Goal: Task Accomplishment & Management: Manage account settings

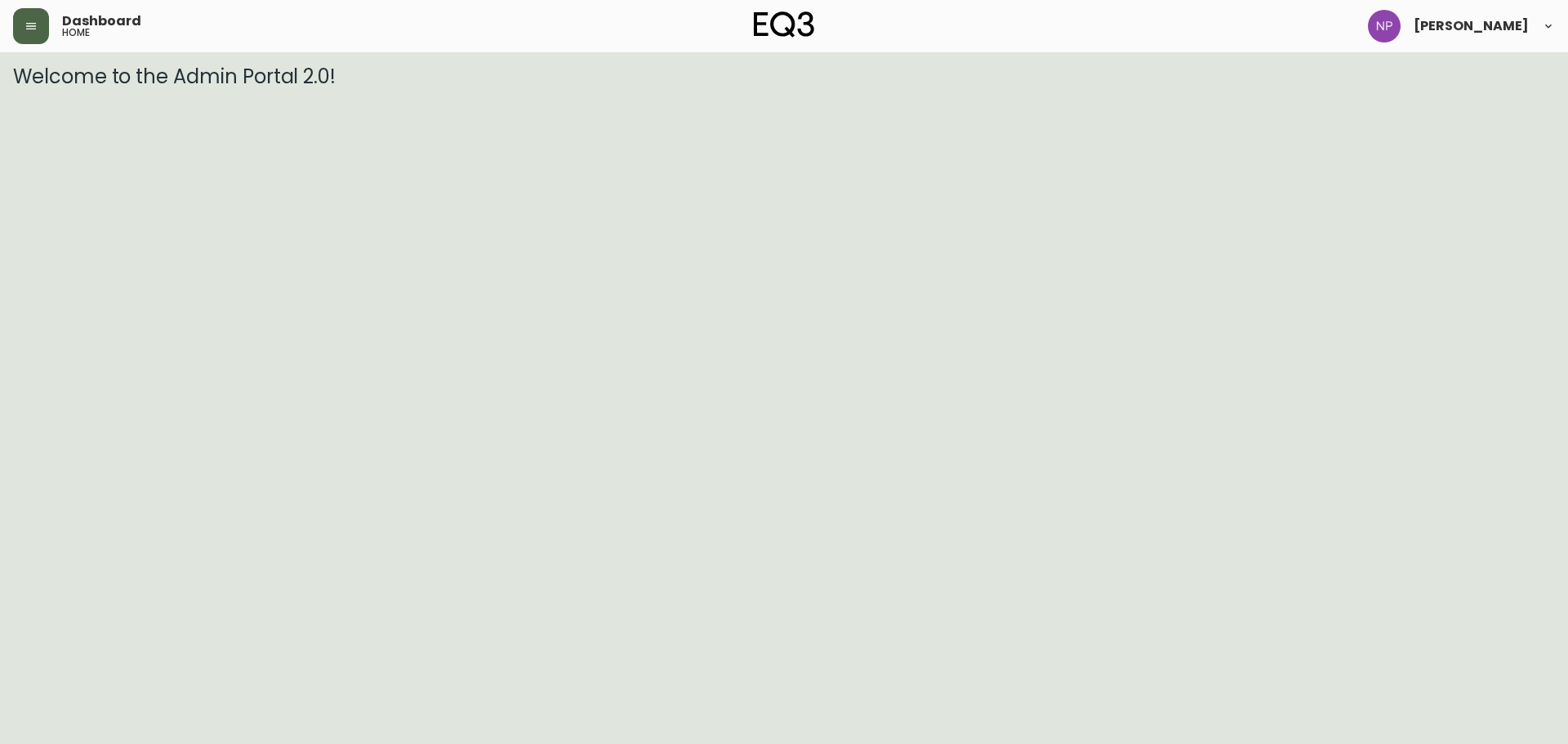
click at [45, 32] on button "button" at bounding box center [31, 26] width 36 height 36
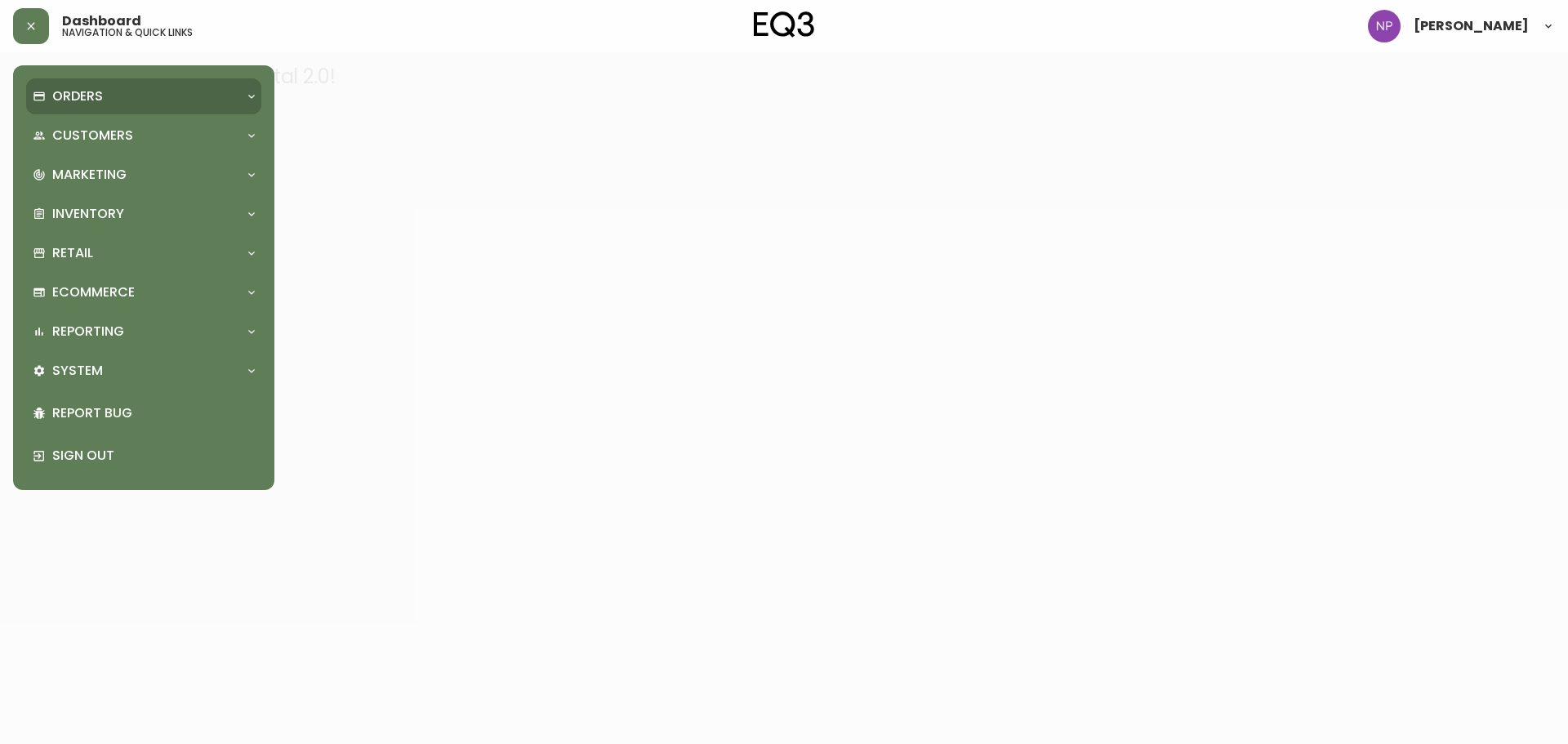
click at [59, 103] on p "Orders" at bounding box center [77, 97] width 51 height 18
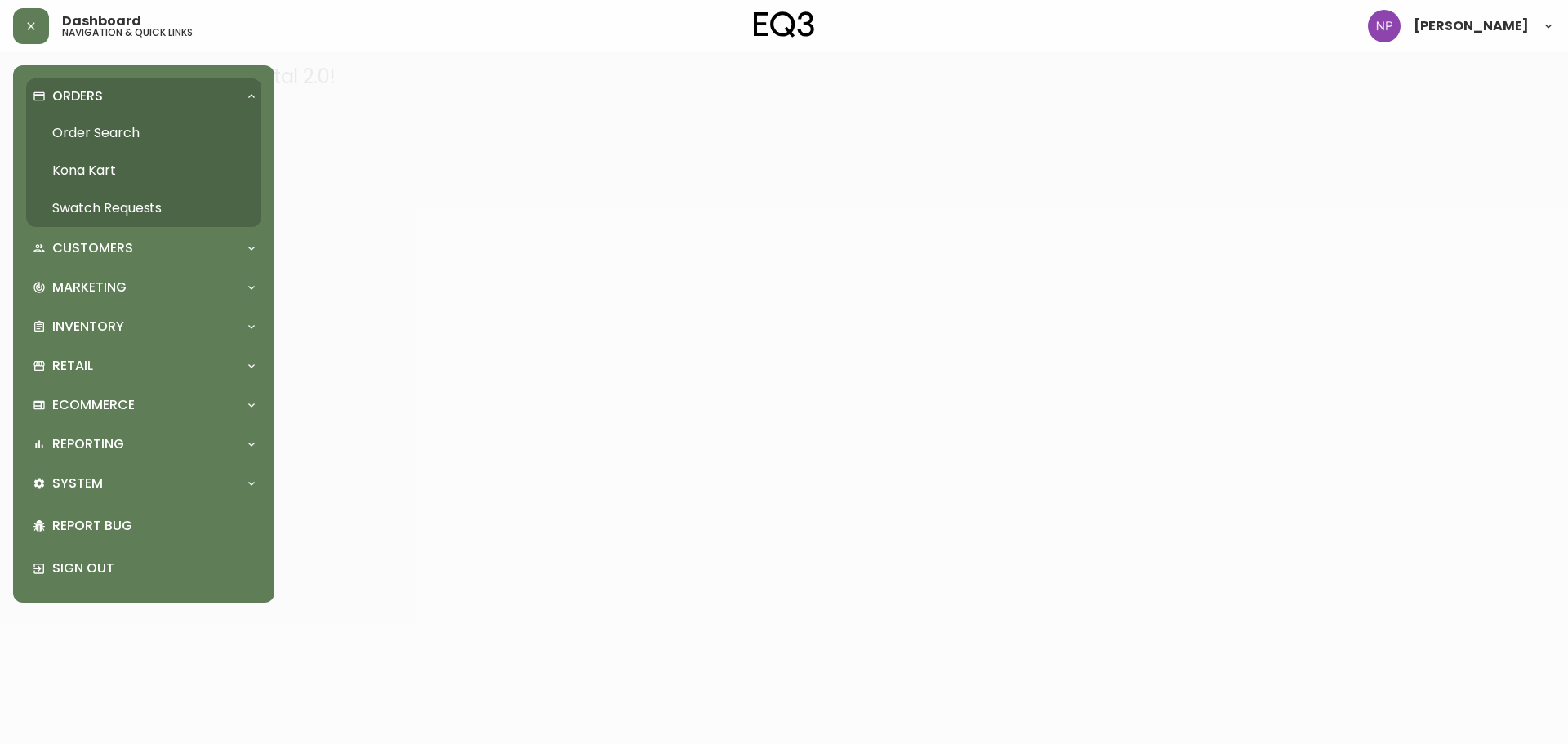
click at [107, 146] on link "Order Search" at bounding box center [143, 132] width 236 height 37
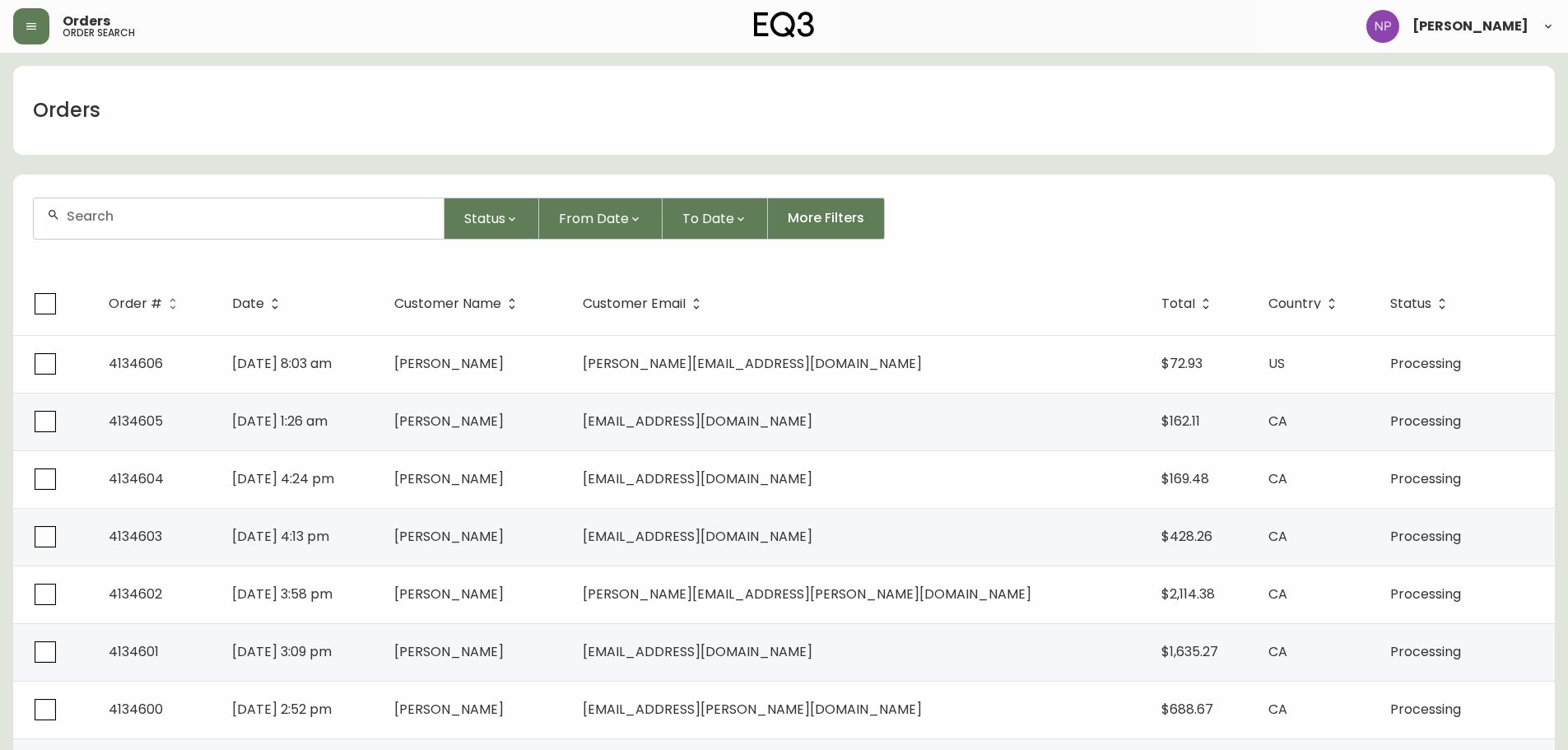
click at [159, 203] on div at bounding box center [238, 218] width 410 height 40
type input "4132592"
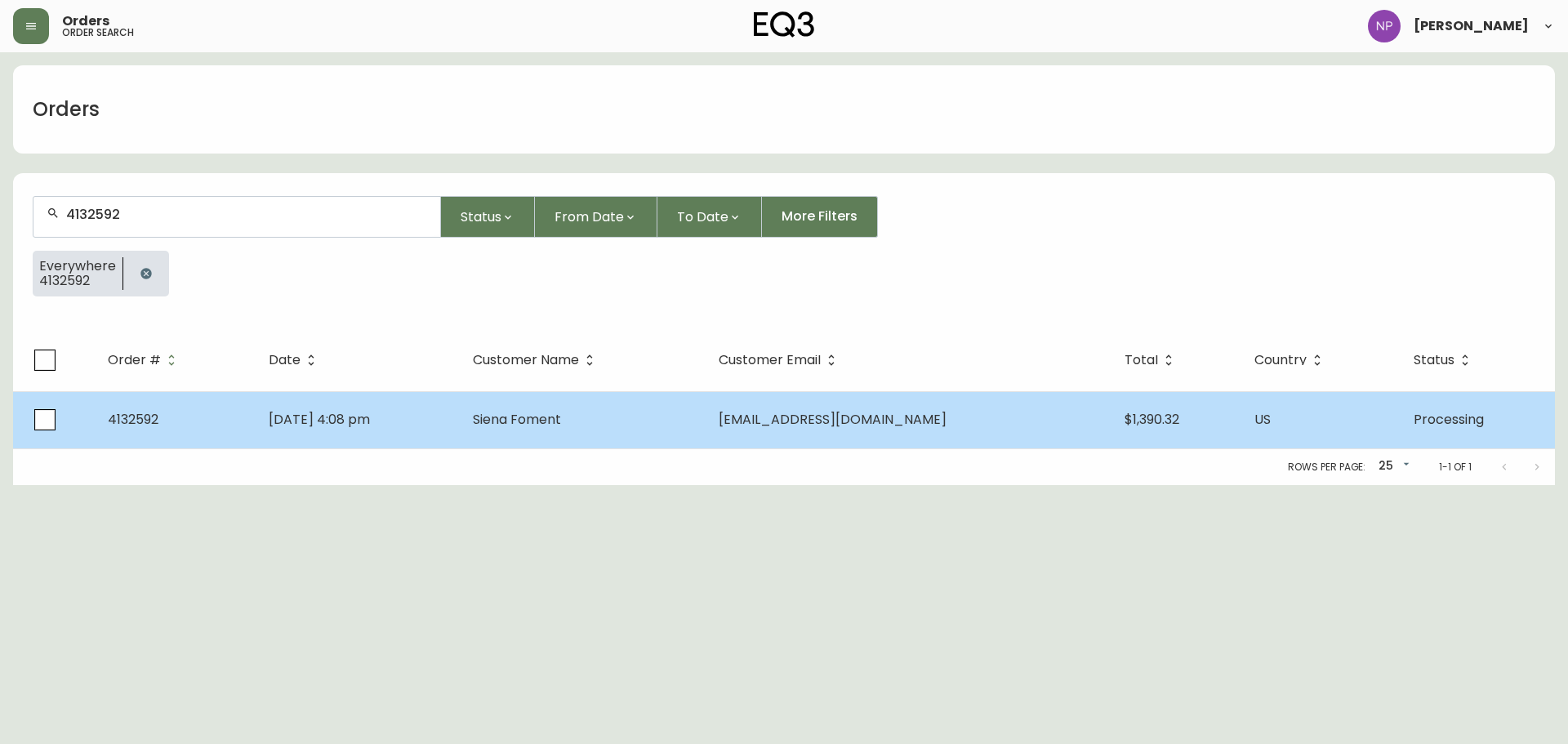
click at [614, 432] on td "Siena Foment" at bounding box center [582, 419] width 246 height 57
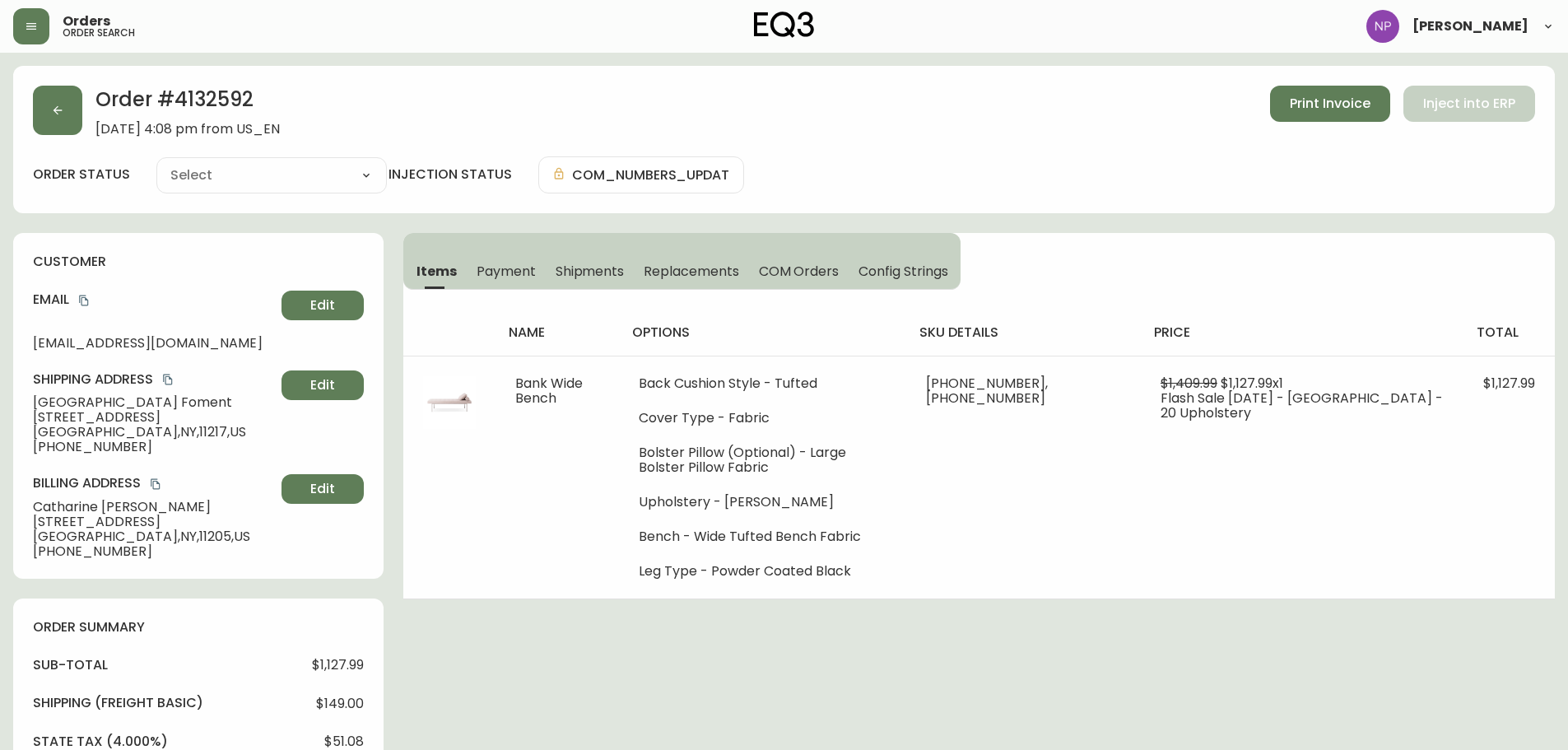
type input "Processing"
select select "PROCESSING"
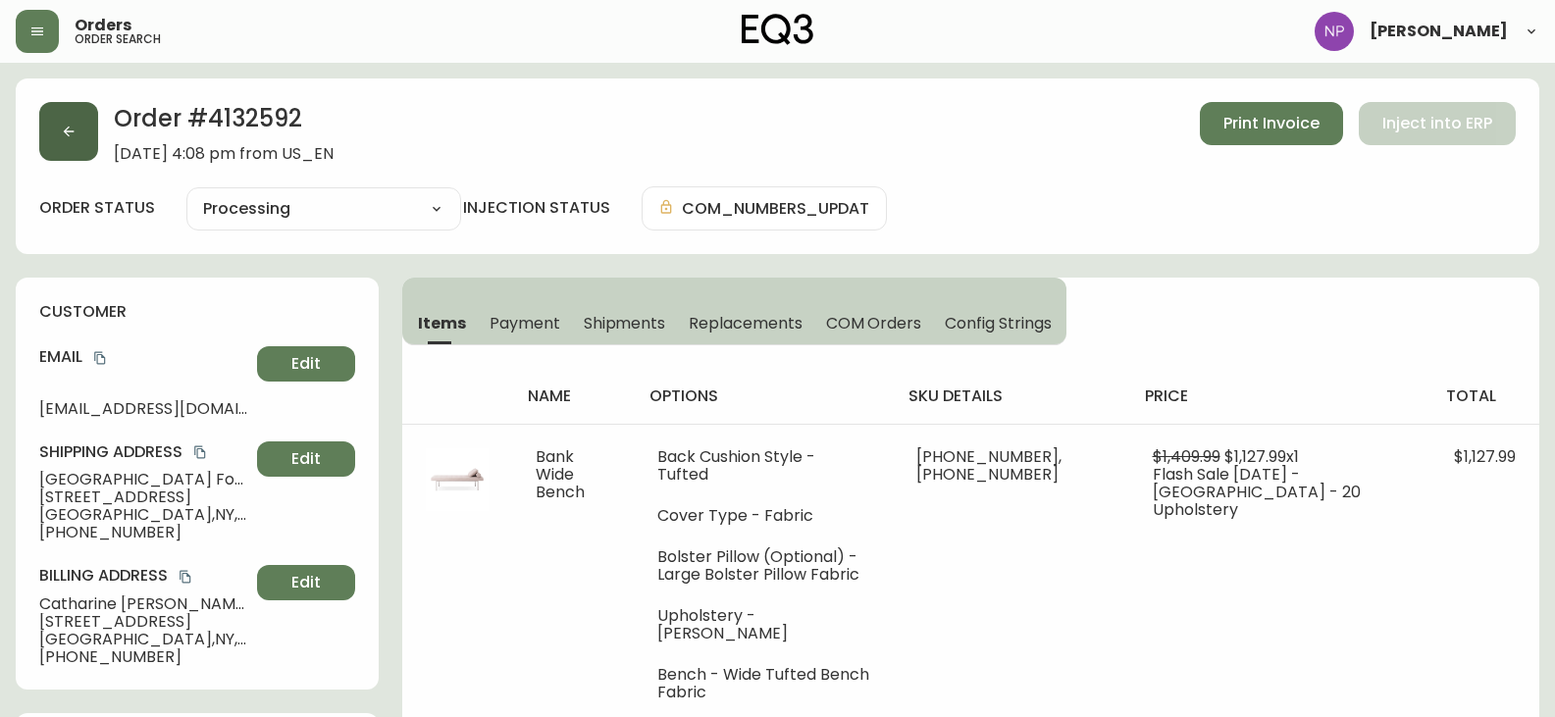
click at [52, 134] on button "button" at bounding box center [68, 131] width 59 height 59
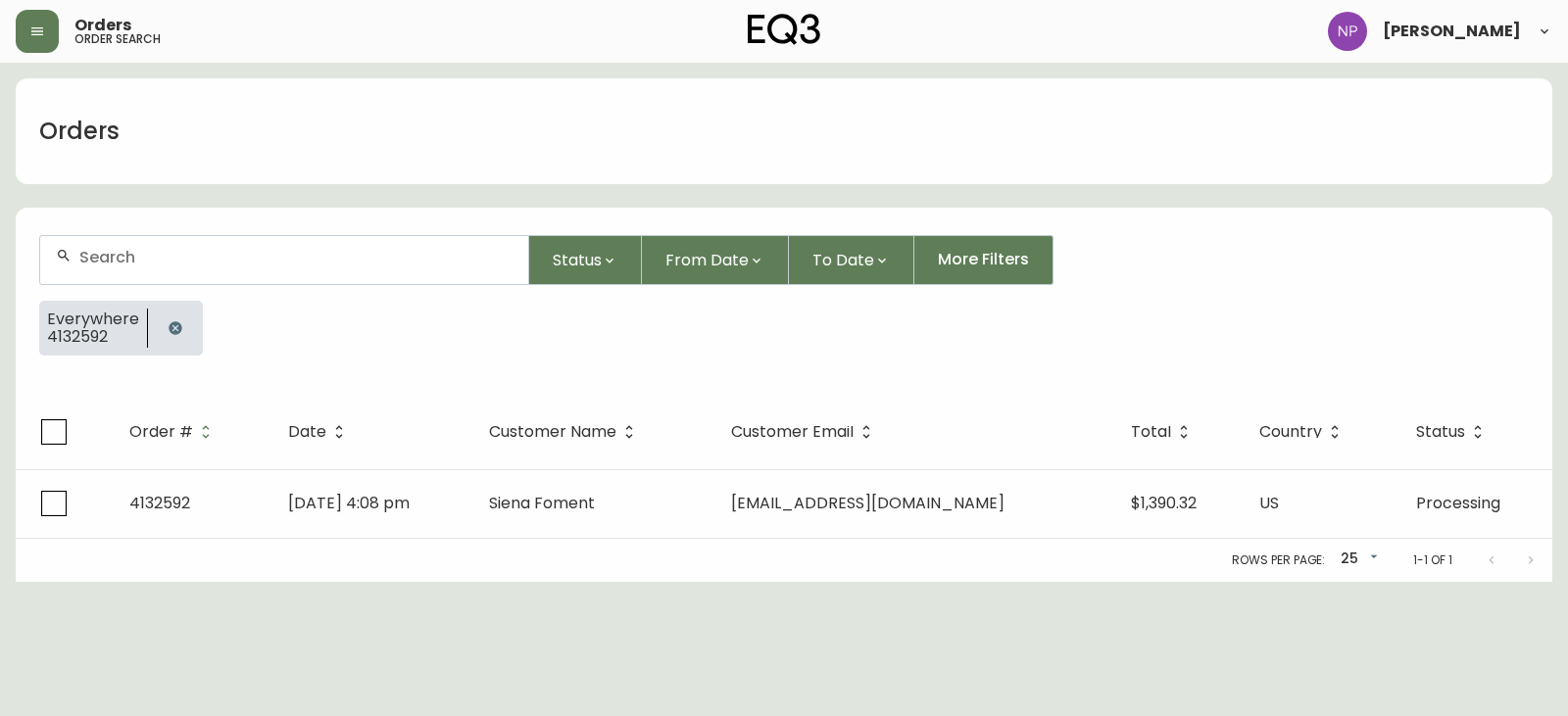
click at [112, 239] on div at bounding box center [284, 260] width 488 height 48
type input "4134077"
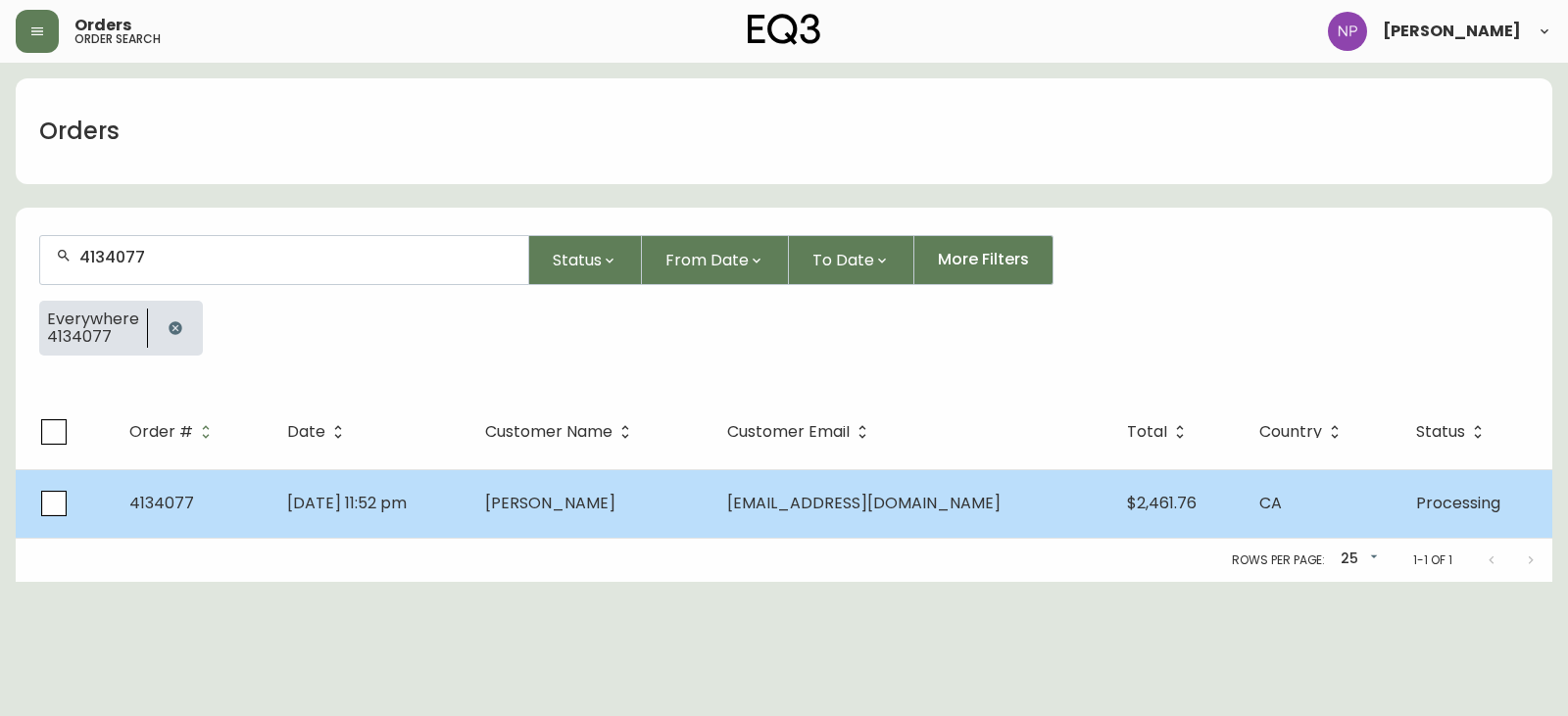
click at [711, 499] on td "Ann Hunter" at bounding box center [590, 503] width 242 height 69
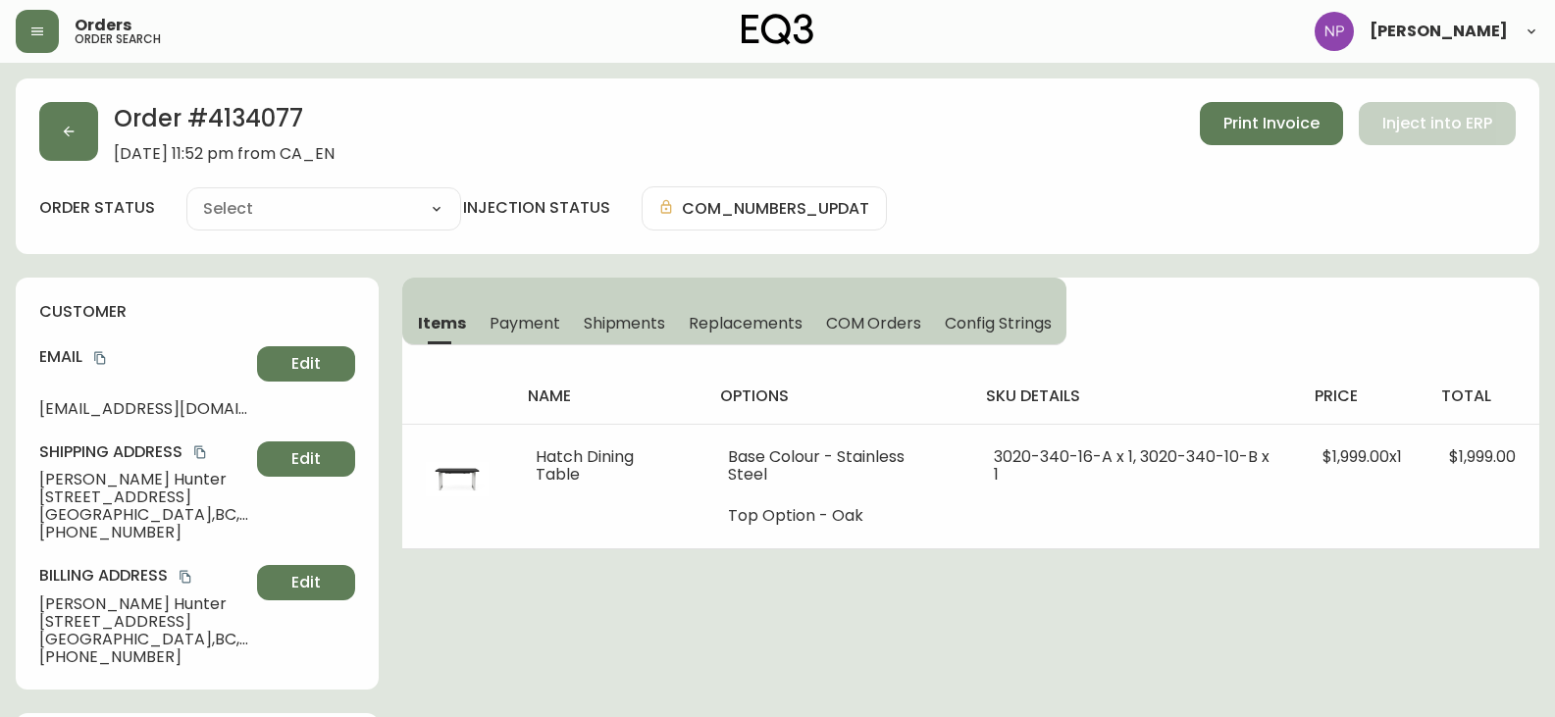
type input "Processing"
select select "PROCESSING"
click at [657, 333] on span "Shipments" at bounding box center [625, 323] width 82 height 21
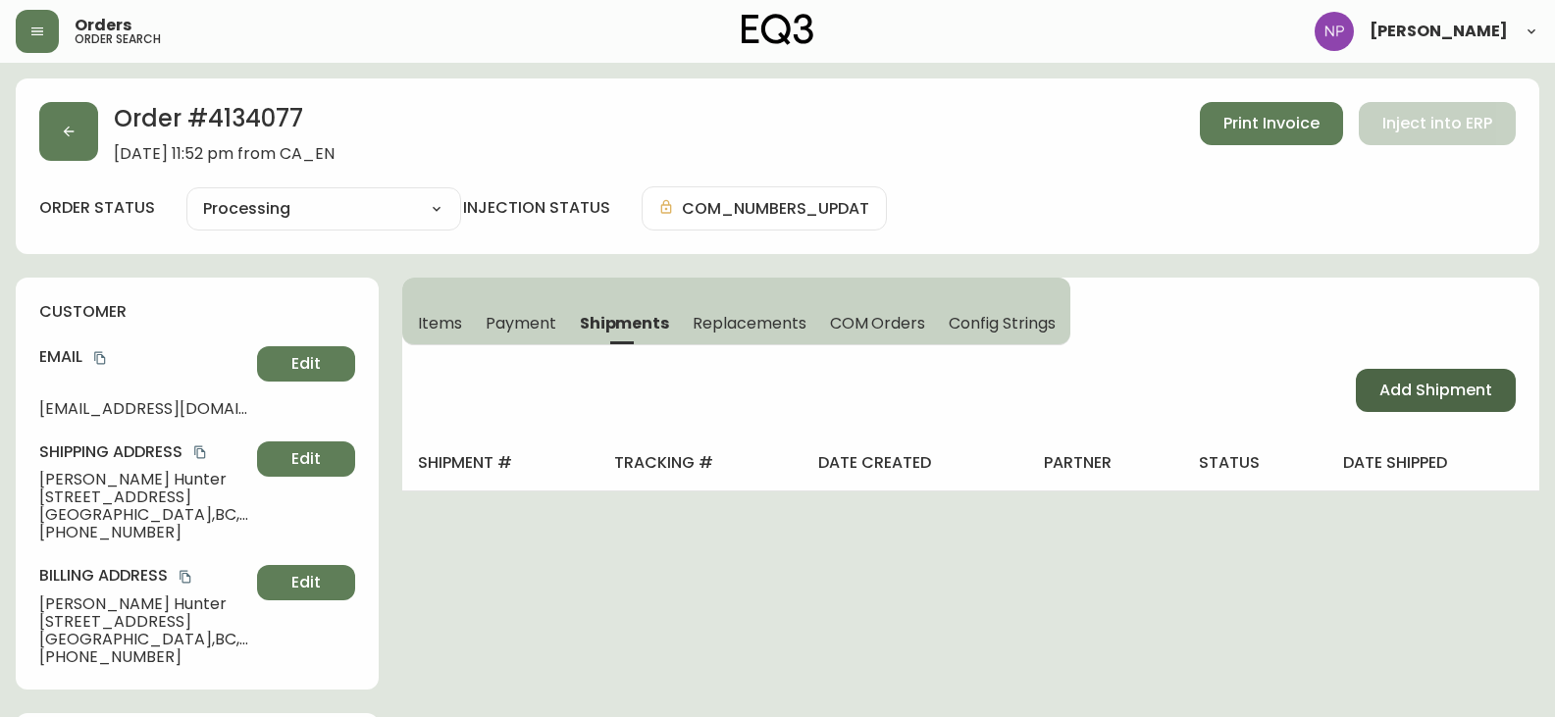
click at [1406, 397] on span "Add Shipment" at bounding box center [1436, 391] width 113 height 22
select select "PENDING"
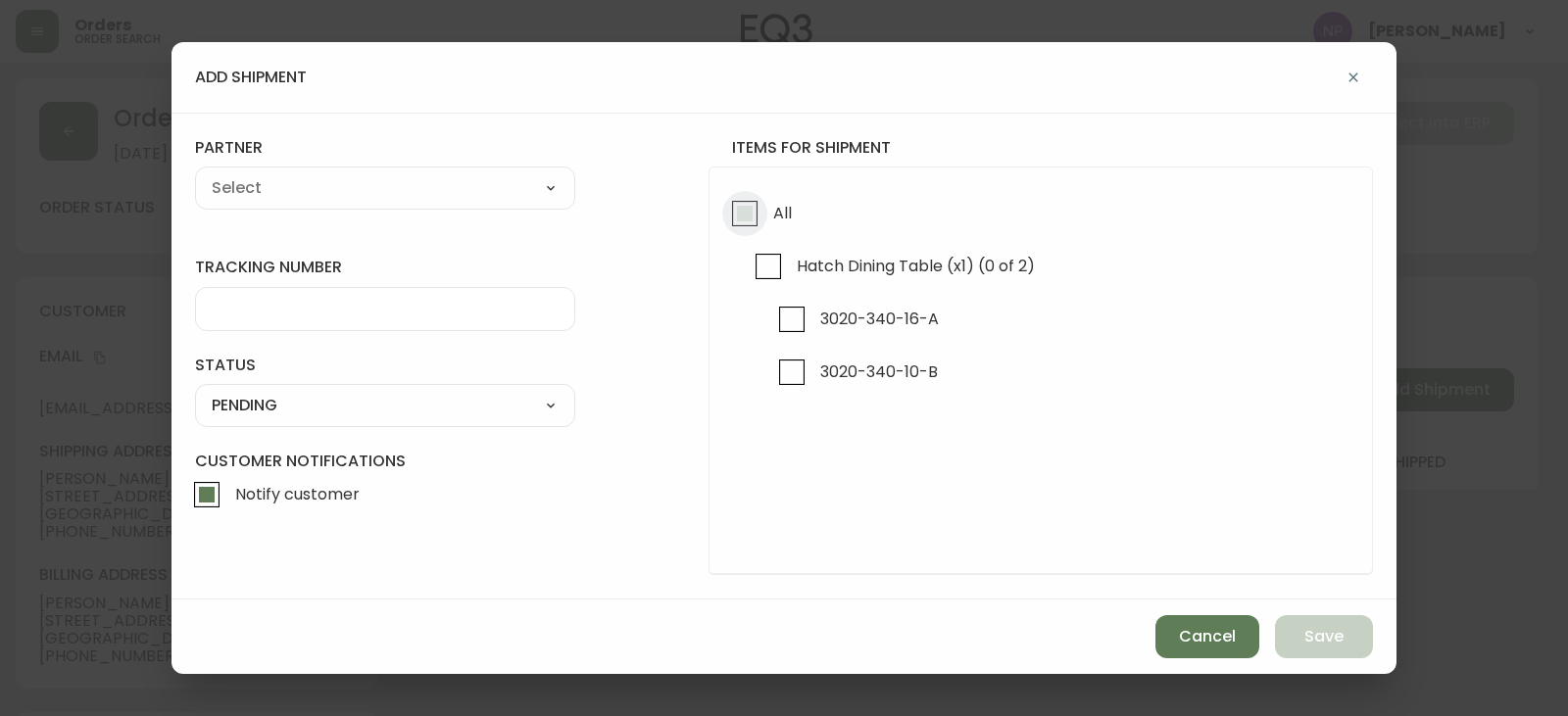
drag, startPoint x: 736, startPoint y: 218, endPoint x: 316, endPoint y: 183, distance: 421.5
click at [733, 218] on input "All" at bounding box center [744, 213] width 45 height 45
checkbox input "true"
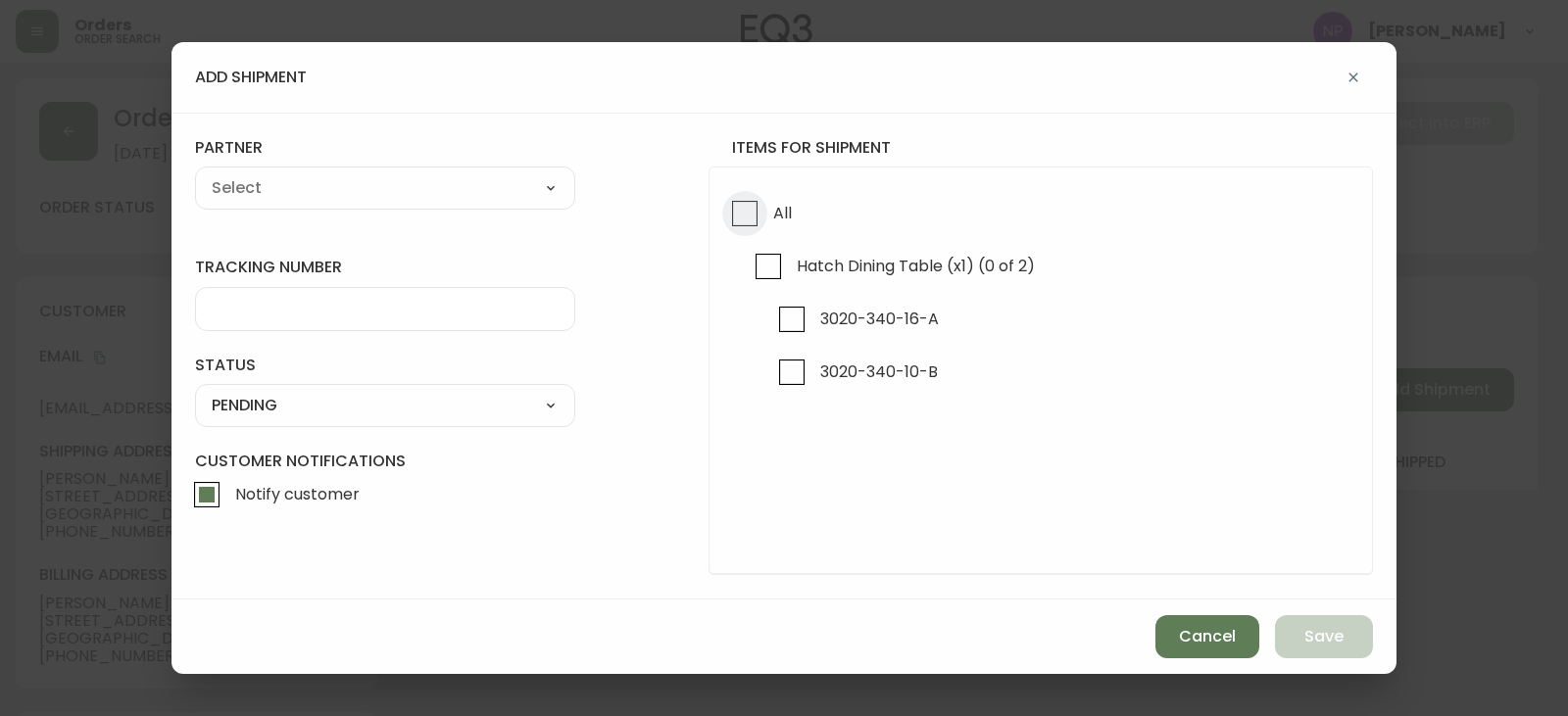
checkbox input "true"
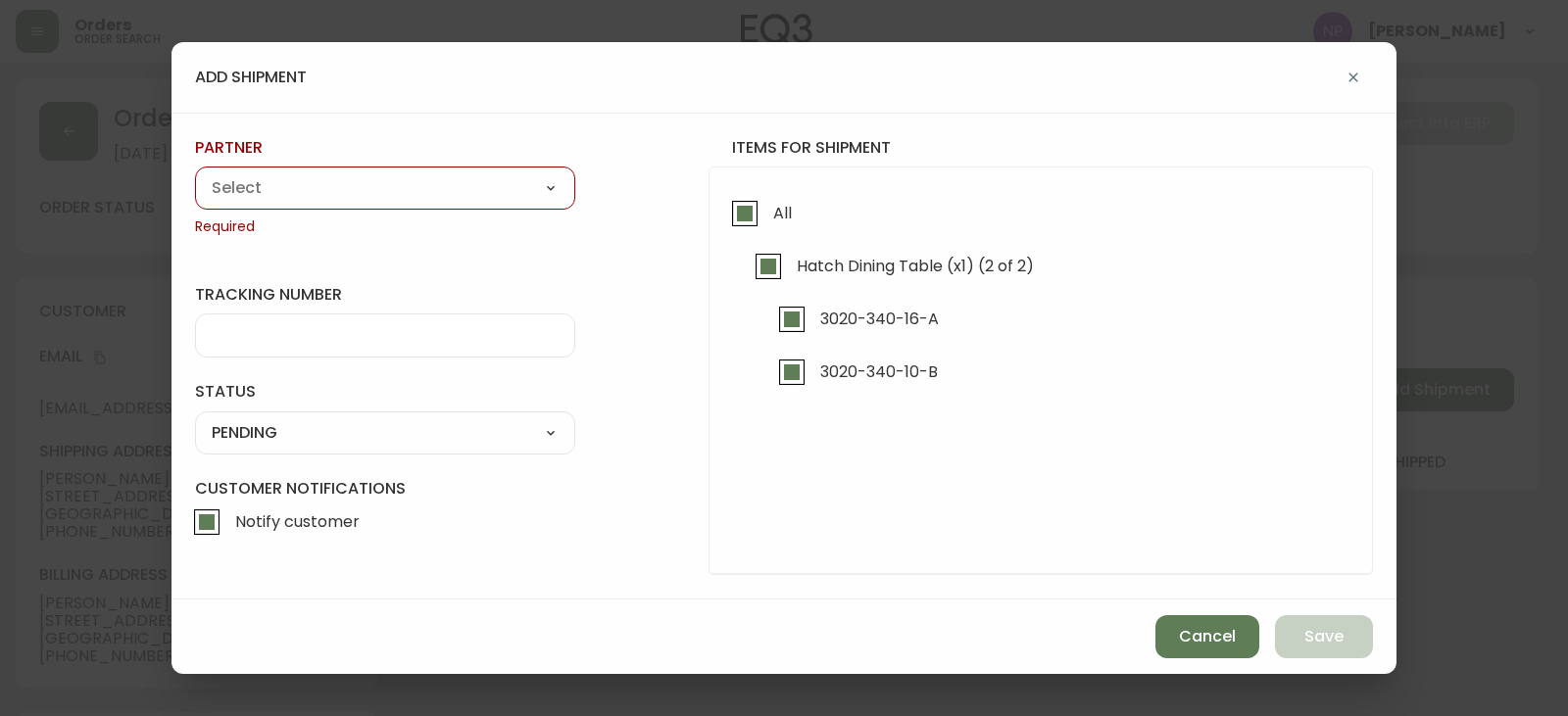
click at [315, 183] on select "A Move to Remember LLC ABF Freight Alero C.H. Robinson Canada Post CDS Ceva Log…" at bounding box center [385, 188] width 381 height 29
select select "ck6ml9xrz18r00186iyro3grt"
click at [195, 174] on select "A Move to Remember LLC ABF Freight Alero C.H. Robinson Canada Post CDS Ceva Log…" at bounding box center [385, 188] width 381 height 29
type input "Encompass Logistics"
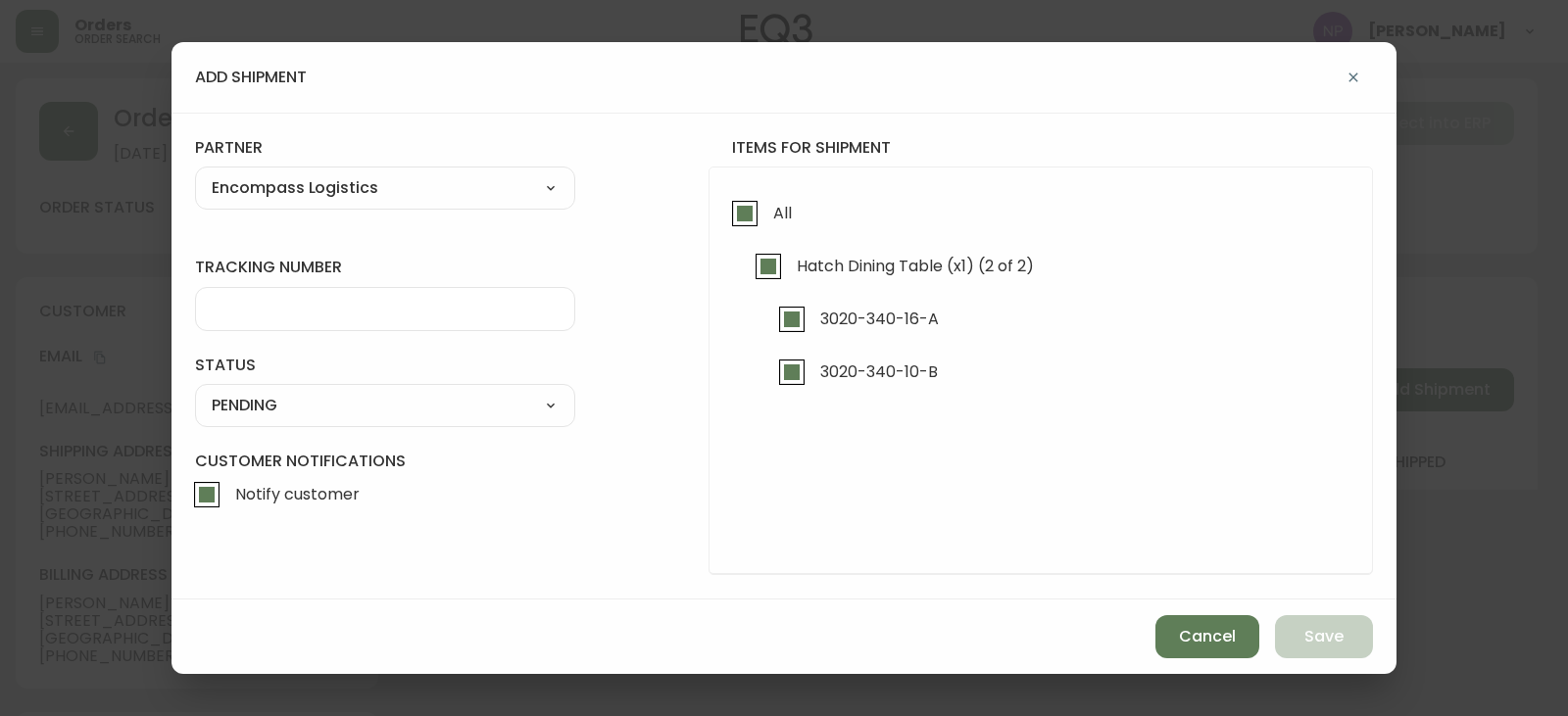
click at [301, 315] on input "tracking number" at bounding box center [385, 309] width 347 height 19
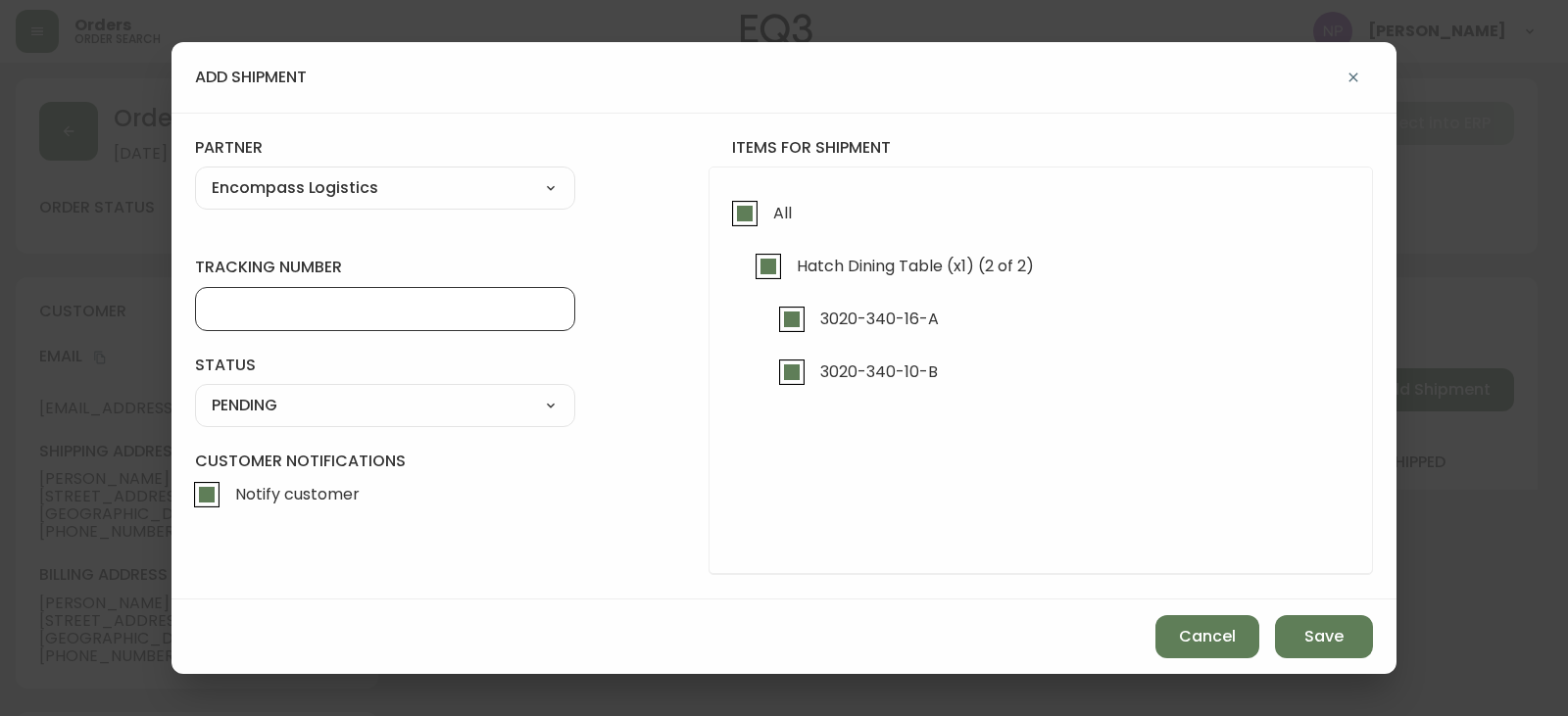
type input "ENCOMPASS LOGISTICS"
click at [331, 411] on select "SHIPPED PENDING CANCELLED" at bounding box center [385, 405] width 381 height 29
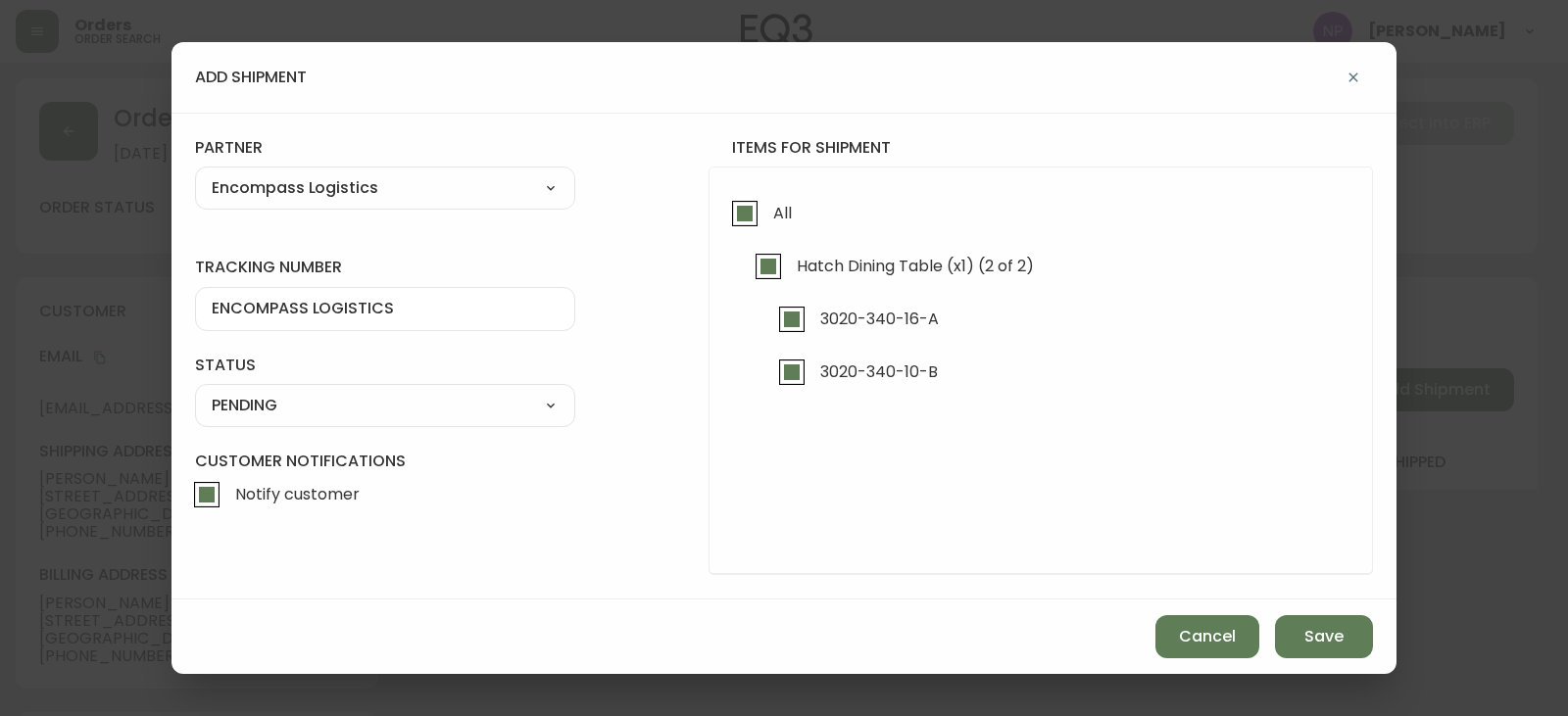
click at [195, 391] on select "SHIPPED PENDING CANCELLED" at bounding box center [385, 405] width 381 height 29
select select "PENDING"
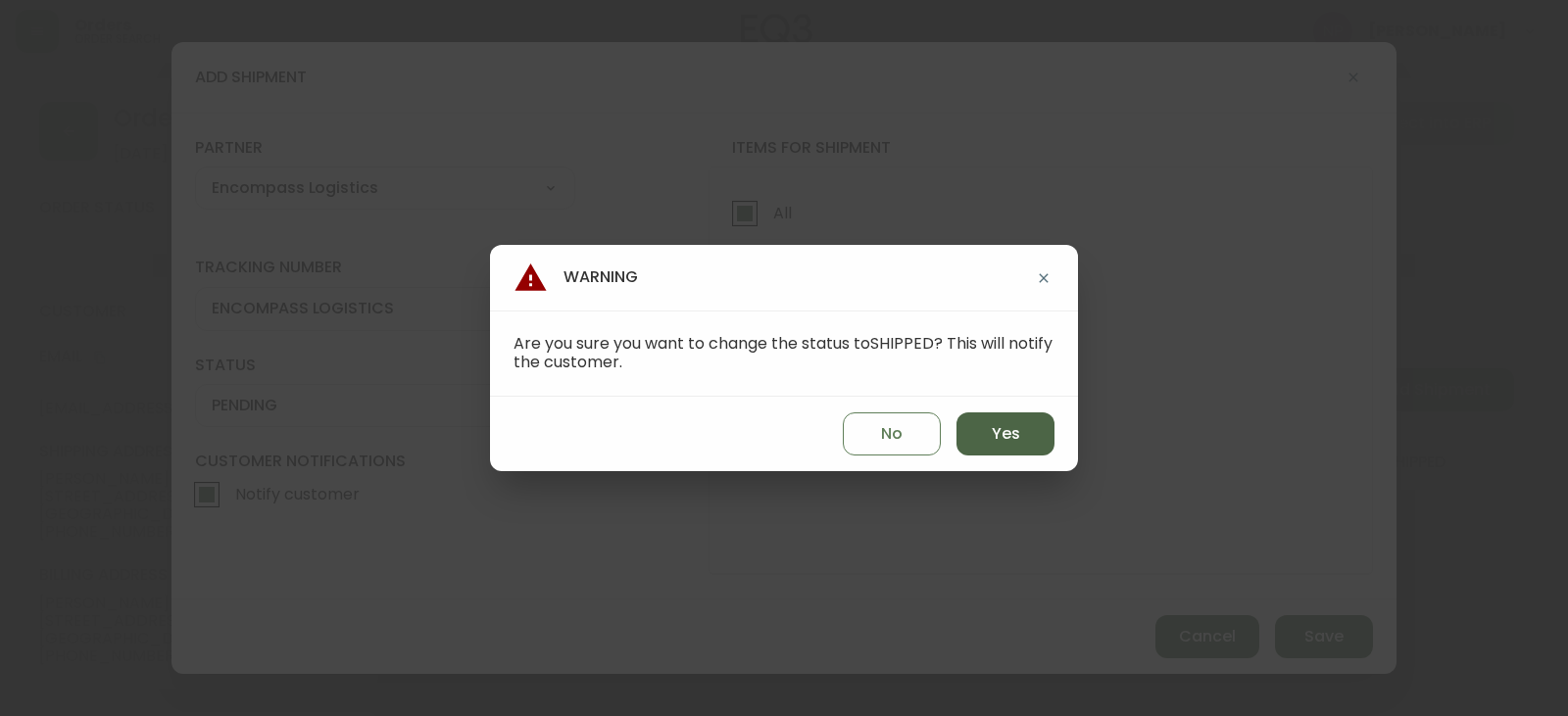
click at [998, 434] on span "Yes" at bounding box center [1006, 434] width 28 height 22
type input "SHIPPED"
select select "SHIPPED"
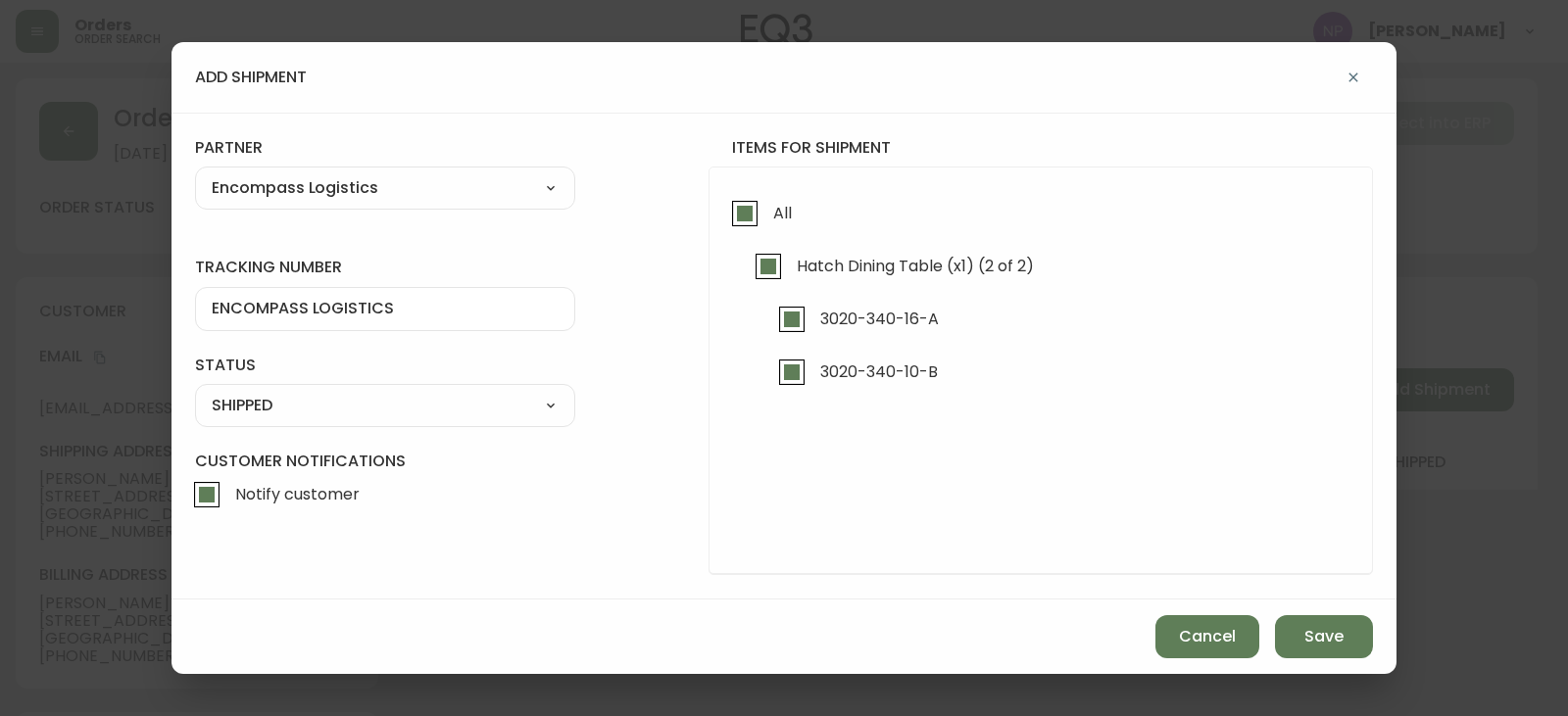
click at [195, 493] on input "Notify customer" at bounding box center [206, 494] width 45 height 45
checkbox input "false"
click at [1357, 634] on button "Save" at bounding box center [1324, 636] width 98 height 43
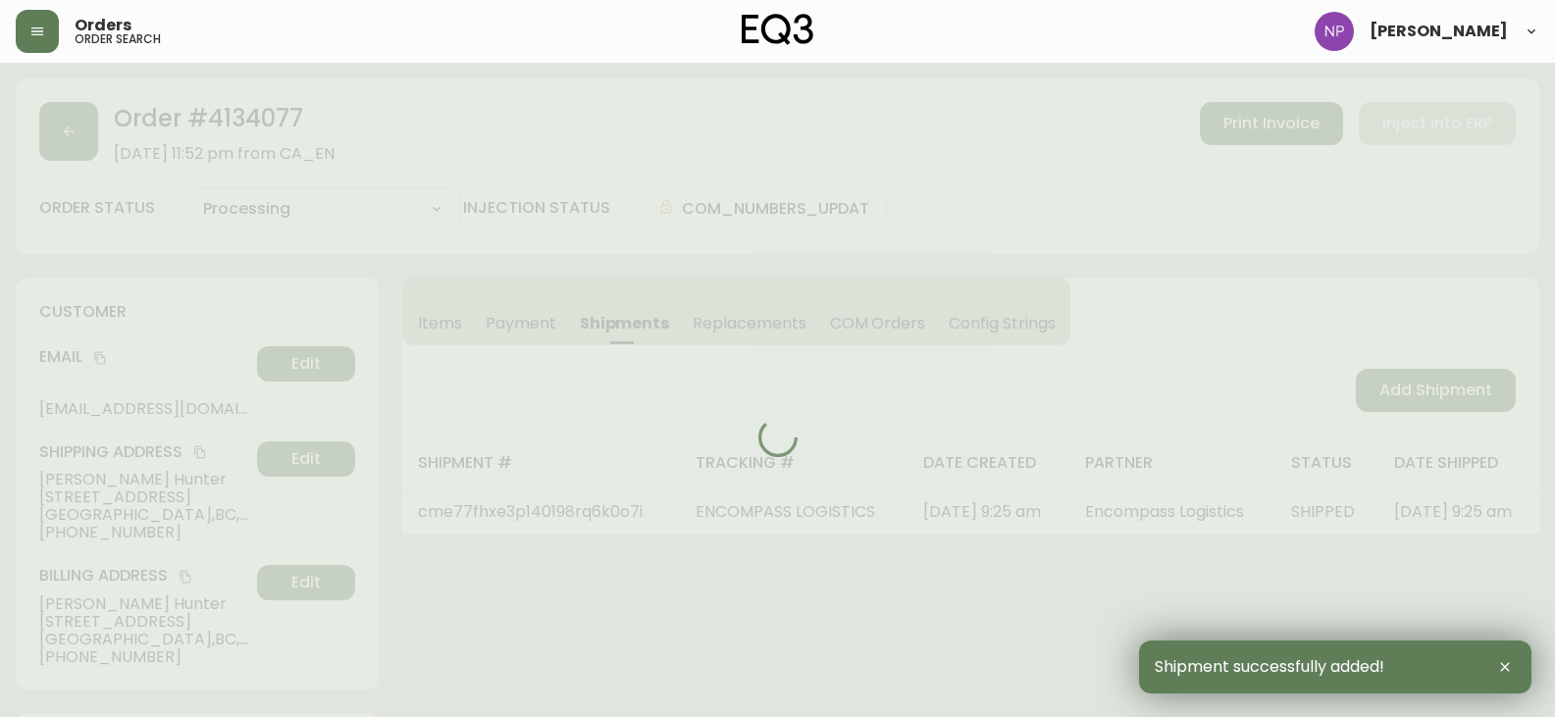
type input "Fully Shipped"
select select "FULLY_SHIPPED"
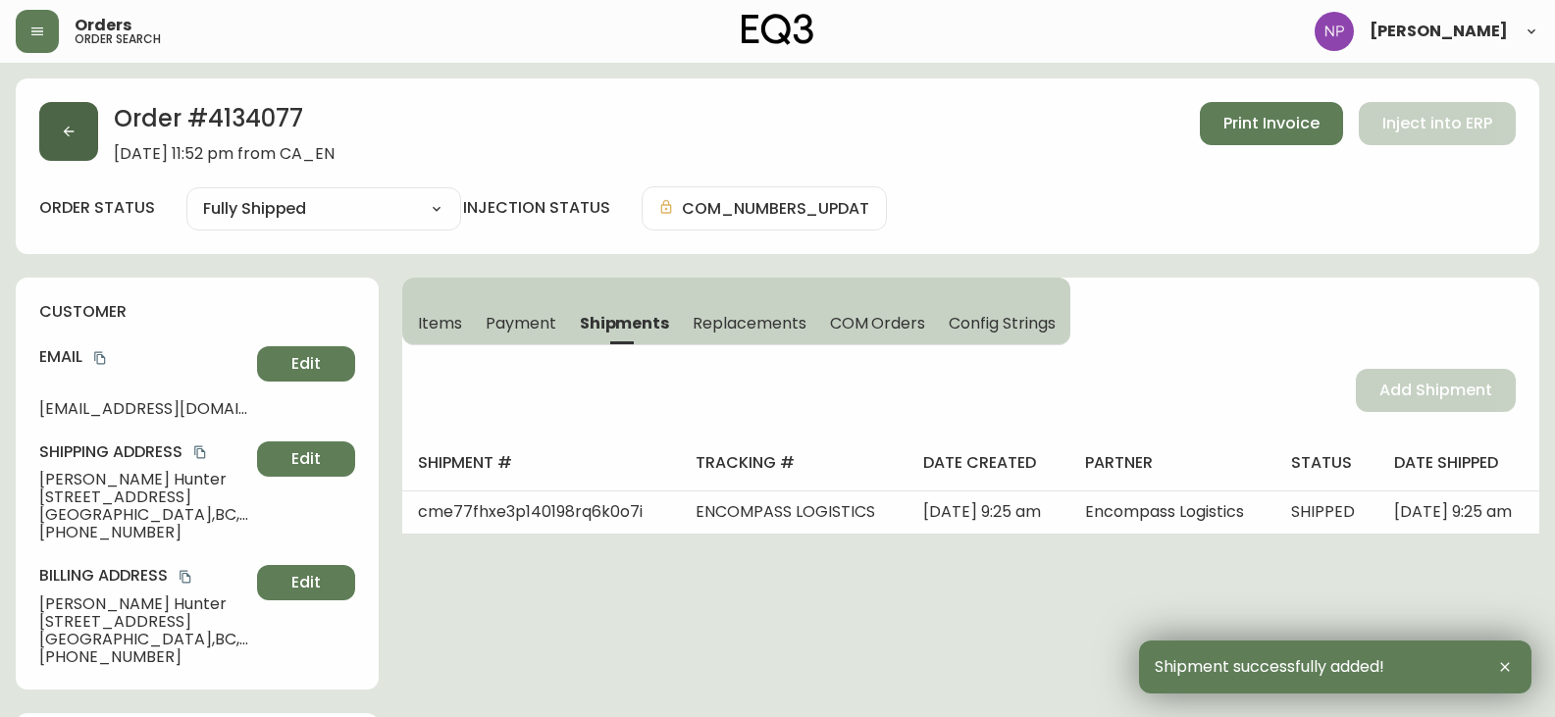
click at [50, 138] on button "button" at bounding box center [68, 131] width 59 height 59
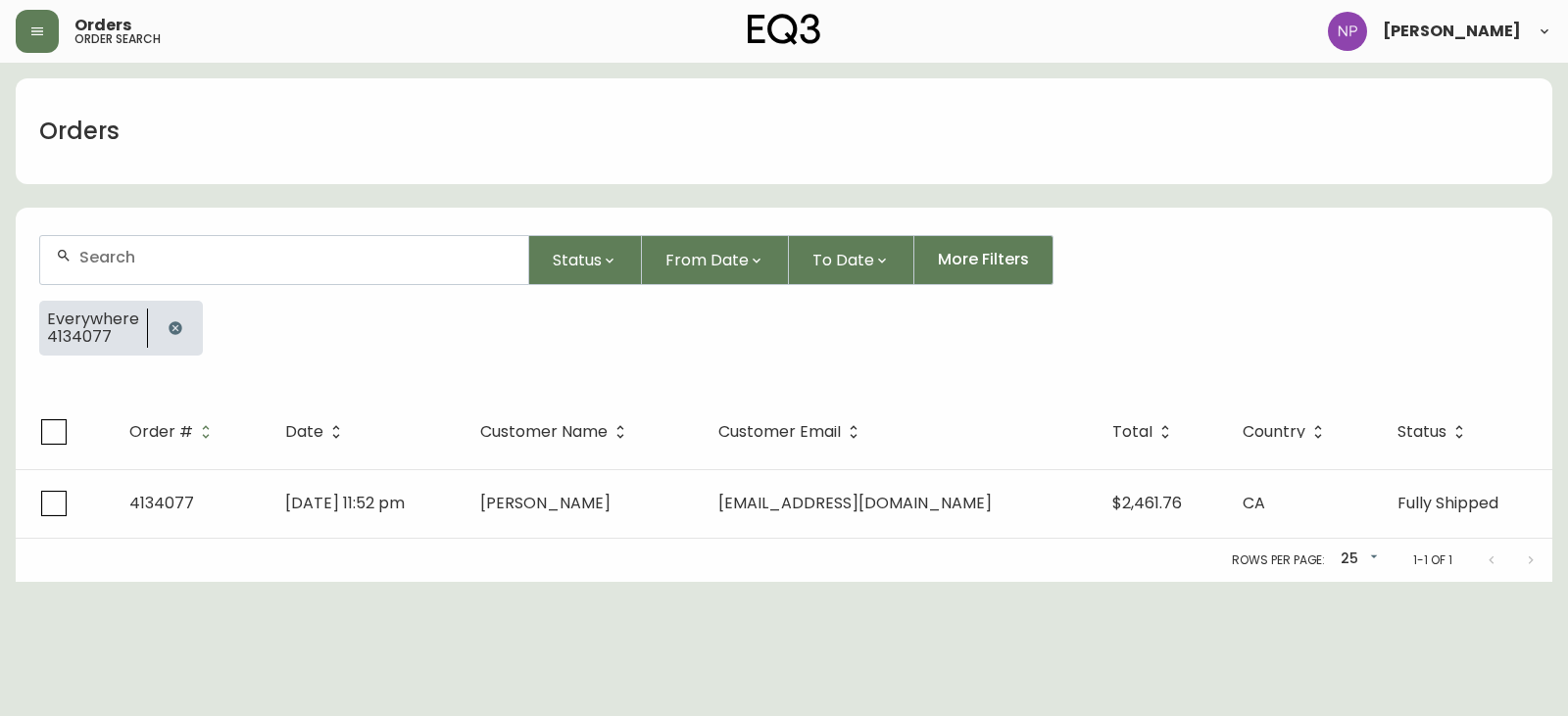
click at [87, 246] on div at bounding box center [284, 260] width 488 height 48
type input "4132789"
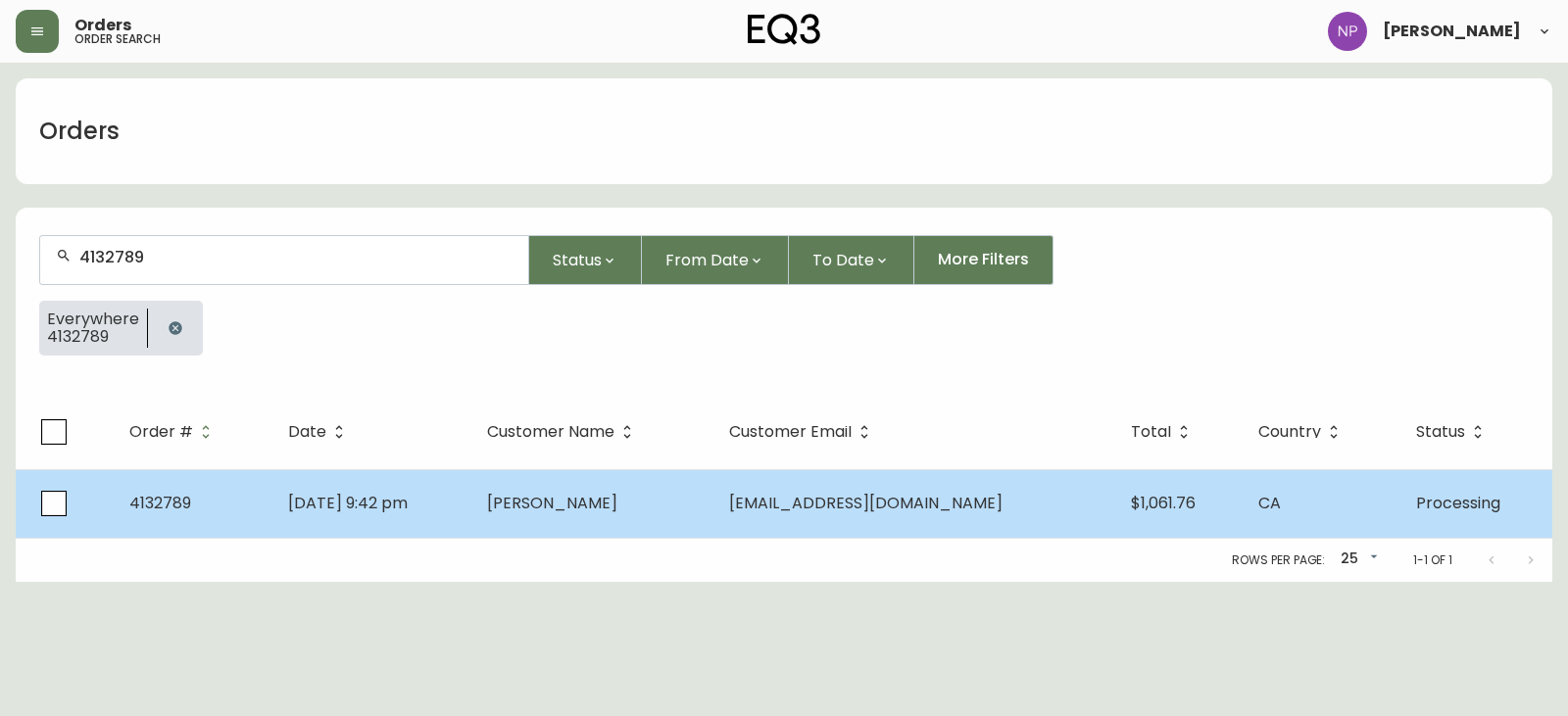
click at [471, 522] on td "May 03 2025, 9:42 pm" at bounding box center [372, 503] width 199 height 69
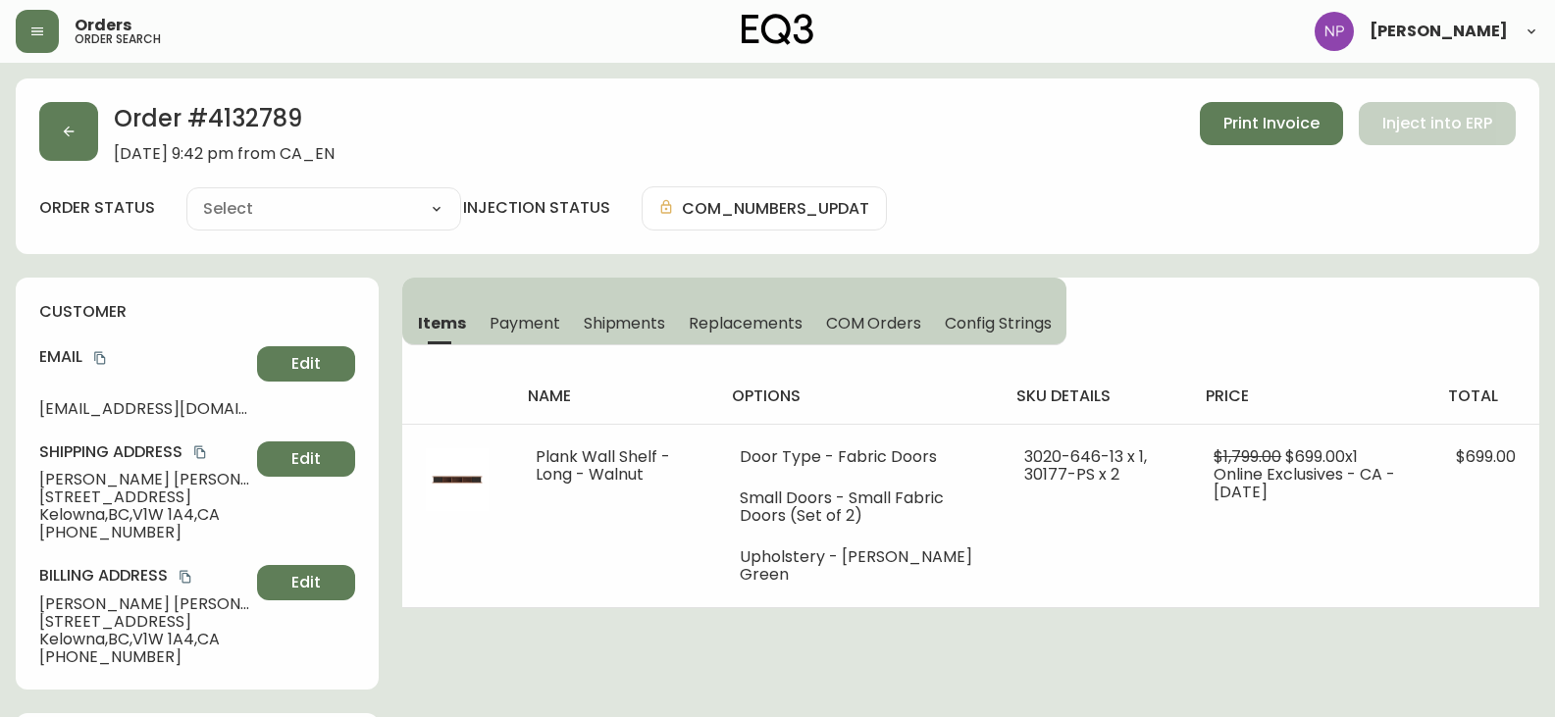
type input "Processing"
click at [611, 329] on span "Shipments" at bounding box center [625, 323] width 82 height 21
select select "PROCESSING"
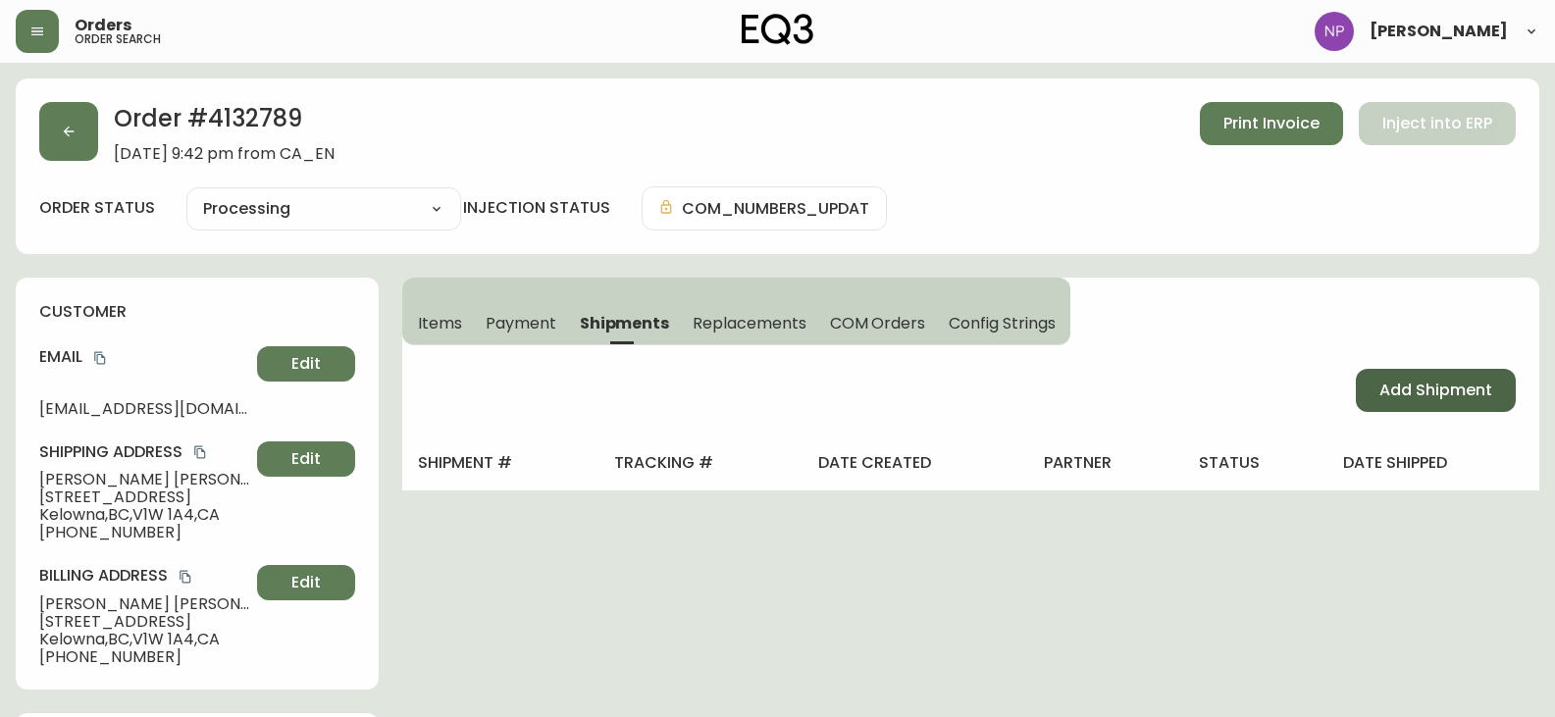
click at [1397, 387] on span "Add Shipment" at bounding box center [1436, 391] width 113 height 22
select select "PENDING"
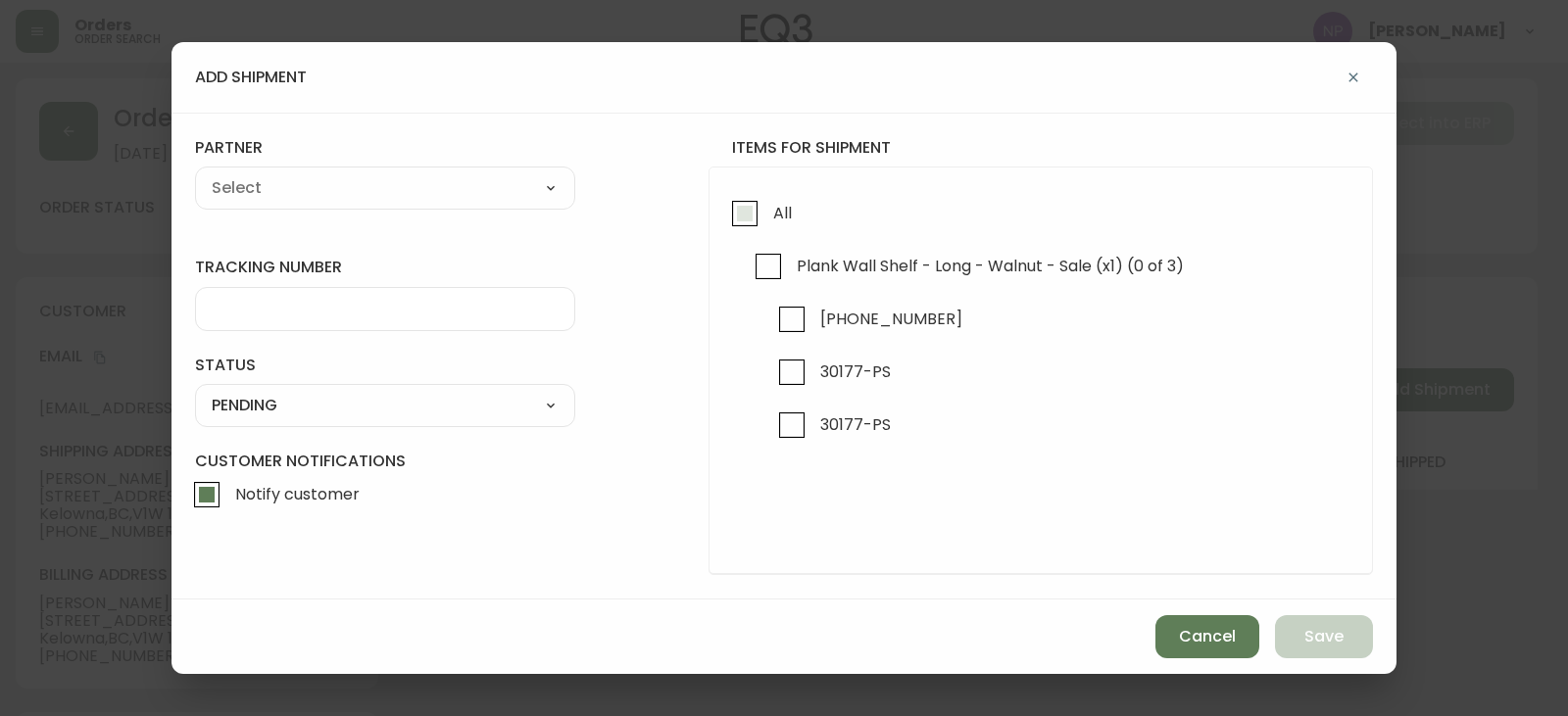
click at [746, 218] on input "All" at bounding box center [744, 213] width 45 height 45
checkbox input "true"
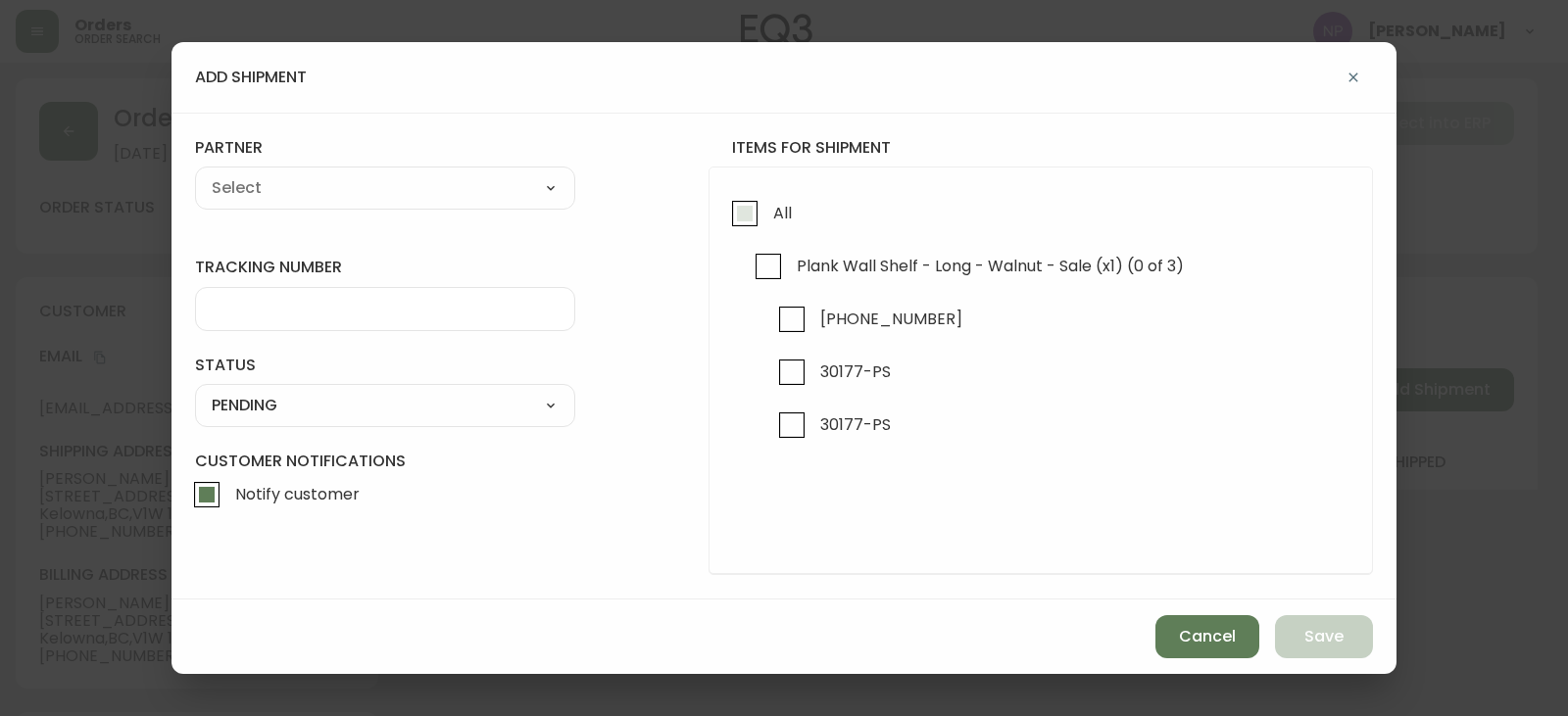
checkbox input "true"
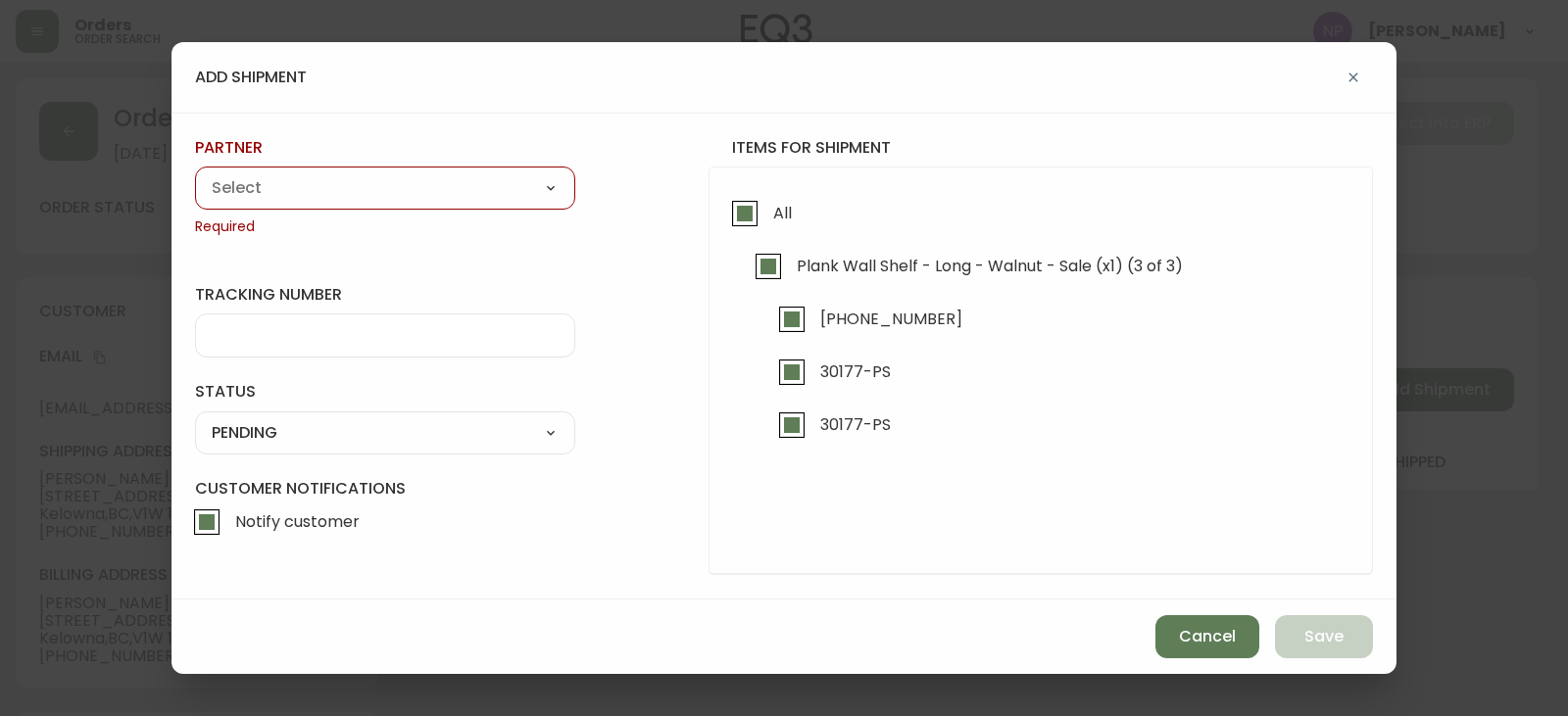
click at [469, 206] on div "A Move to Remember LLC ABF Freight Alero C.H. Robinson Canada Post CDS Ceva Log…" at bounding box center [385, 188] width 381 height 43
click at [446, 185] on select "A Move to Remember LLC ABF Freight Alero C.H. Robinson Canada Post CDS Ceva Log…" at bounding box center [385, 188] width 381 height 29
select select "ck6ml9xrz18r00186iyro3grt"
click at [195, 174] on select "A Move to Remember LLC ABF Freight Alero C.H. Robinson Canada Post CDS Ceva Log…" at bounding box center [385, 188] width 381 height 29
type input "Encompass Logistics"
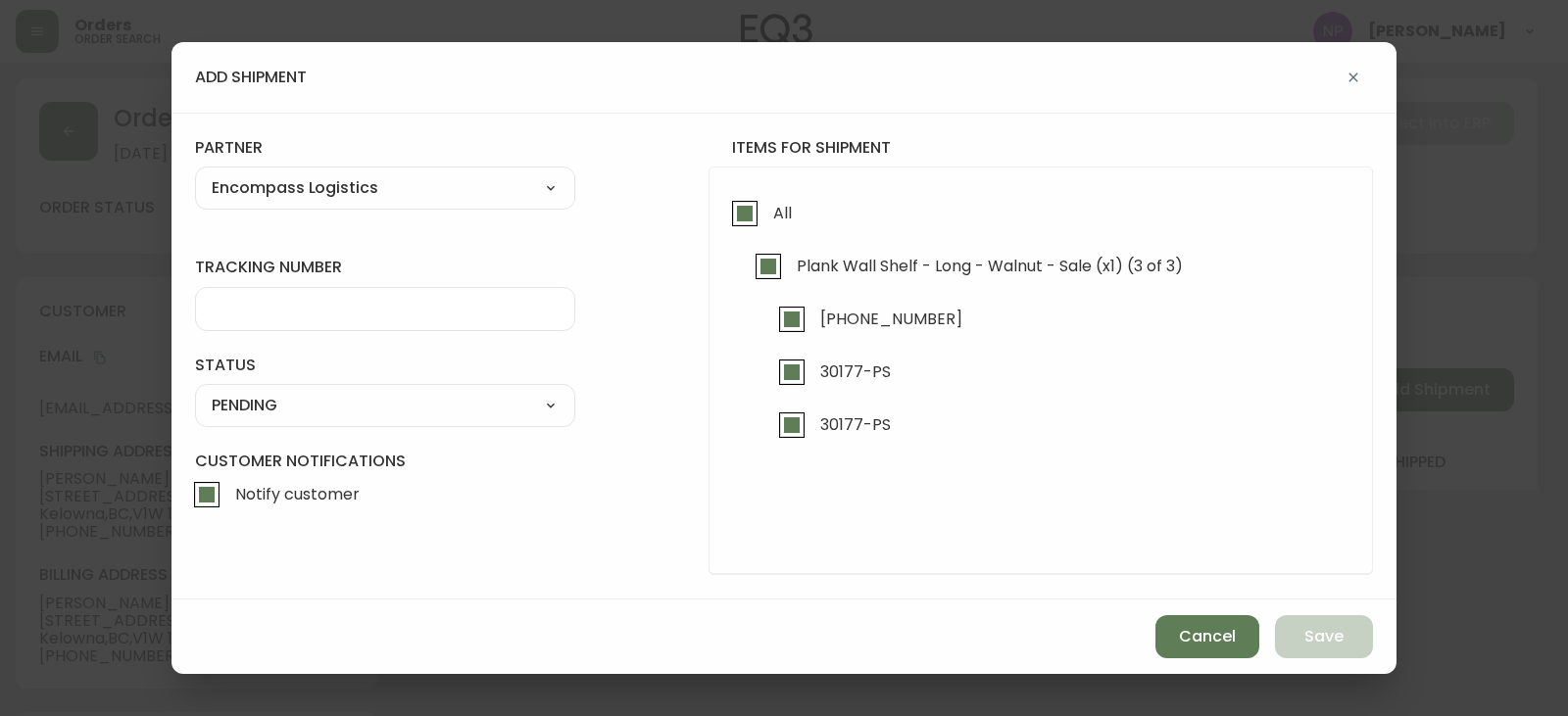
click at [302, 301] on input "tracking number" at bounding box center [385, 309] width 347 height 19
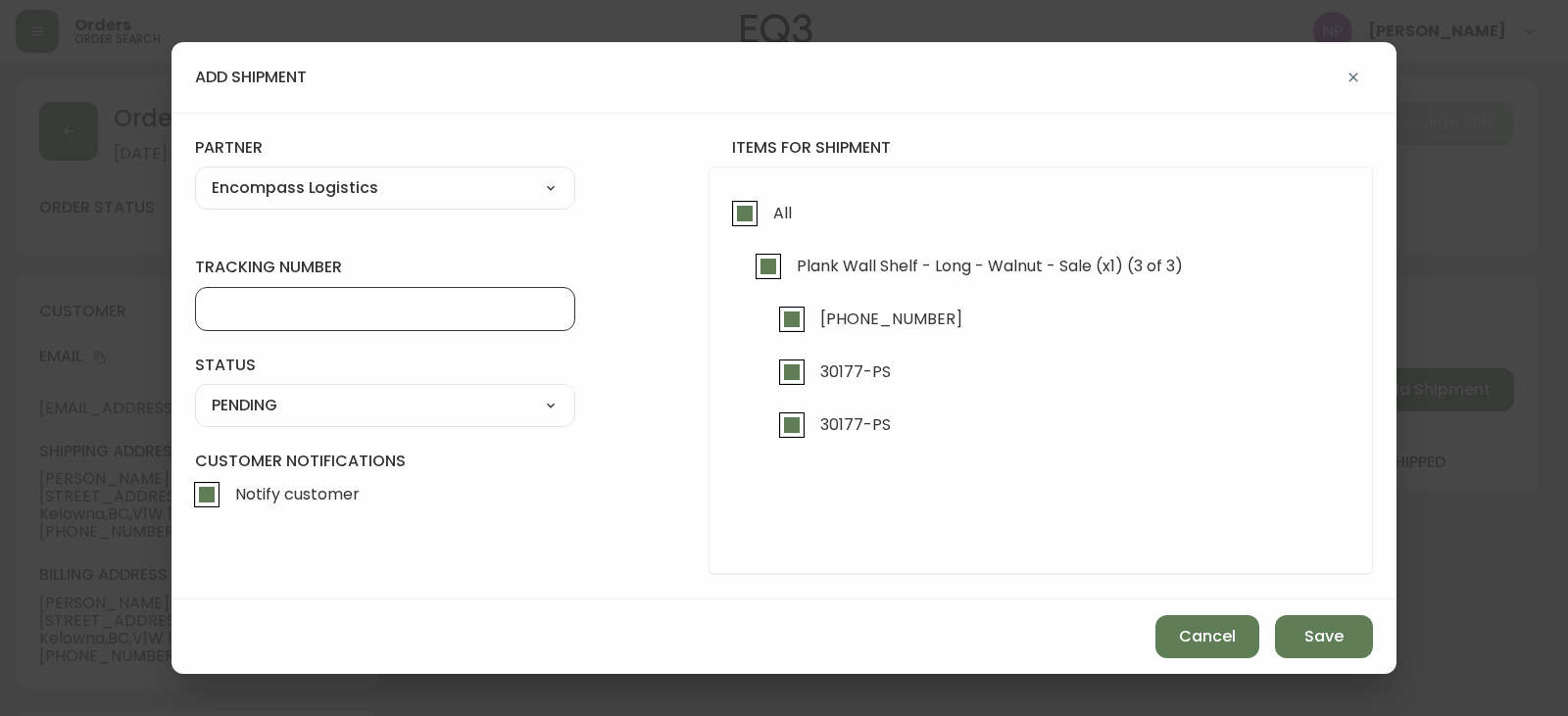
type input "ENCOMPASS LOGISTICS"
click at [307, 417] on select "SHIPPED PENDING CANCELLED" at bounding box center [385, 405] width 381 height 29
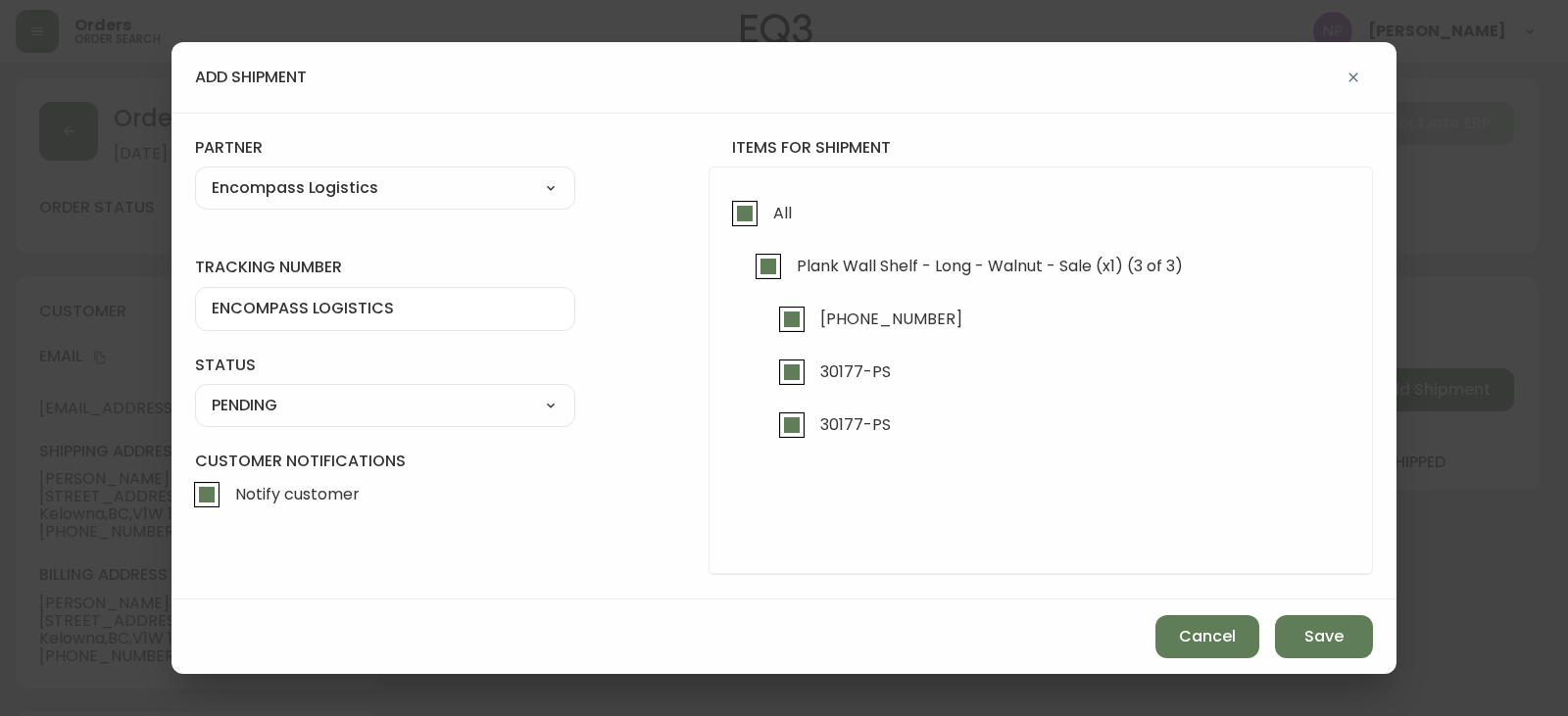
click at [195, 391] on select "SHIPPED PENDING CANCELLED" at bounding box center [385, 405] width 381 height 29
select select "PENDING"
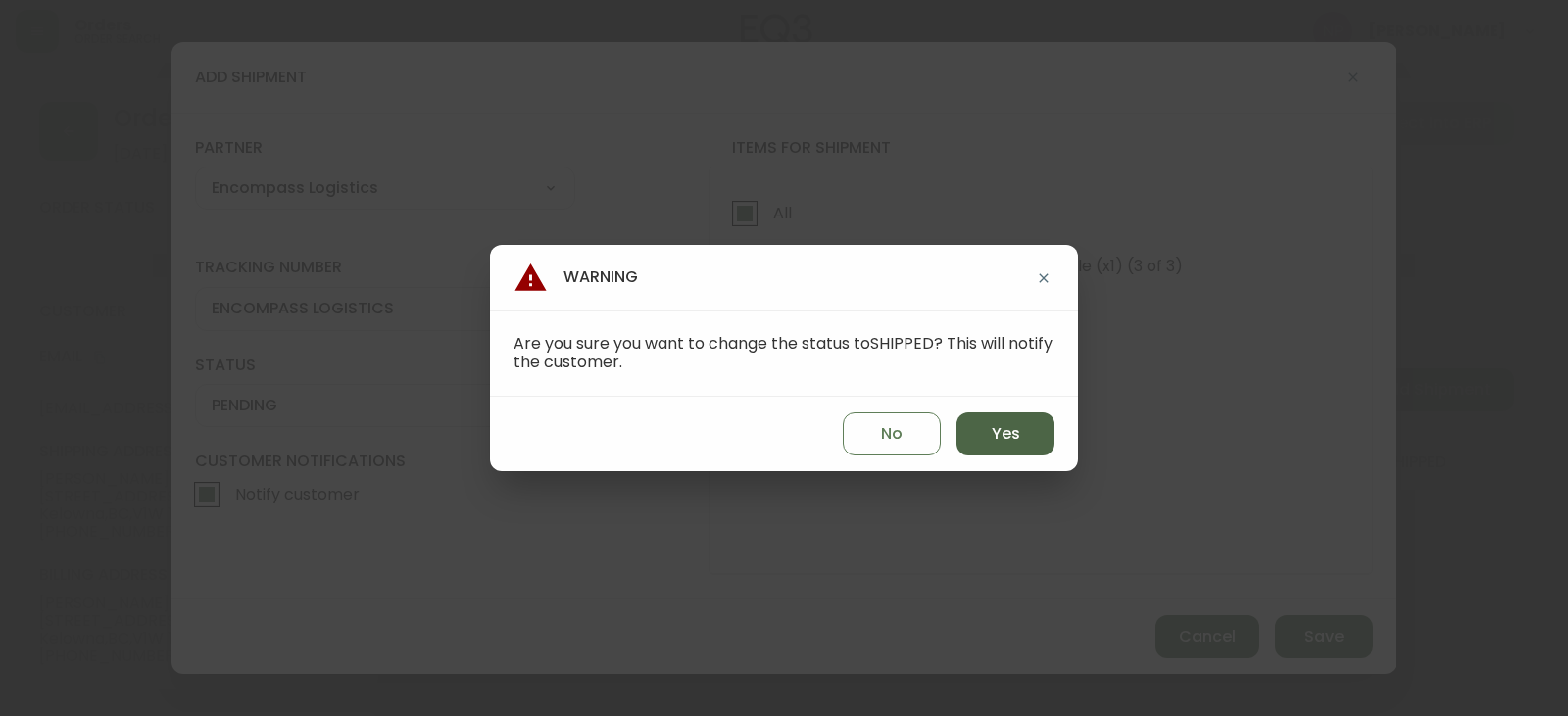
click at [1016, 436] on span "Yes" at bounding box center [1006, 434] width 28 height 22
type input "SHIPPED"
select select "SHIPPED"
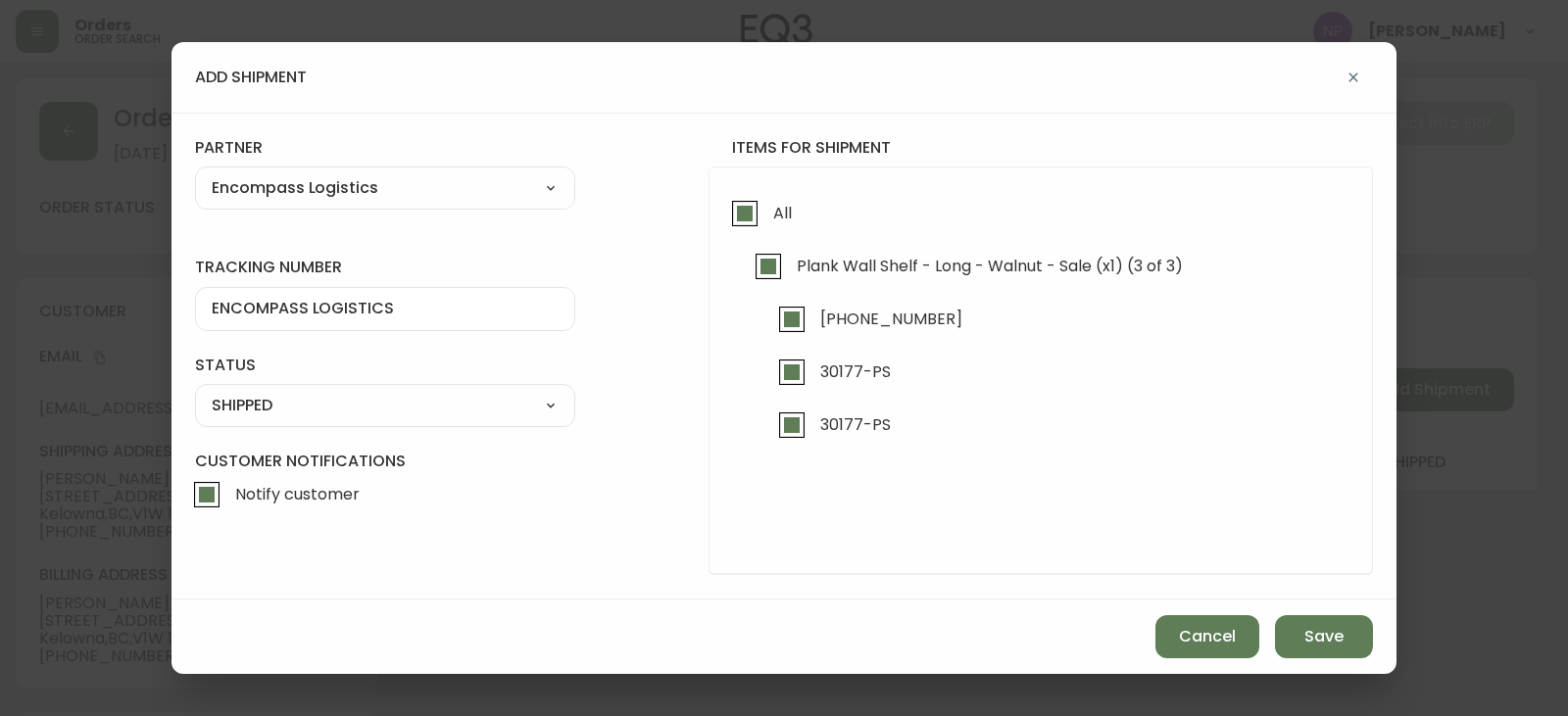
click at [209, 497] on input "Notify customer" at bounding box center [206, 494] width 45 height 45
checkbox input "false"
click at [1332, 632] on span "Save" at bounding box center [1323, 637] width 39 height 22
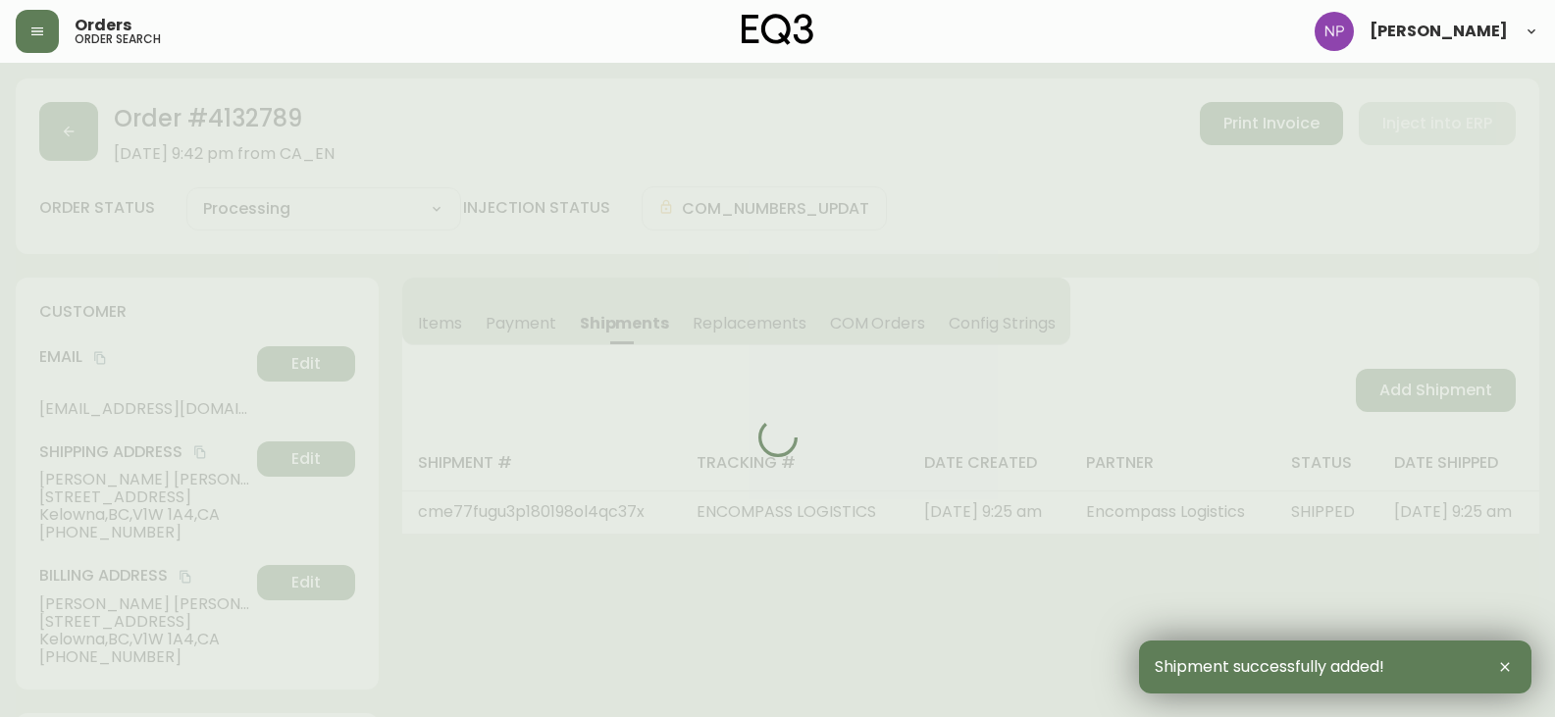
type input "Fully Shipped"
select select "FULLY_SHIPPED"
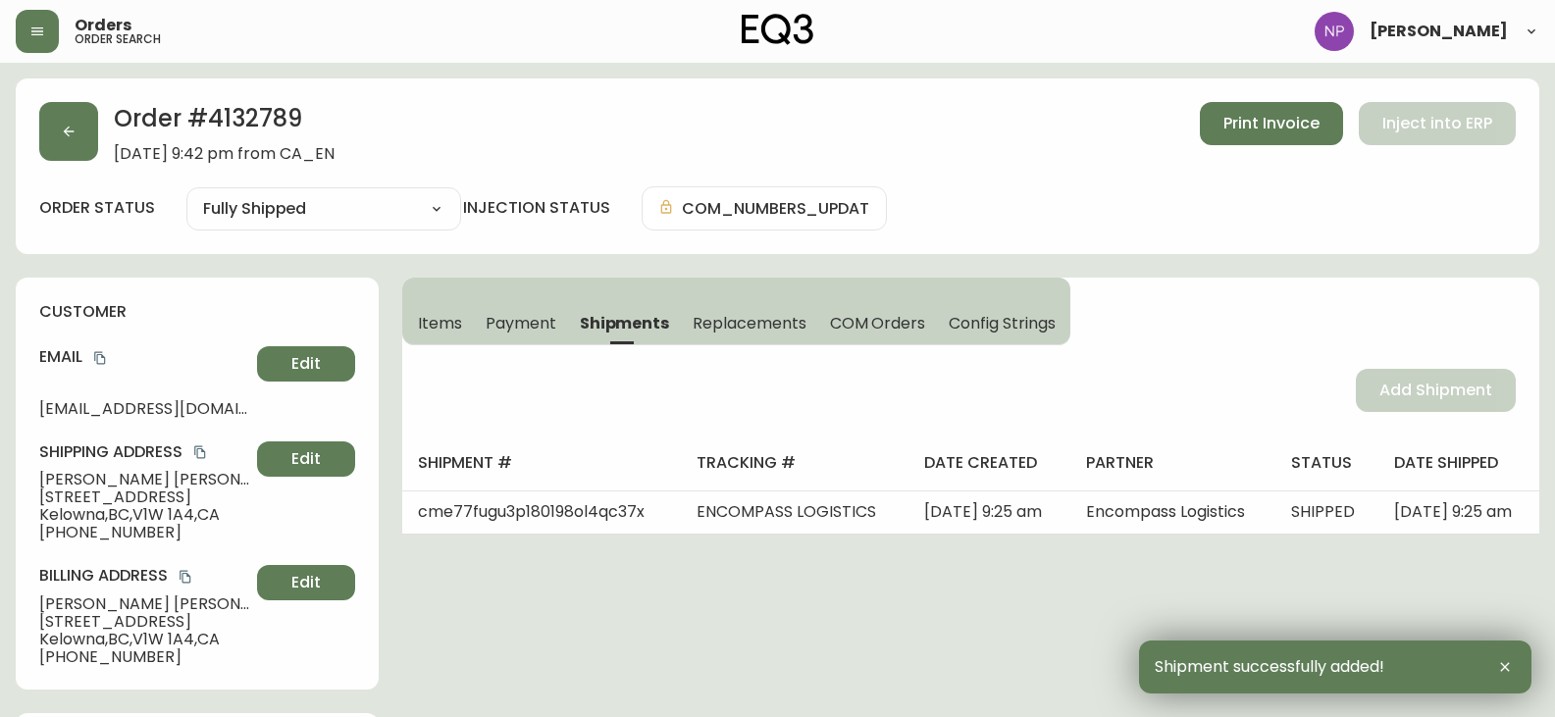
click at [104, 130] on div "Order # 4132789 May 3, 2025 at 9:42 pm from CA_EN Print Invoice Inject into ERP" at bounding box center [777, 132] width 1477 height 61
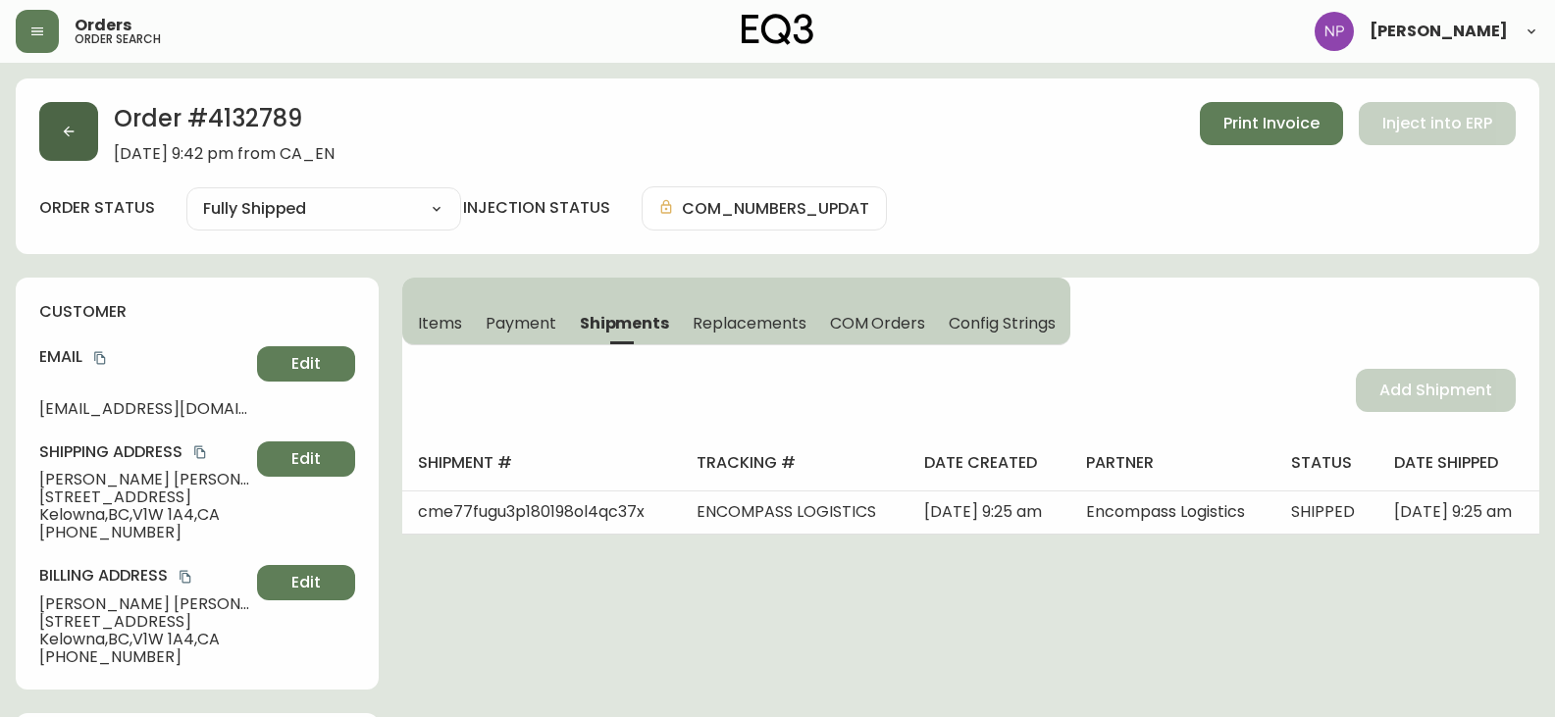
click at [72, 145] on button "button" at bounding box center [68, 131] width 59 height 59
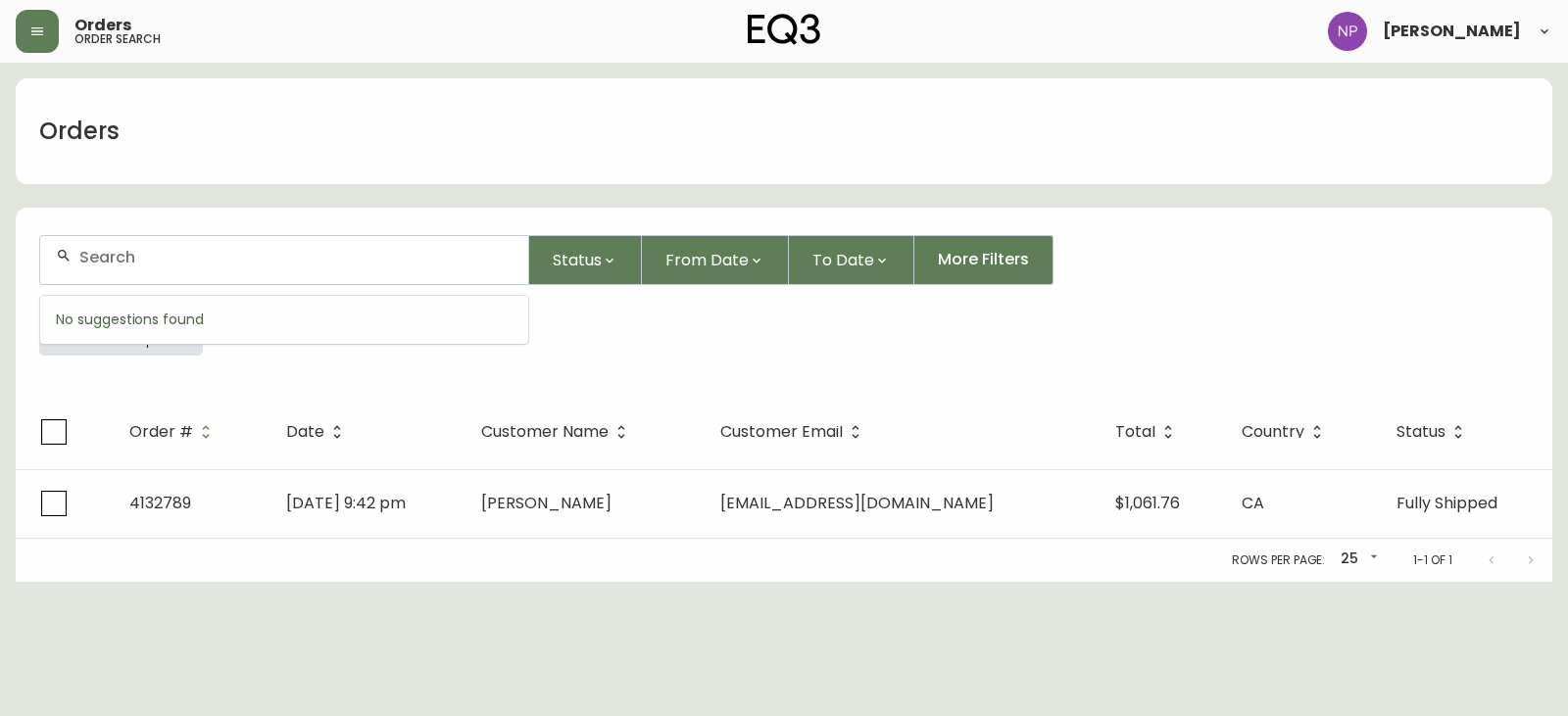
click at [166, 265] on input "text" at bounding box center [296, 257] width 433 height 19
type input "4132098"
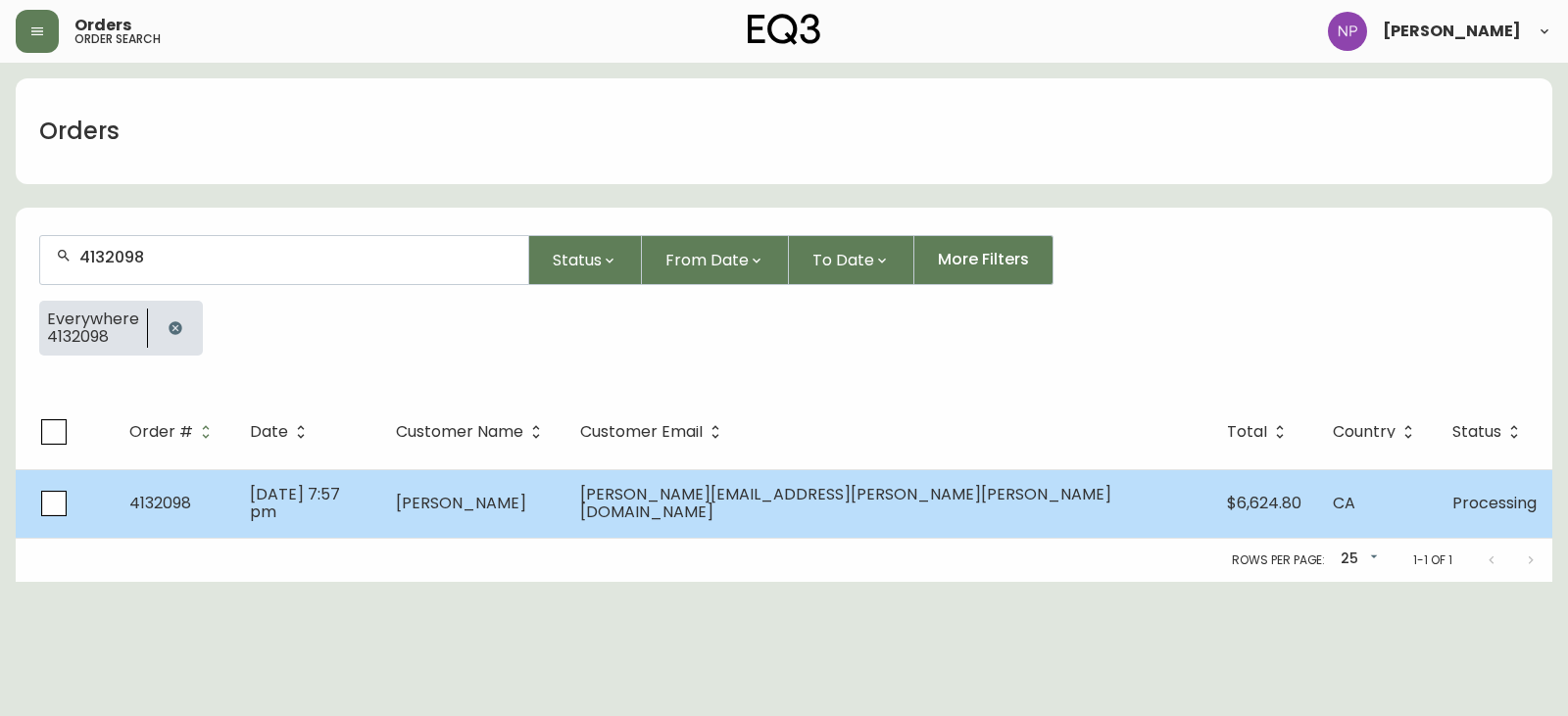
click at [381, 494] on td "Mar 30 2025, 7:57 pm" at bounding box center [308, 503] width 146 height 69
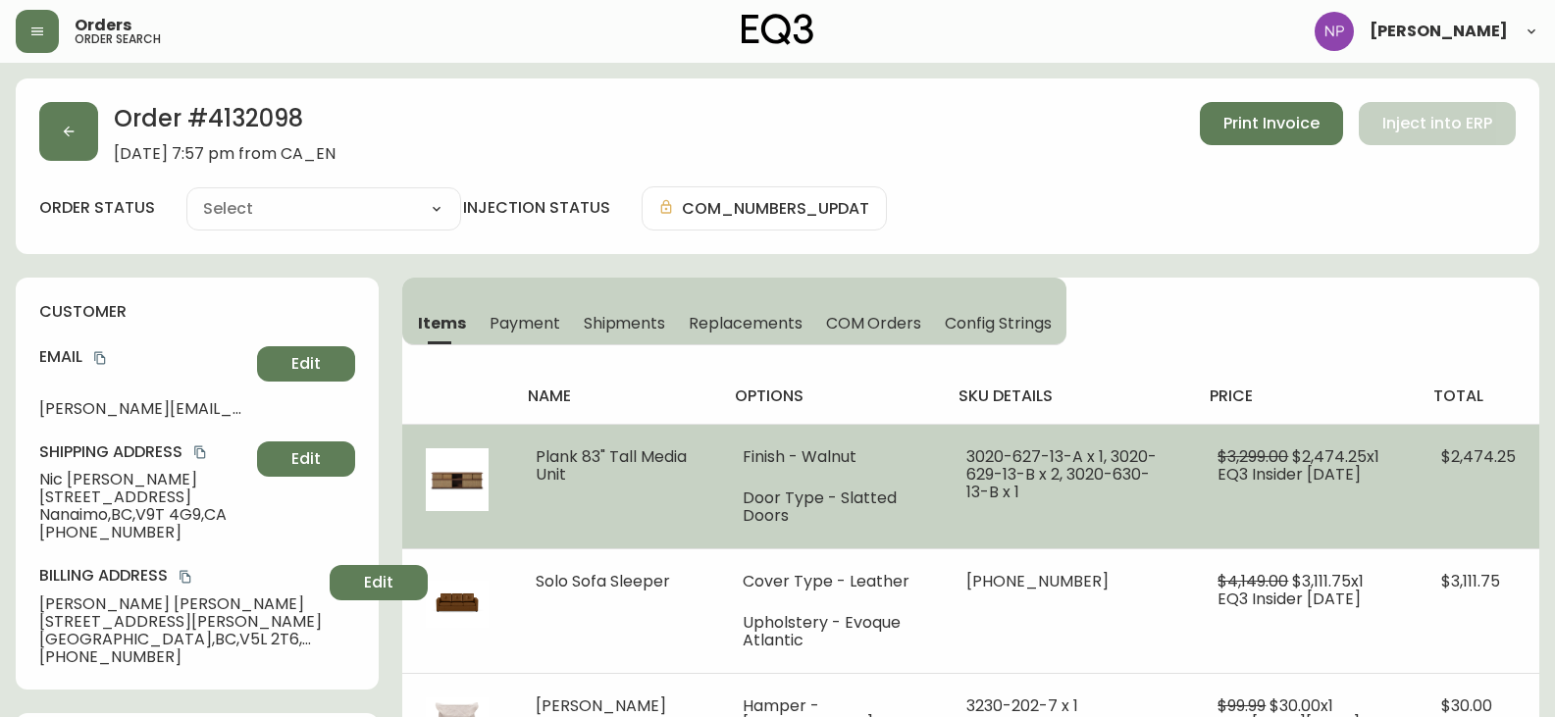
type input "Processing"
select select "PROCESSING"
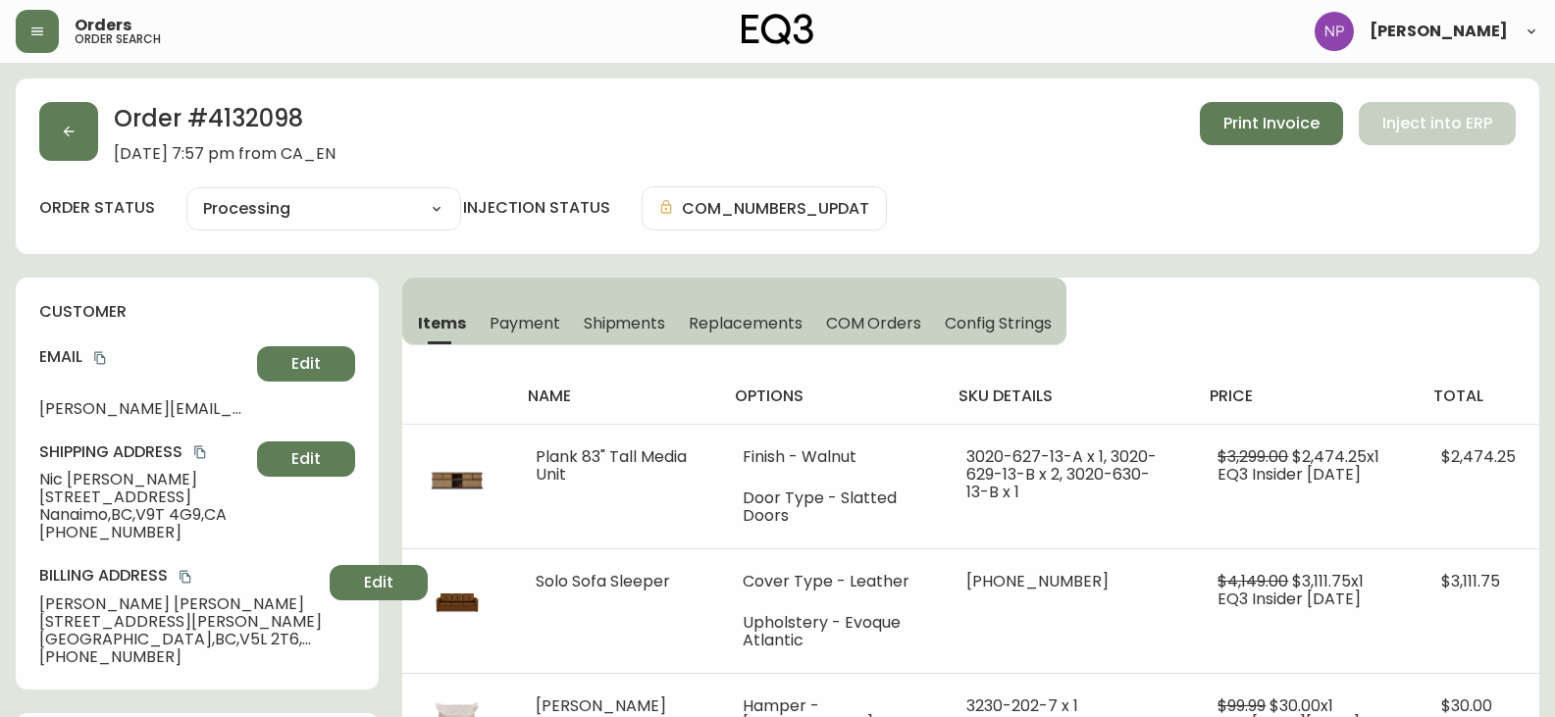
click at [610, 342] on button "Shipments" at bounding box center [625, 322] width 106 height 43
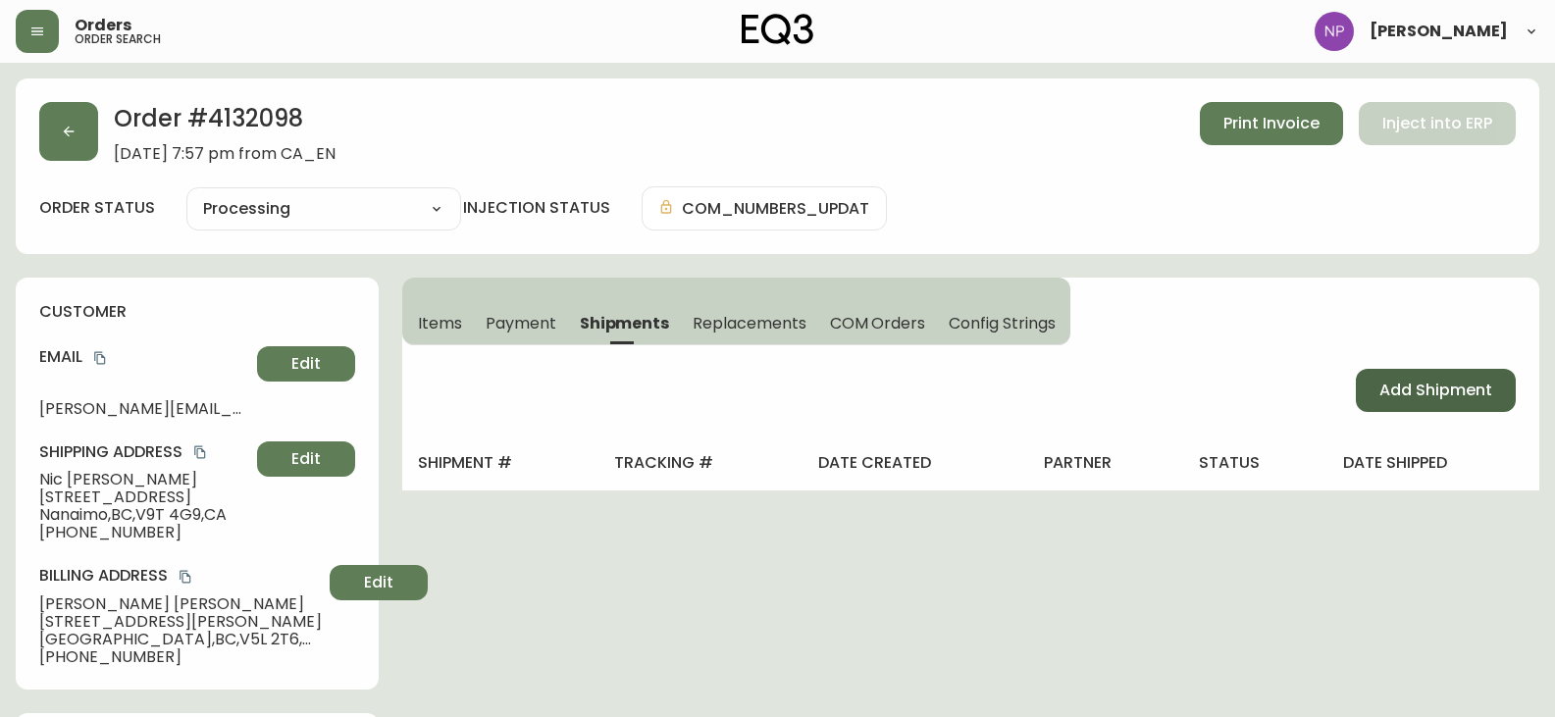
click at [1454, 401] on span "Add Shipment" at bounding box center [1436, 391] width 113 height 22
select select "PENDING"
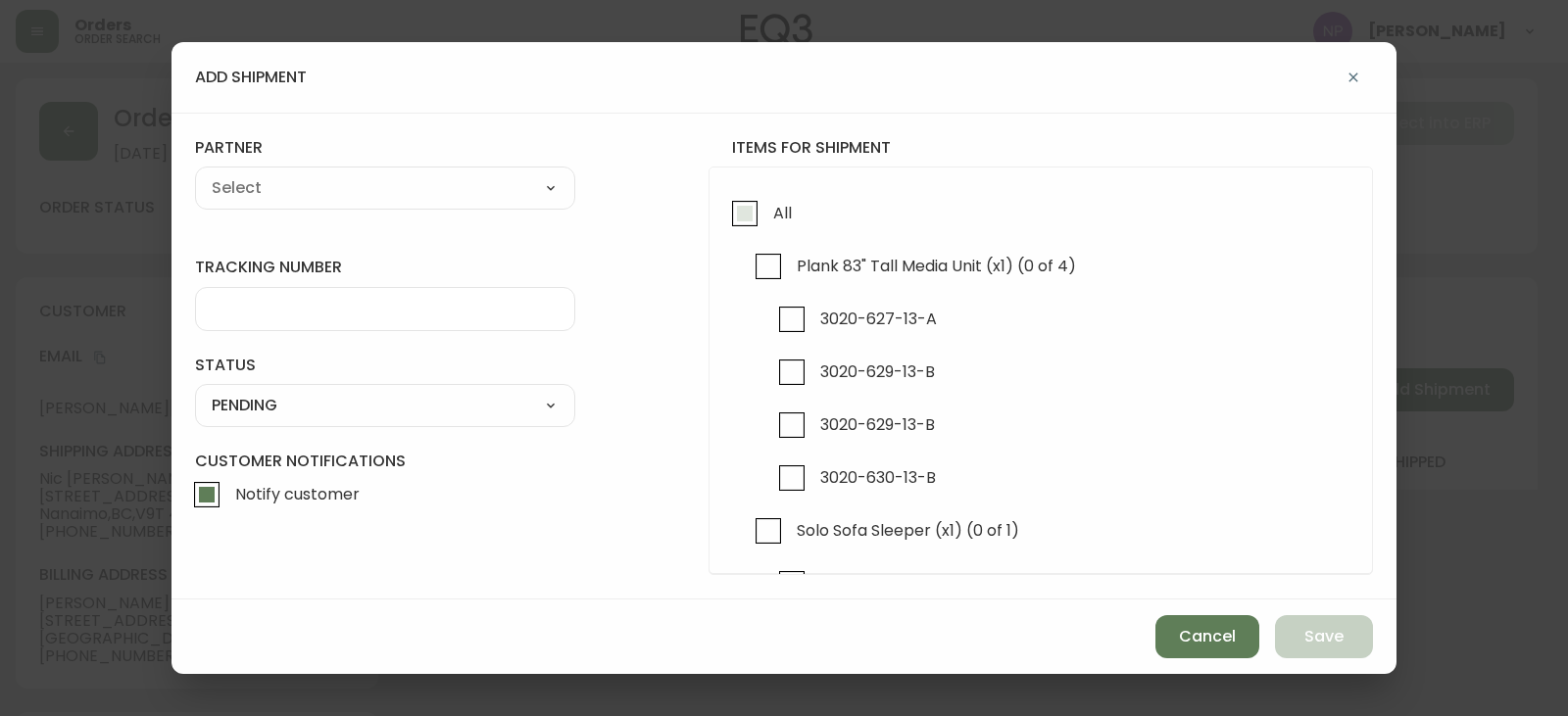
click at [763, 212] on input "All" at bounding box center [744, 213] width 45 height 45
checkbox input "true"
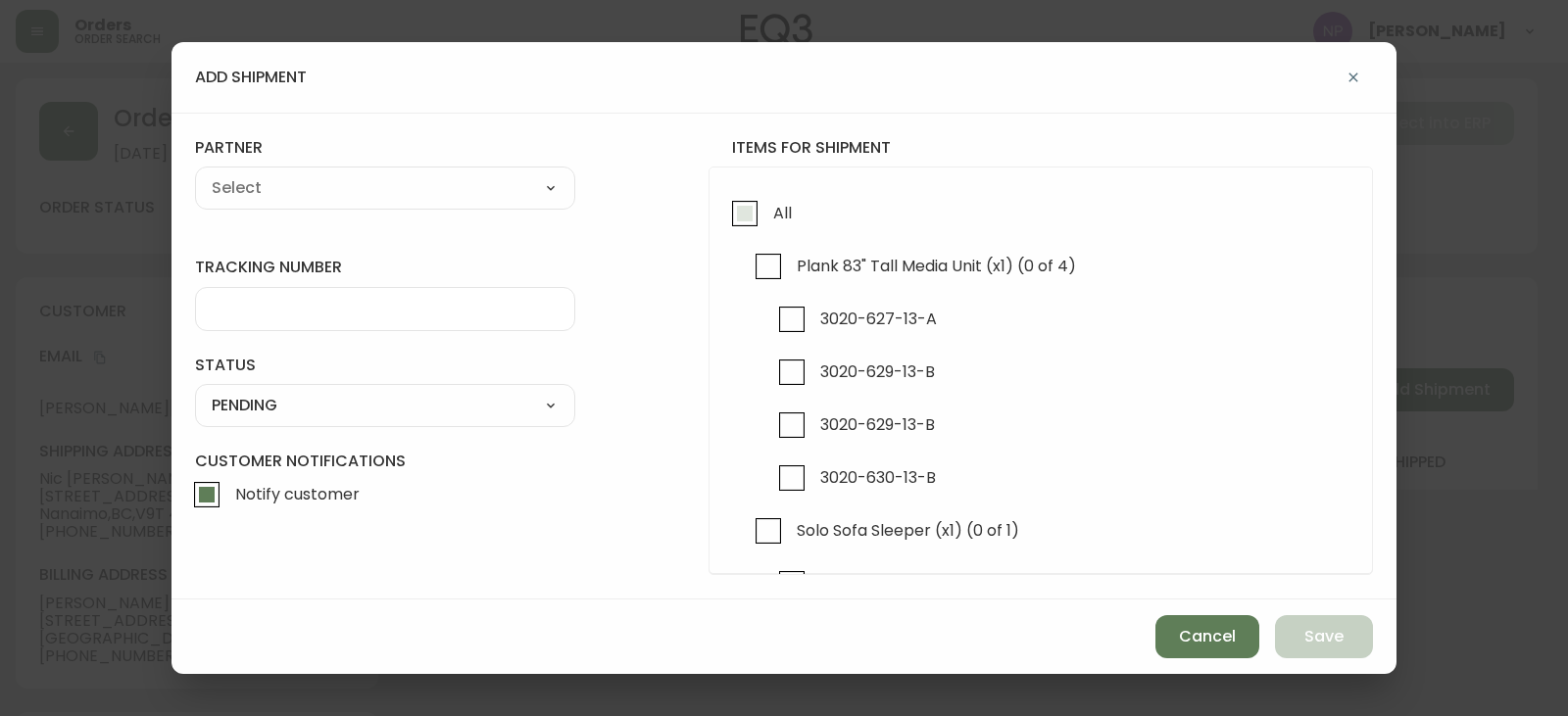
checkbox input "true"
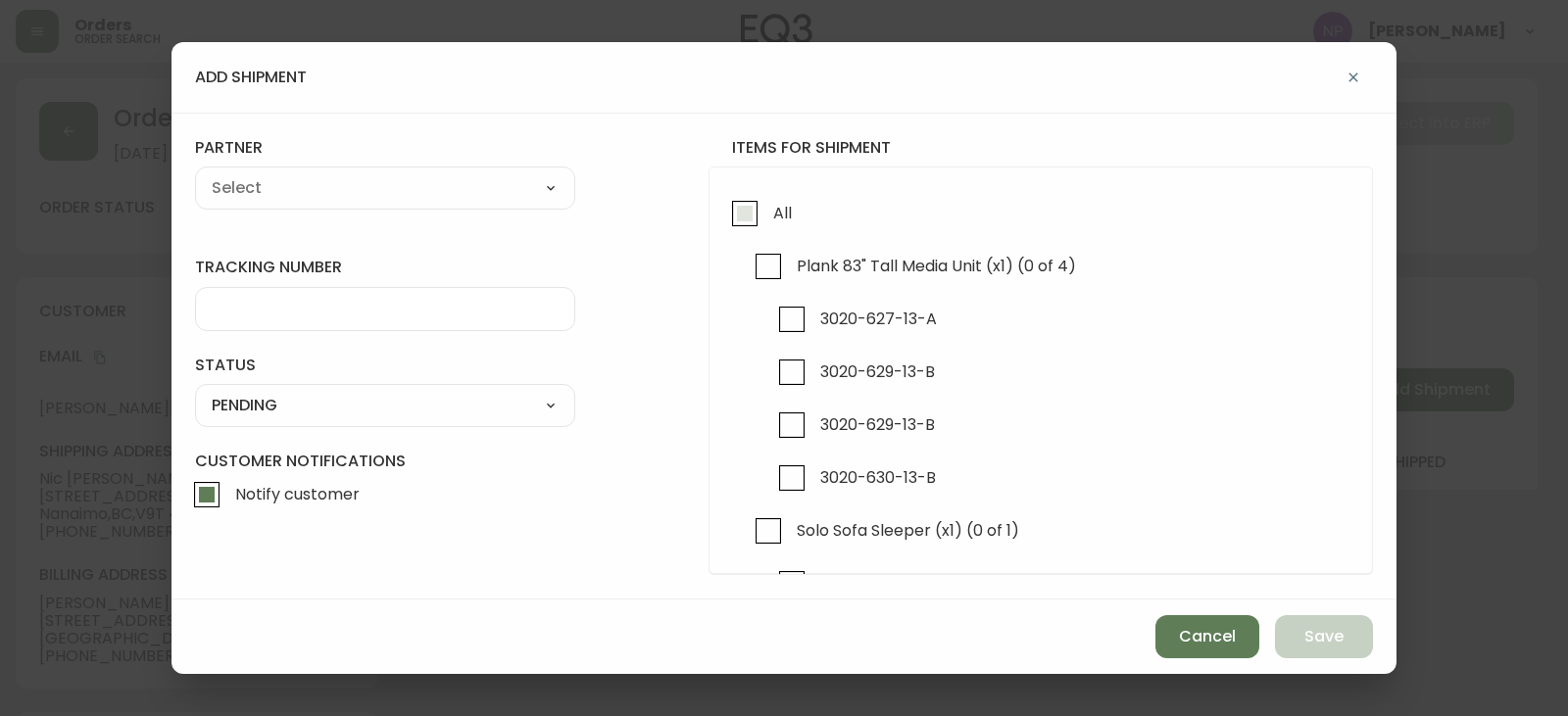
checkbox input "true"
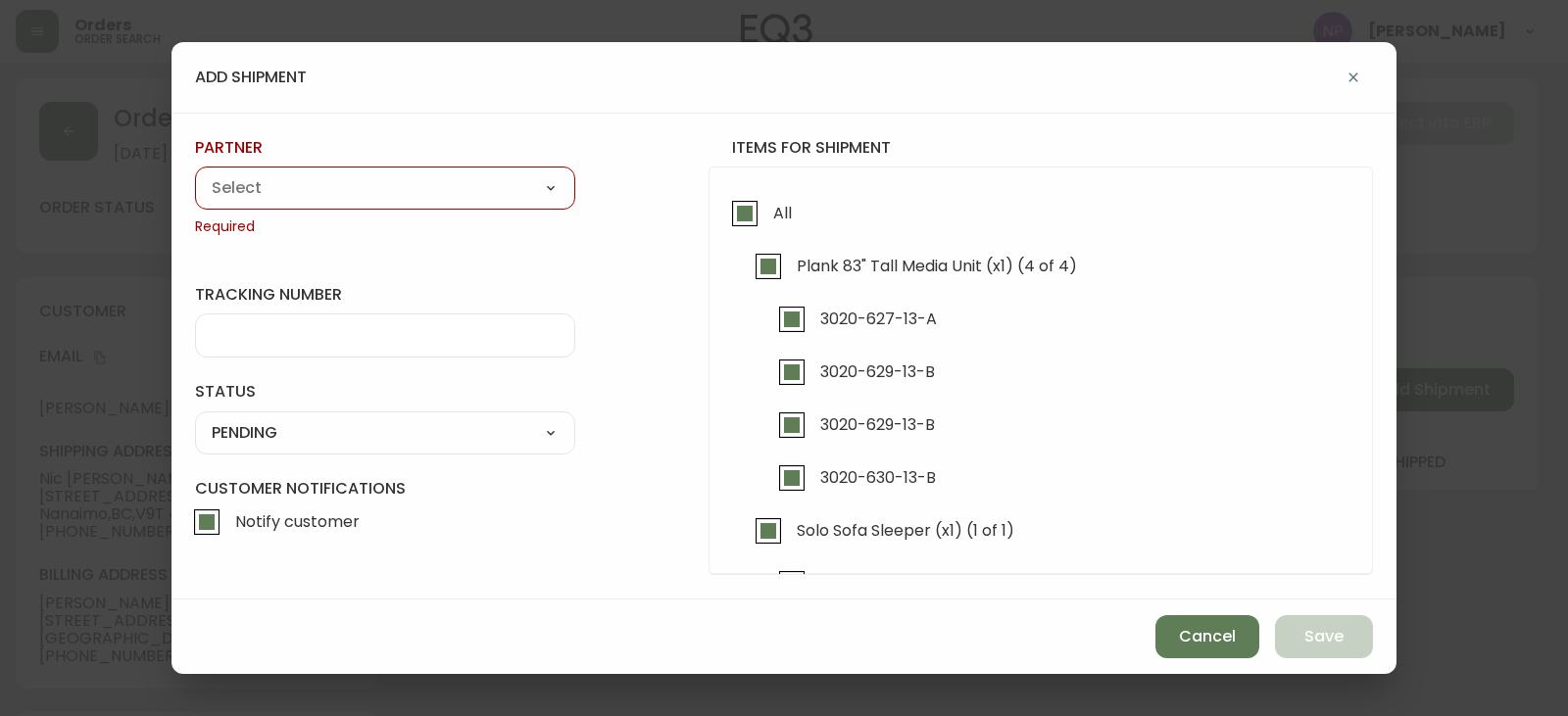
click at [396, 184] on select "A Move to Remember LLC ABF Freight Alero C.H. Robinson Canada Post CDS Ceva Log…" at bounding box center [385, 188] width 381 height 29
click at [402, 188] on select "A Move to Remember LLC ABF Freight Alero C.H. Robinson Canada Post CDS Ceva Log…" at bounding box center [385, 188] width 381 height 29
select select "ck6ml9xrz18r00186iyro3grt"
click at [195, 174] on select "A Move to Remember LLC ABF Freight Alero C.H. Robinson Canada Post CDS Ceva Log…" at bounding box center [385, 188] width 381 height 29
type input "Encompass Logistics"
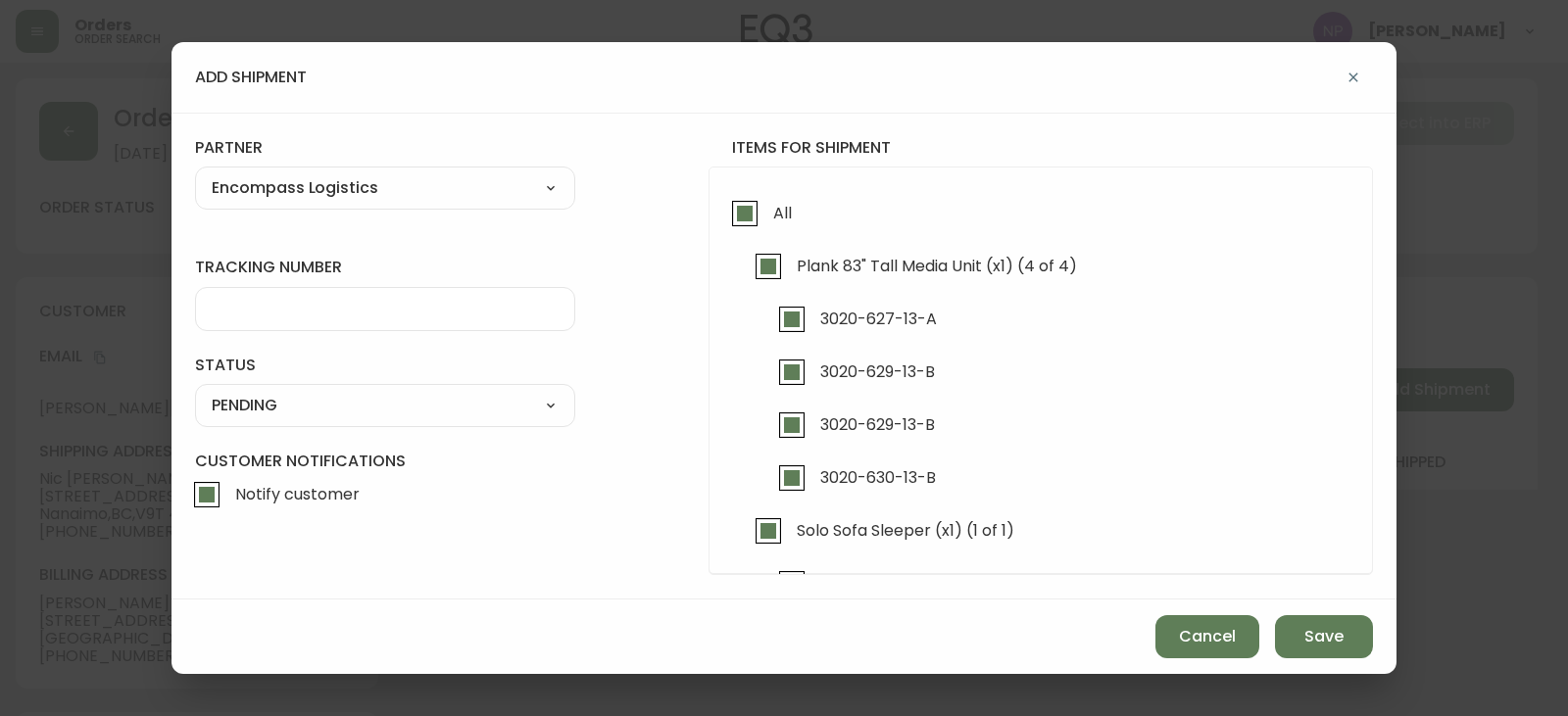
click at [324, 315] on input "tracking number" at bounding box center [385, 309] width 347 height 19
type input "ENCOMPASS LOGISTICS"
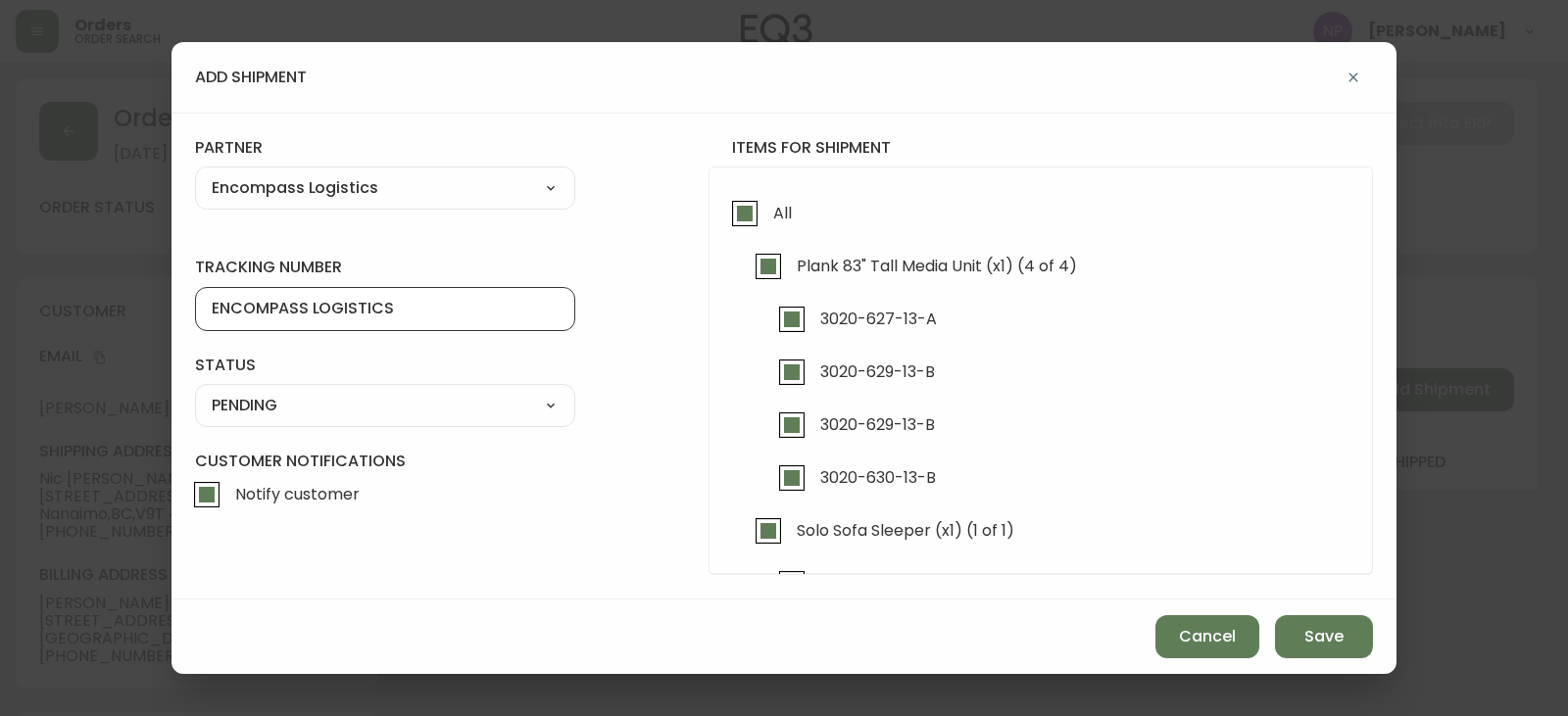
click at [340, 389] on div "SHIPPED PENDING CANCELLED" at bounding box center [385, 405] width 381 height 43
click at [315, 422] on div "SHIPPED PENDING CANCELLED" at bounding box center [385, 405] width 381 height 43
click at [307, 414] on select "SHIPPED PENDING CANCELLED" at bounding box center [385, 405] width 381 height 29
click at [195, 391] on select "SHIPPED PENDING CANCELLED" at bounding box center [385, 405] width 381 height 29
select select "PENDING"
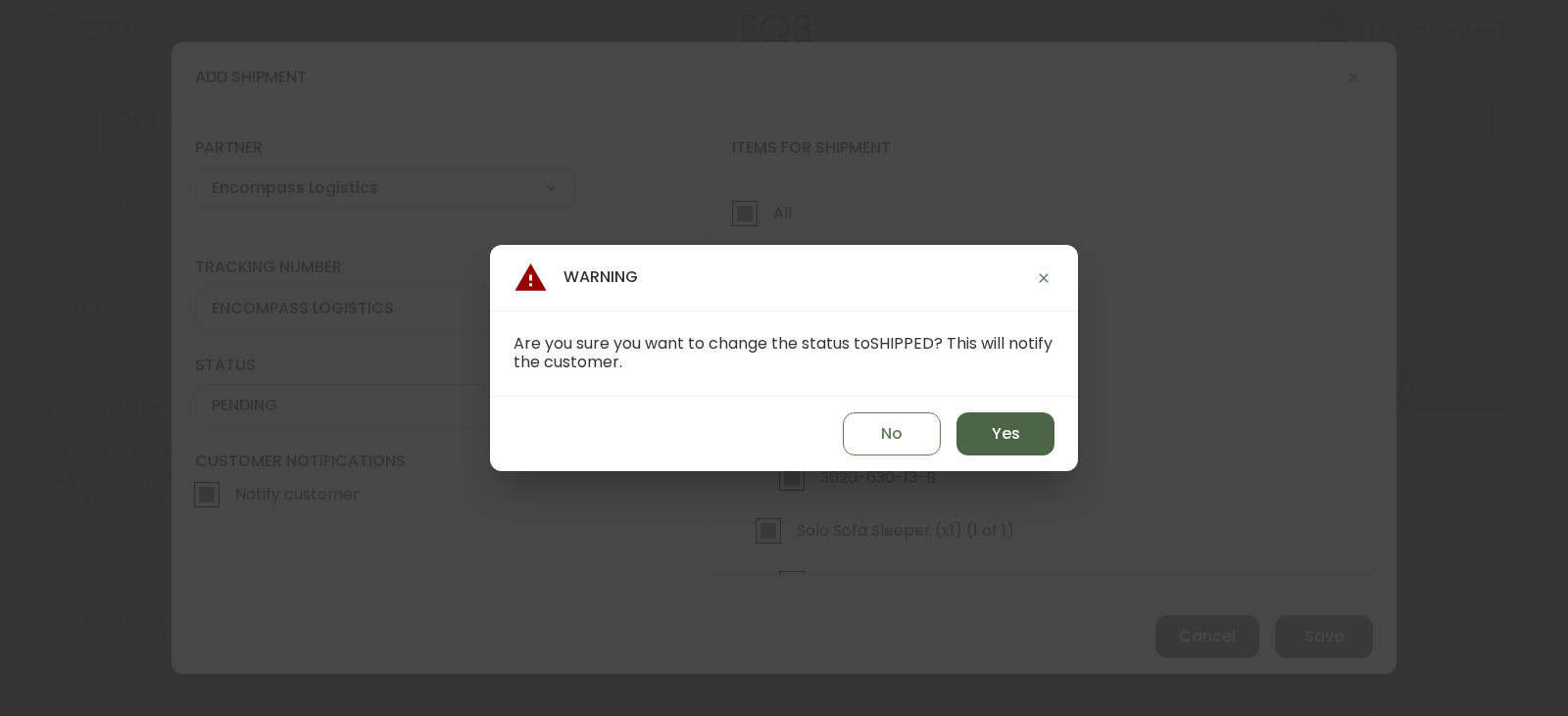
click at [1018, 445] on button "Yes" at bounding box center [1006, 433] width 98 height 43
type input "SHIPPED"
select select "SHIPPED"
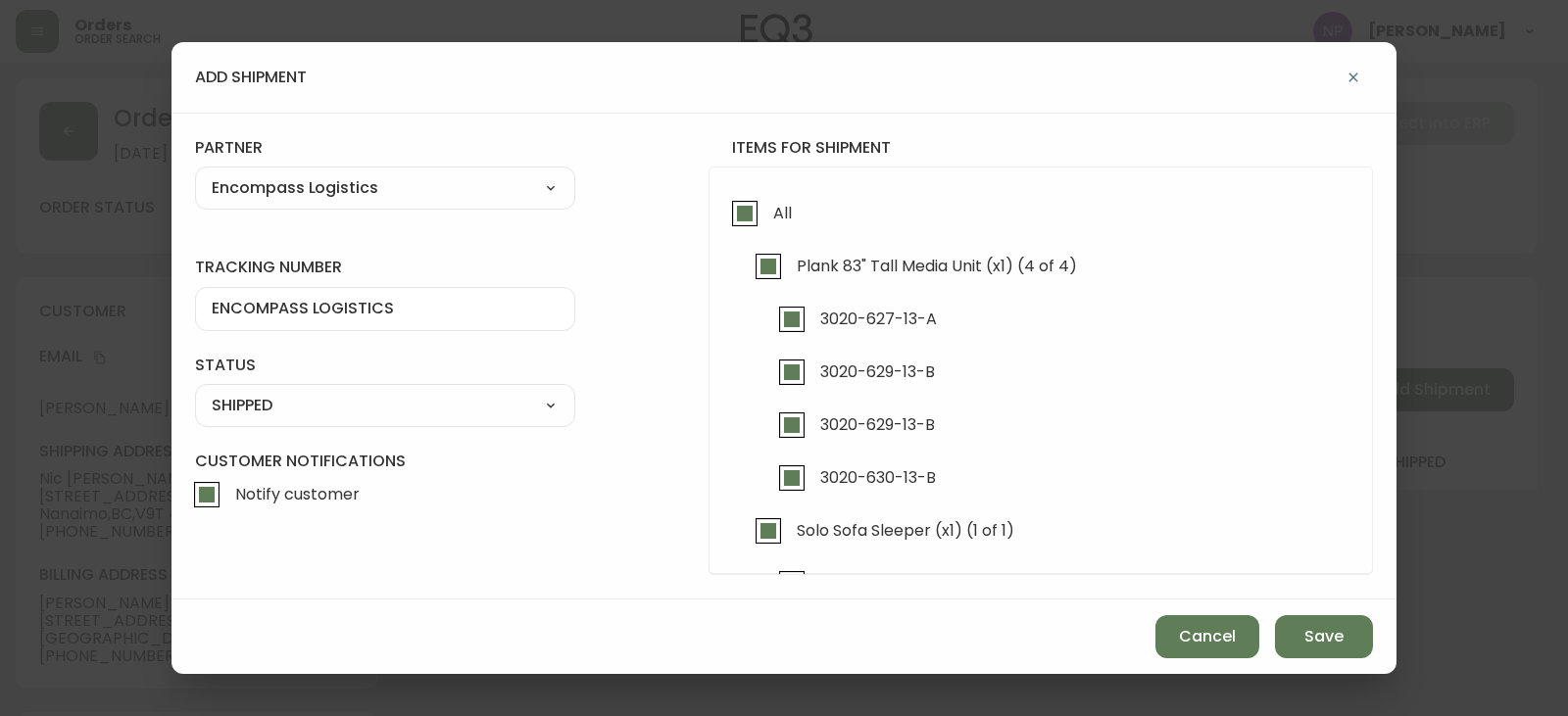
click at [223, 479] on input "Notify customer" at bounding box center [206, 494] width 45 height 45
checkbox input "false"
click at [1324, 646] on span "Save" at bounding box center [1323, 637] width 39 height 22
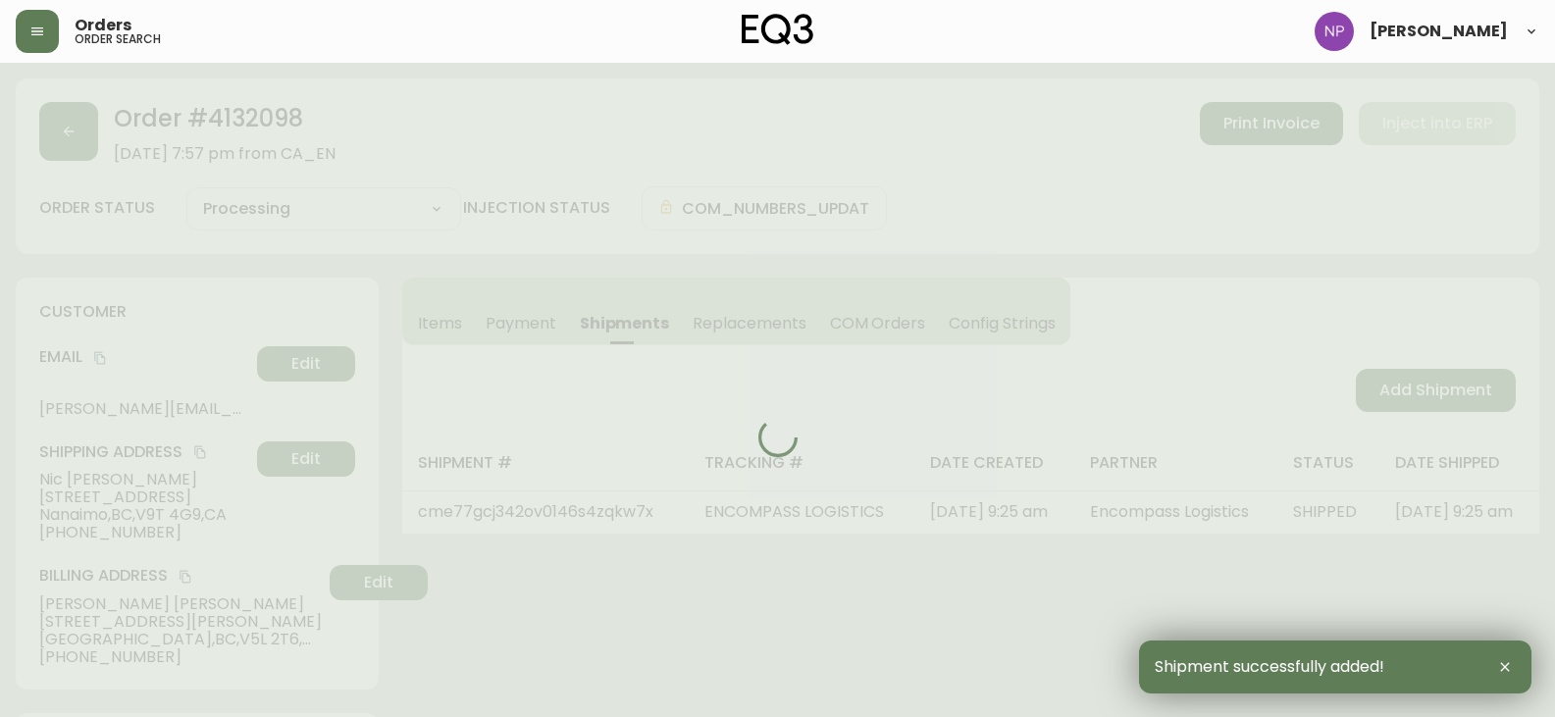
type input "Fully Shipped"
select select "FULLY_SHIPPED"
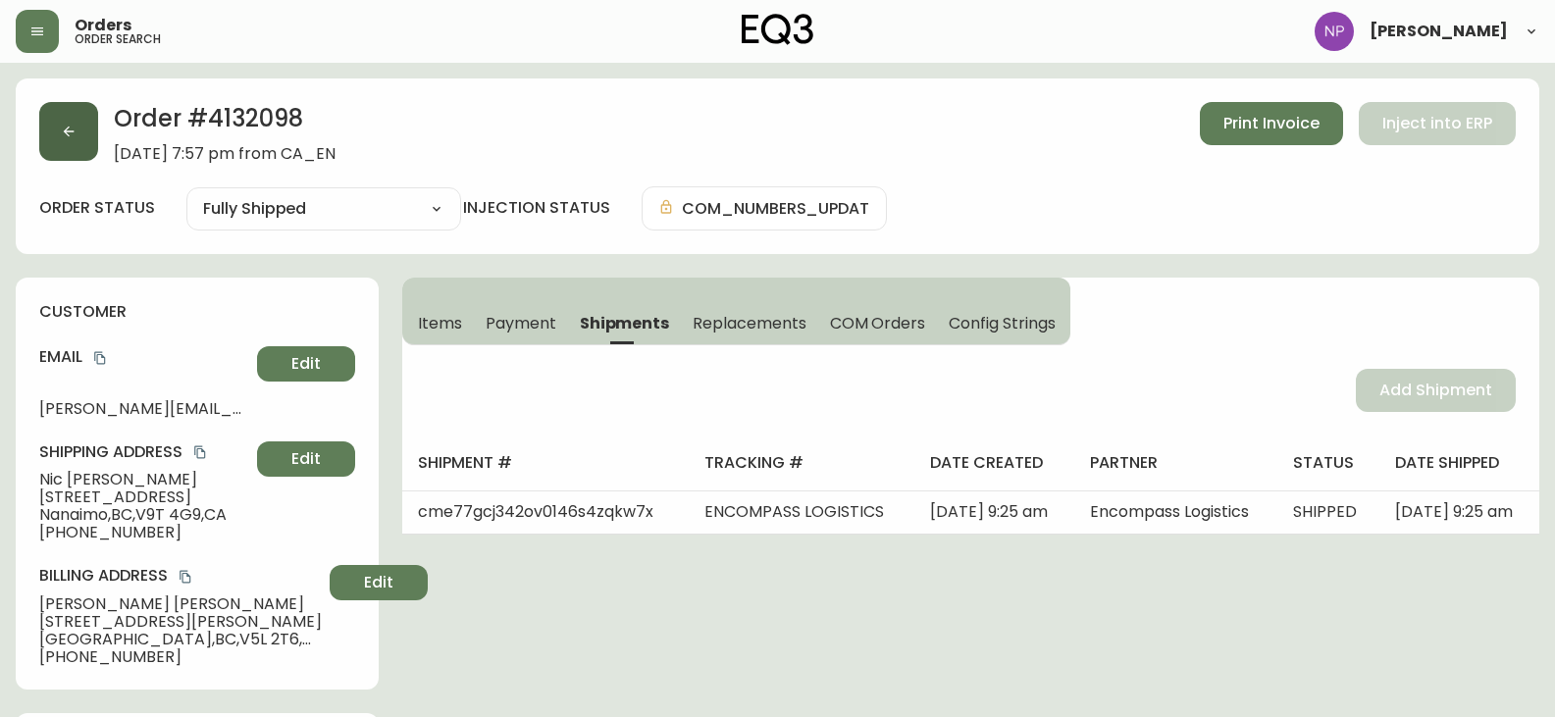
click at [59, 158] on button "button" at bounding box center [68, 131] width 59 height 59
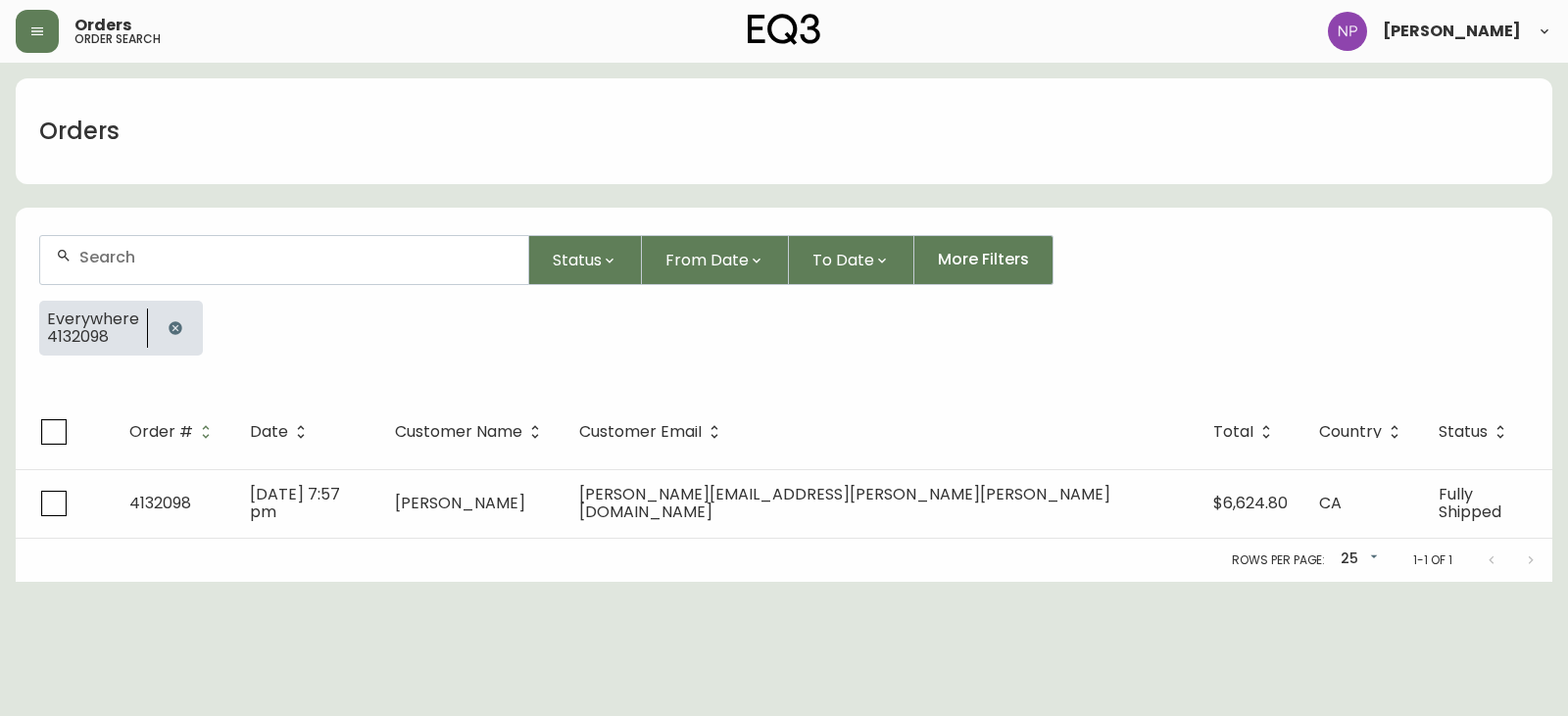
click at [136, 257] on input "text" at bounding box center [296, 257] width 433 height 19
type input "4132523"
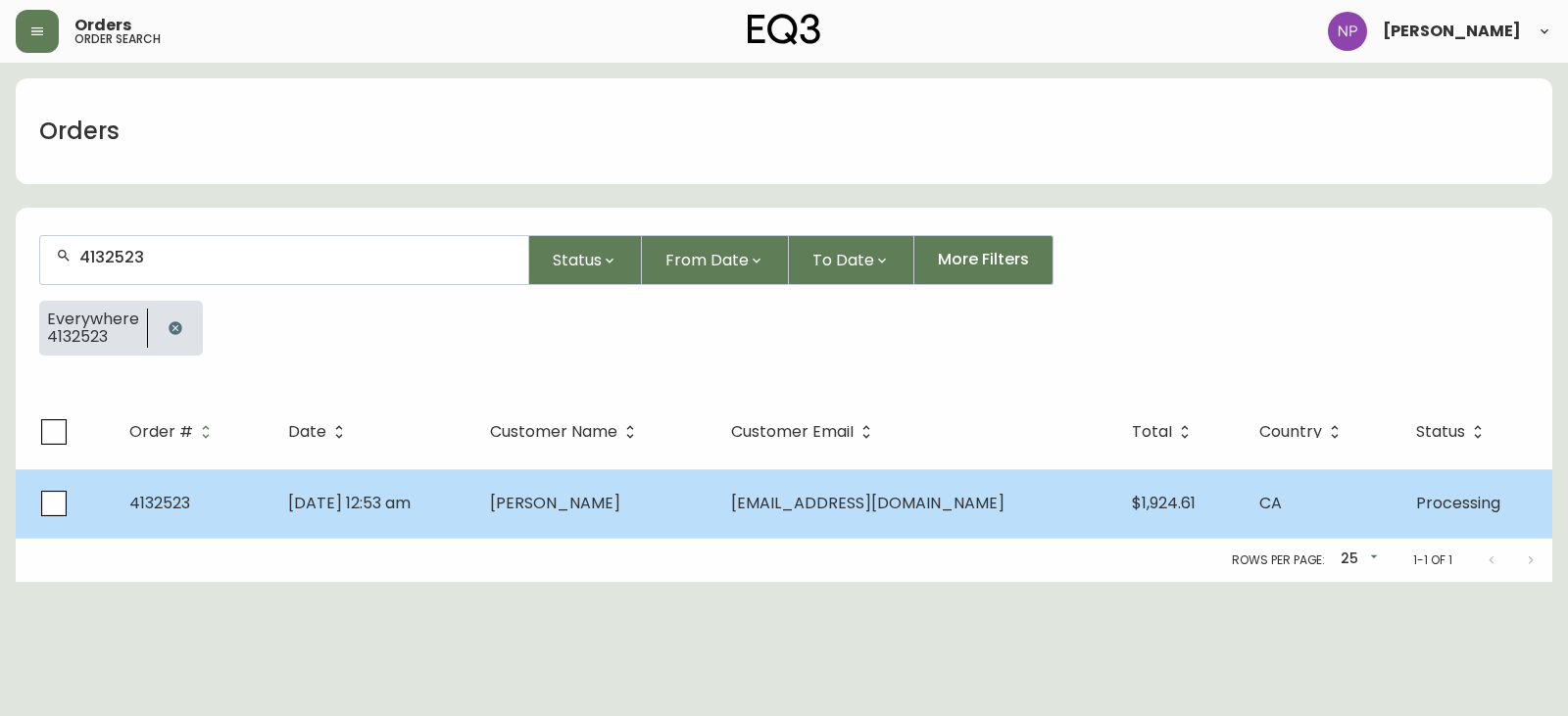
click at [683, 490] on td "Jonathan Pearce" at bounding box center [595, 503] width 242 height 69
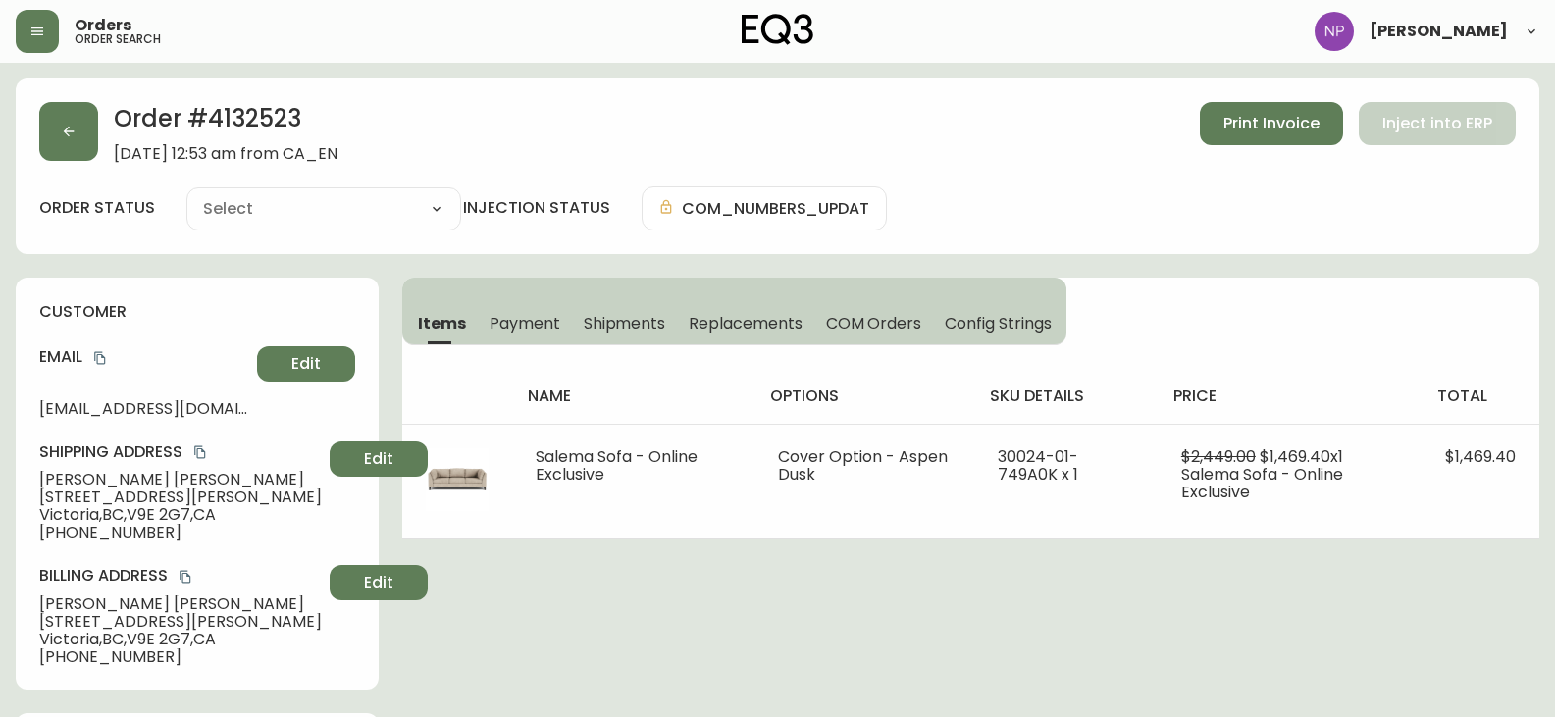
type input "Processing"
select select "PROCESSING"
drag, startPoint x: 649, startPoint y: 333, endPoint x: 722, endPoint y: 343, distance: 74.4
click at [649, 333] on span "Shipments" at bounding box center [625, 323] width 82 height 21
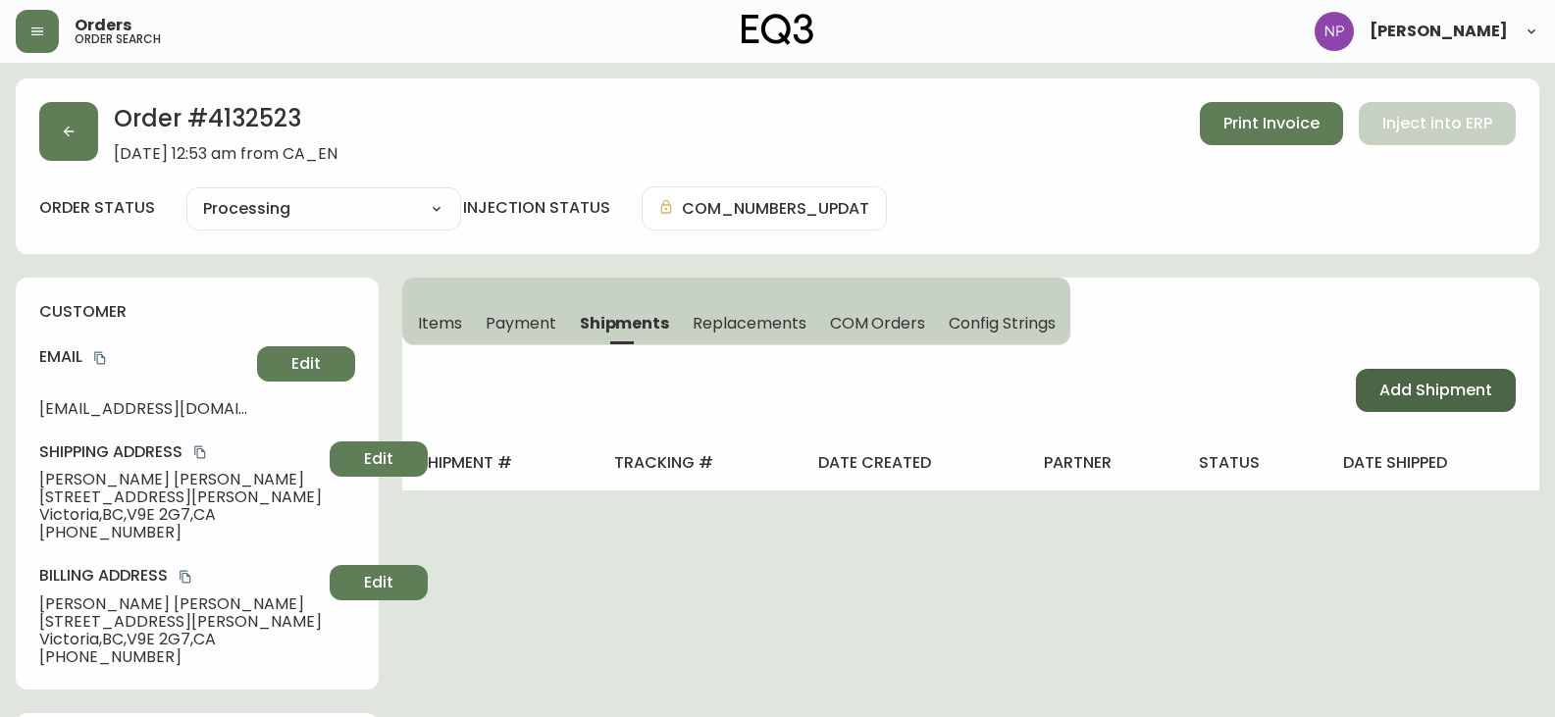
click at [1381, 398] on span "Add Shipment" at bounding box center [1436, 391] width 113 height 22
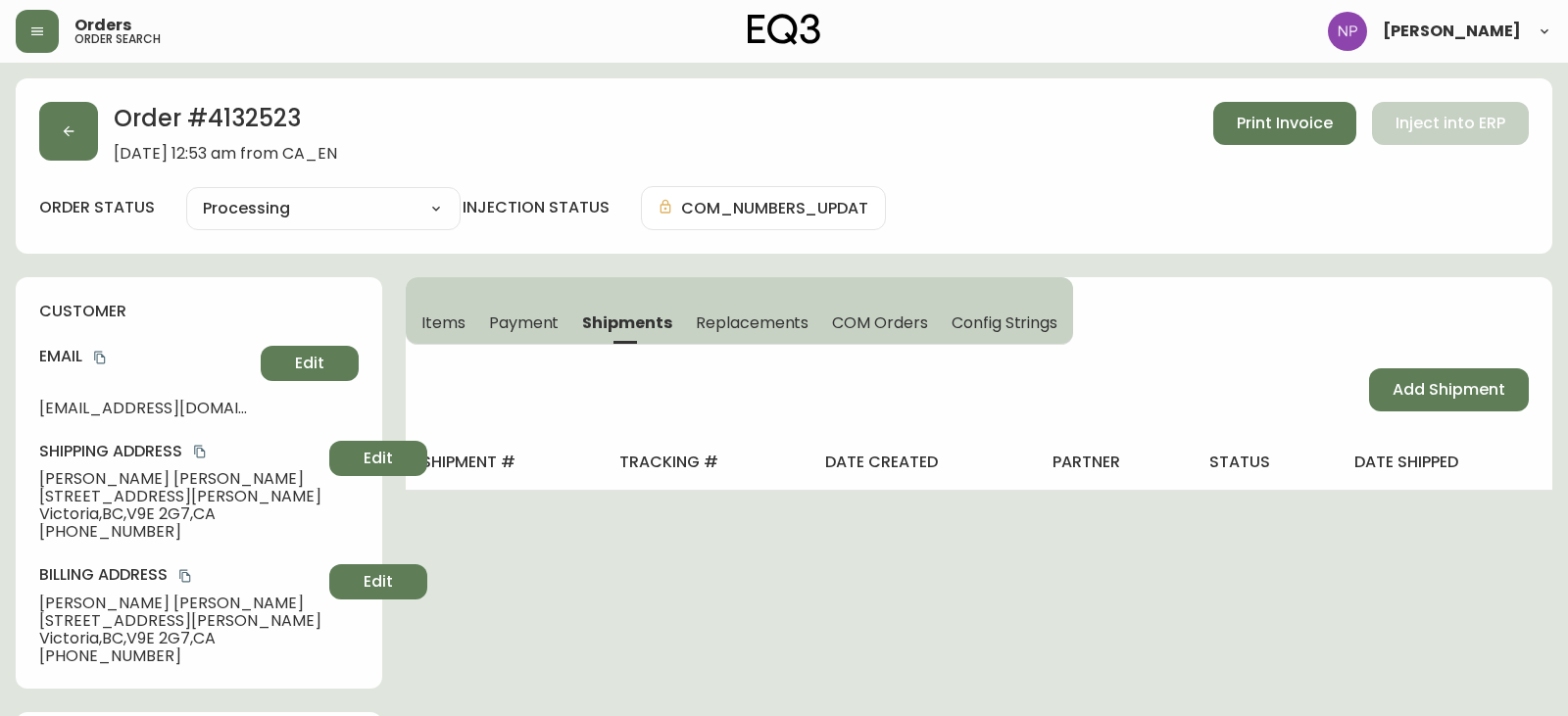
select select "PENDING"
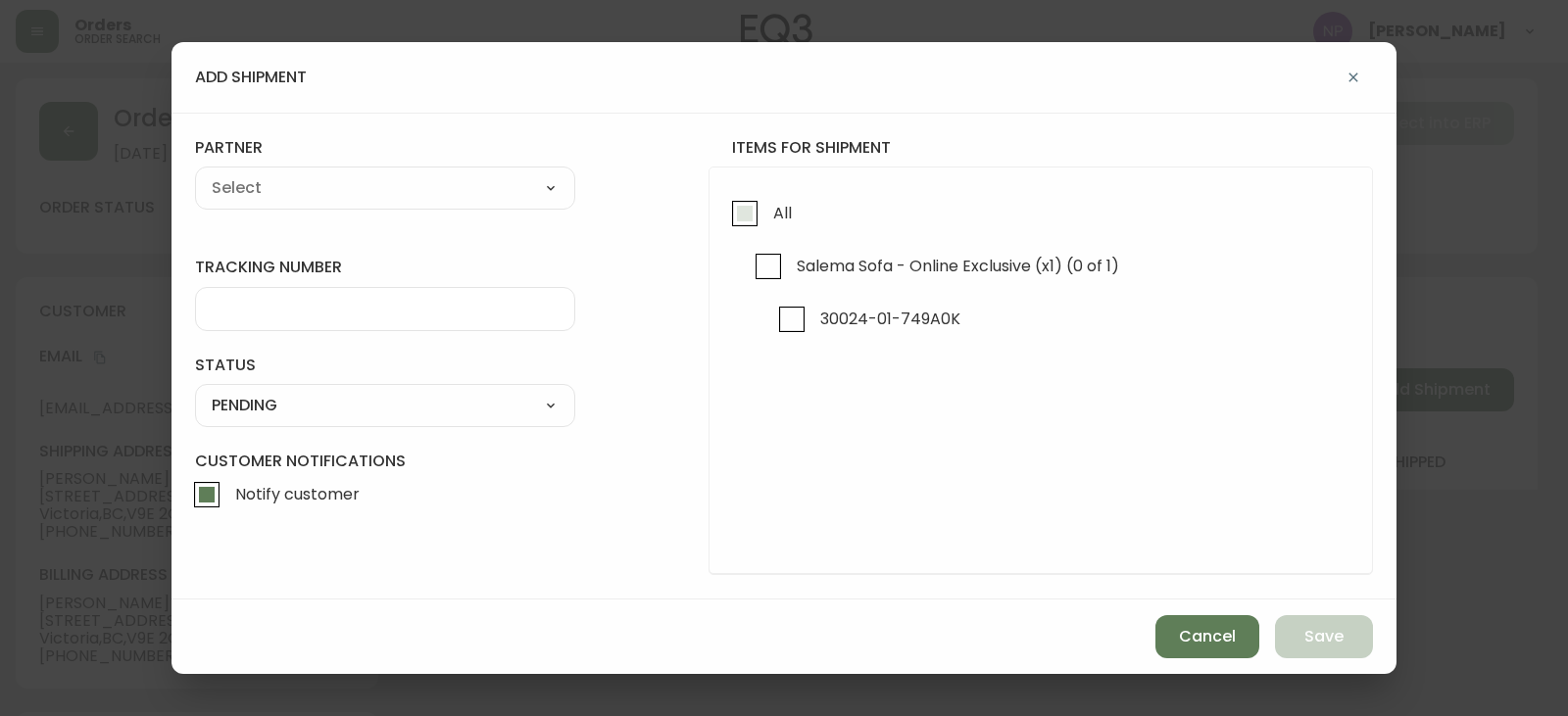
click at [764, 216] on input "All" at bounding box center [744, 213] width 45 height 45
checkbox input "true"
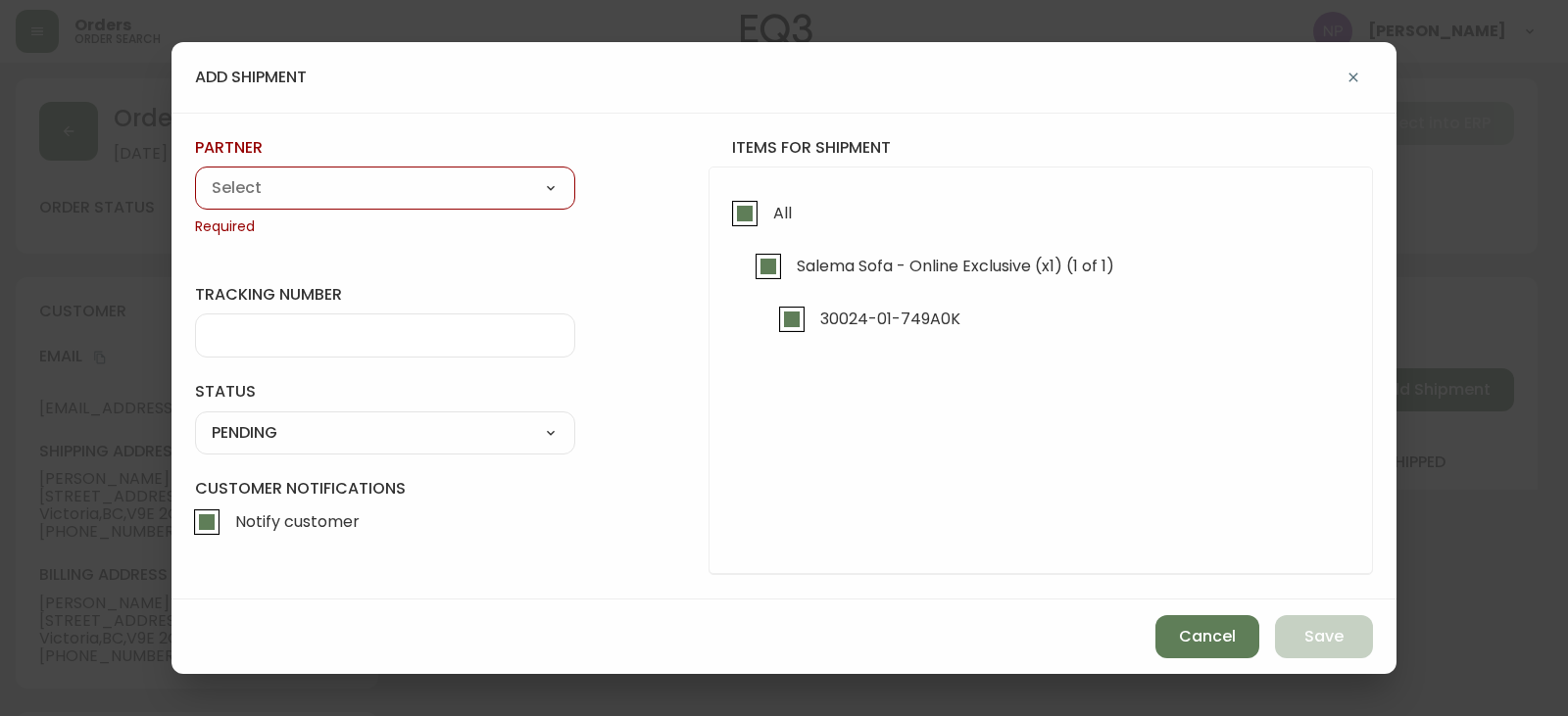
drag, startPoint x: 444, startPoint y: 180, endPoint x: 440, endPoint y: 197, distance: 17.5
click at [444, 180] on select "A Move to Remember LLC ABF Freight Alero C.H. Robinson Canada Post CDS Ceva Log…" at bounding box center [385, 188] width 381 height 29
select select "ck6ml9xrz18r00186iyro3grt"
click at [195, 174] on select "A Move to Remember LLC ABF Freight Alero C.H. Robinson Canada Post CDS Ceva Log…" at bounding box center [385, 188] width 381 height 29
type input "Encompass Logistics"
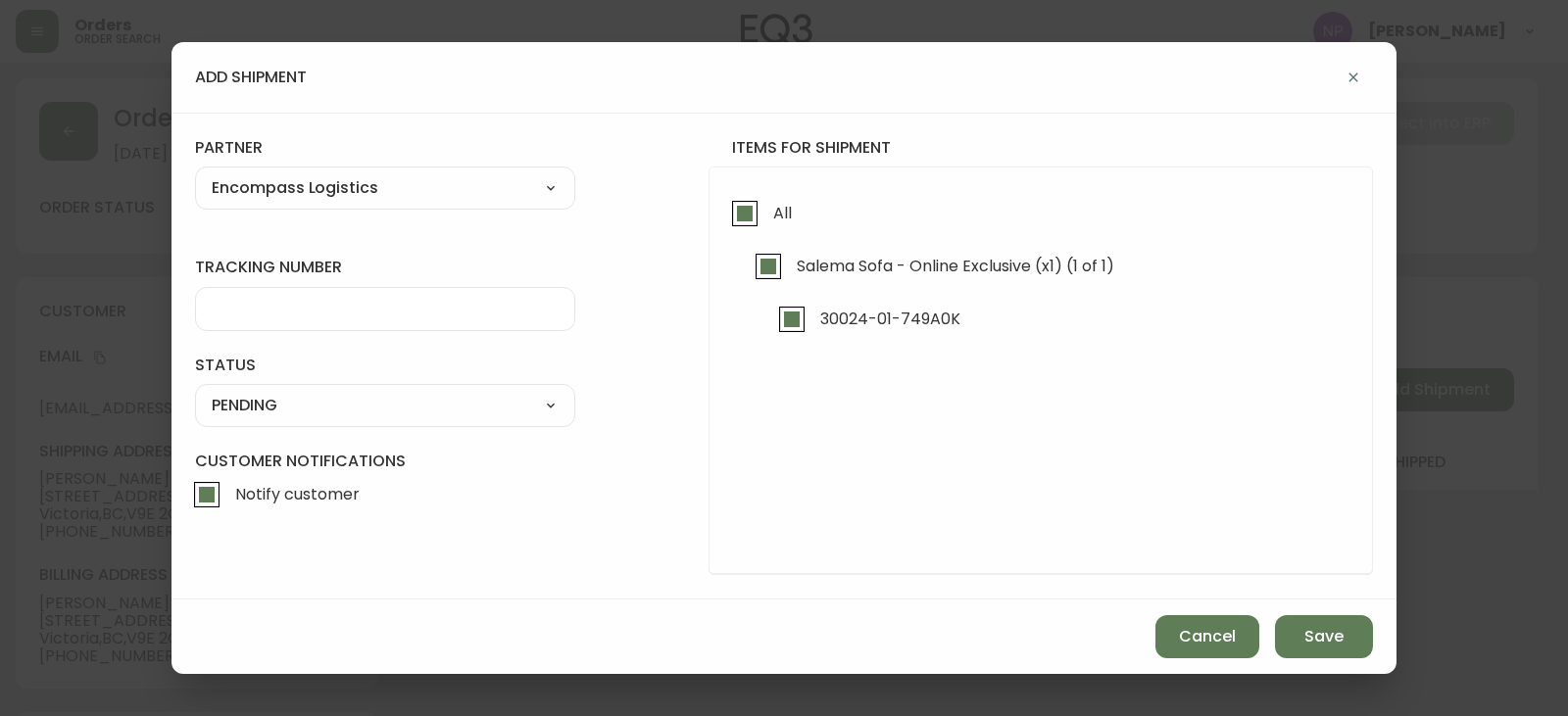
click at [325, 298] on div at bounding box center [385, 310] width 381 height 44
click at [364, 325] on div at bounding box center [385, 310] width 381 height 44
click at [407, 324] on div at bounding box center [385, 310] width 381 height 44
click at [409, 312] on input "tracking number" at bounding box center [385, 309] width 347 height 19
type input "ENCOMPASS LOGISTICS"
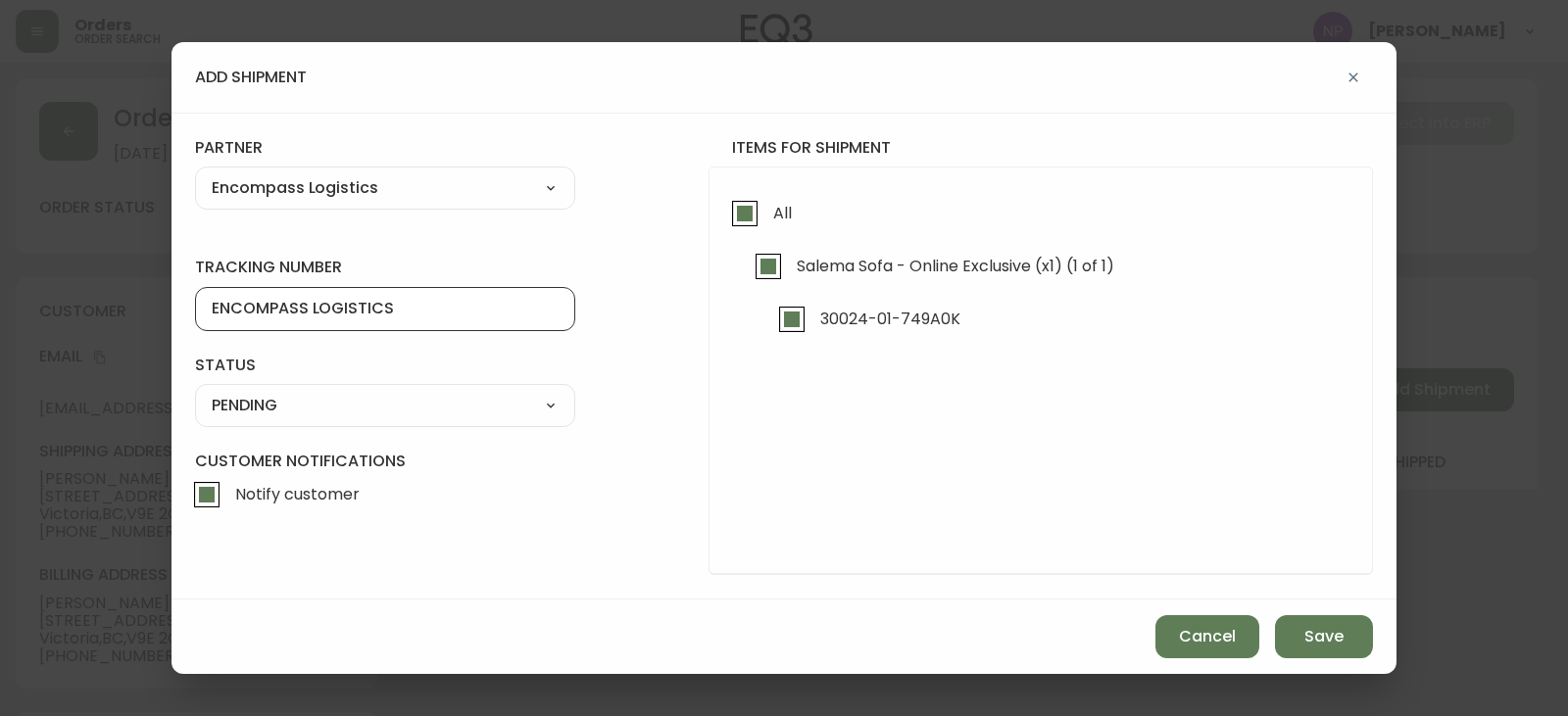
drag, startPoint x: 364, startPoint y: 396, endPoint x: 354, endPoint y: 412, distance: 18.9
click at [364, 396] on select "SHIPPED PENDING CANCELLED" at bounding box center [385, 405] width 381 height 29
click at [195, 391] on select "SHIPPED PENDING CANCELLED" at bounding box center [385, 405] width 381 height 29
select select "PENDING"
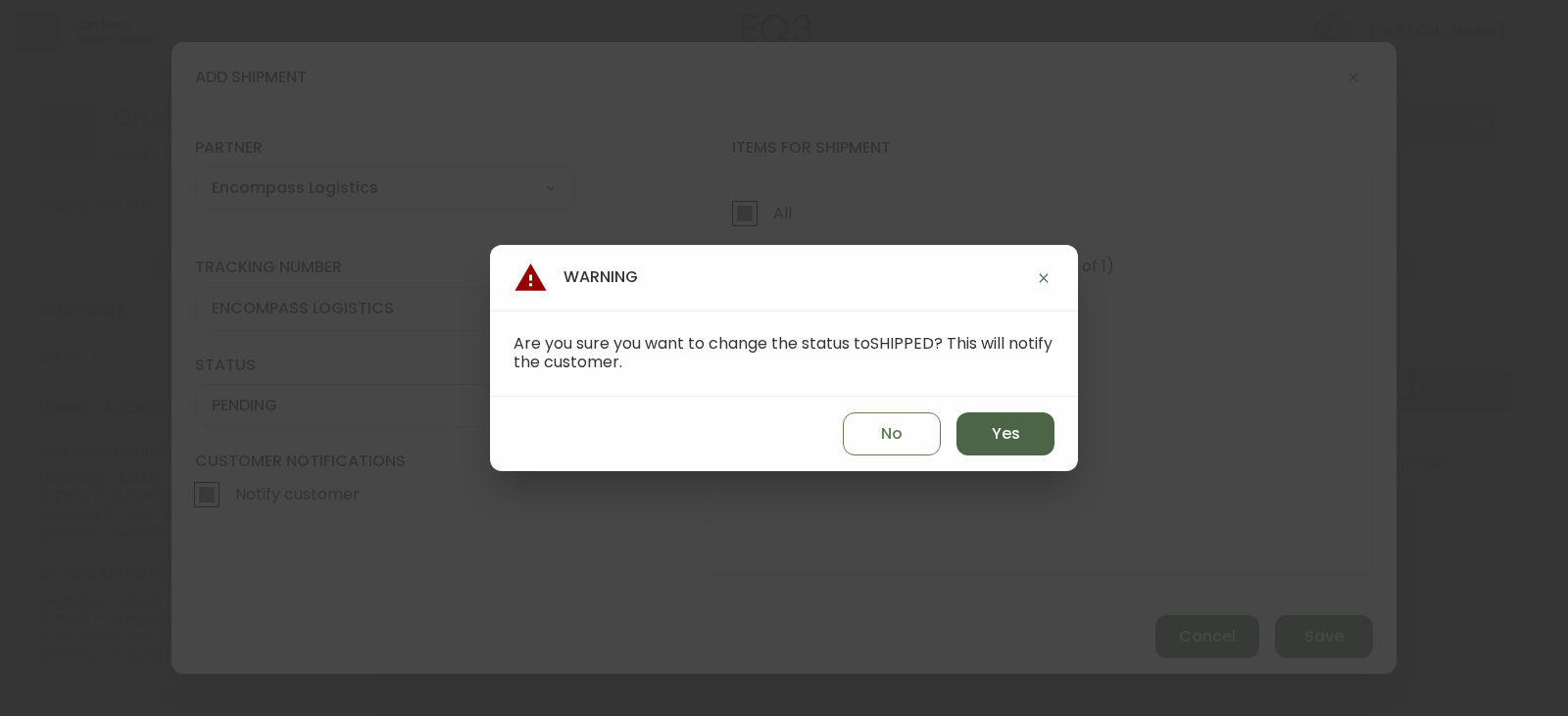
click at [1029, 428] on button "Yes" at bounding box center [1006, 433] width 98 height 43
type input "SHIPPED"
select select "SHIPPED"
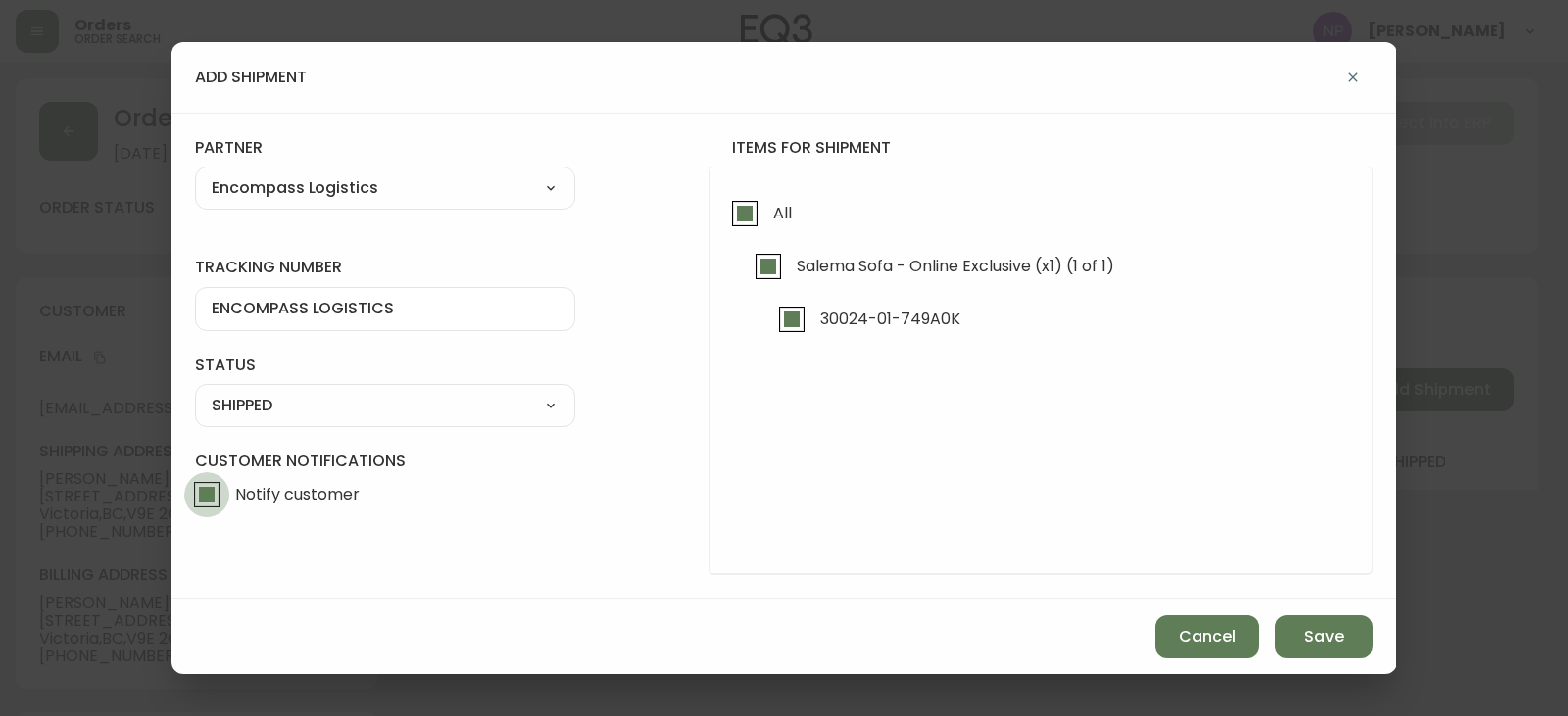
click at [194, 494] on input "Notify customer" at bounding box center [206, 494] width 45 height 45
checkbox input "false"
click at [1297, 629] on button "Save" at bounding box center [1324, 636] width 98 height 43
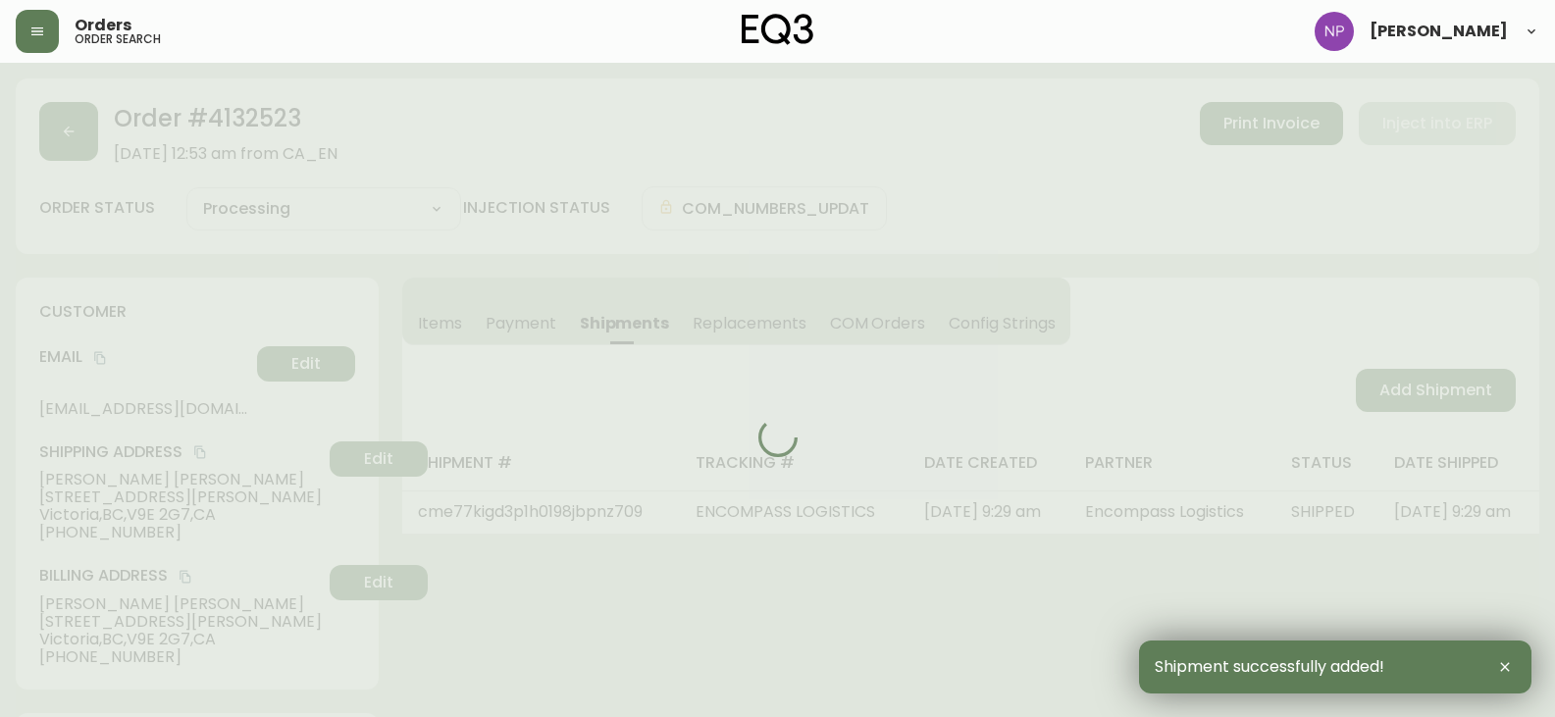
type input "Fully Shipped"
select select "FULLY_SHIPPED"
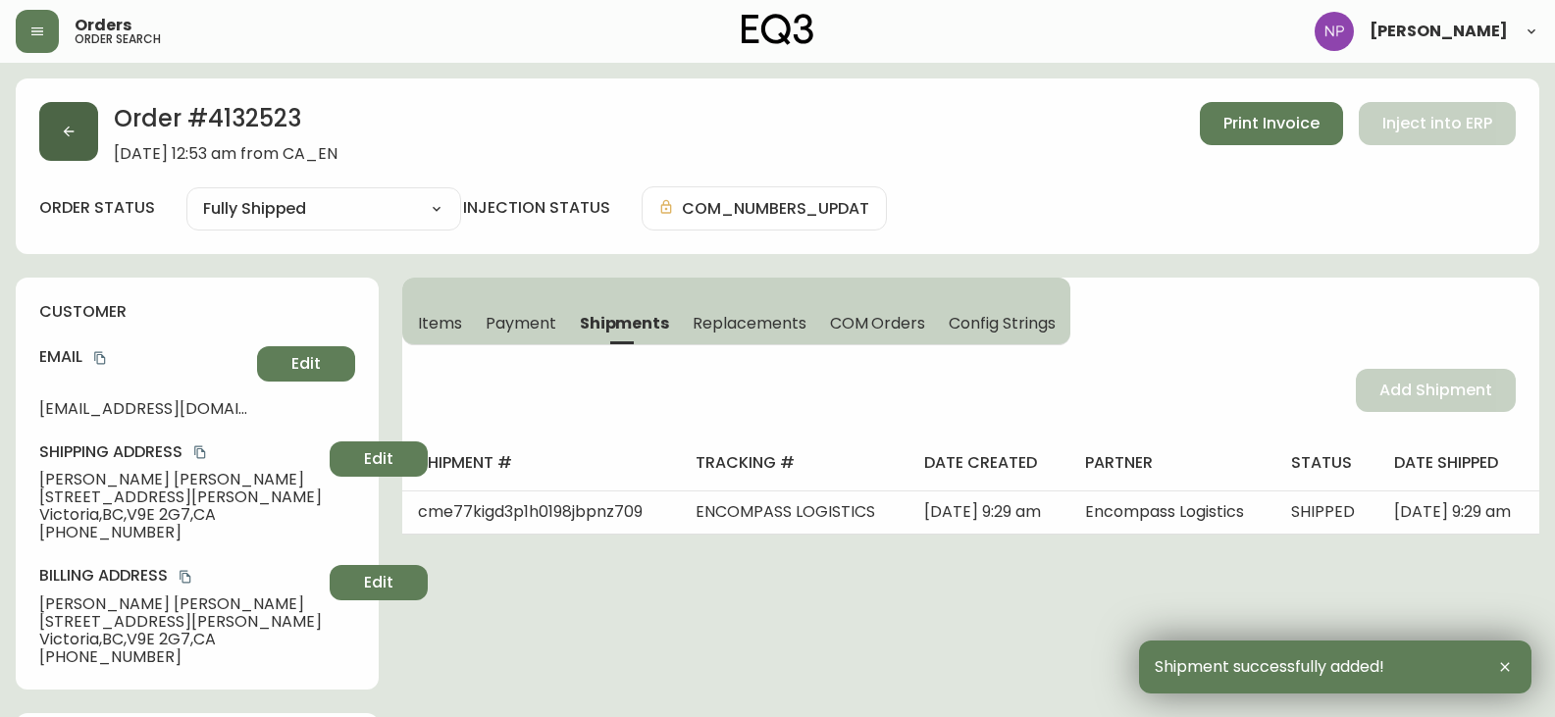
click at [65, 138] on icon "button" at bounding box center [69, 132] width 16 height 16
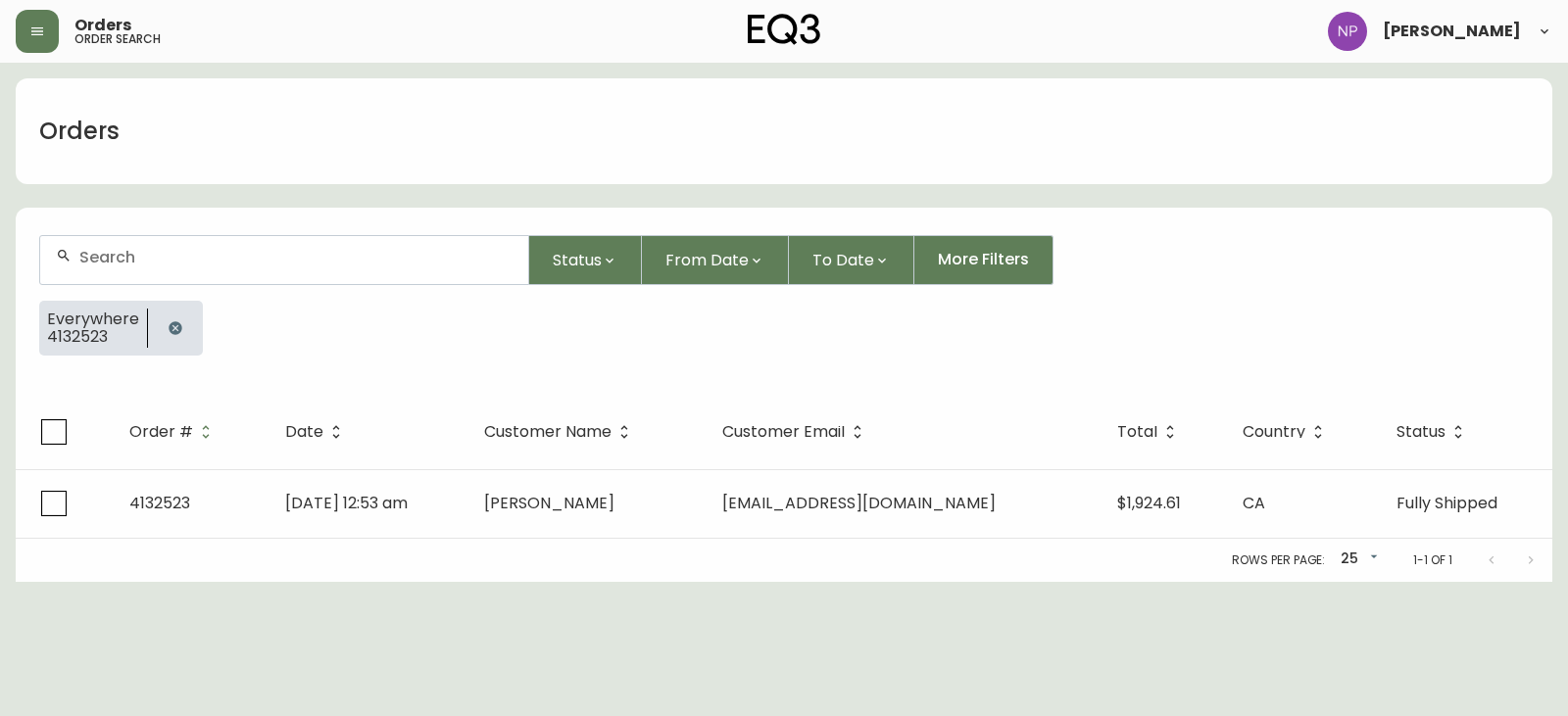
click at [175, 248] on input "text" at bounding box center [296, 257] width 433 height 19
type input "4132555"
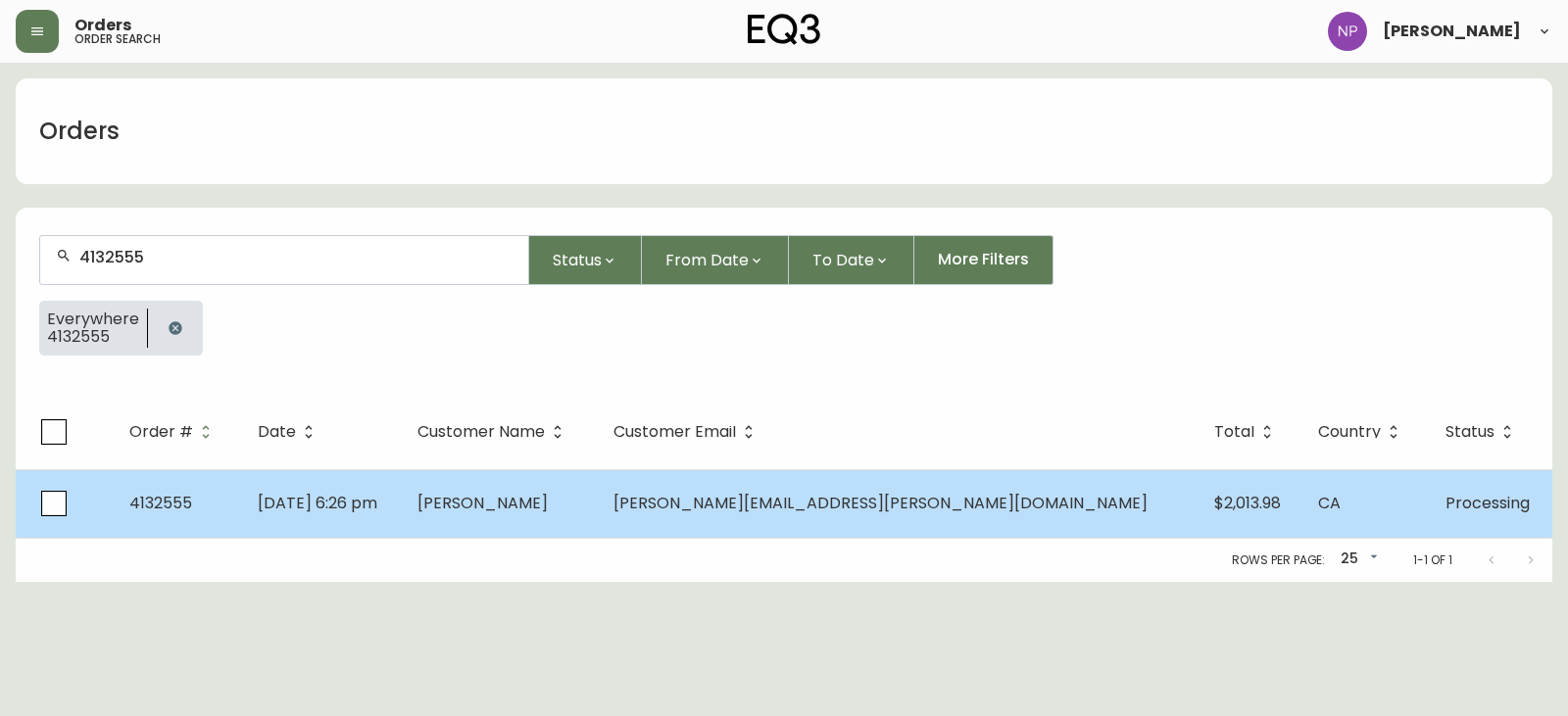
click at [598, 520] on td "Neal Chies" at bounding box center [499, 503] width 196 height 69
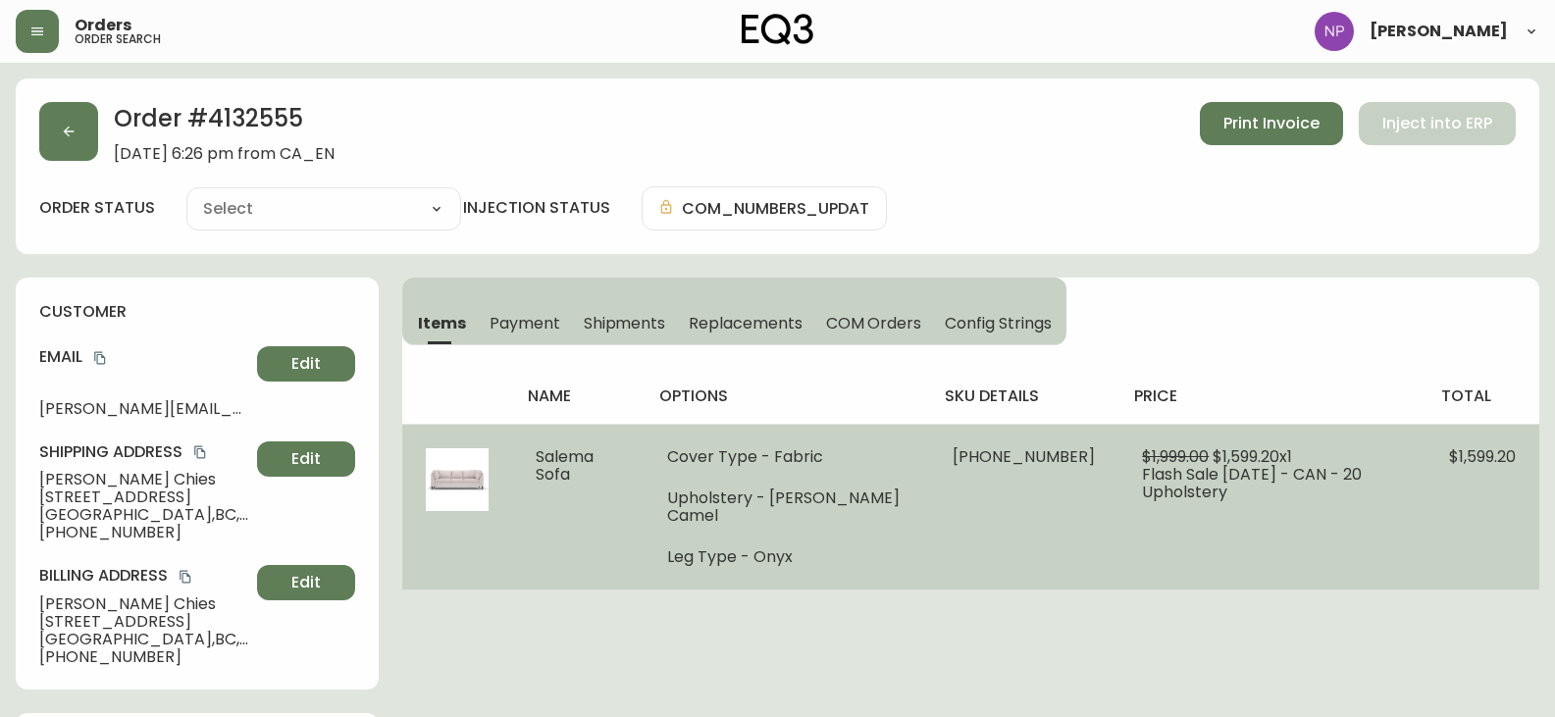
type input "Processing"
select select "PROCESSING"
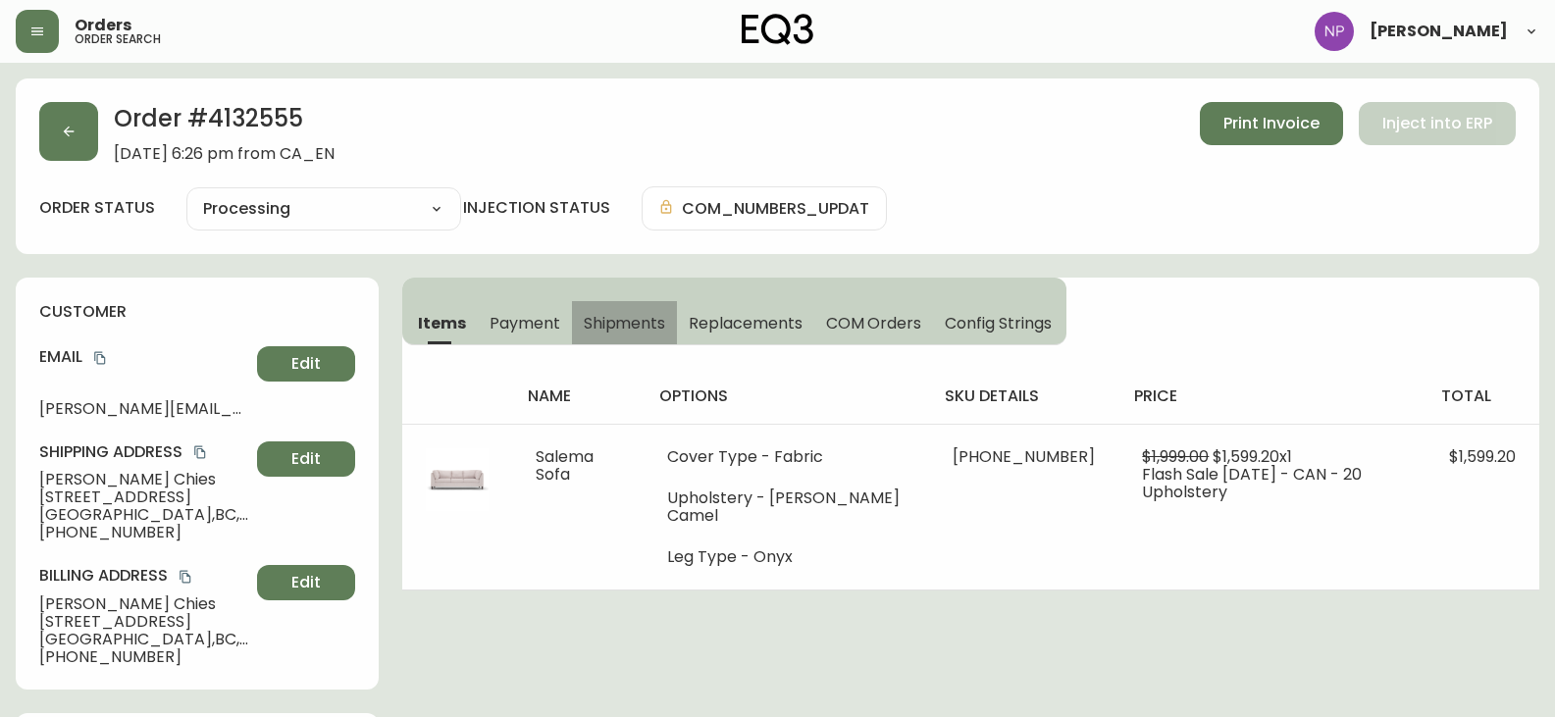
click at [637, 323] on span "Shipments" at bounding box center [625, 323] width 82 height 21
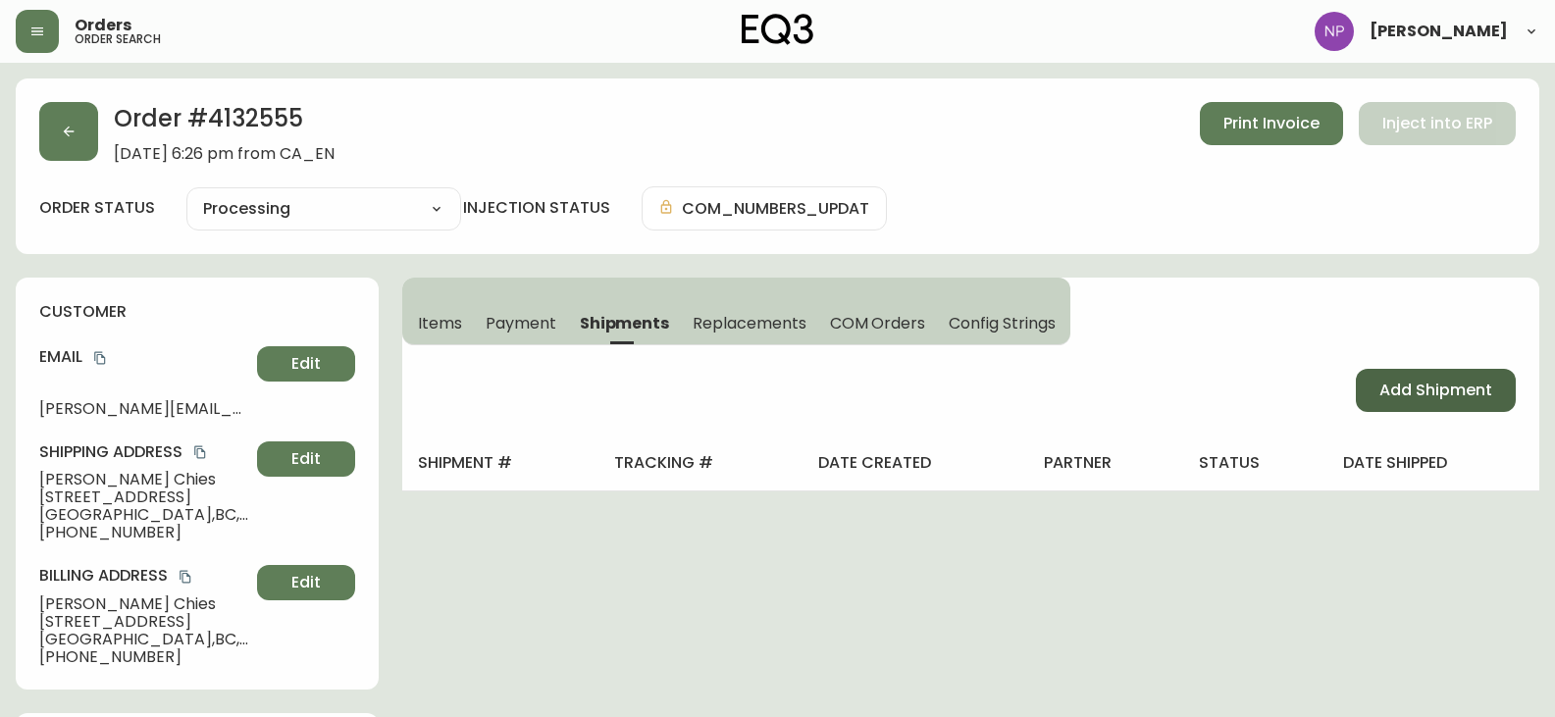
click at [1425, 388] on span "Add Shipment" at bounding box center [1436, 391] width 113 height 22
select select "PENDING"
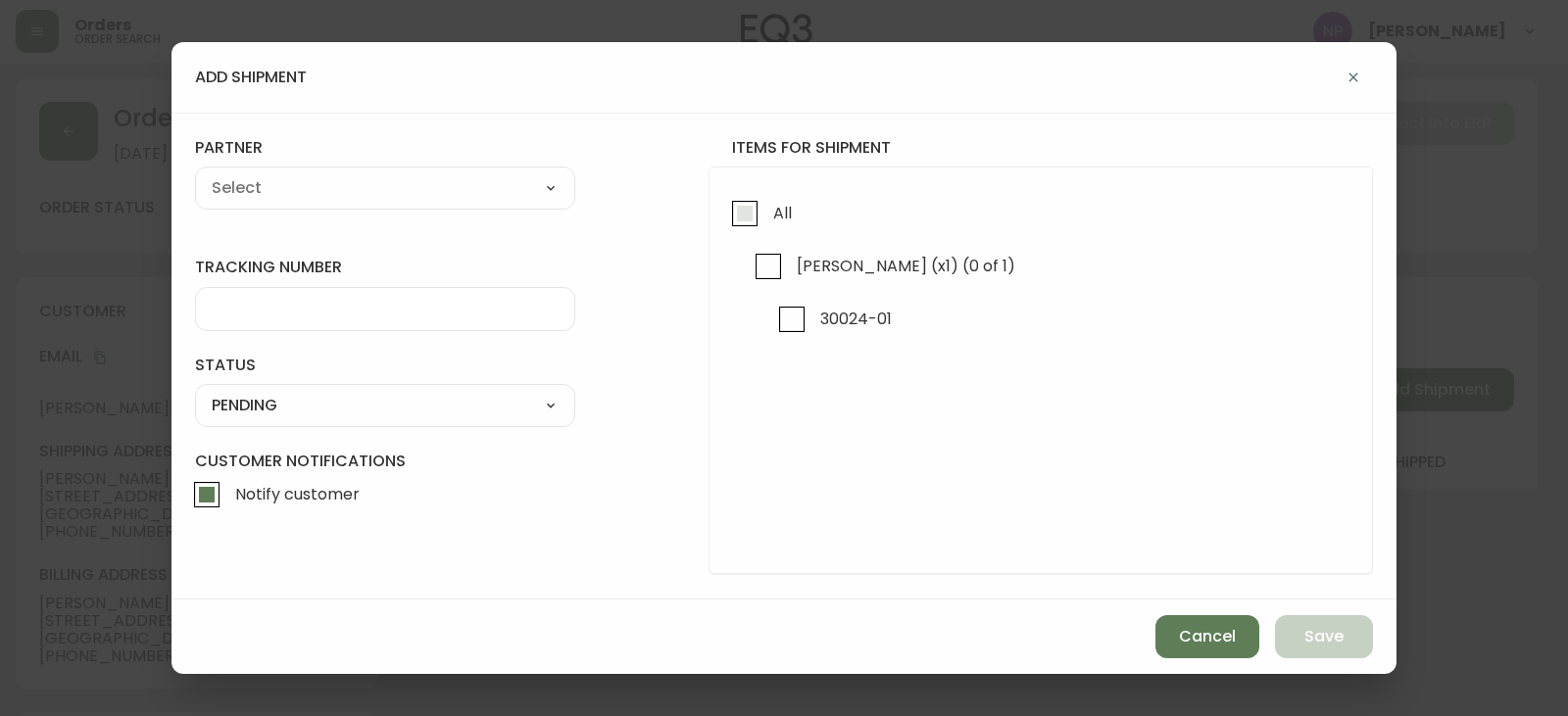
click at [728, 216] on input "All" at bounding box center [744, 213] width 45 height 45
checkbox input "true"
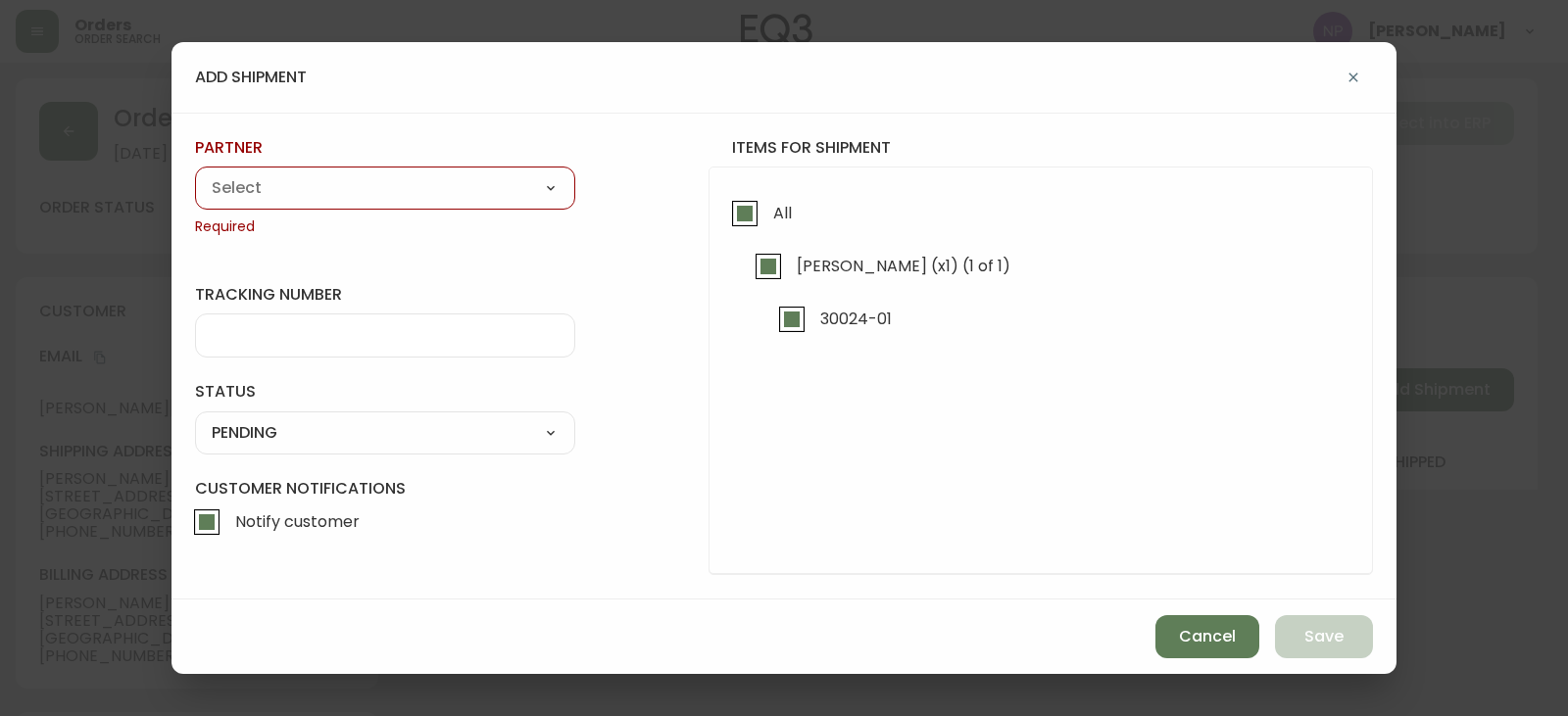
drag, startPoint x: 572, startPoint y: 193, endPoint x: 563, endPoint y: 201, distance: 12.0
click at [572, 193] on select "A Move to Remember LLC ABF Freight Alero C.H. Robinson Canada Post CDS Ceva Log…" at bounding box center [385, 188] width 381 height 29
select select "ck6ml9xrz18r00186iyro3grt"
click at [195, 174] on select "A Move to Remember LLC ABF Freight Alero C.H. Robinson Canada Post CDS Ceva Log…" at bounding box center [385, 188] width 381 height 29
type input "Encompass Logistics"
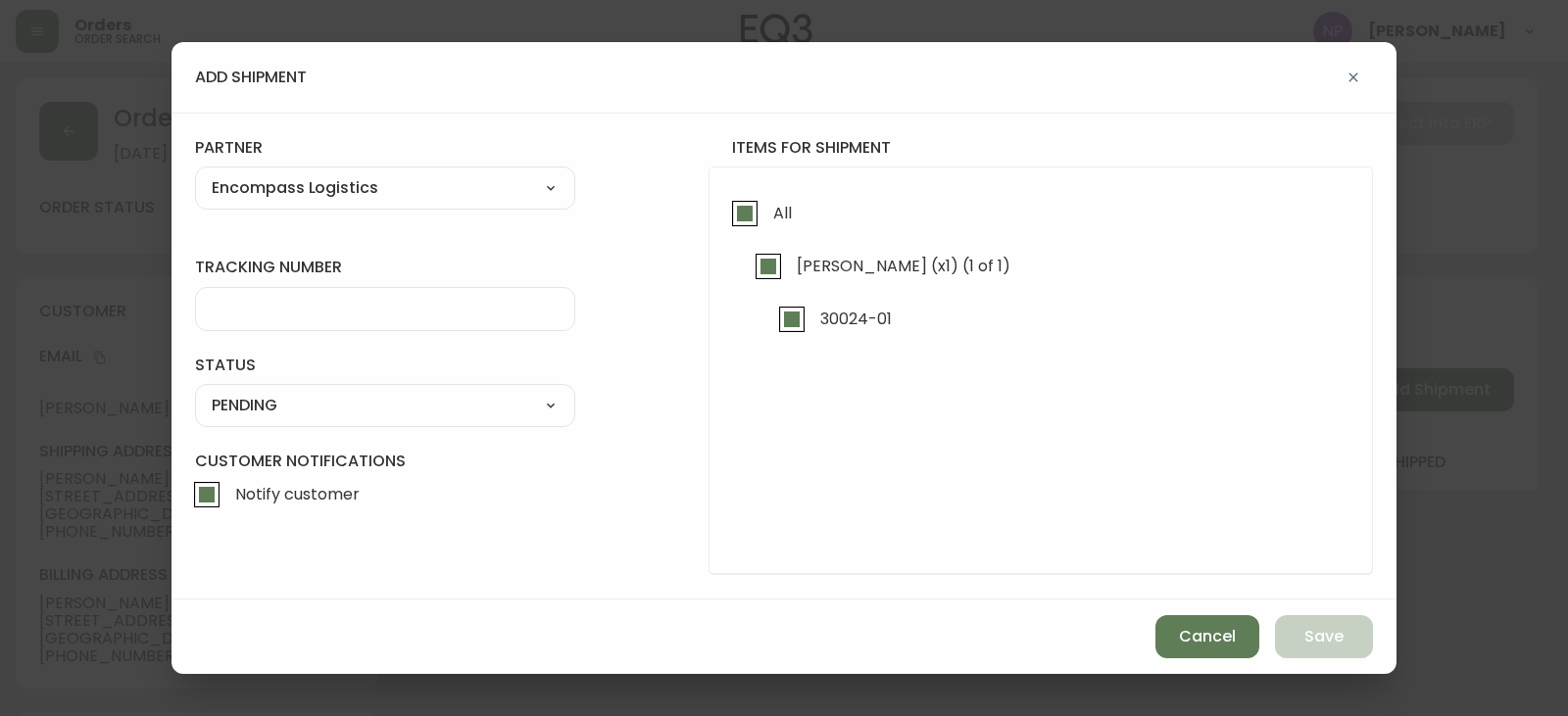
click at [309, 326] on div at bounding box center [385, 310] width 381 height 44
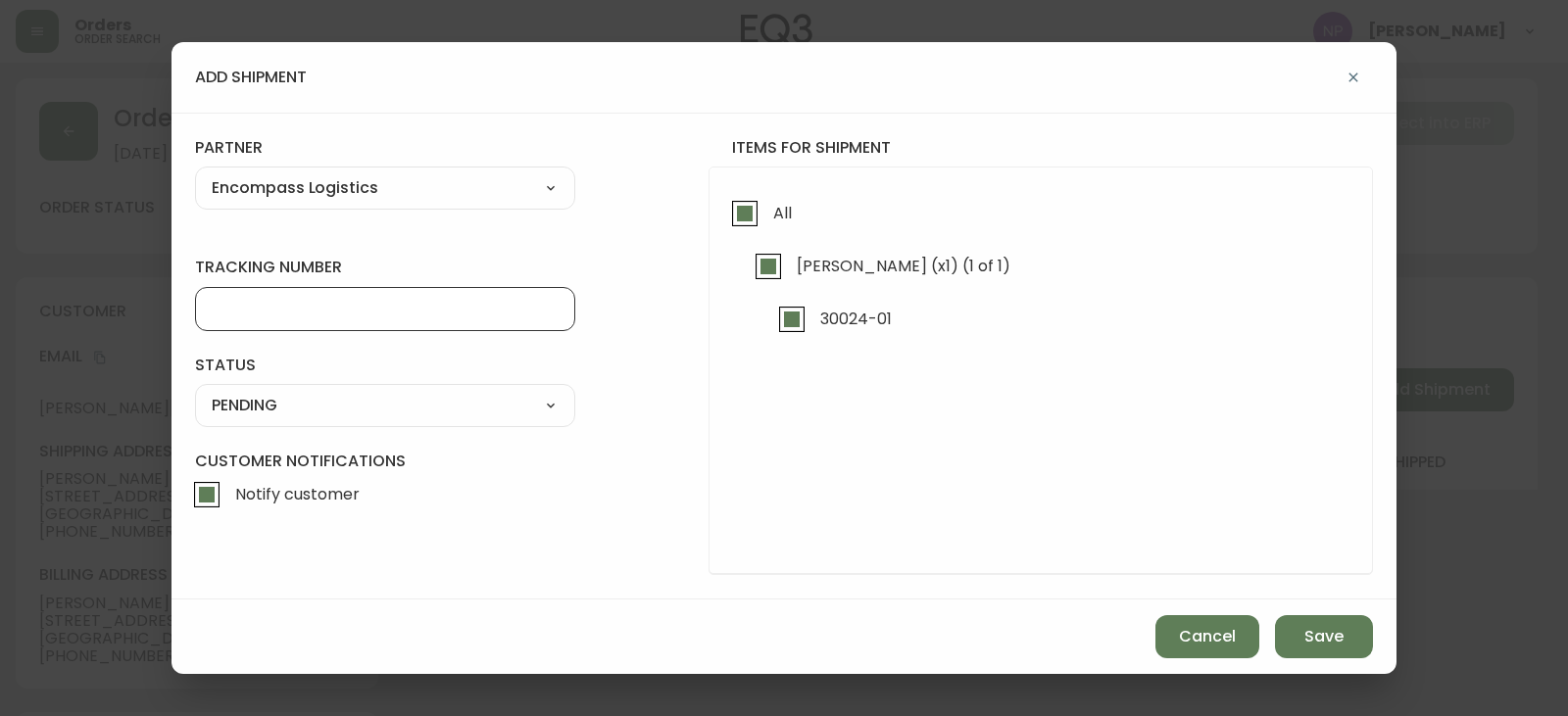
click at [325, 304] on input "tracking number" at bounding box center [385, 309] width 347 height 19
type input "ENCOMPASS LOGISTICS"
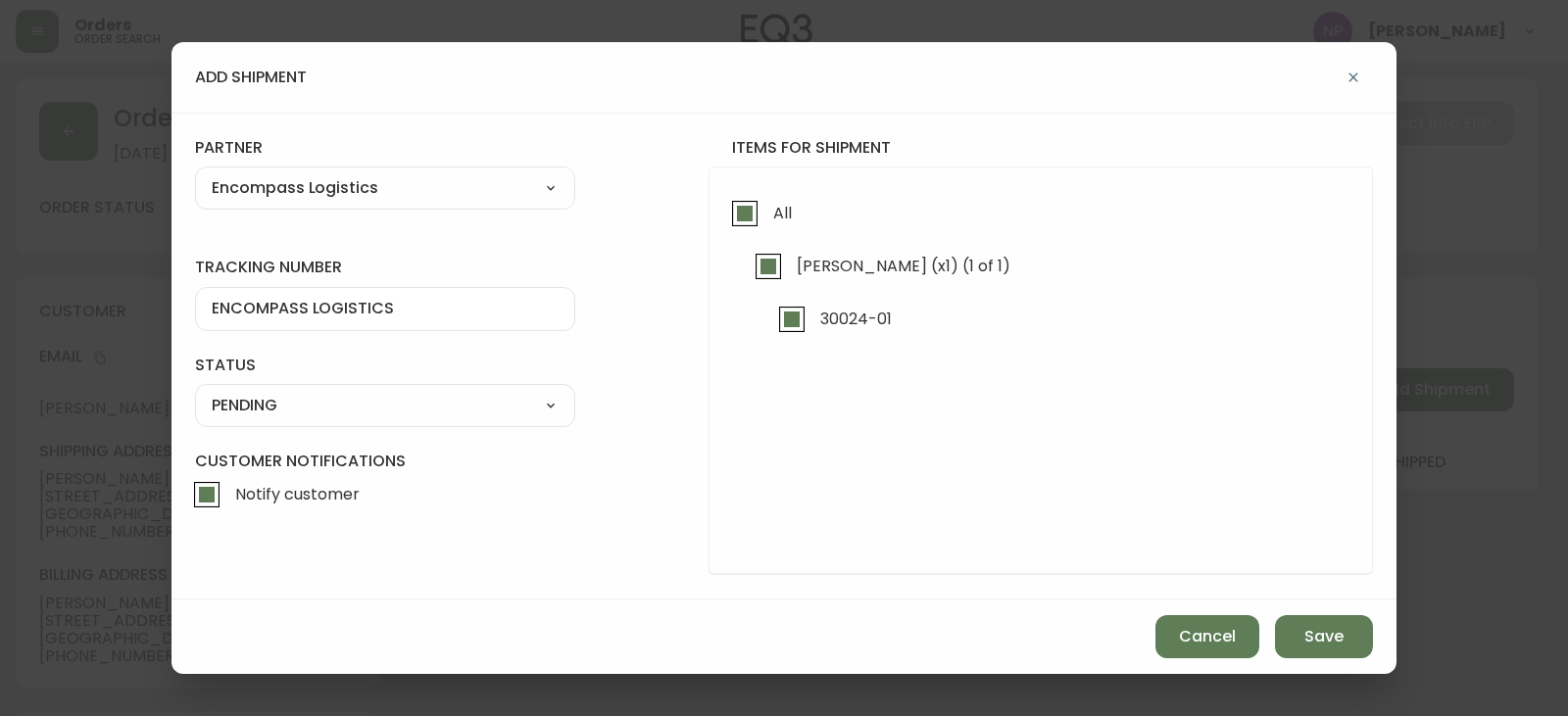
click at [393, 396] on select "SHIPPED PENDING CANCELLED" at bounding box center [385, 405] width 381 height 29
click at [195, 391] on select "SHIPPED PENDING CANCELLED" at bounding box center [385, 405] width 381 height 29
select select "PENDING"
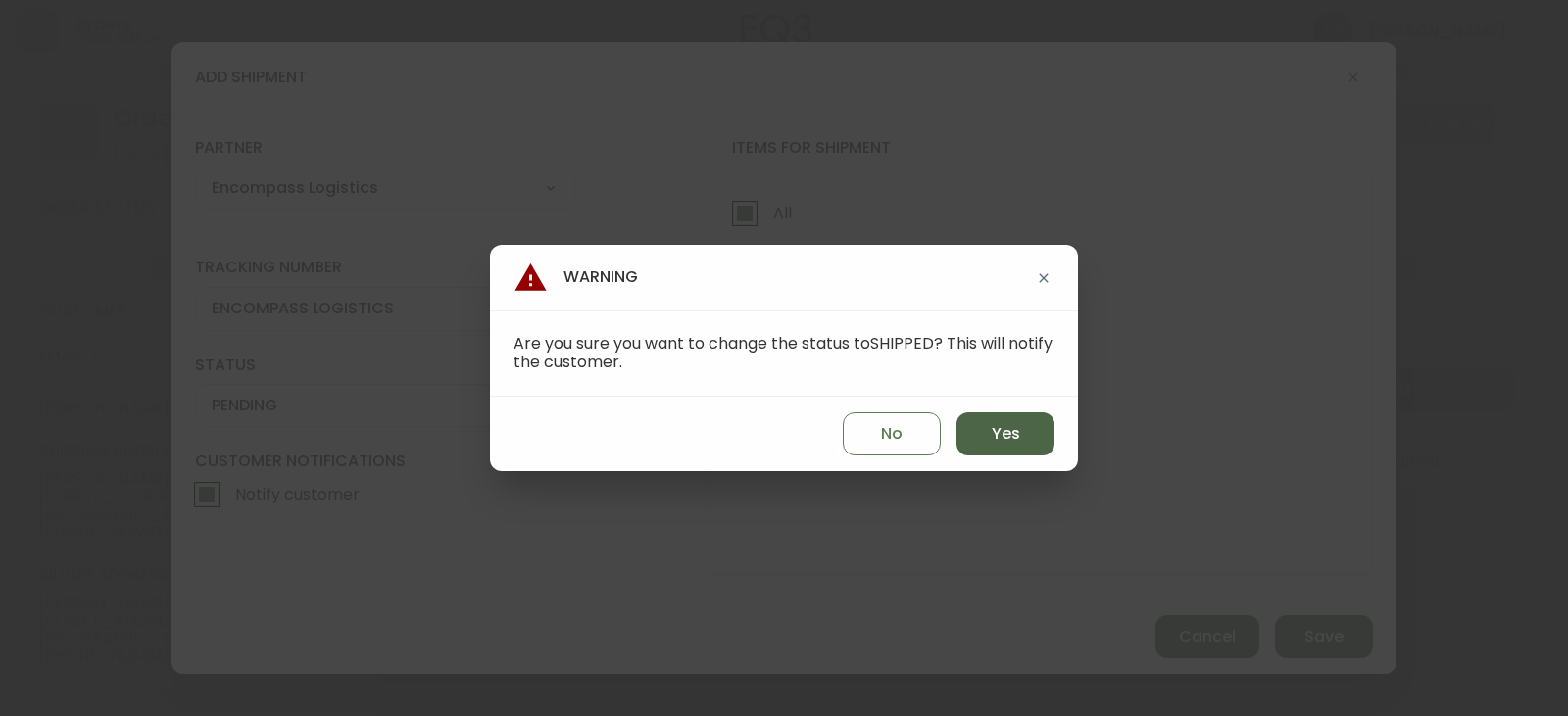
click at [983, 442] on button "Yes" at bounding box center [1006, 433] width 98 height 43
type input "SHIPPED"
select select "SHIPPED"
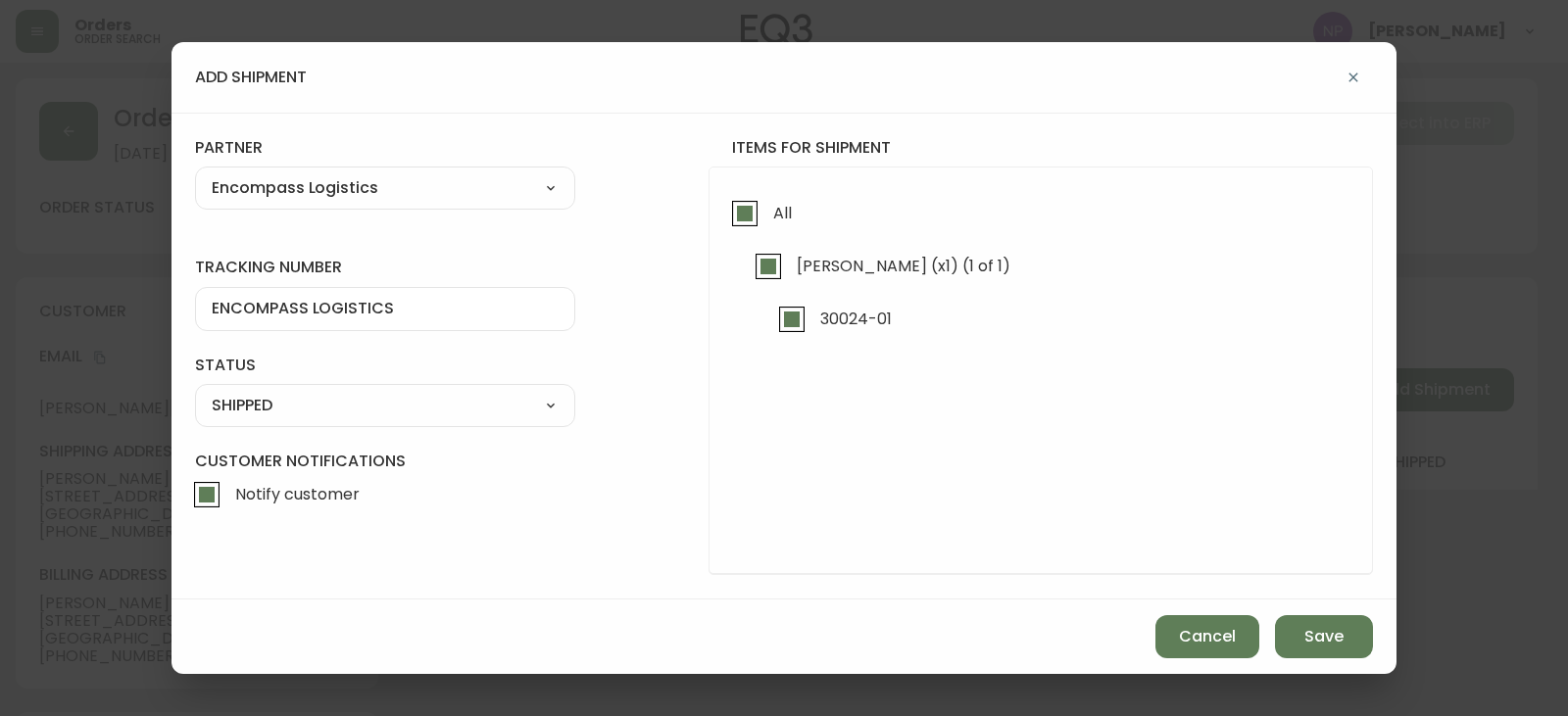
click at [198, 481] on input "Notify customer" at bounding box center [206, 494] width 45 height 45
checkbox input "false"
click at [1335, 647] on span "Save" at bounding box center [1323, 637] width 39 height 22
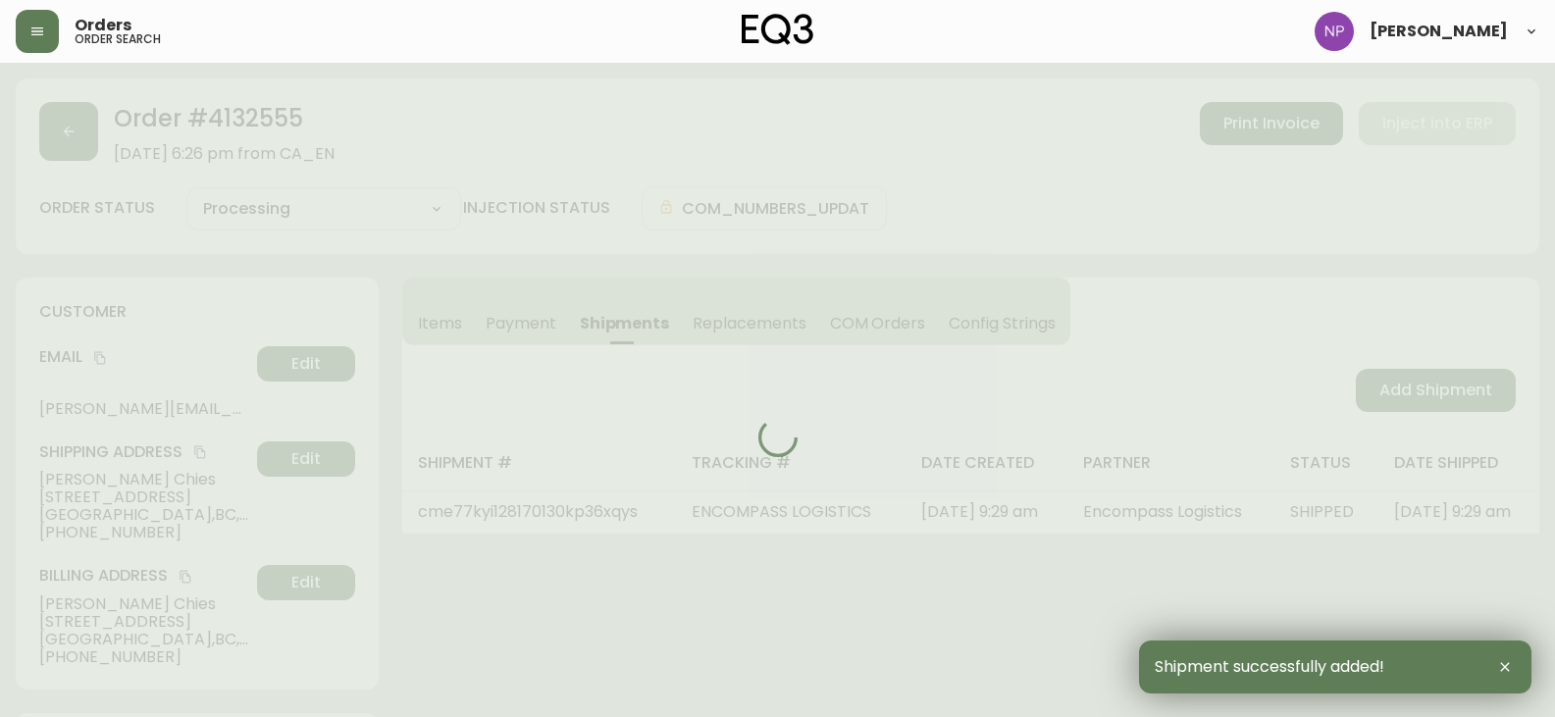
type input "Fully Shipped"
select select "FULLY_SHIPPED"
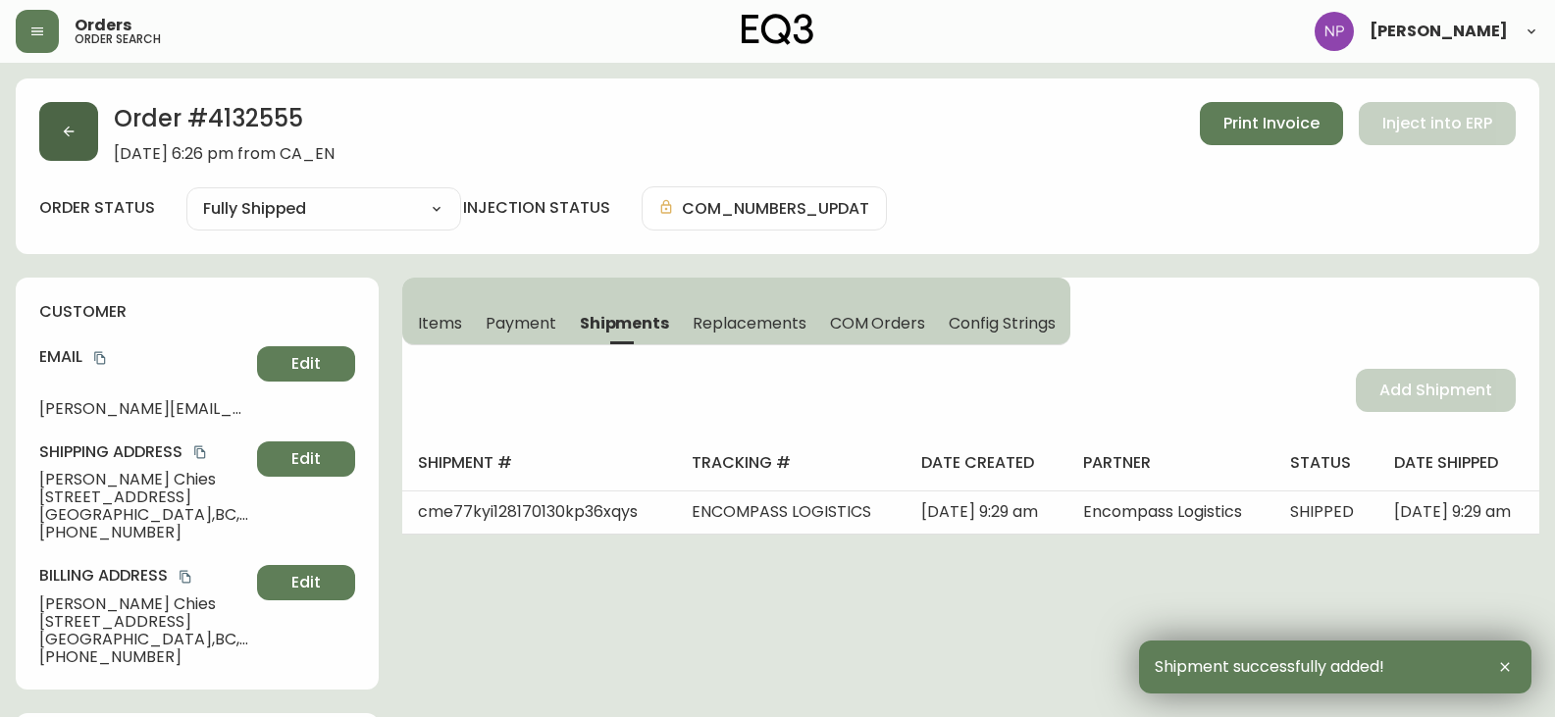
click at [89, 157] on button "button" at bounding box center [68, 131] width 59 height 59
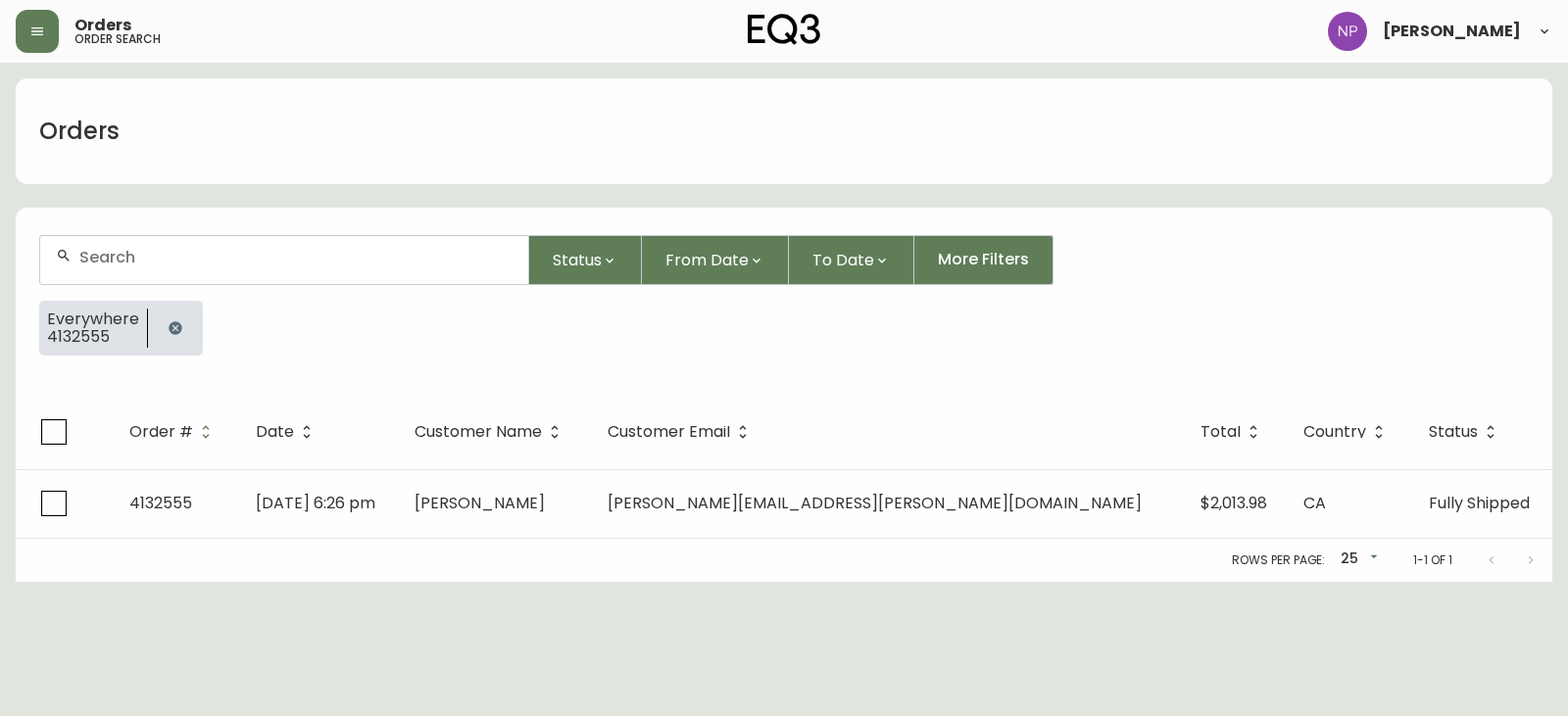
click at [198, 256] on input "text" at bounding box center [296, 257] width 433 height 19
type input "4132557"
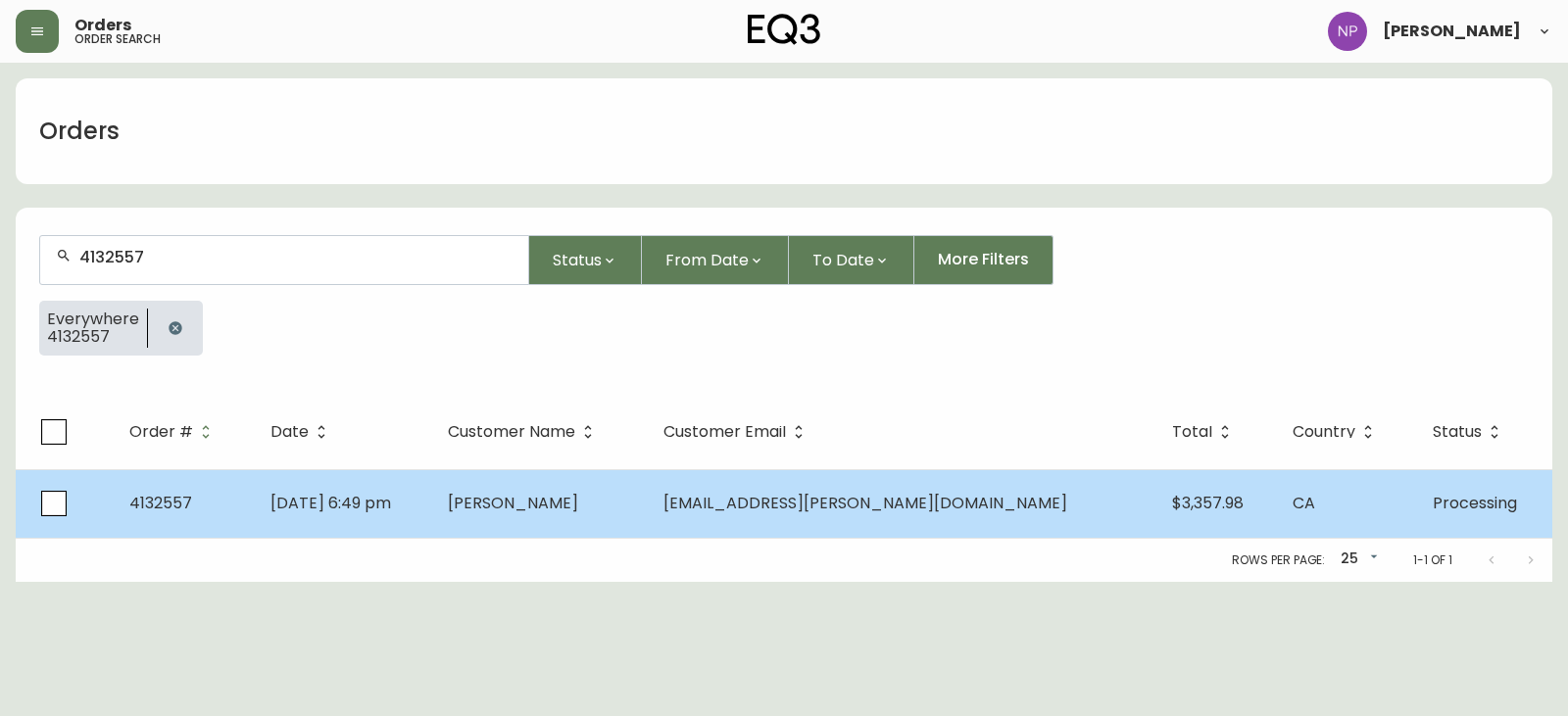
click at [377, 505] on span "Apr 21 2025, 6:49 pm" at bounding box center [331, 503] width 121 height 23
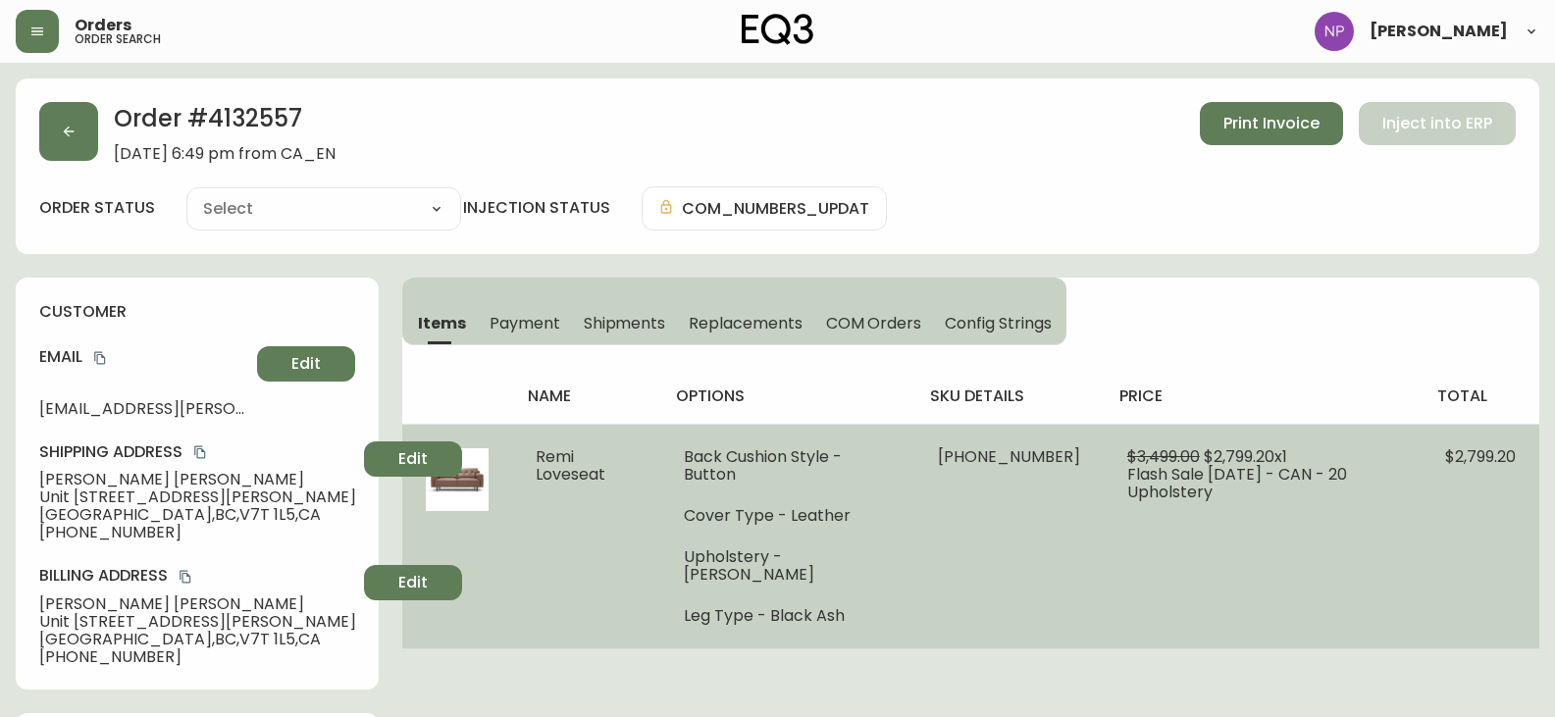
type input "Processing"
select select "PROCESSING"
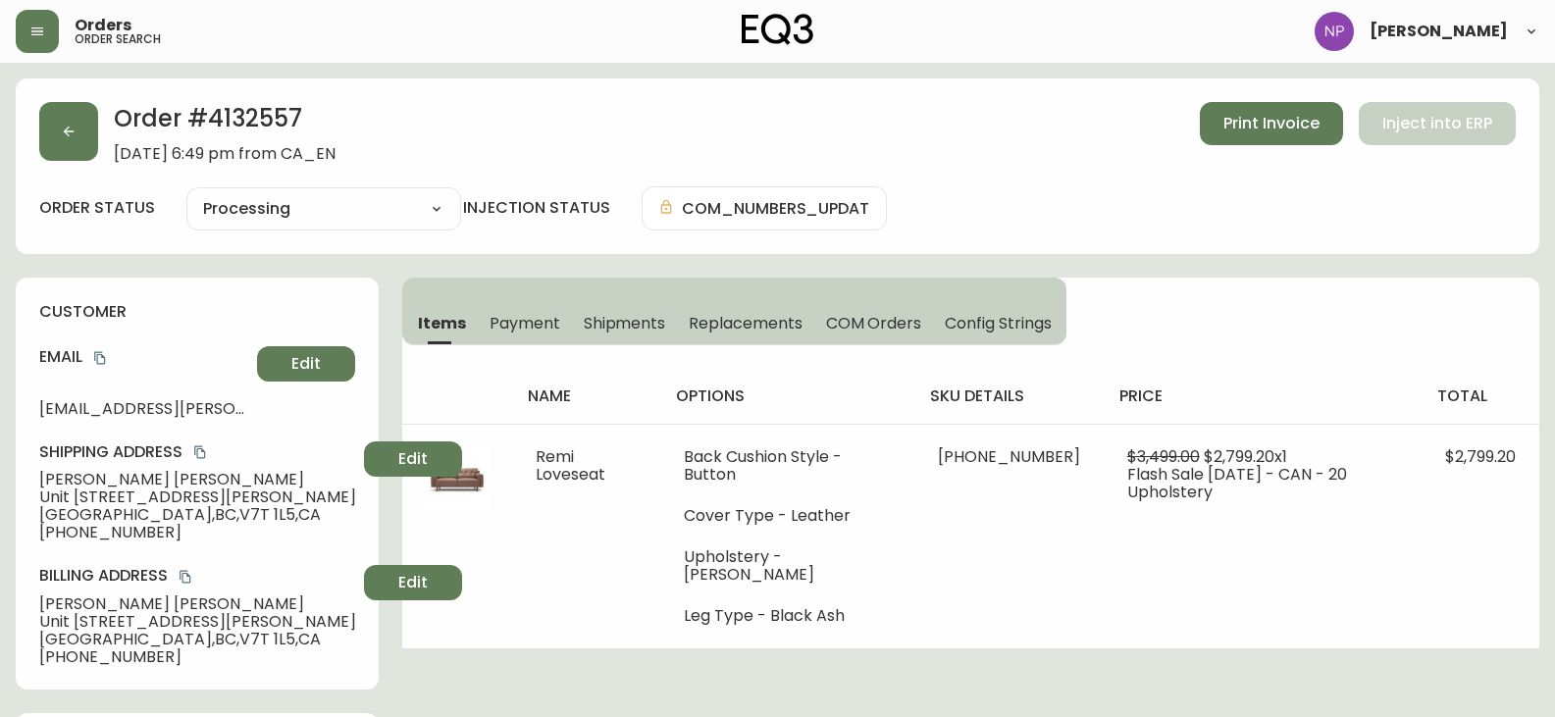
click at [652, 338] on button "Shipments" at bounding box center [625, 322] width 106 height 43
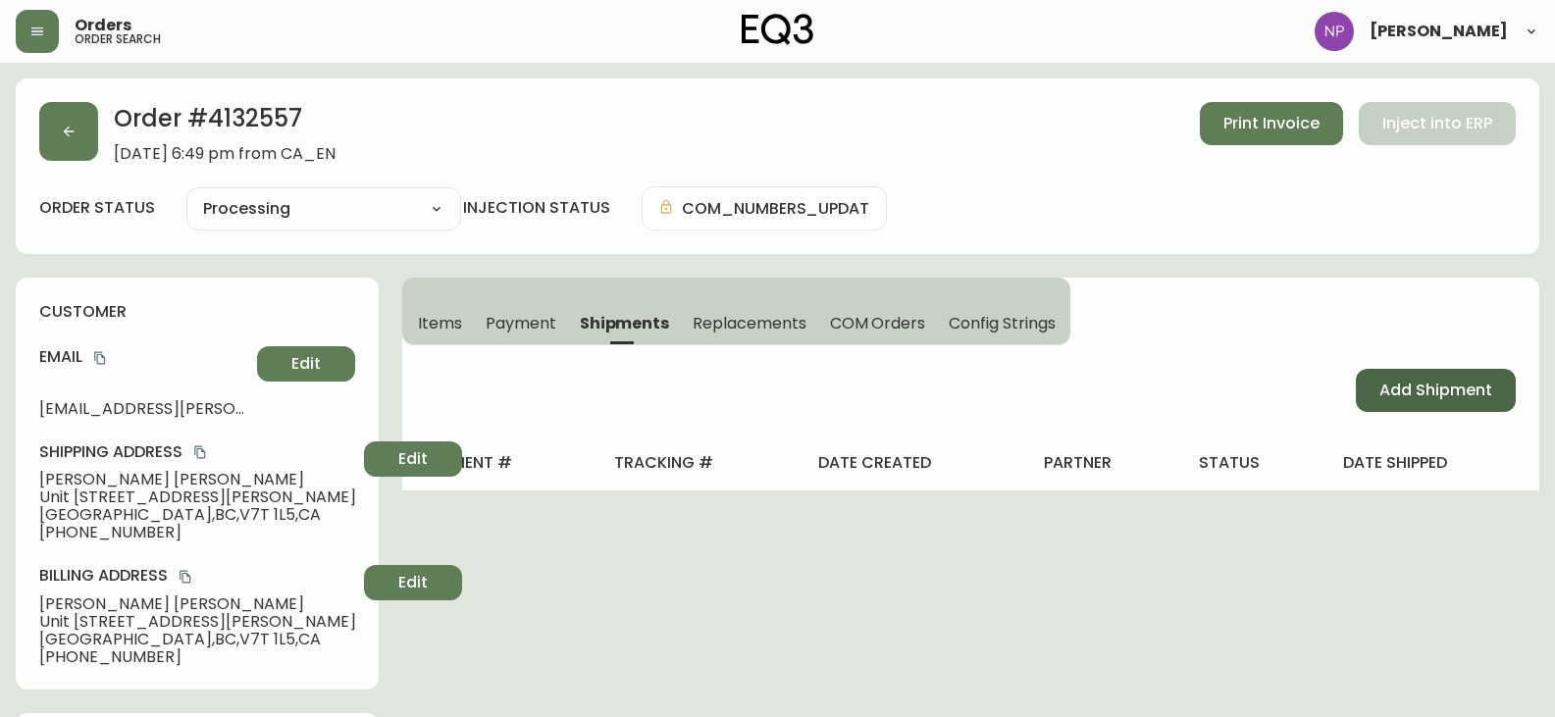
click at [1373, 383] on button "Add Shipment" at bounding box center [1436, 390] width 160 height 43
select select "PENDING"
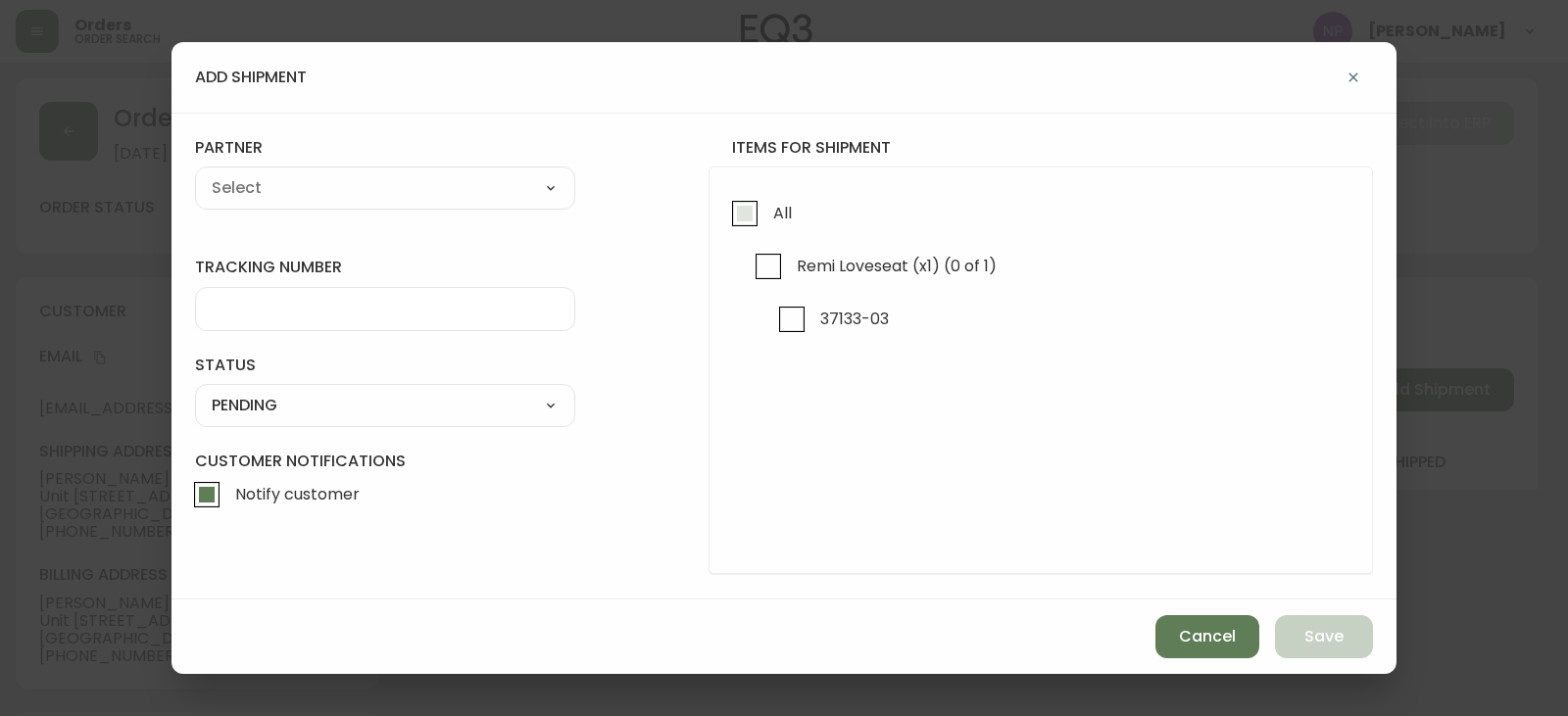
click at [755, 207] on input "All" at bounding box center [744, 213] width 45 height 45
checkbox input "true"
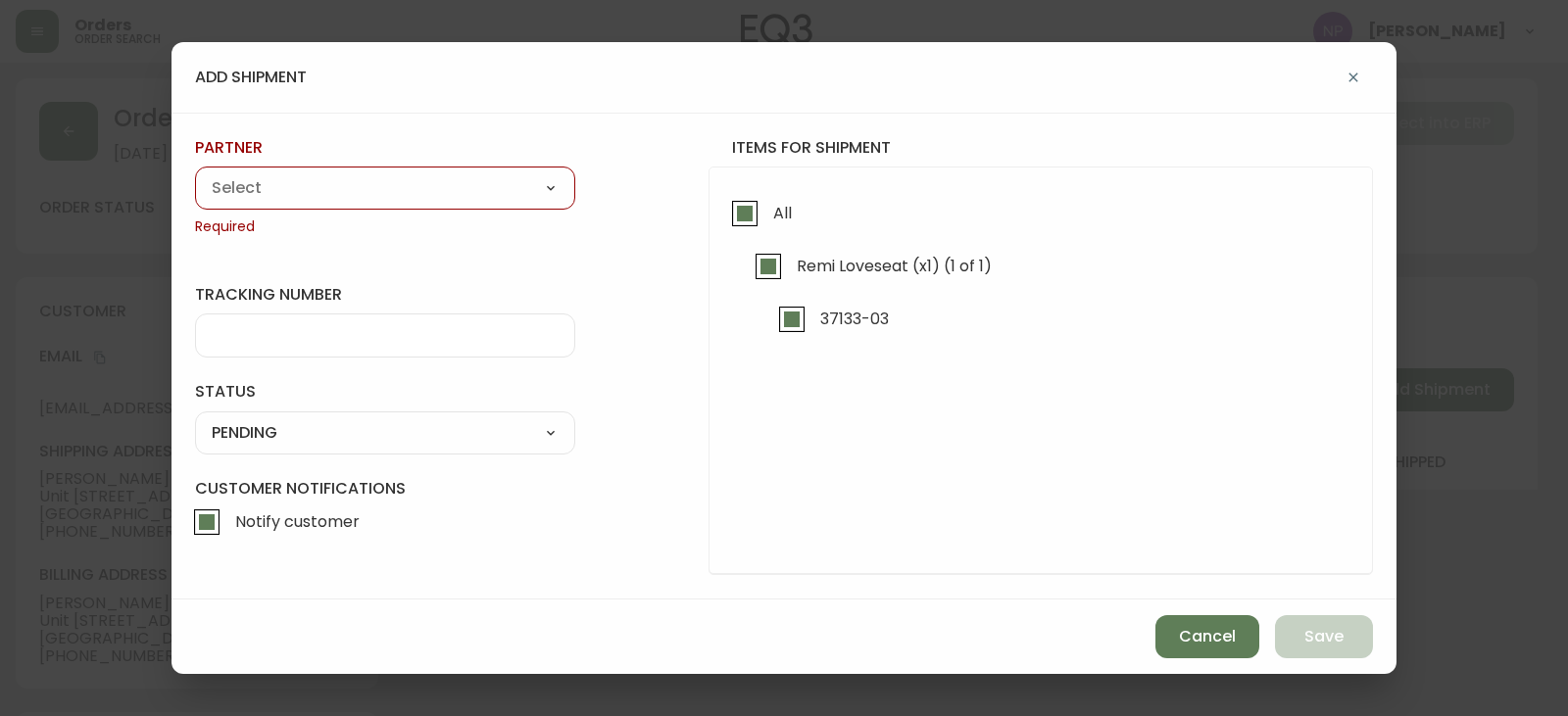
click at [334, 197] on select "A Move to Remember LLC ABF Freight Alero C.H. Robinson Canada Post CDS Ceva Log…" at bounding box center [385, 188] width 381 height 29
select select "ck6ml9xrz18r00186iyro3grt"
click at [195, 174] on select "A Move to Remember LLC ABF Freight Alero C.H. Robinson Canada Post CDS Ceva Log…" at bounding box center [385, 188] width 381 height 29
type input "Encompass Logistics"
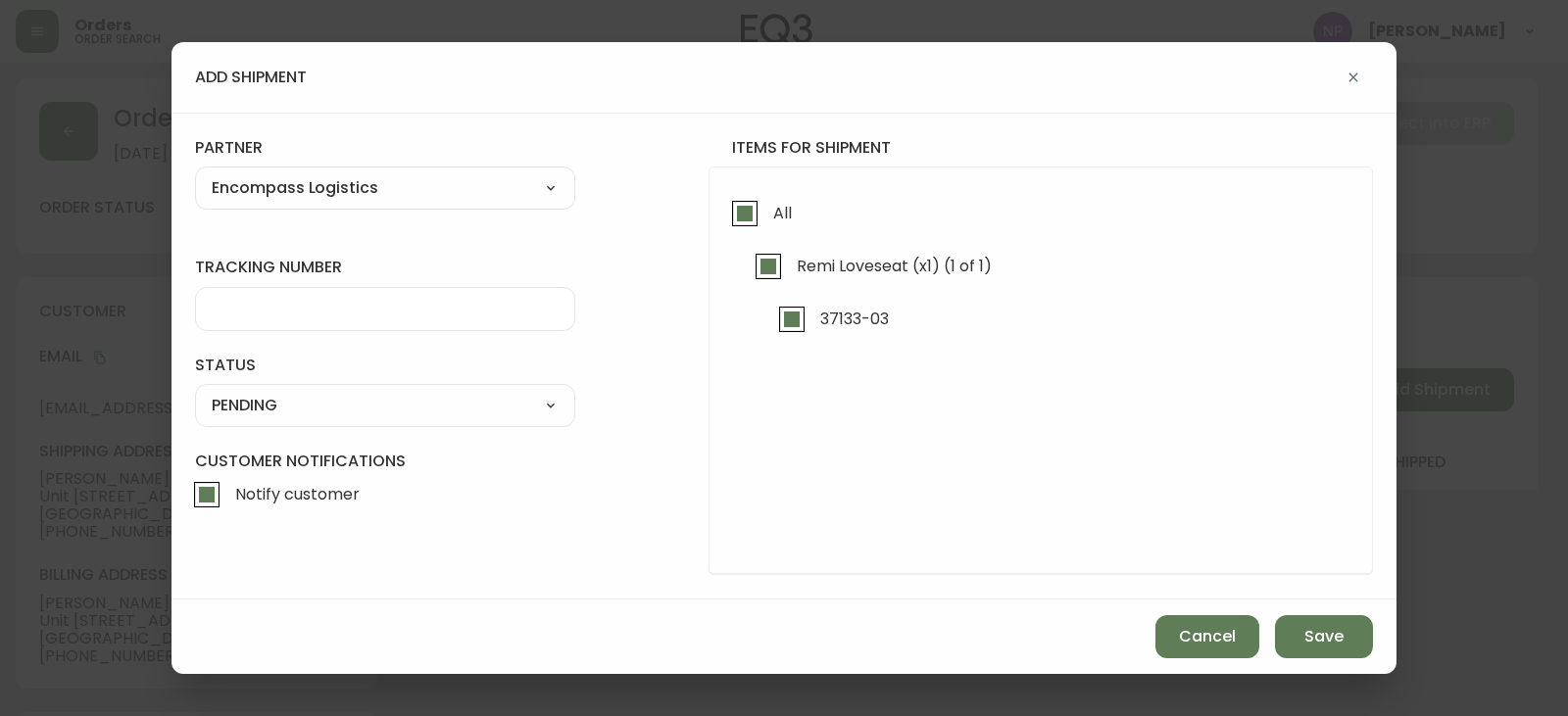
click at [269, 306] on input "tracking number" at bounding box center [385, 309] width 347 height 19
type input "ENCOMPASS LOGISTICS"
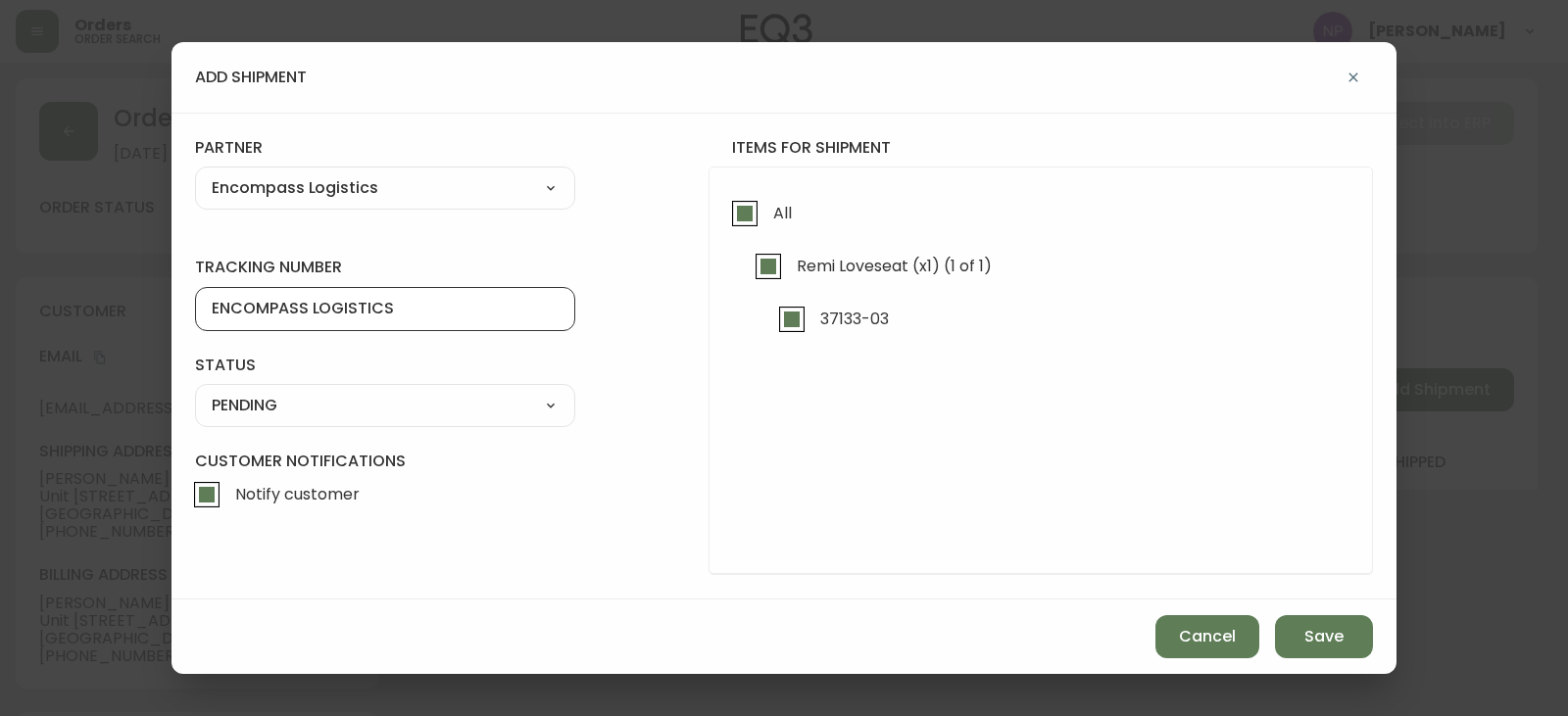
click at [354, 402] on select "SHIPPED PENDING CANCELLED" at bounding box center [385, 405] width 381 height 29
click at [195, 391] on select "SHIPPED PENDING CANCELLED" at bounding box center [385, 405] width 381 height 29
select select "PENDING"
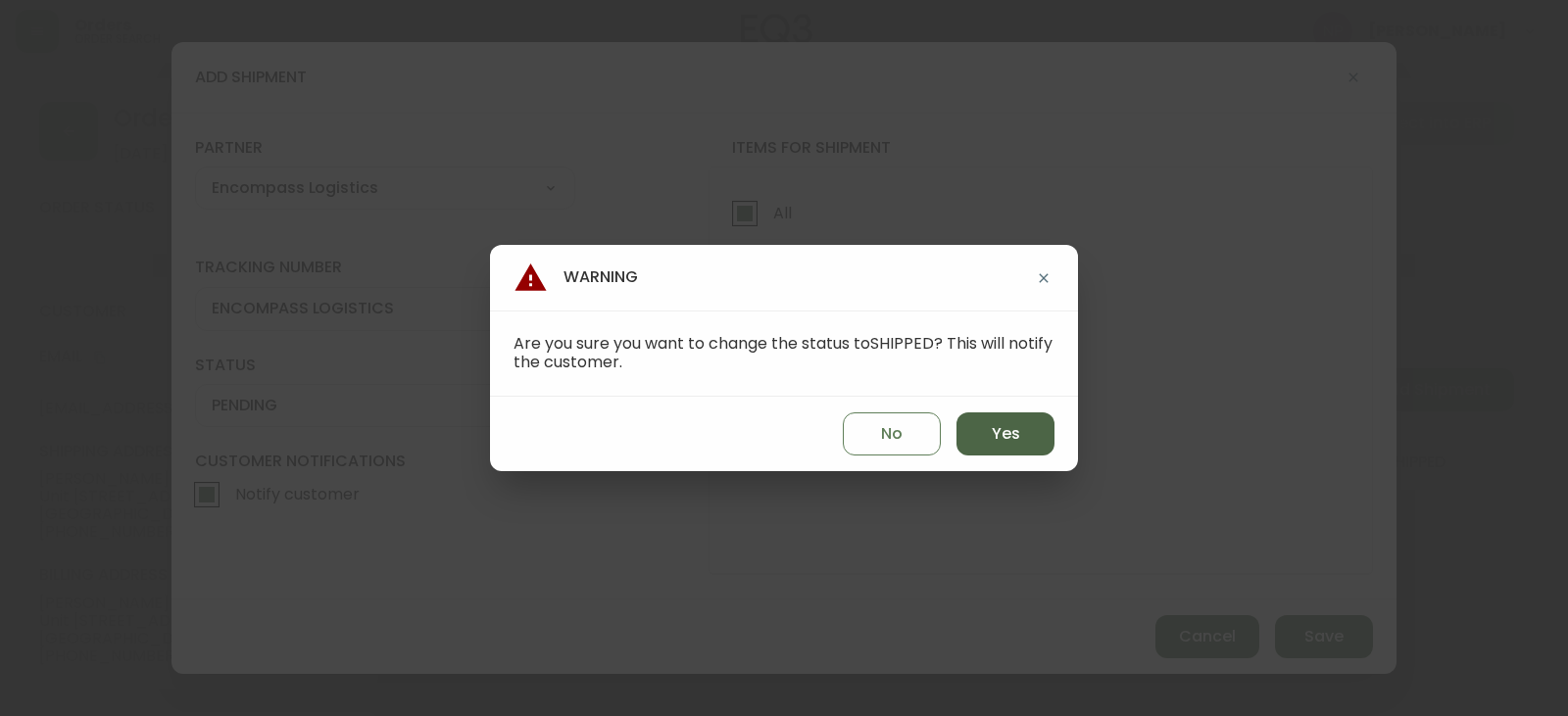
click at [1029, 438] on button "Yes" at bounding box center [1006, 433] width 98 height 43
type input "SHIPPED"
select select "SHIPPED"
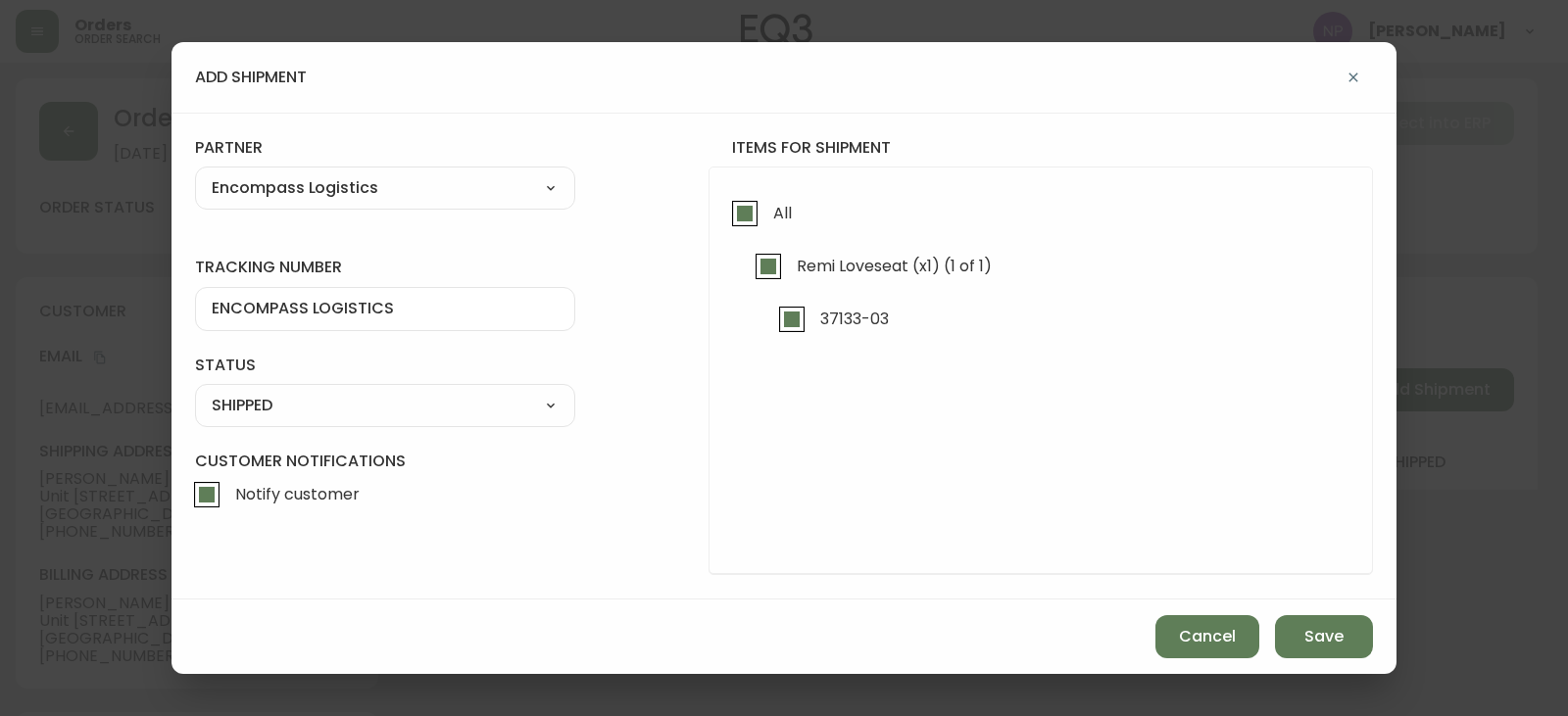
click at [194, 491] on input "Notify customer" at bounding box center [206, 494] width 45 height 45
checkbox input "false"
click at [1323, 653] on button "Save" at bounding box center [1324, 636] width 98 height 43
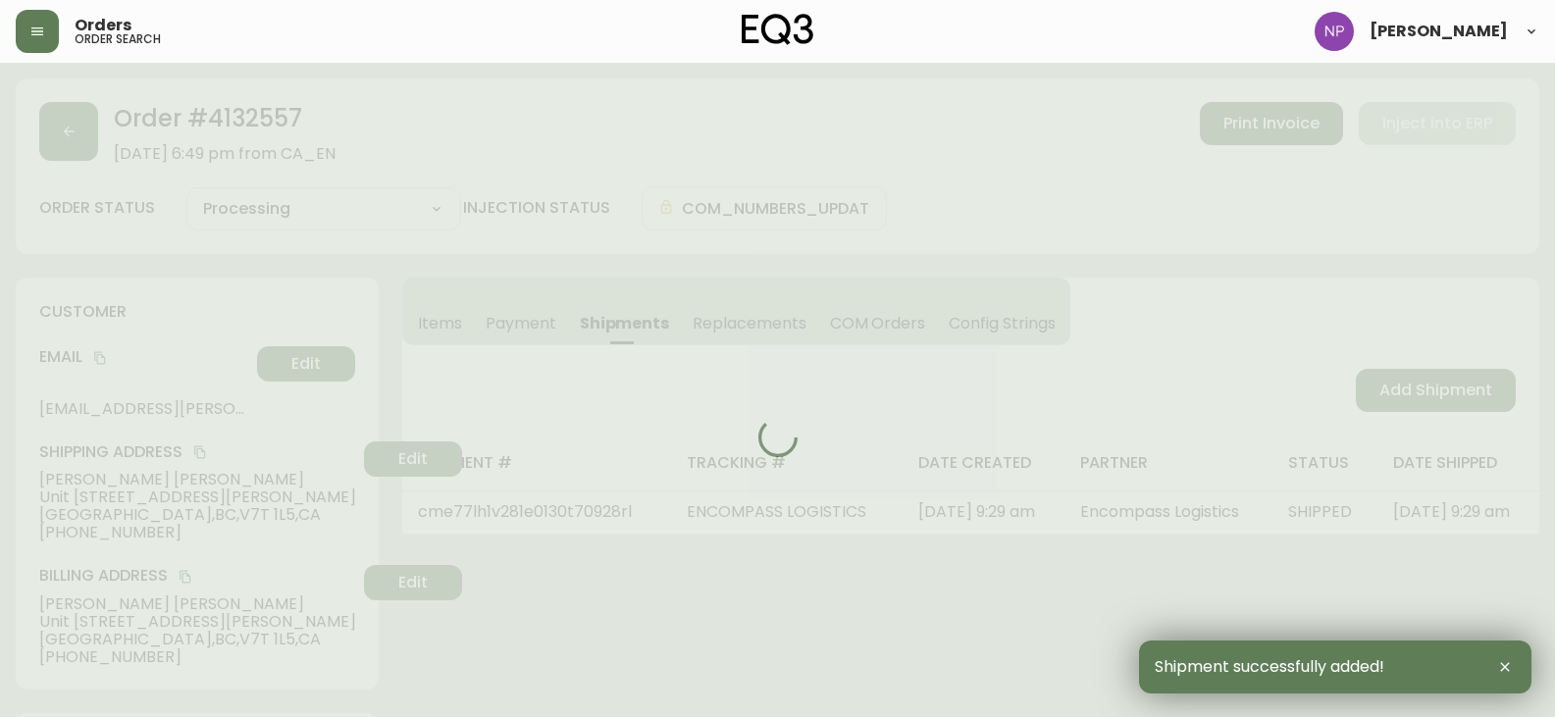
type input "Fully Shipped"
select select "FULLY_SHIPPED"
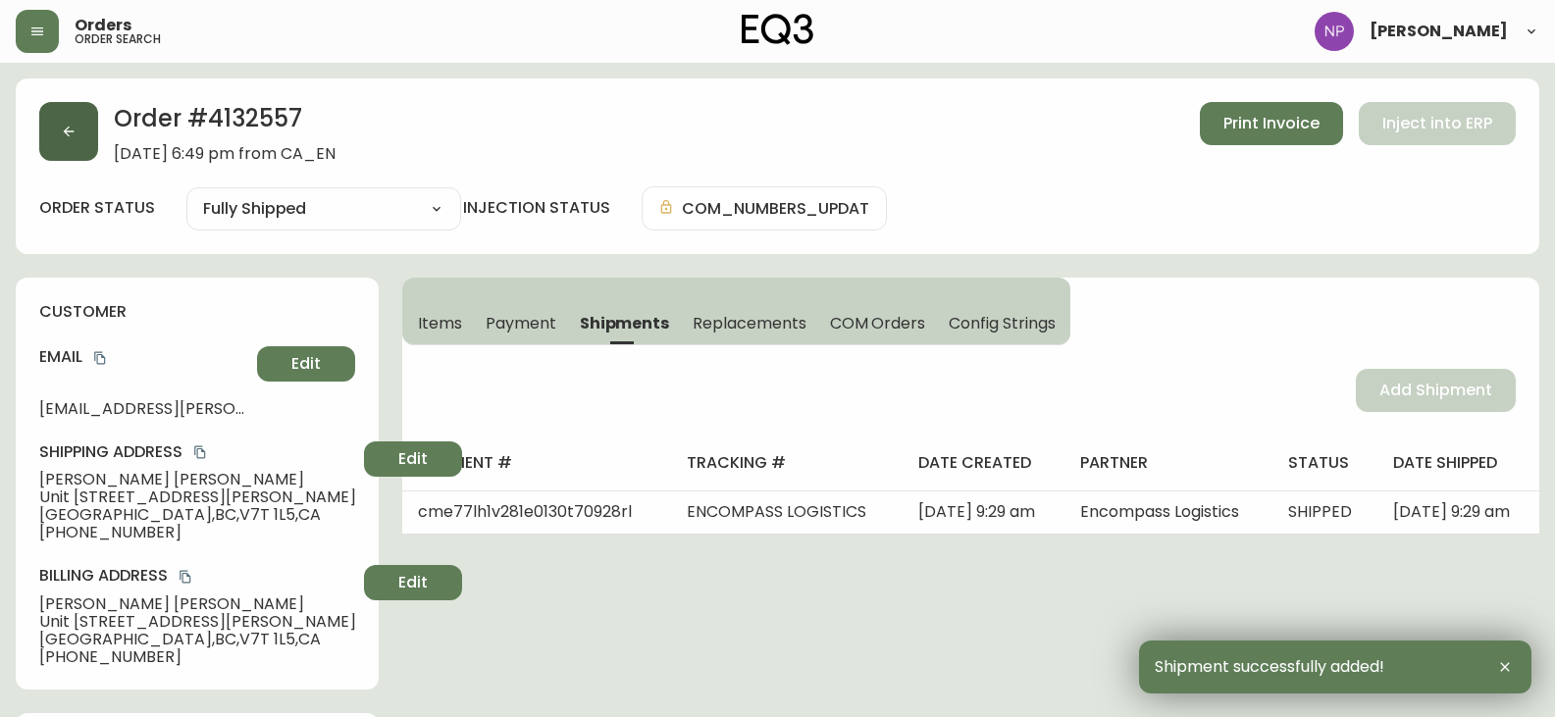
click at [77, 139] on button "button" at bounding box center [68, 131] width 59 height 59
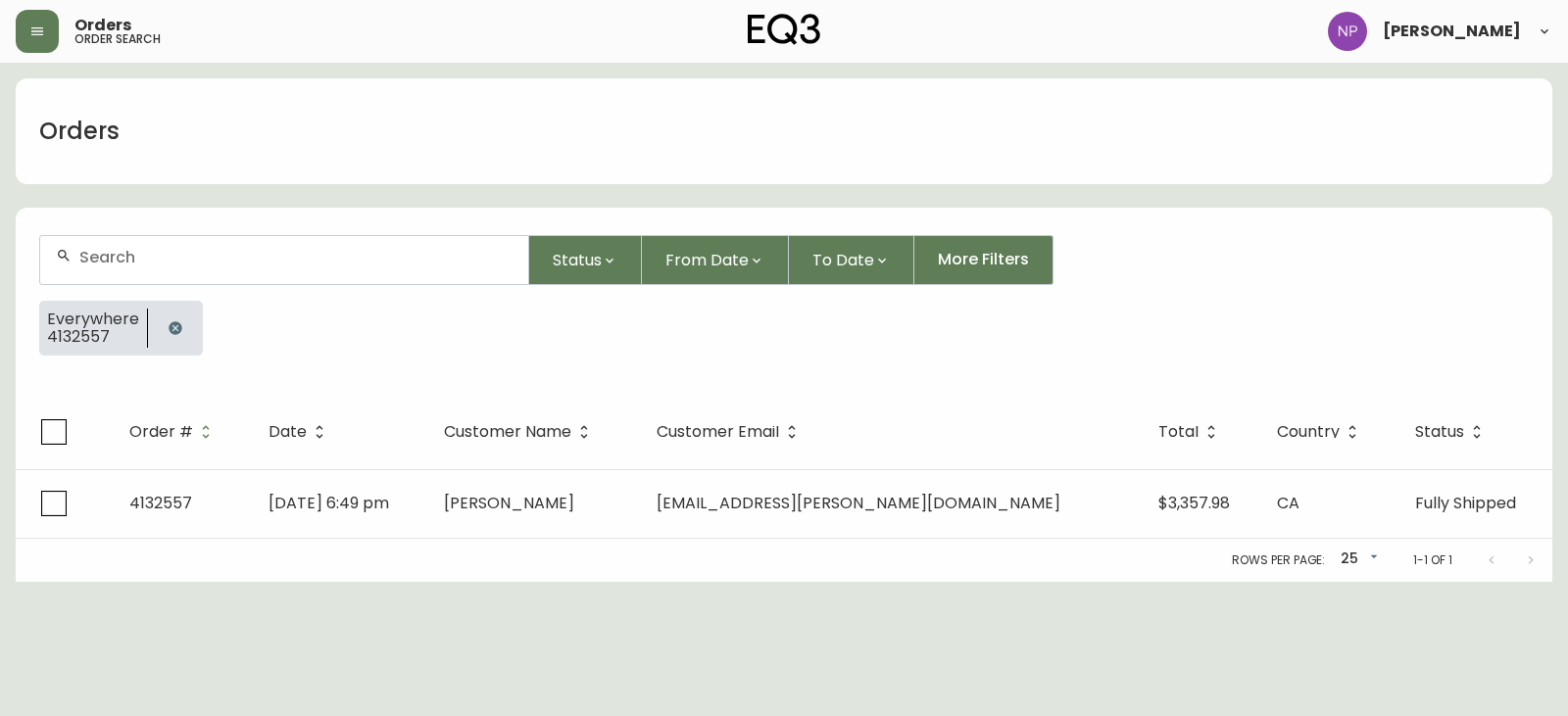
click at [195, 269] on div at bounding box center [284, 260] width 488 height 48
type input "4132566"
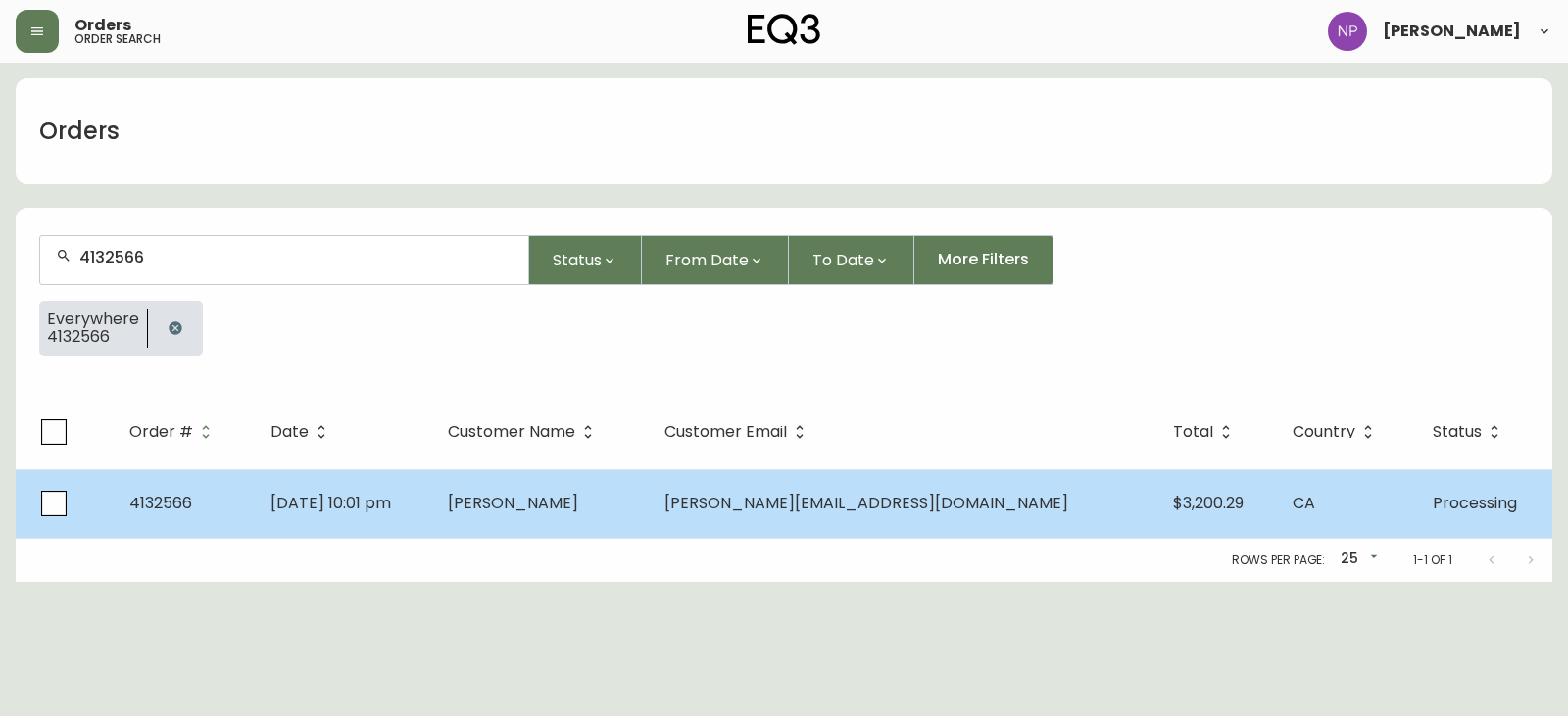
click at [549, 511] on span "Alex Jardine" at bounding box center [512, 503] width 131 height 23
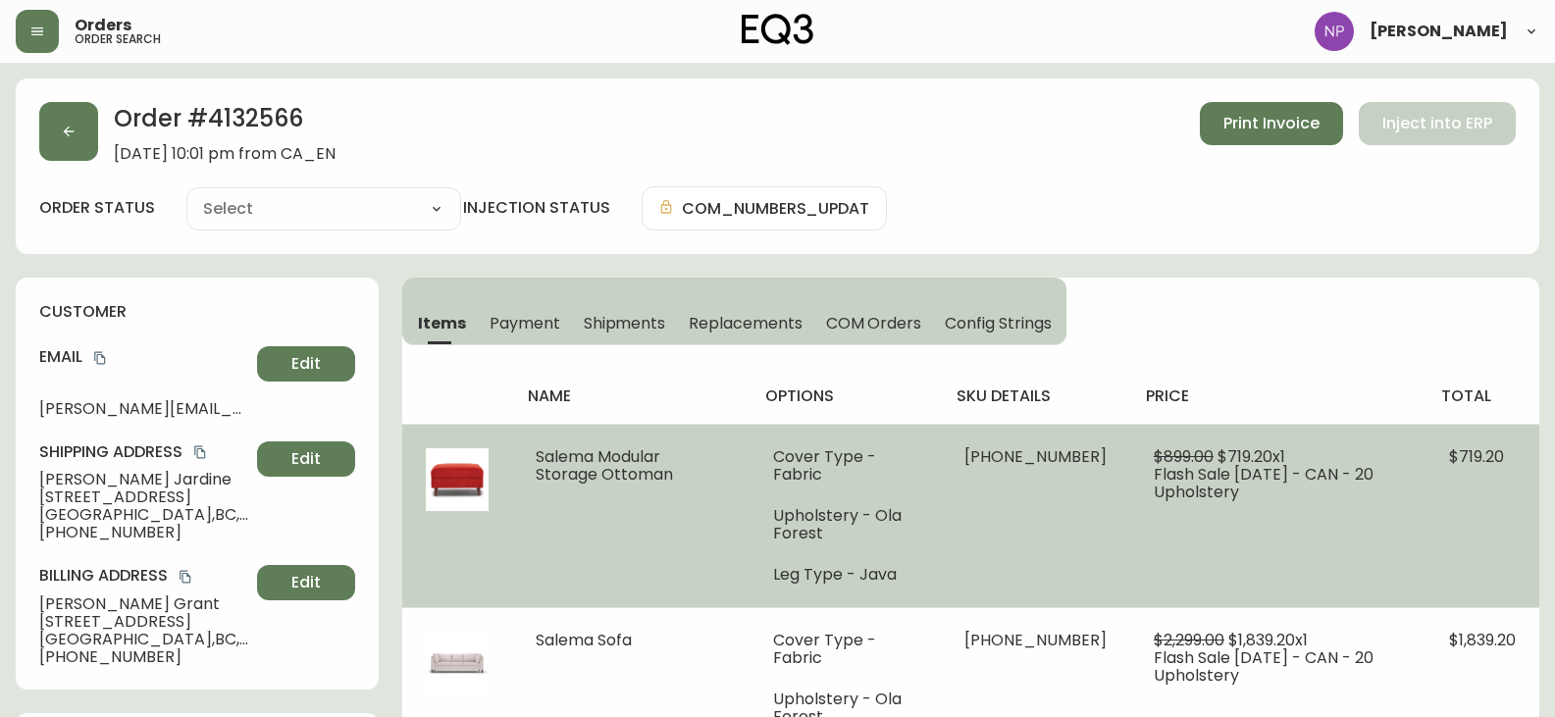
type input "Processing"
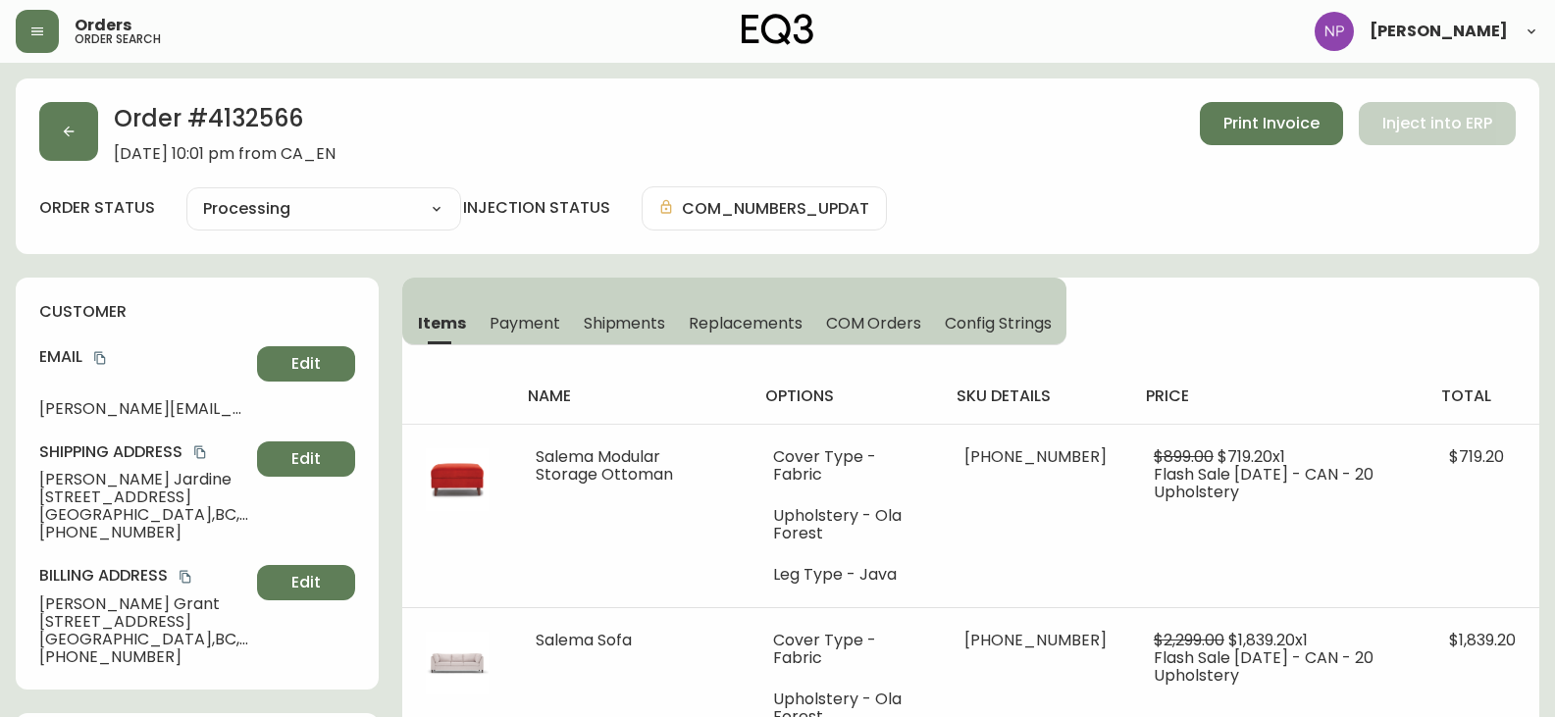
select select "PROCESSING"
click at [630, 332] on span "Shipments" at bounding box center [625, 323] width 82 height 21
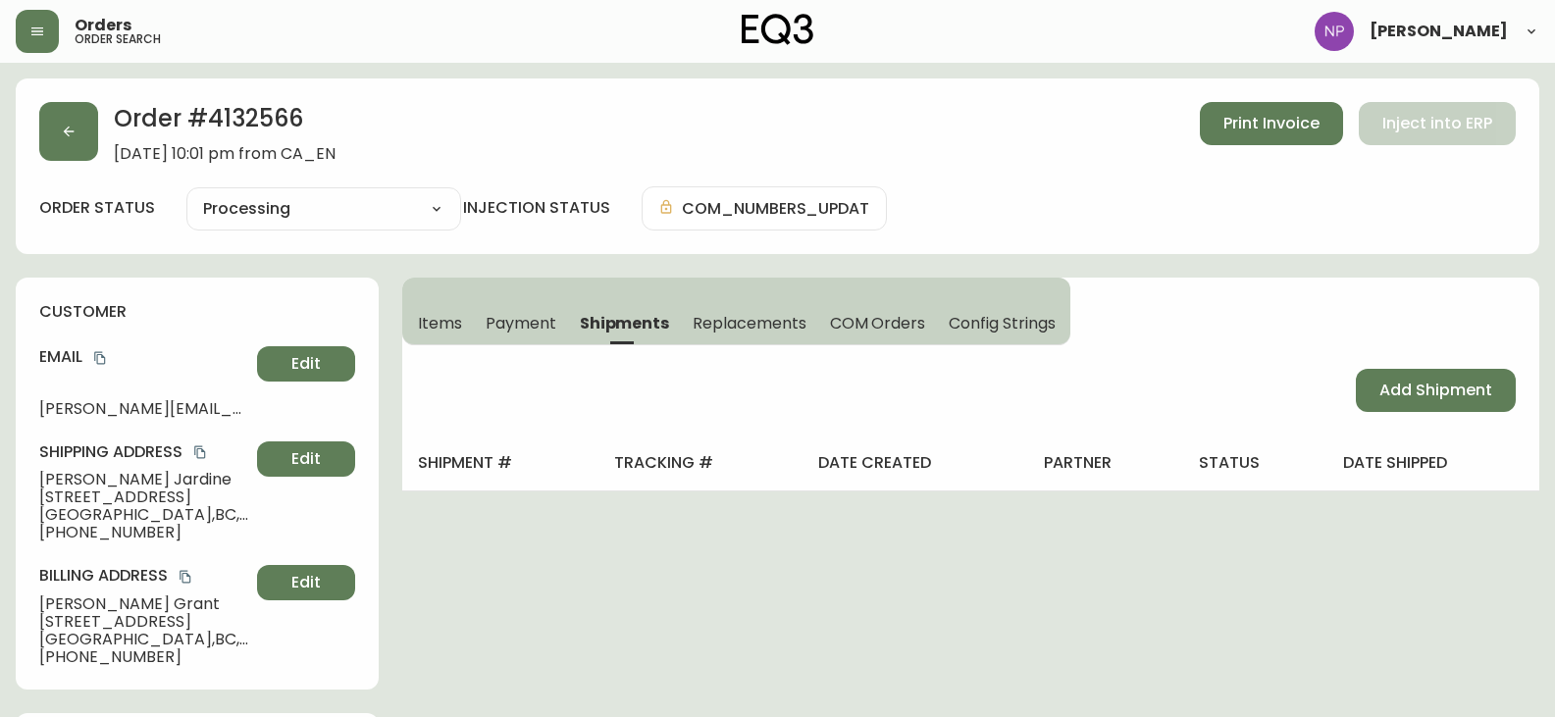
click at [1399, 413] on div "Add Shipment" at bounding box center [970, 390] width 1137 height 90
click at [1394, 407] on button "Add Shipment" at bounding box center [1436, 390] width 160 height 43
select select "PENDING"
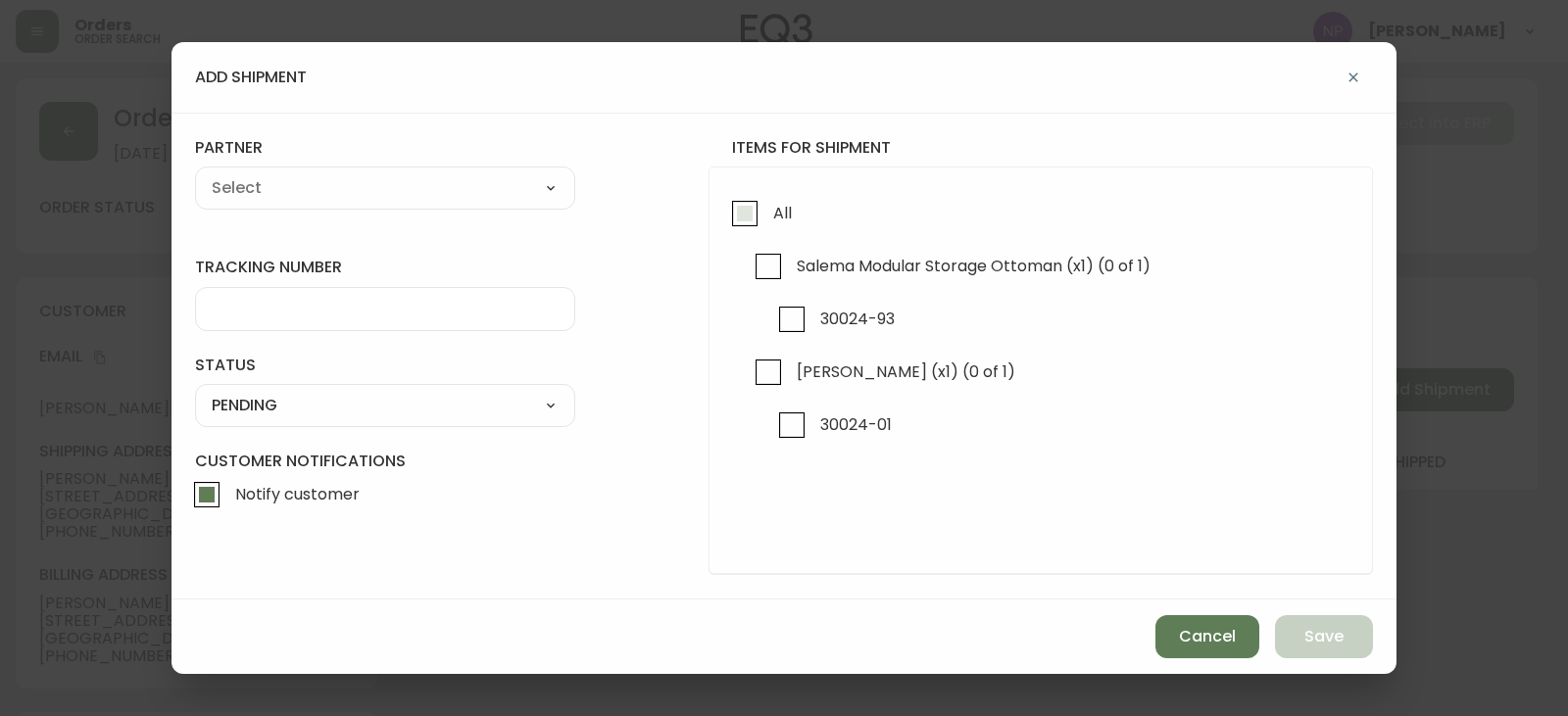
click at [736, 222] on input "All" at bounding box center [744, 213] width 45 height 45
checkbox input "true"
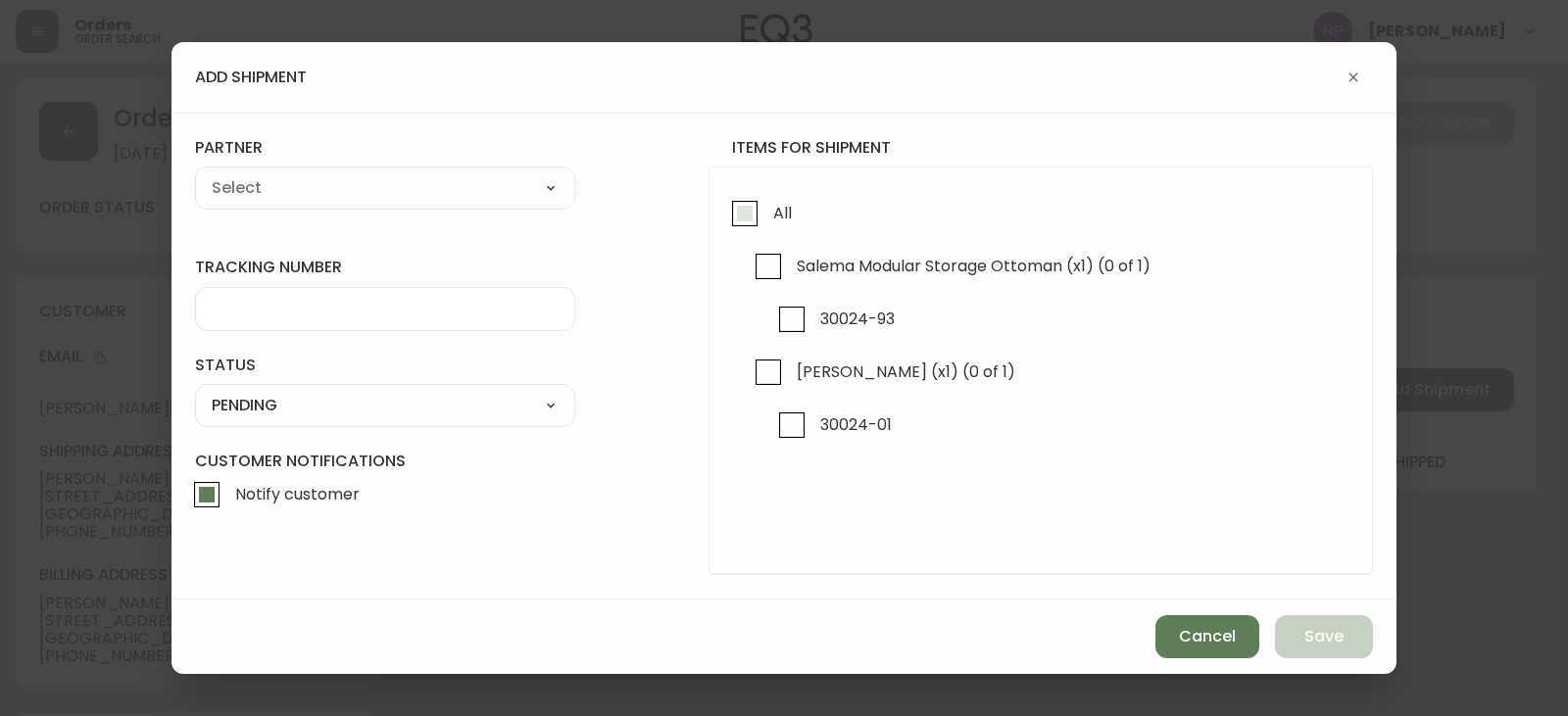
checkbox input "true"
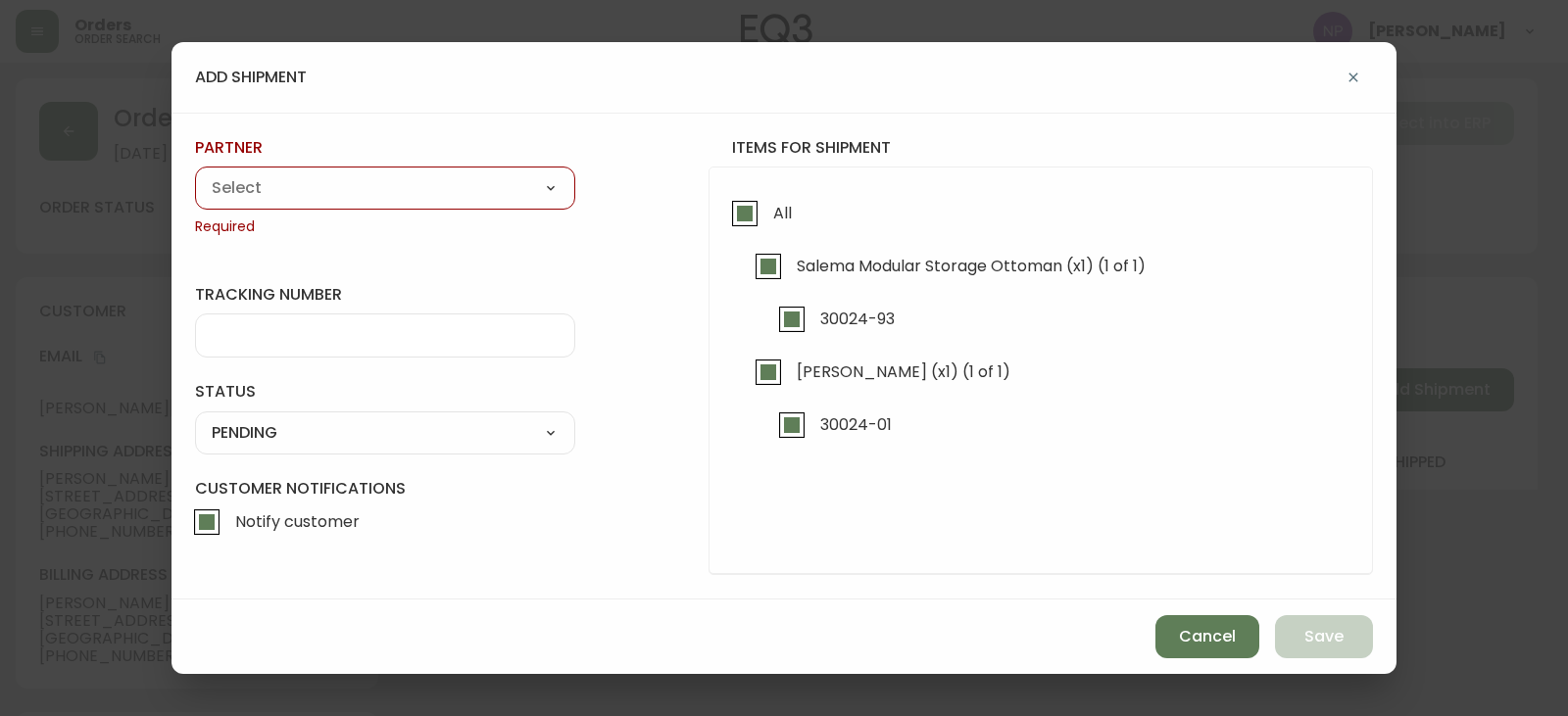
click at [446, 166] on div "partner A Move to Remember LLC ABF Freight Alero C.H. Robinson Canada Post CDS …" at bounding box center [385, 187] width 381 height 100
click at [440, 178] on select "A Move to Remember LLC ABF Freight Alero C.H. Robinson Canada Post CDS Ceva Log…" at bounding box center [385, 188] width 381 height 29
select select "ck6ml9xrz18r00186iyro3grt"
click at [195, 174] on select "A Move to Remember LLC ABF Freight Alero C.H. Robinson Canada Post CDS Ceva Log…" at bounding box center [385, 188] width 381 height 29
type input "Encompass Logistics"
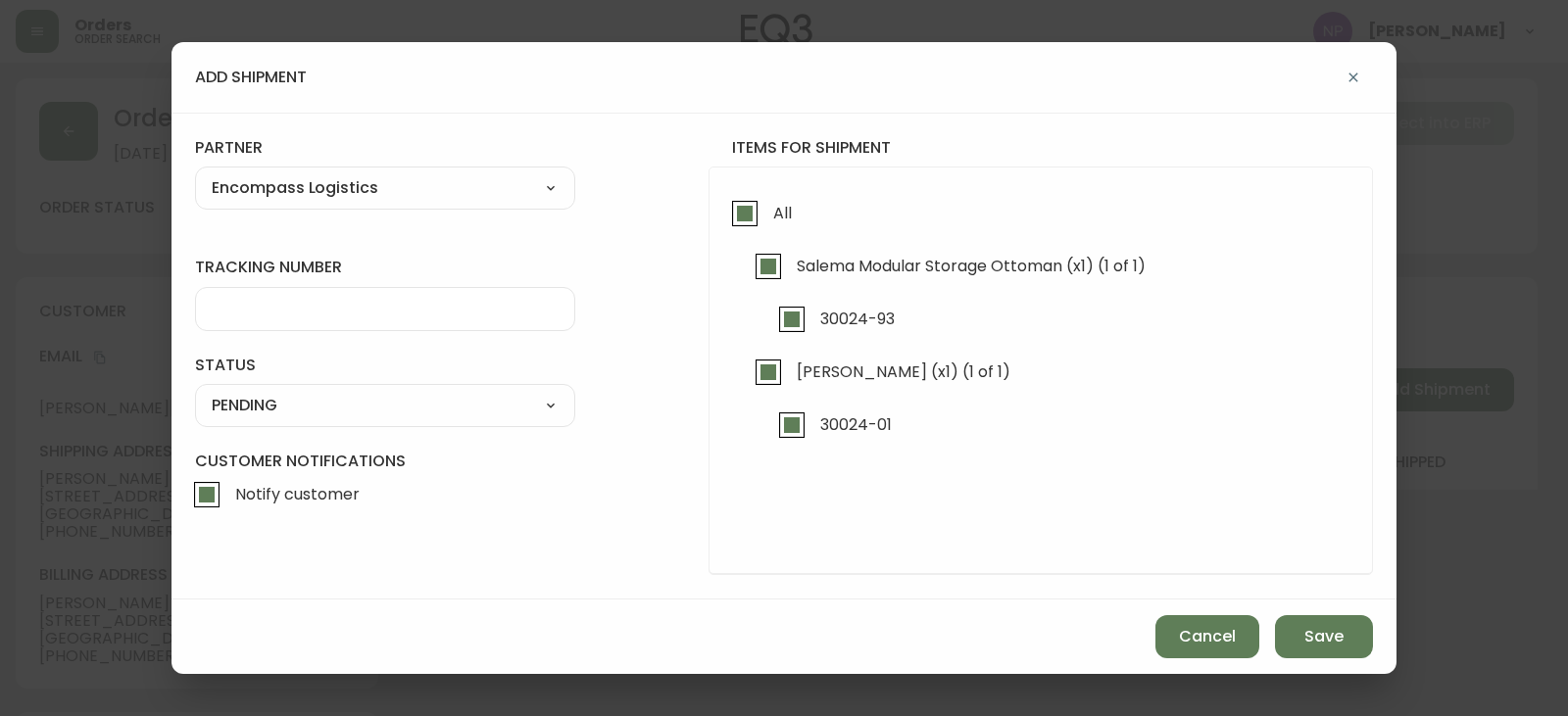
click at [369, 304] on input "tracking number" at bounding box center [385, 309] width 347 height 19
type input "ENCOMPASS LOGISTICS"
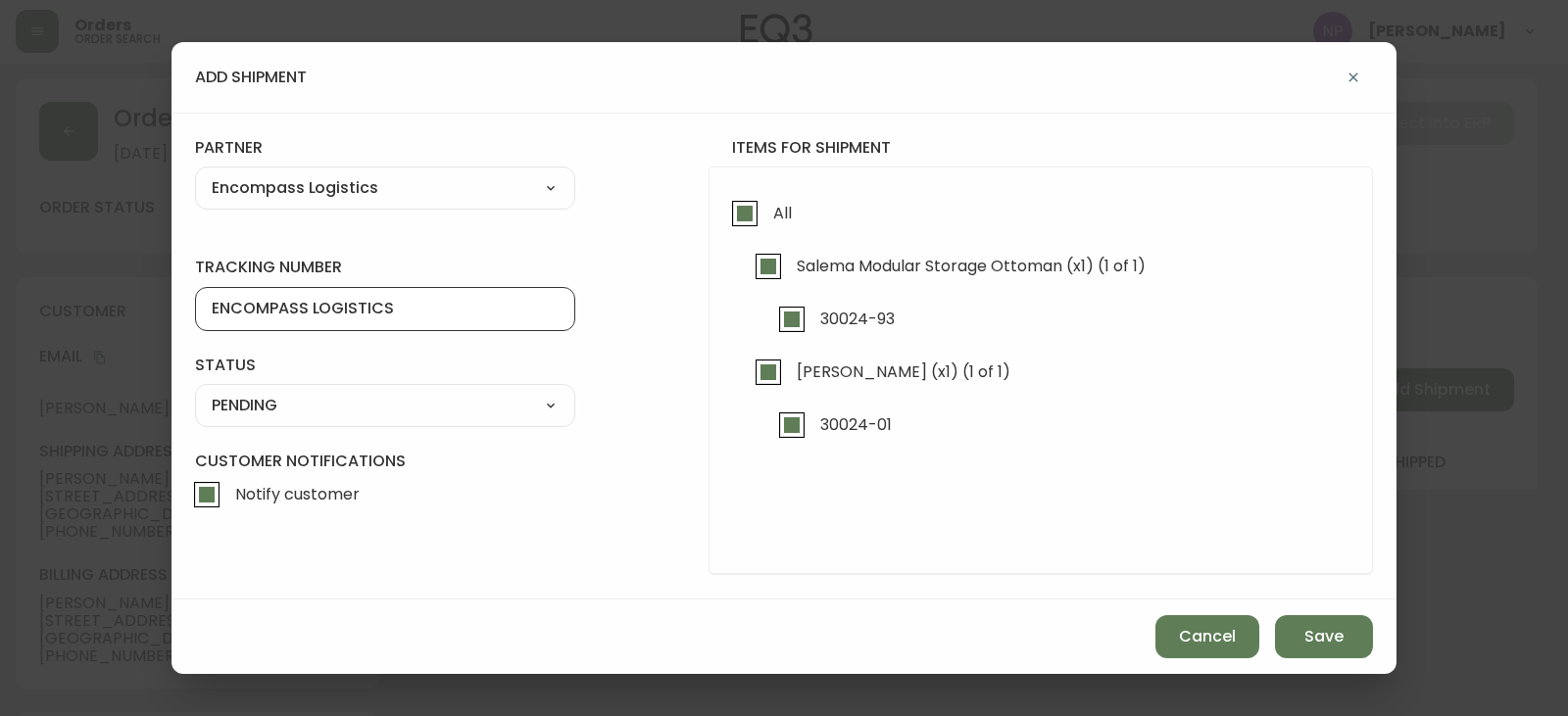
click at [324, 412] on select "SHIPPED PENDING CANCELLED" at bounding box center [385, 405] width 381 height 29
click at [195, 391] on select "SHIPPED PENDING CANCELLED" at bounding box center [385, 405] width 381 height 29
select select "PENDING"
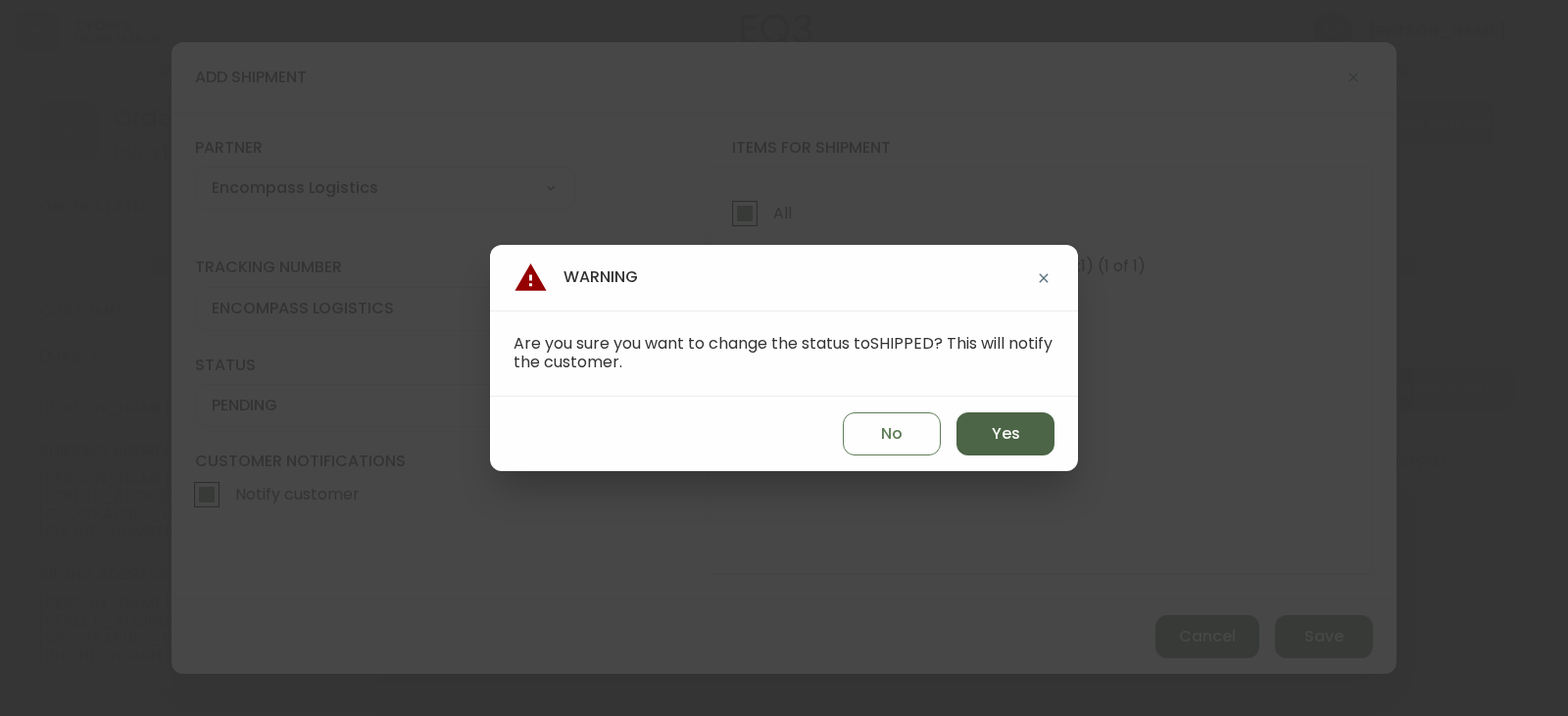
click at [989, 426] on button "Yes" at bounding box center [1006, 433] width 98 height 43
type input "SHIPPED"
select select "SHIPPED"
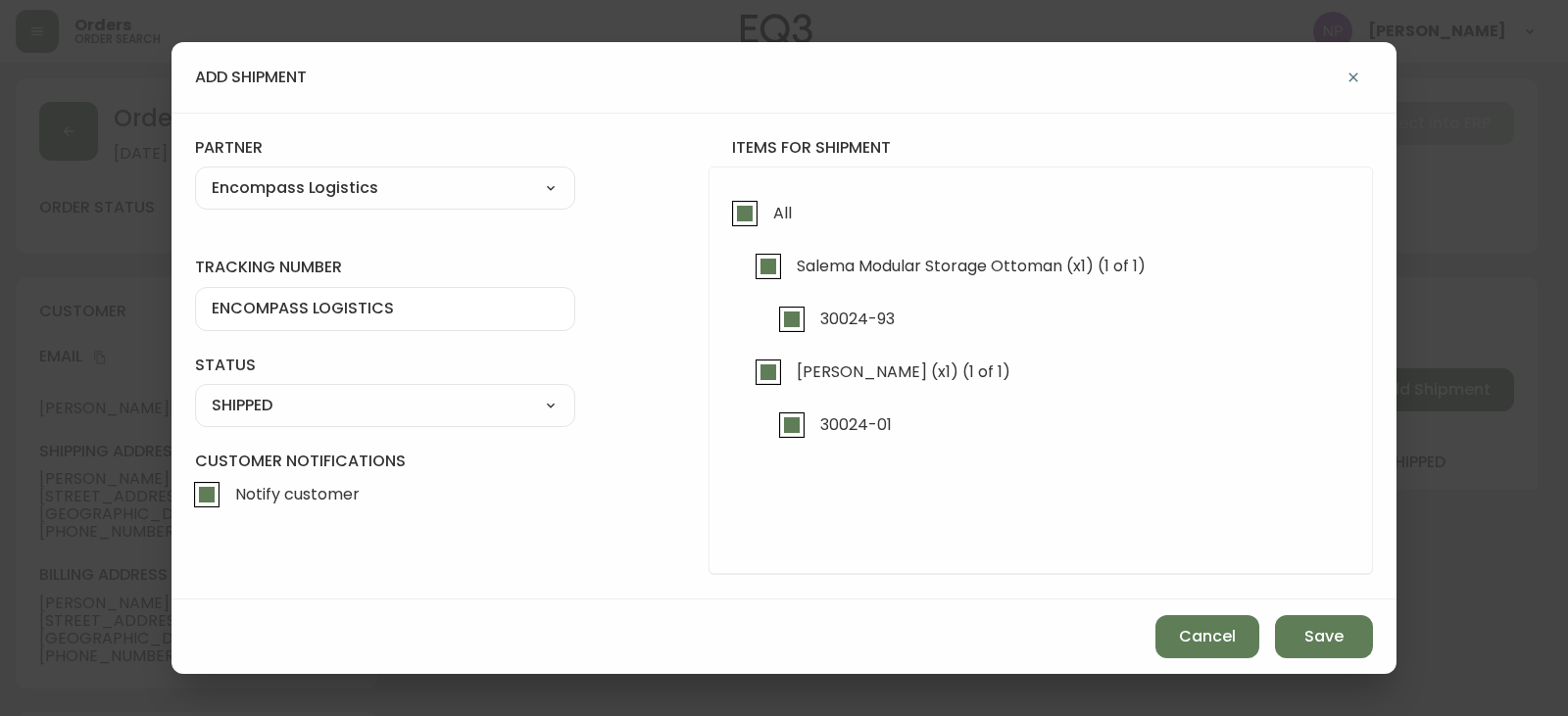
click at [203, 481] on input "Notify customer" at bounding box center [206, 494] width 45 height 45
checkbox input "false"
click at [1284, 638] on button "Save" at bounding box center [1324, 636] width 98 height 43
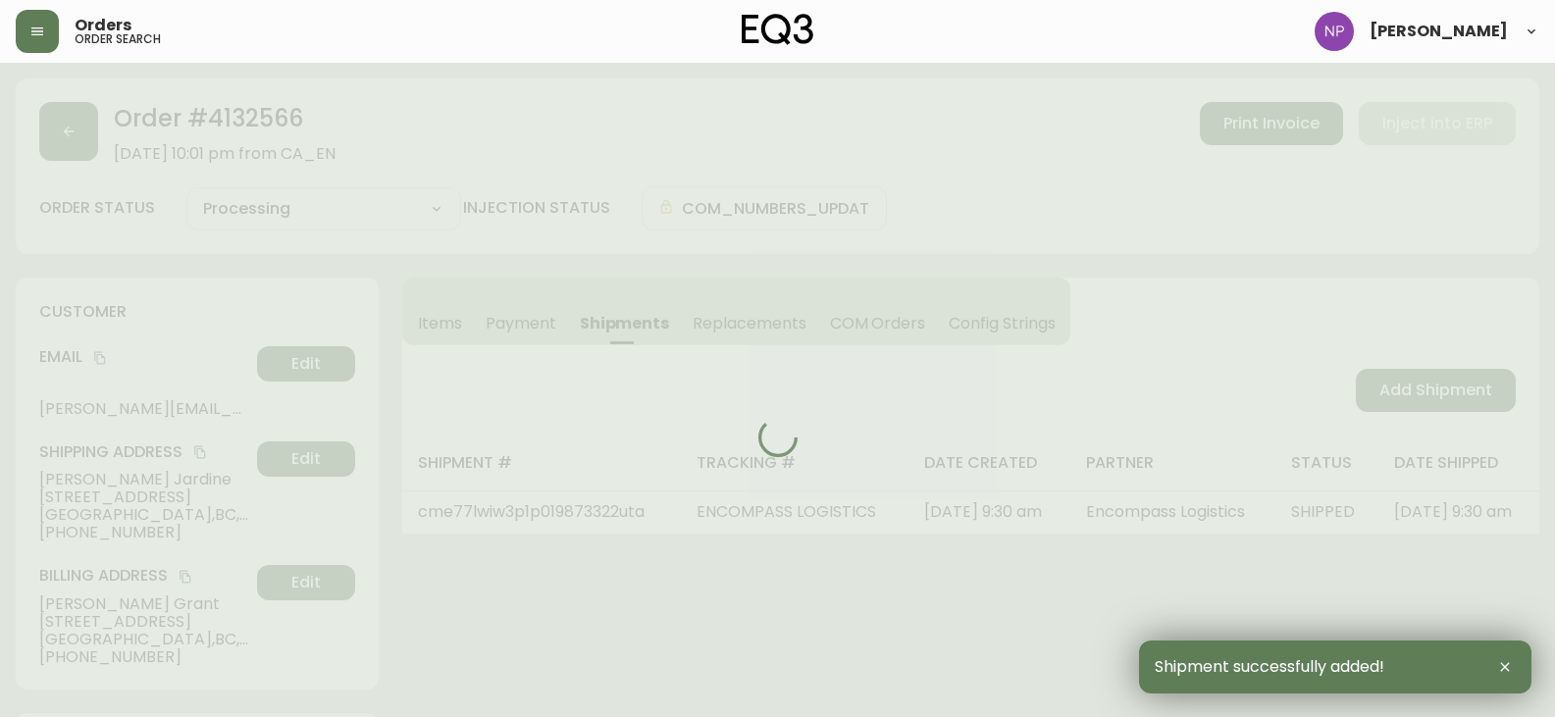
type input "Fully Shipped"
select select "FULLY_SHIPPED"
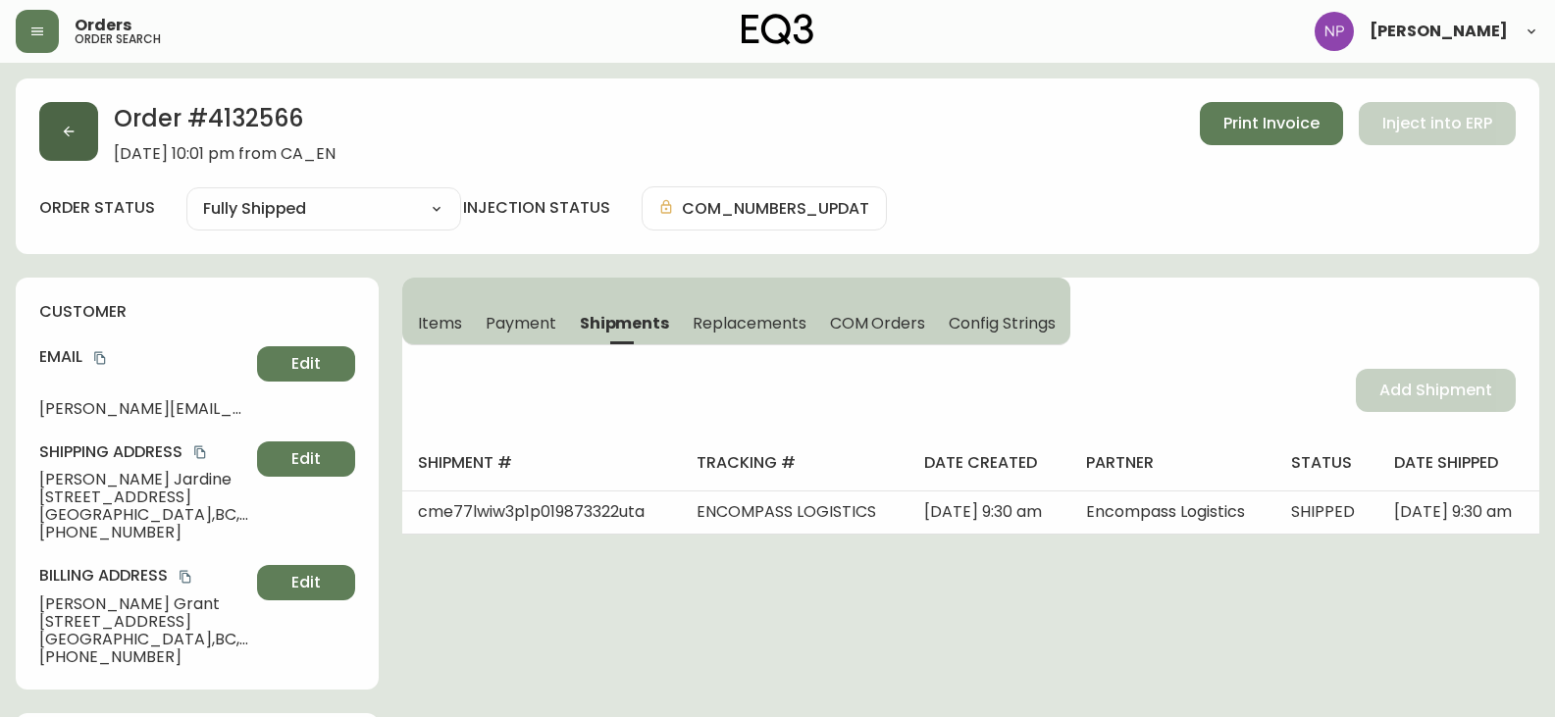
click at [87, 160] on button "button" at bounding box center [68, 131] width 59 height 59
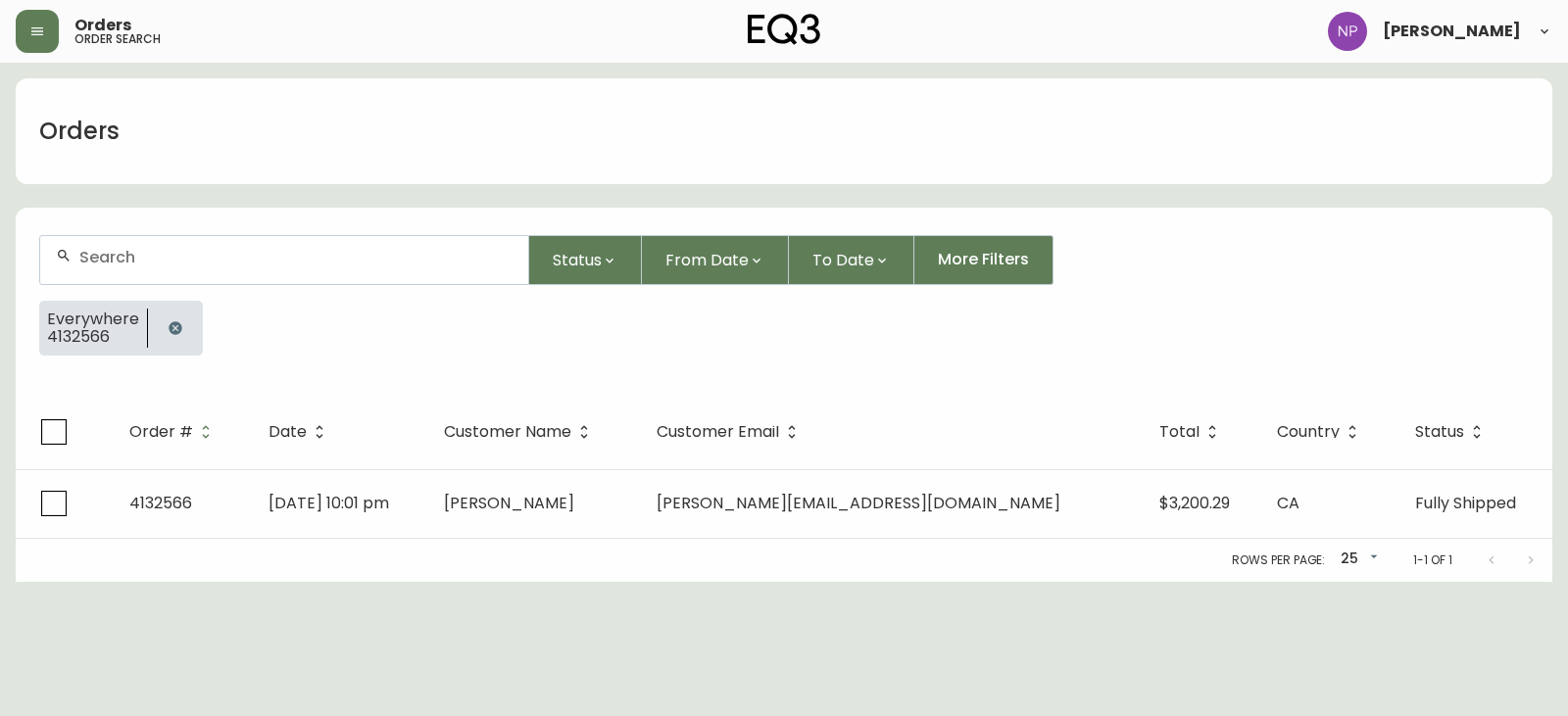
click at [142, 239] on div at bounding box center [284, 260] width 488 height 48
type input "4134087"
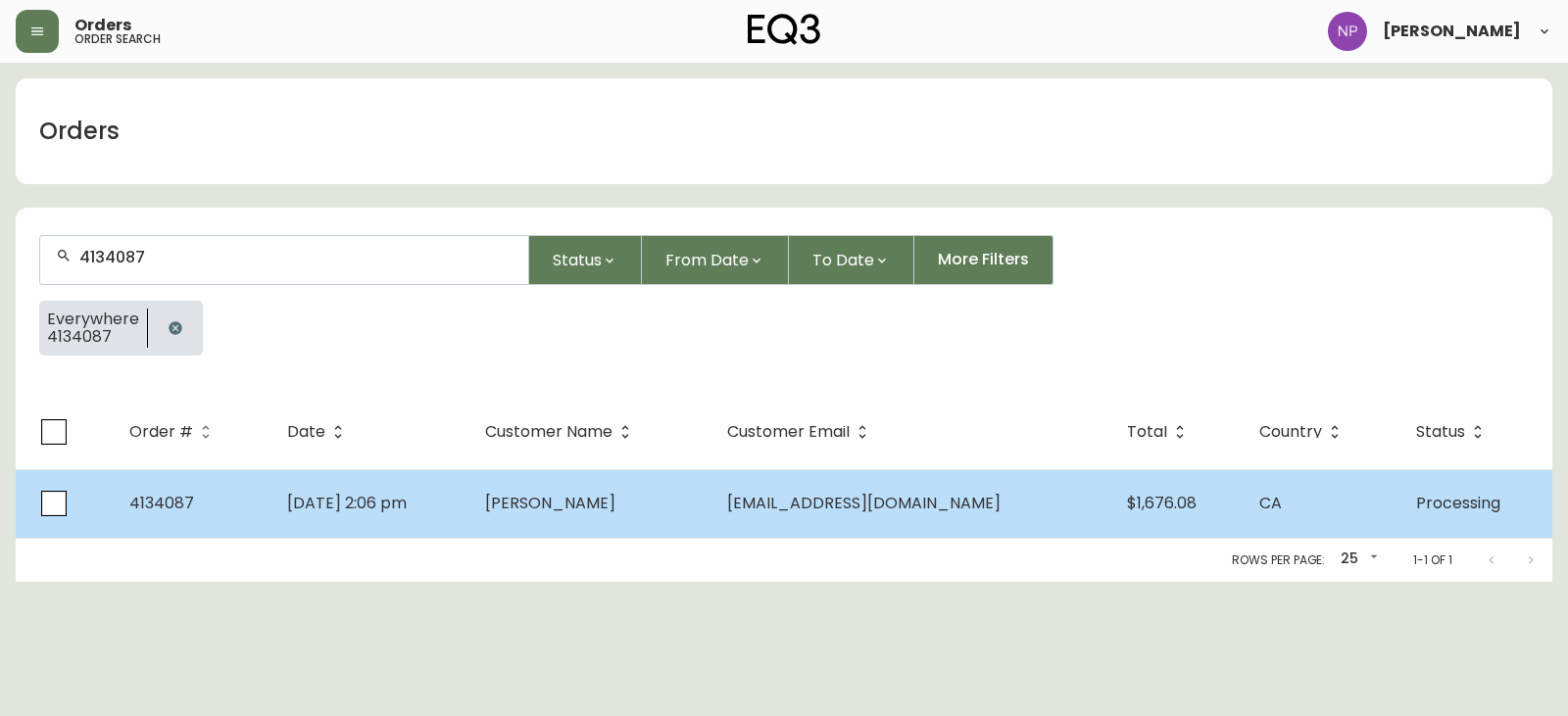
click at [595, 521] on td "Roman Trubka" at bounding box center [590, 503] width 242 height 69
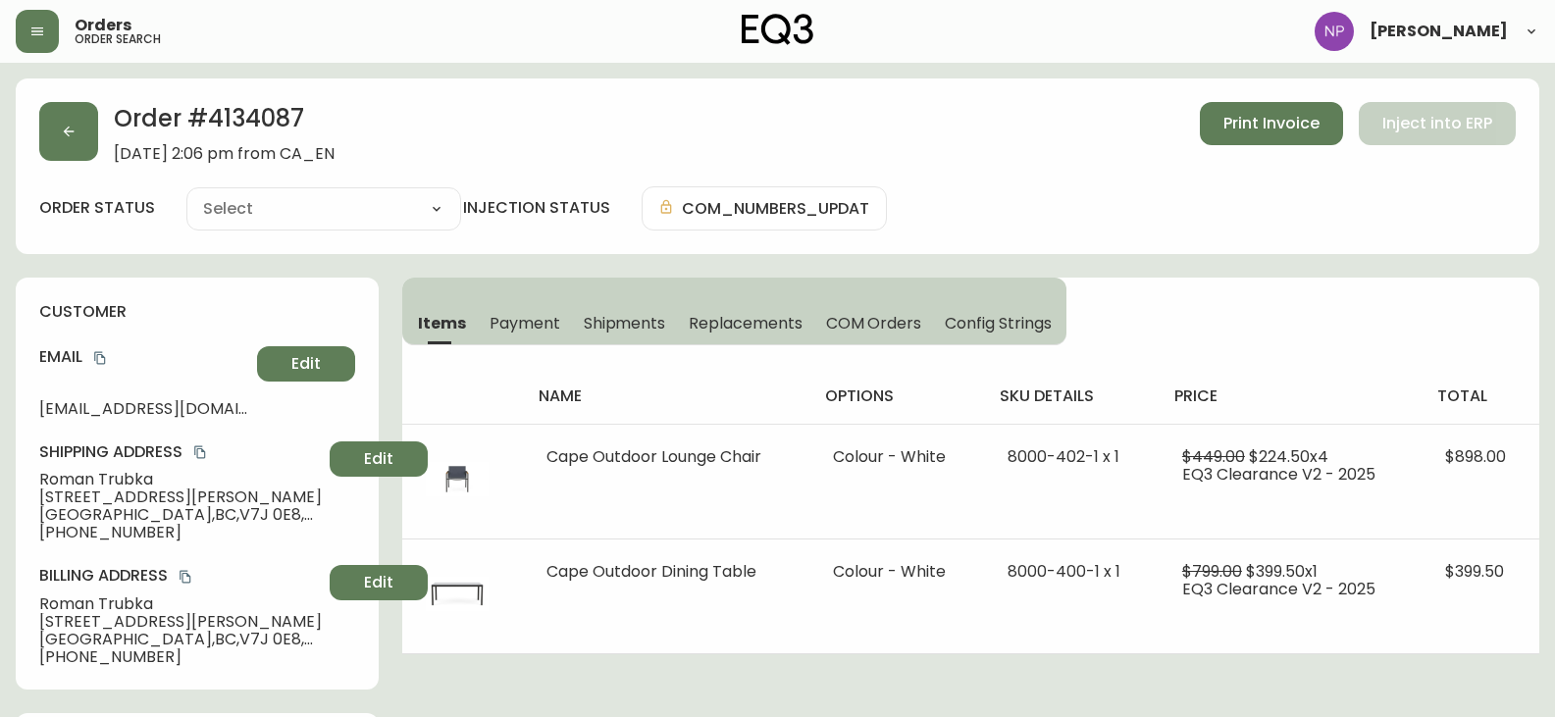
type input "Processing"
select select "PROCESSING"
drag, startPoint x: 642, startPoint y: 314, endPoint x: 893, endPoint y: 339, distance: 252.4
click at [641, 314] on span "Shipments" at bounding box center [625, 323] width 82 height 21
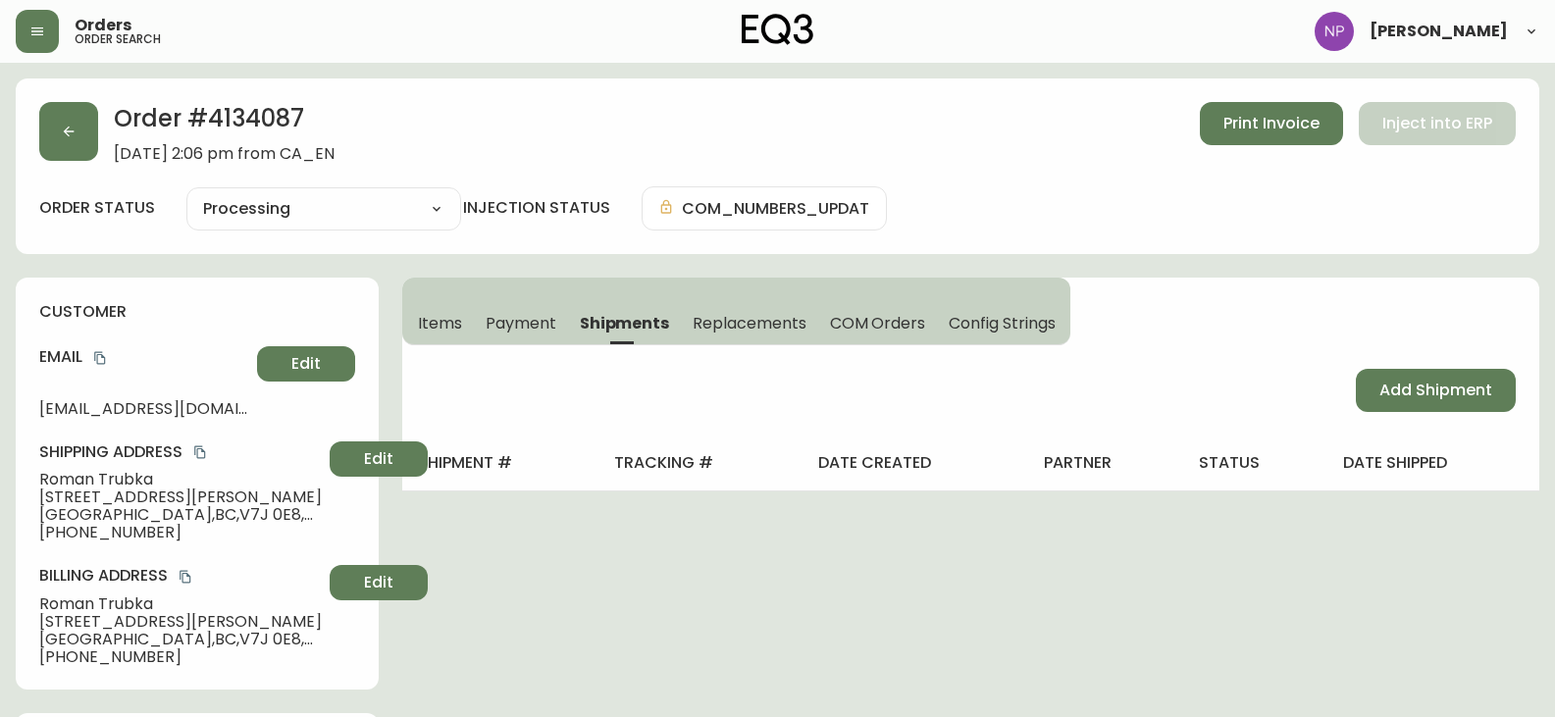
click at [1402, 367] on div "Add Shipment" at bounding box center [970, 390] width 1137 height 90
click at [1412, 399] on span "Add Shipment" at bounding box center [1436, 391] width 113 height 22
select select "PENDING"
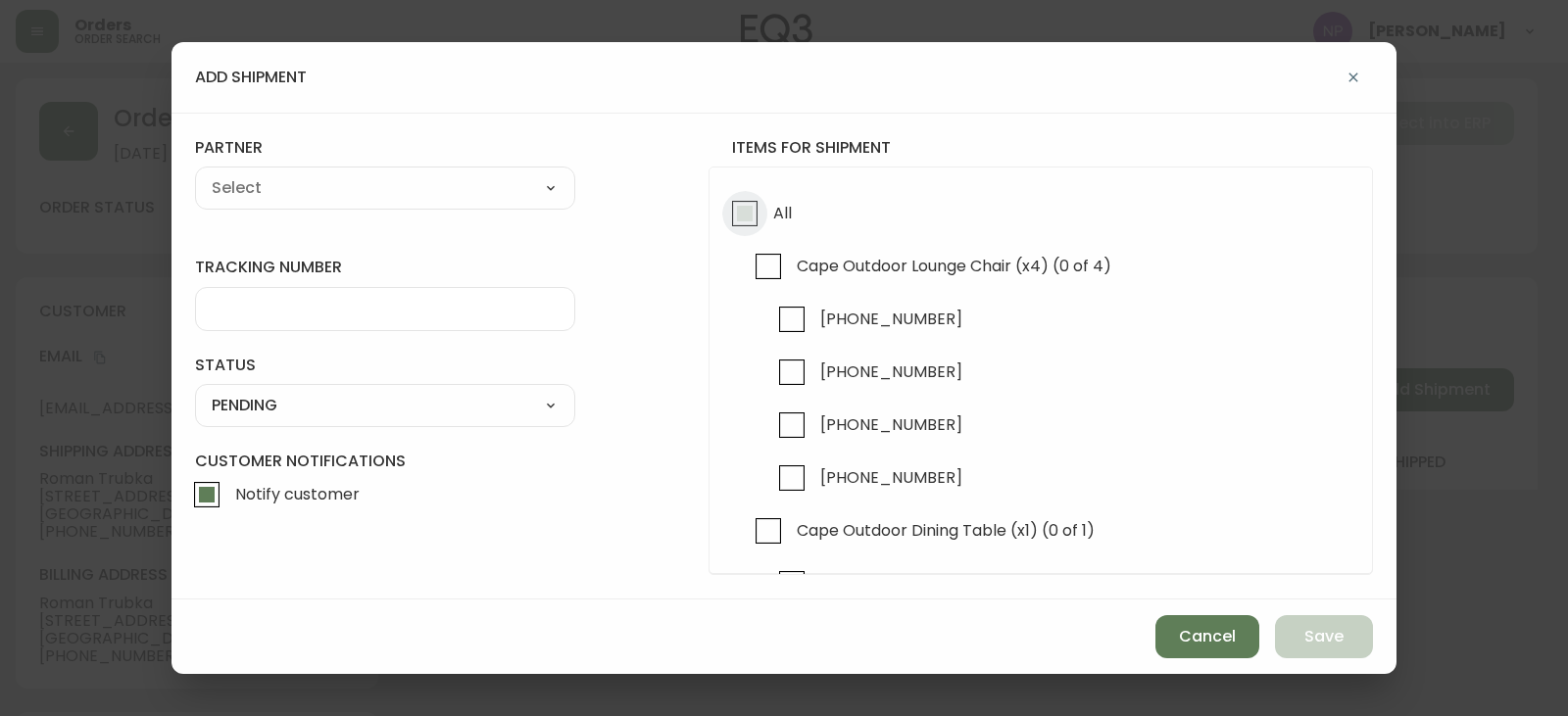
click at [752, 233] on input "All" at bounding box center [744, 213] width 45 height 45
checkbox input "true"
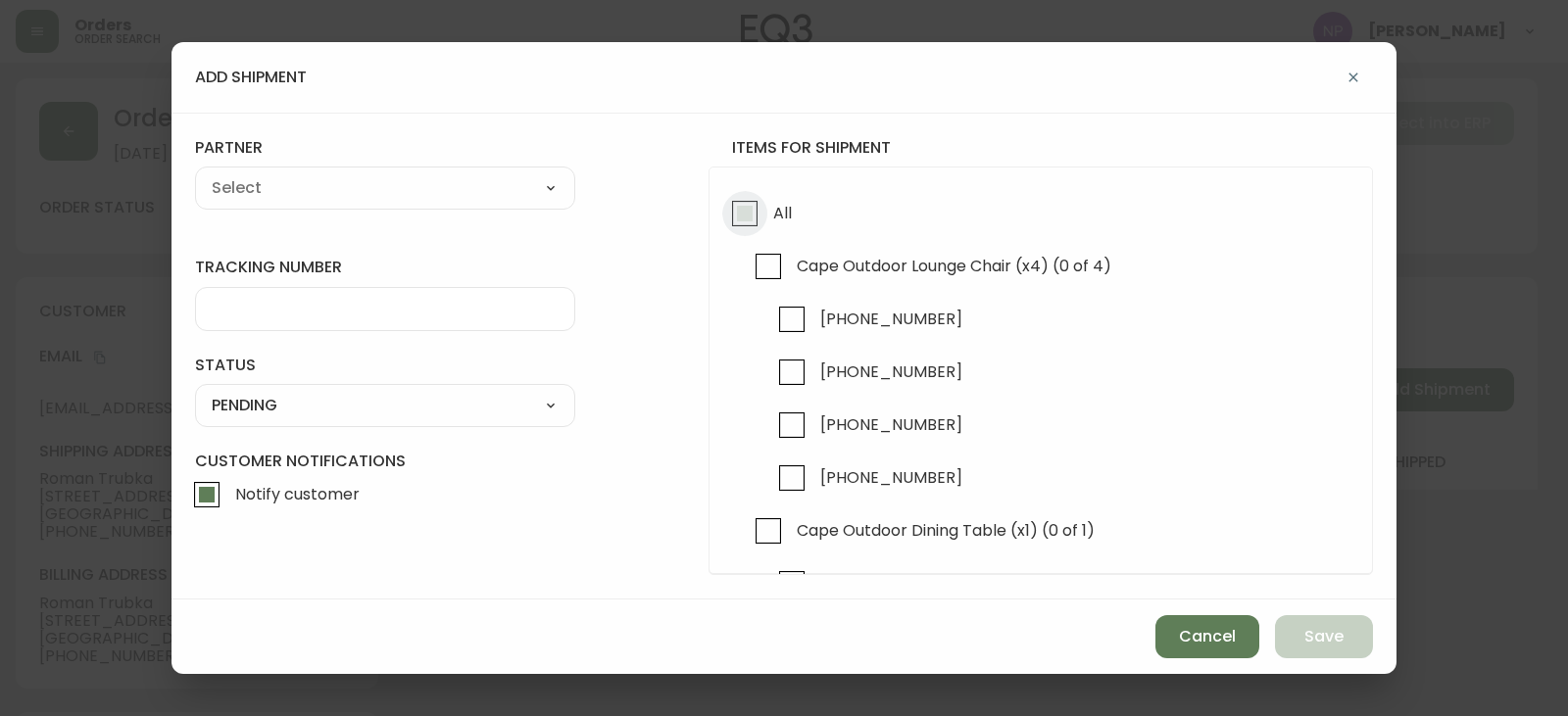
checkbox input "true"
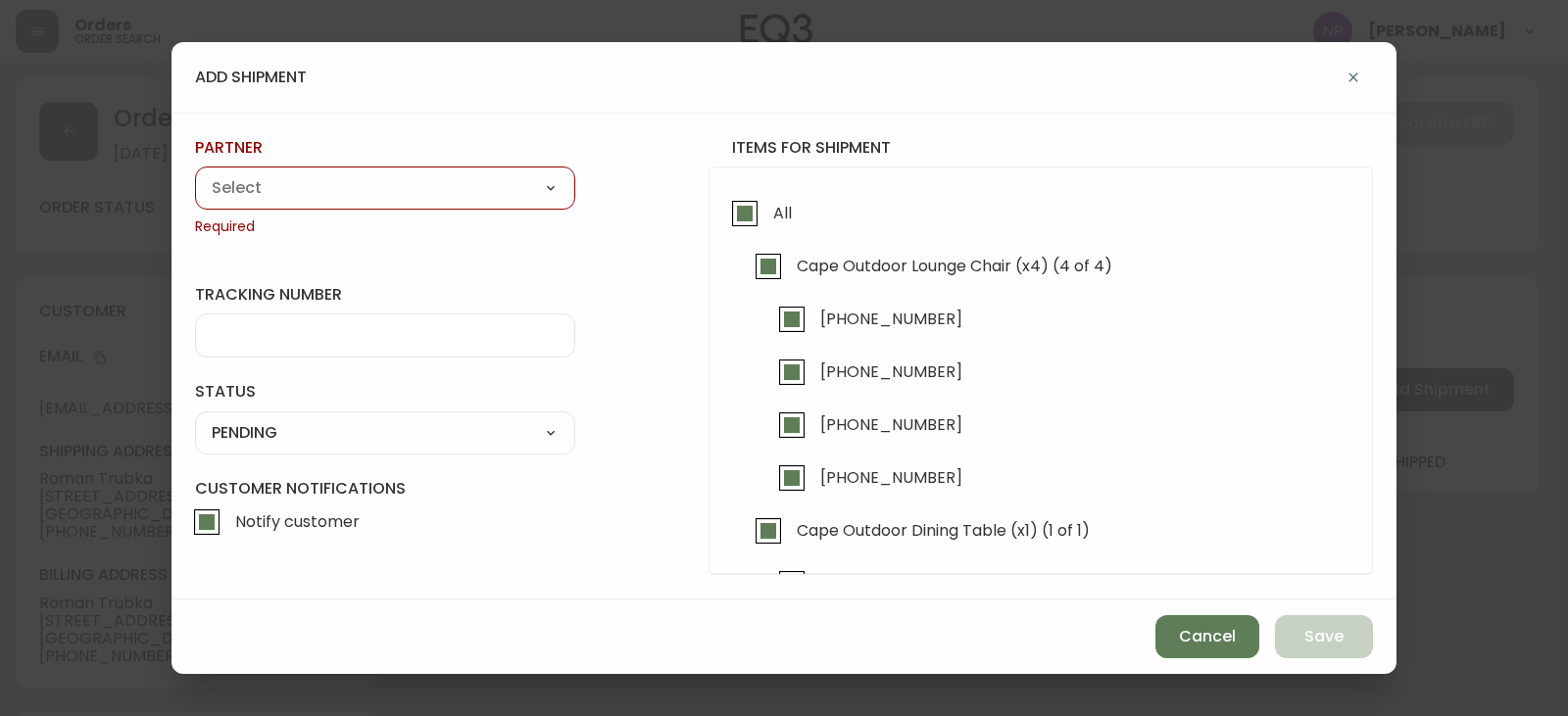
click at [455, 190] on select "A Move to Remember LLC ABF Freight Alero C.H. Robinson Canada Post CDS Ceva Log…" at bounding box center [385, 188] width 381 height 29
select select "ck6ml9xrz18r00186iyro3grt"
click at [195, 174] on select "A Move to Remember LLC ABF Freight Alero C.H. Robinson Canada Post CDS Ceva Log…" at bounding box center [385, 188] width 381 height 29
type input "Encompass Logistics"
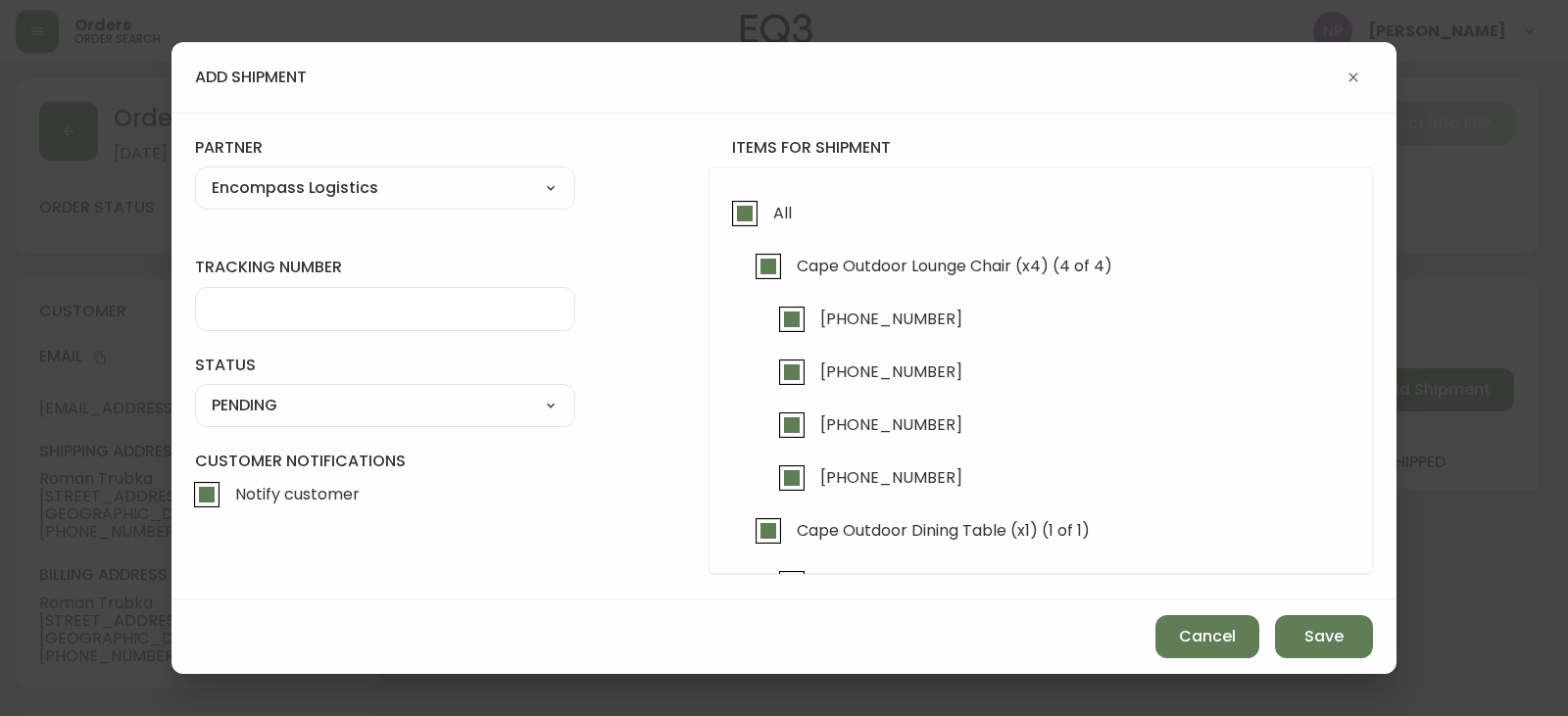
click at [334, 315] on input "tracking number" at bounding box center [385, 309] width 347 height 19
type input "ENCOMPASS LOGISTICS"
click at [351, 398] on select "SHIPPED PENDING CANCELLED" at bounding box center [385, 405] width 381 height 29
click at [195, 391] on select "SHIPPED PENDING CANCELLED" at bounding box center [385, 405] width 381 height 29
select select "PENDING"
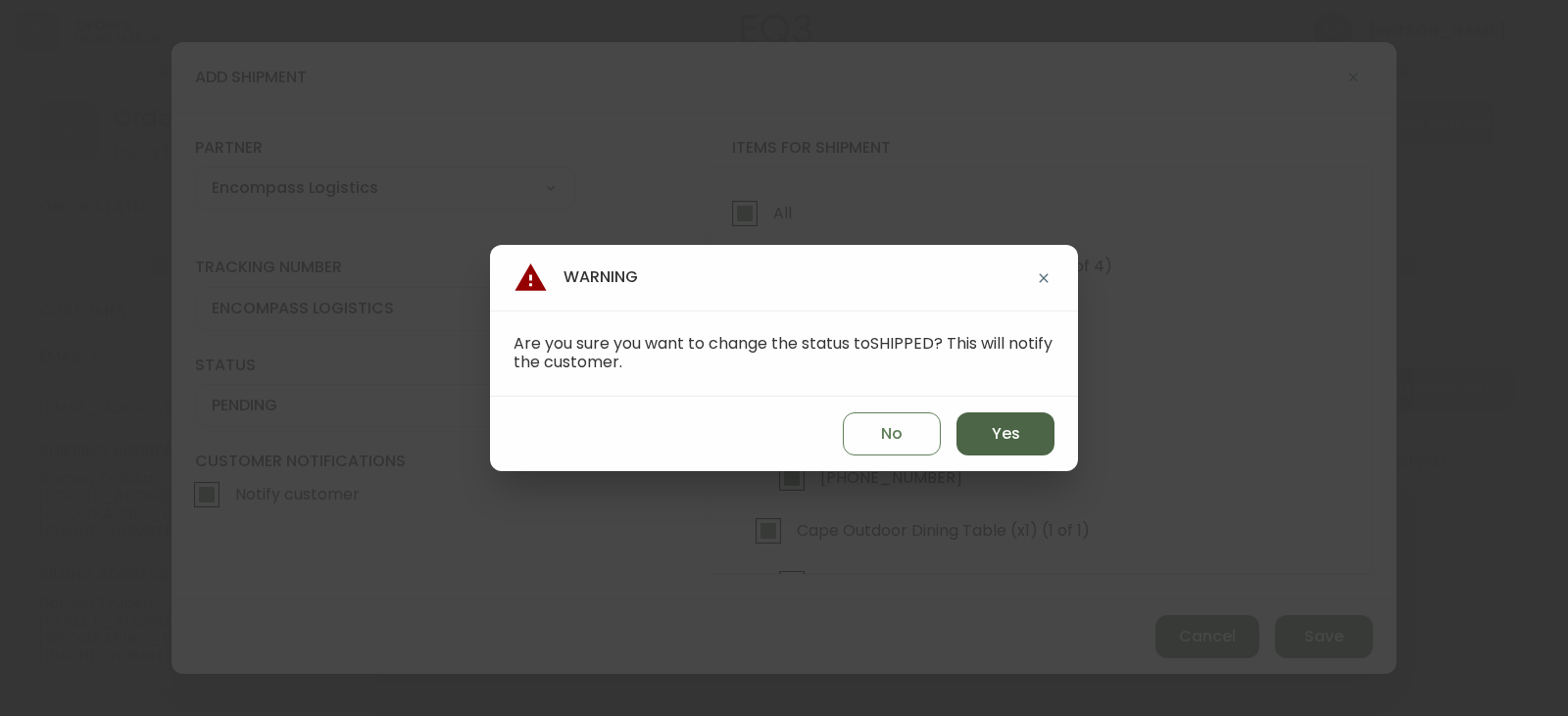
click at [976, 438] on button "Yes" at bounding box center [1006, 433] width 98 height 43
type input "SHIPPED"
select select "SHIPPED"
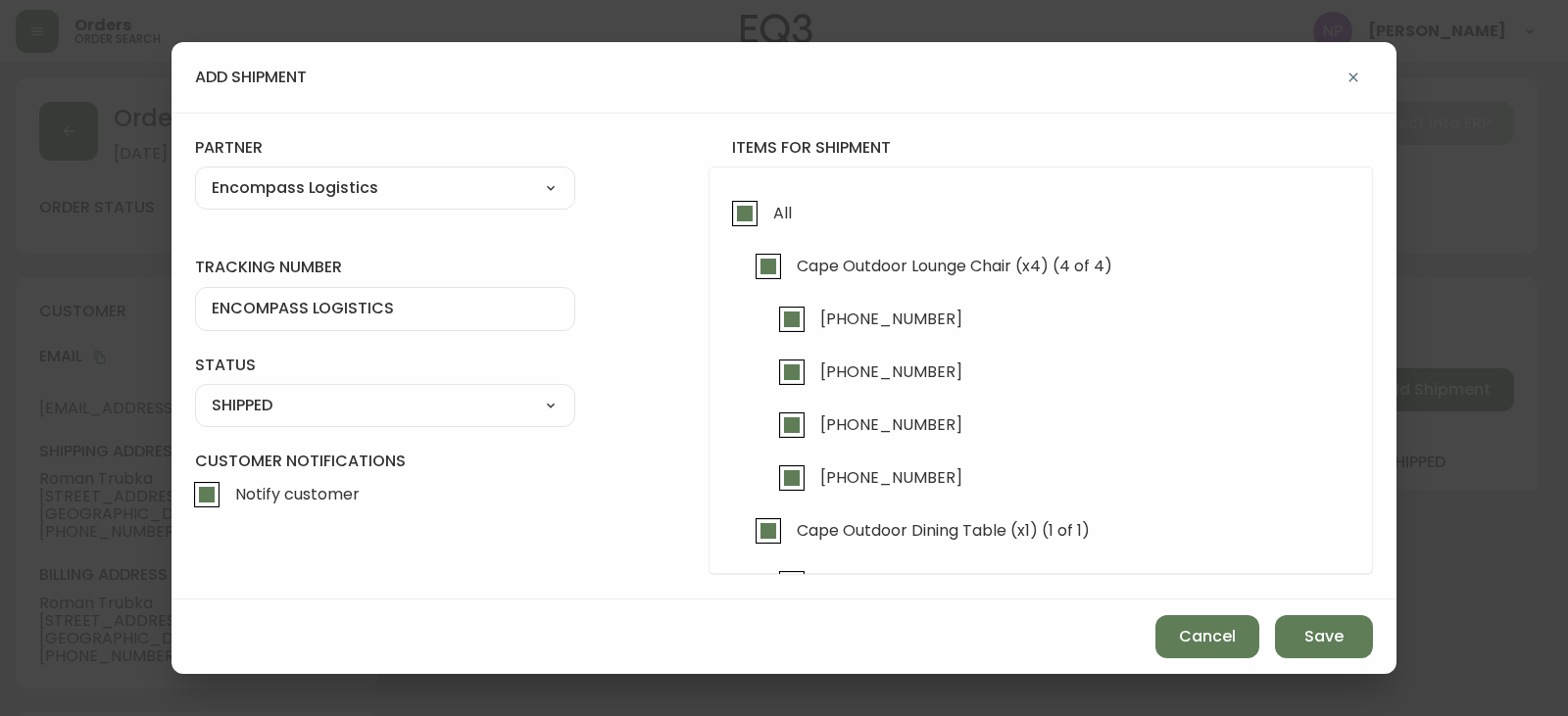
click at [214, 492] on input "Notify customer" at bounding box center [206, 494] width 45 height 45
checkbox input "false"
click at [1339, 637] on span "Save" at bounding box center [1323, 637] width 39 height 22
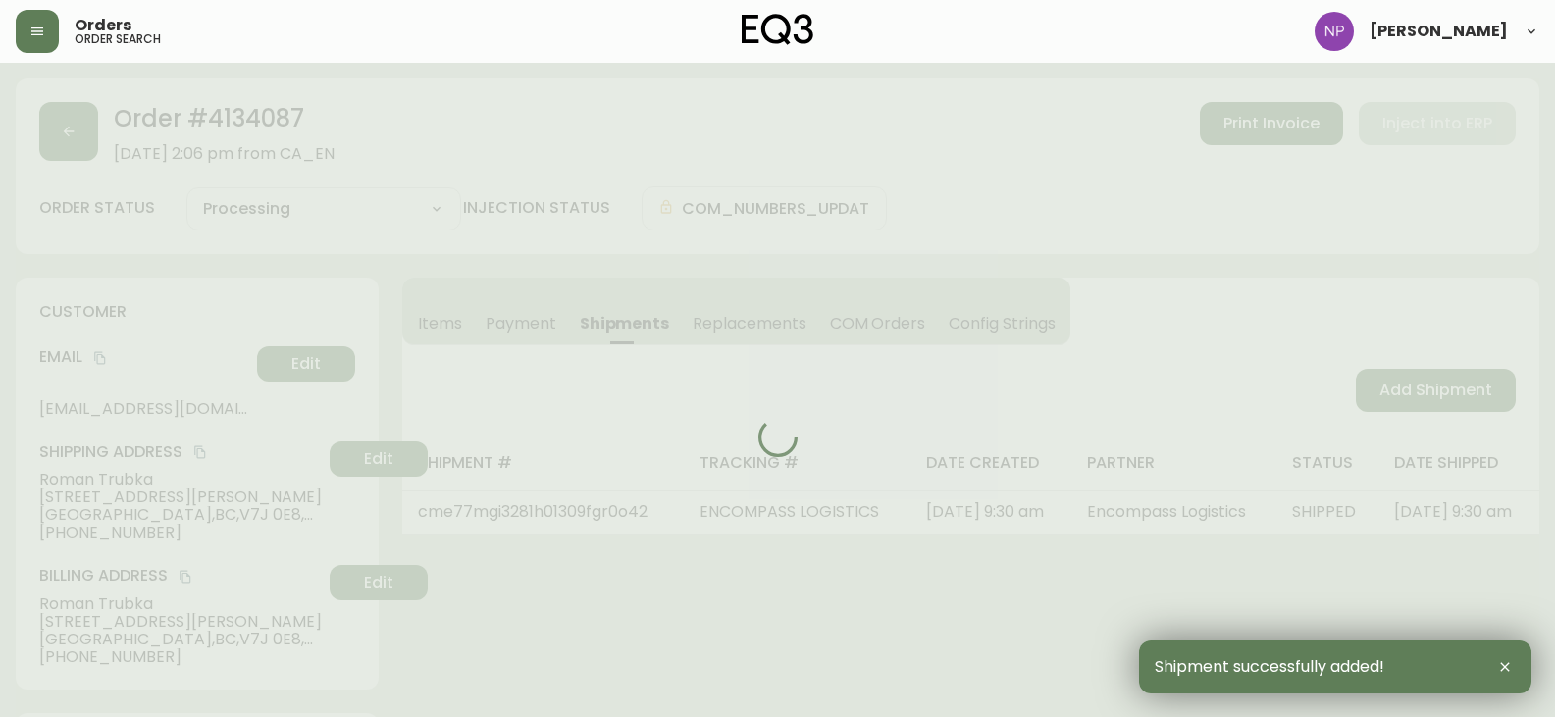
type input "Fully Shipped"
select select "FULLY_SHIPPED"
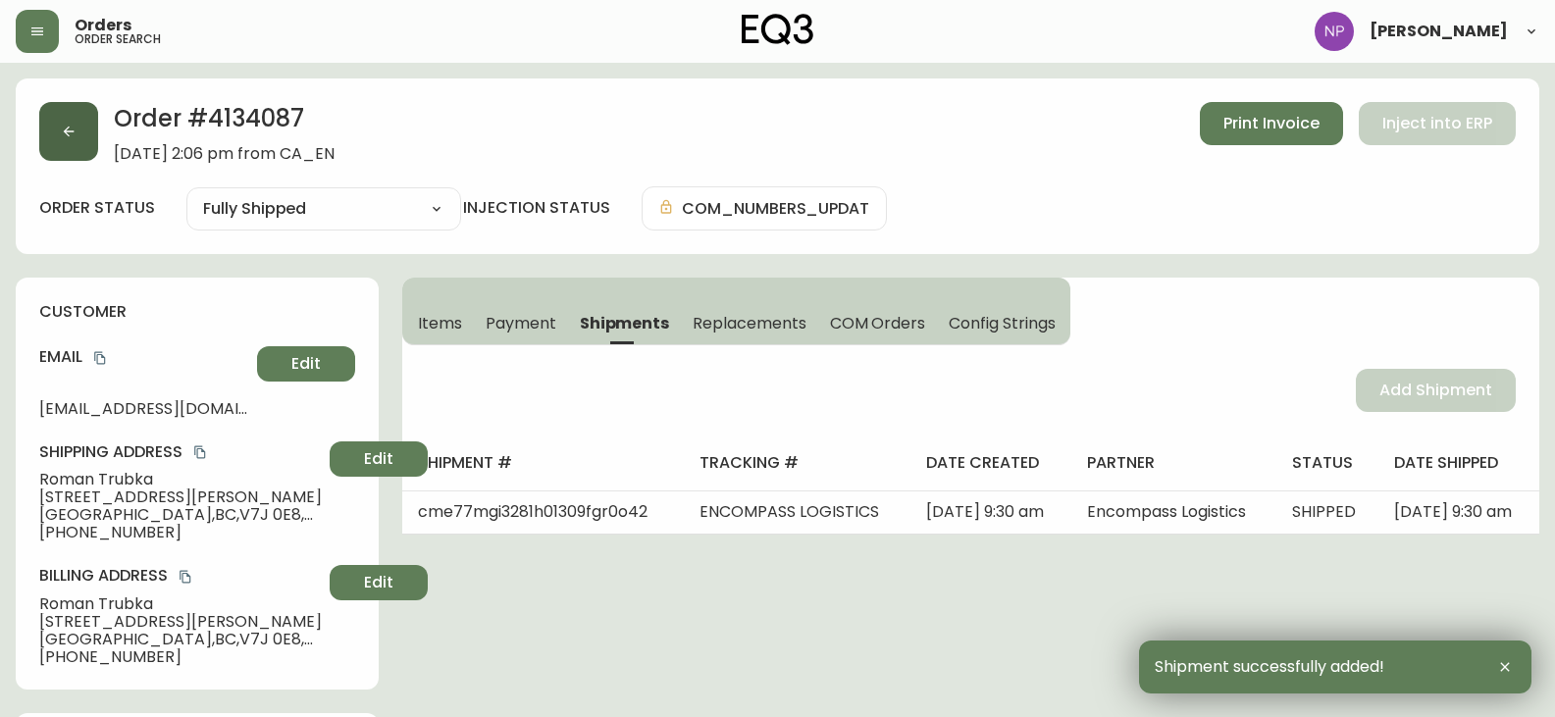
click at [43, 138] on button "button" at bounding box center [68, 131] width 59 height 59
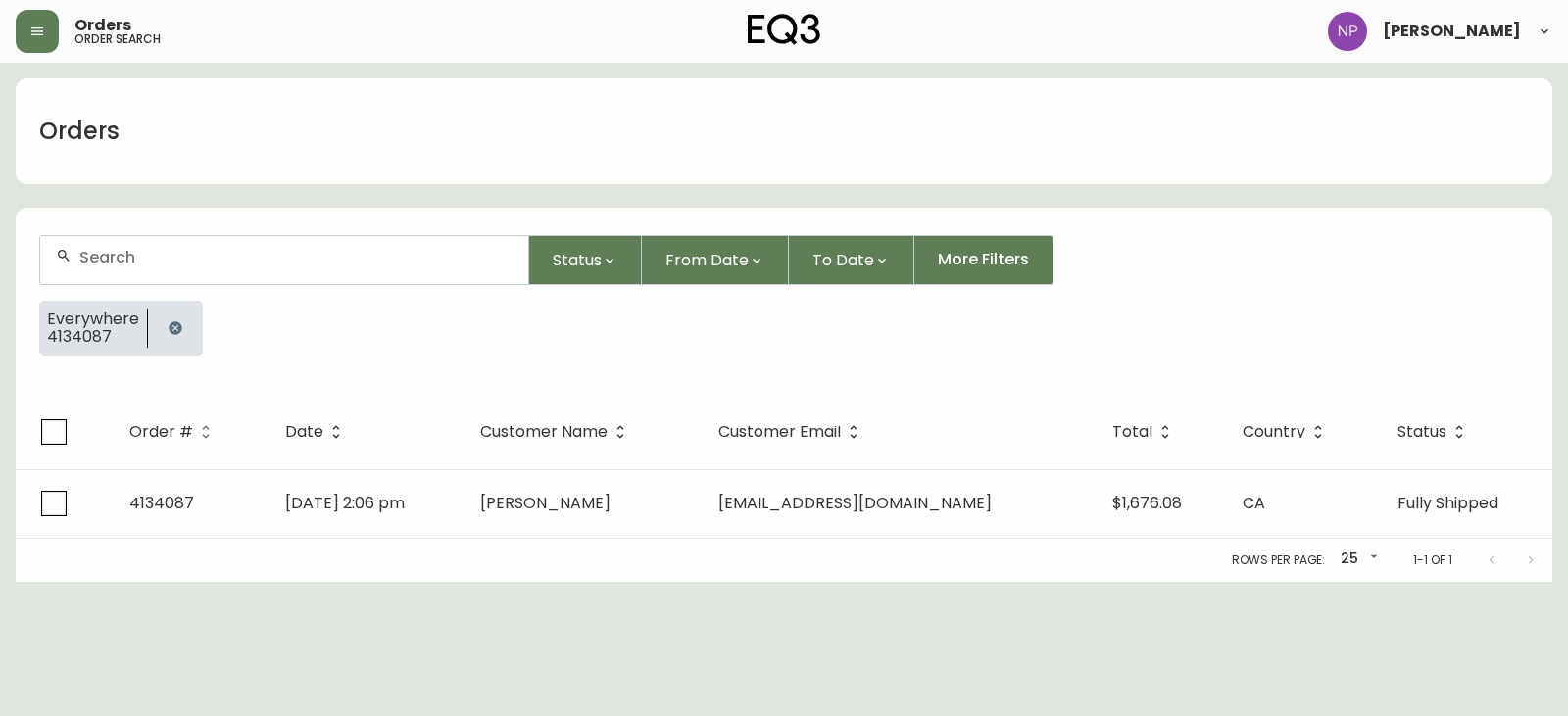
click at [125, 266] on input "text" at bounding box center [296, 257] width 433 height 19
type input "4134146"
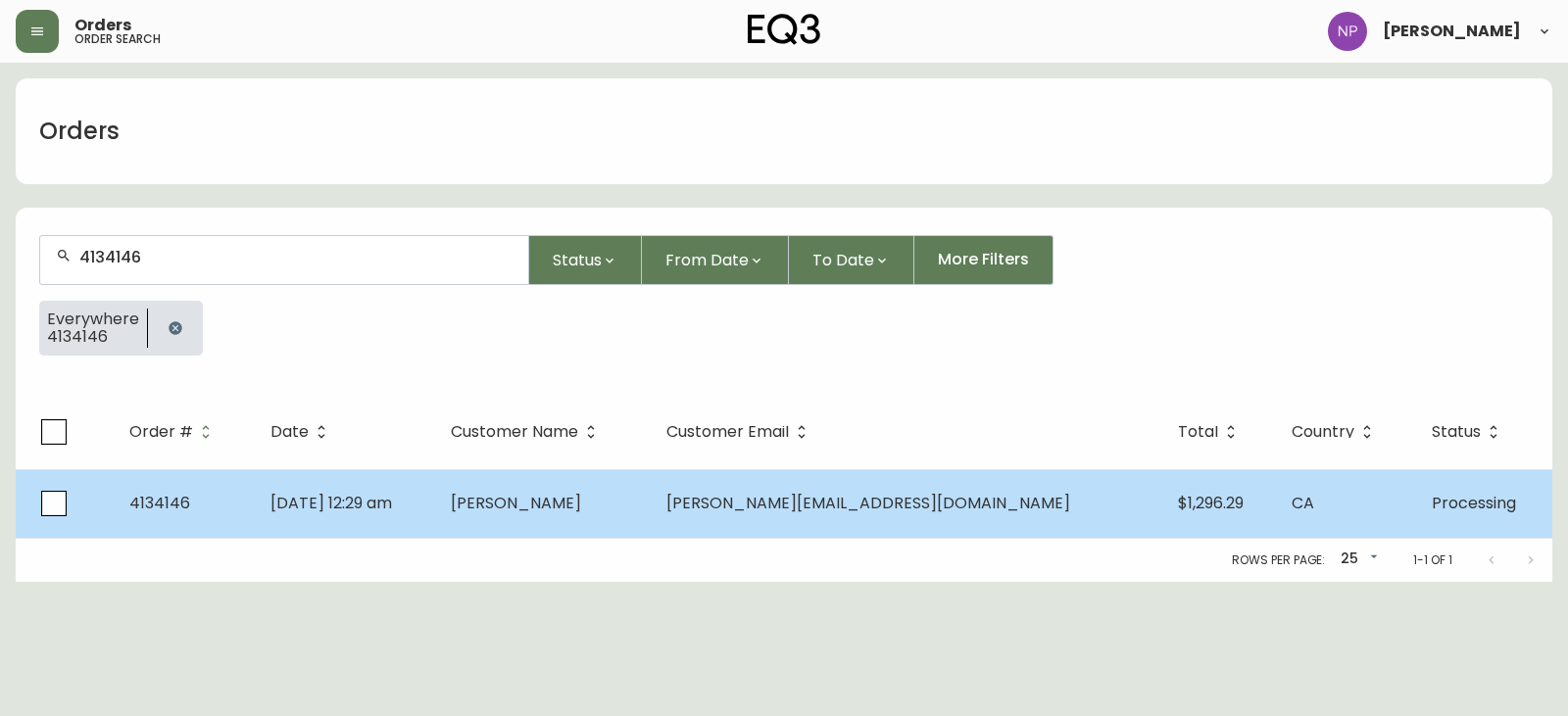
click at [434, 529] on td "Jul 15 2025, 12:29 am" at bounding box center [345, 503] width 180 height 69
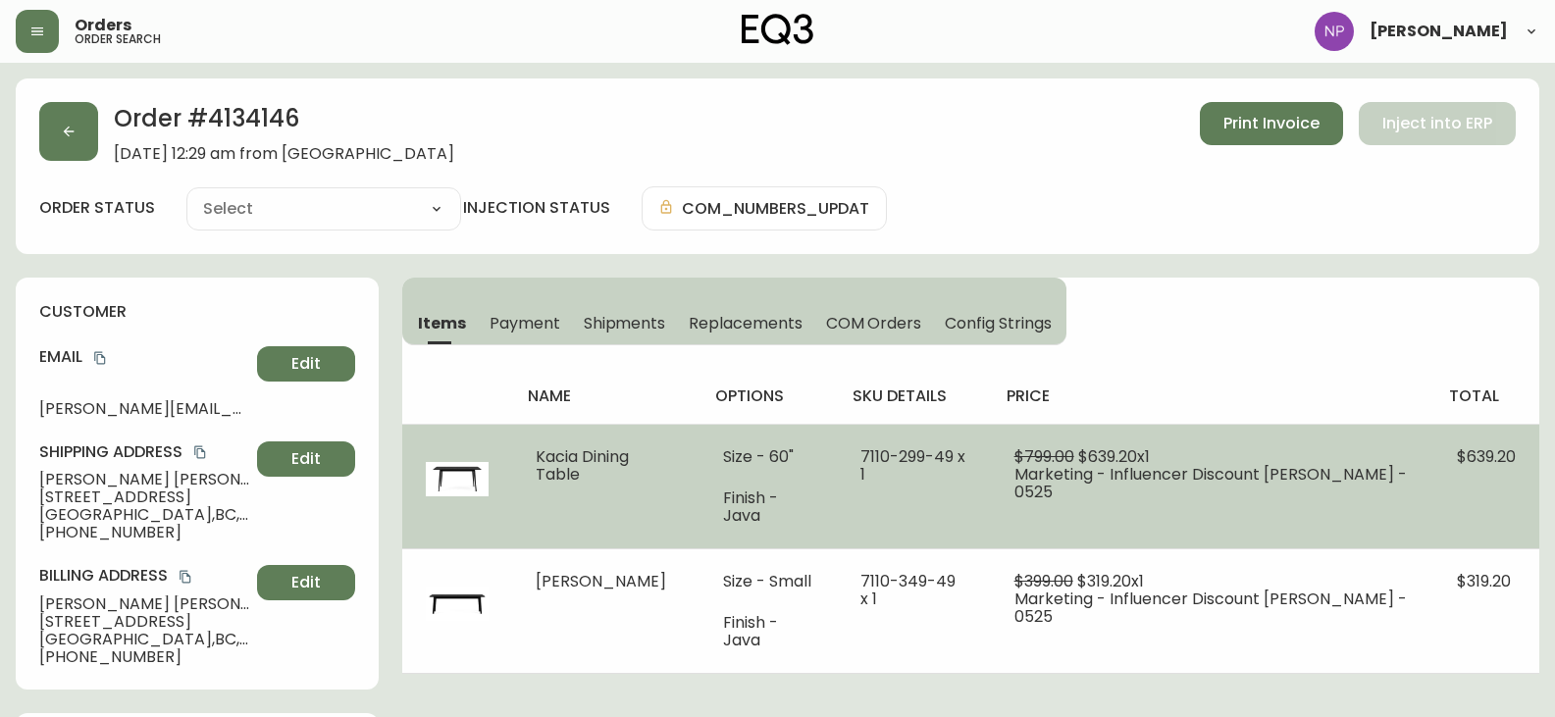
type input "Processing"
select select "PROCESSING"
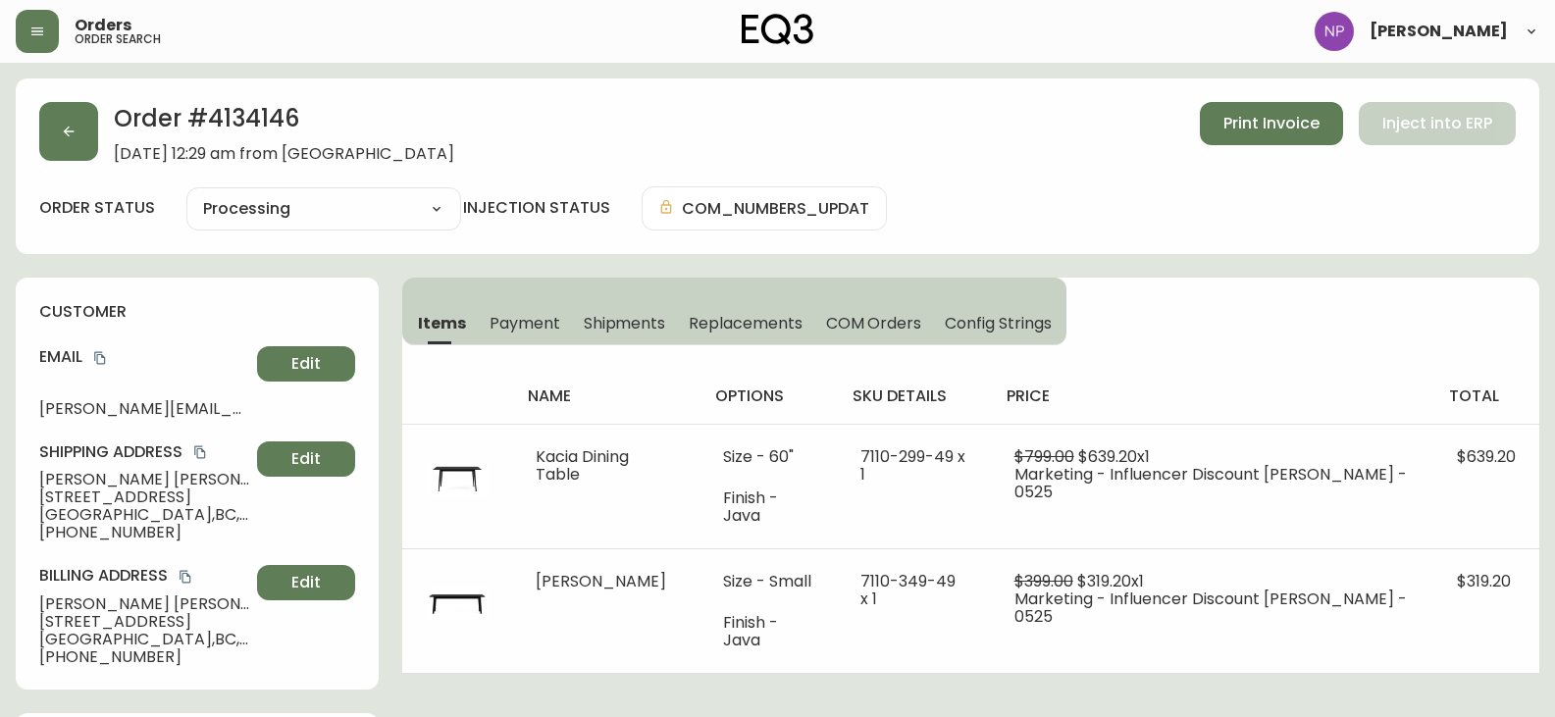
click at [605, 329] on span "Shipments" at bounding box center [625, 323] width 82 height 21
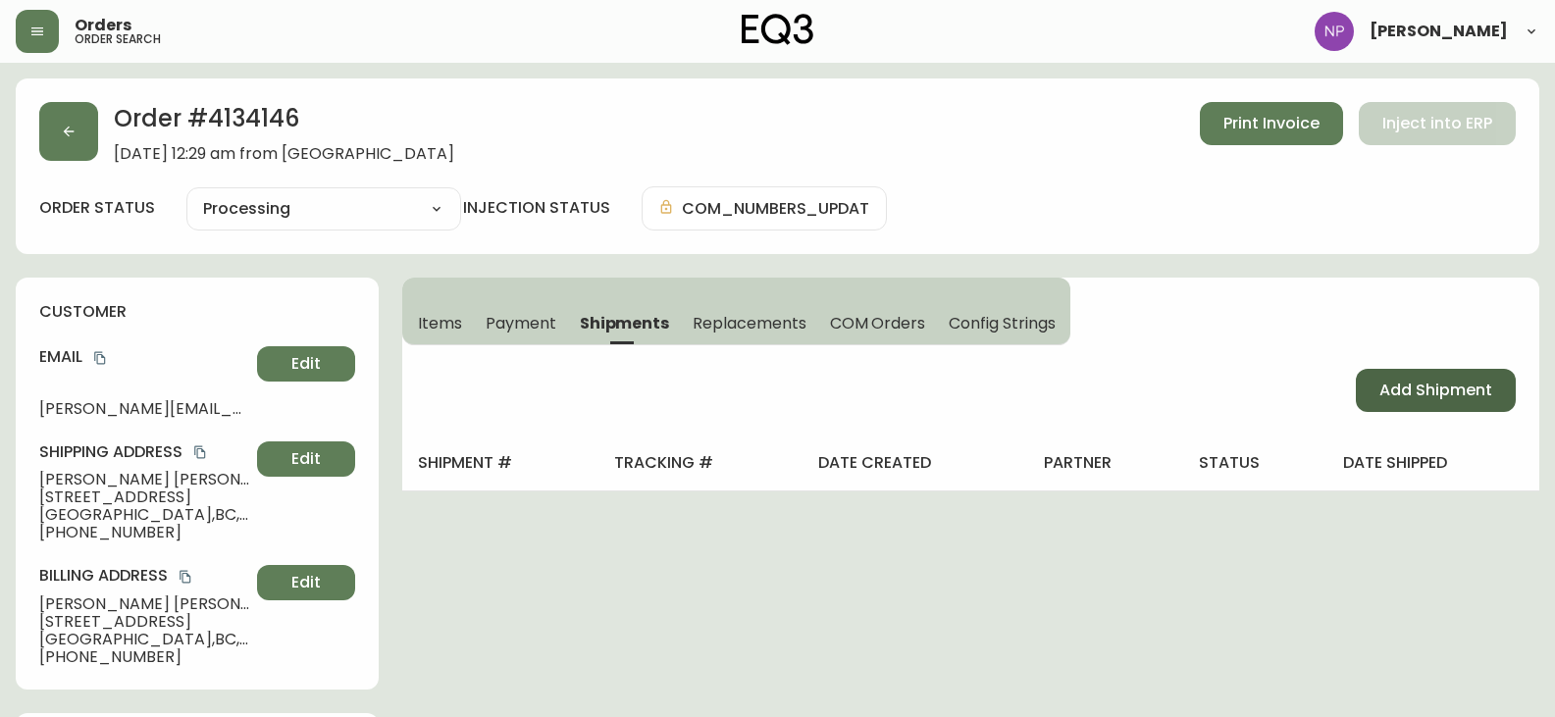
click at [1474, 381] on span "Add Shipment" at bounding box center [1436, 391] width 113 height 22
select select "PENDING"
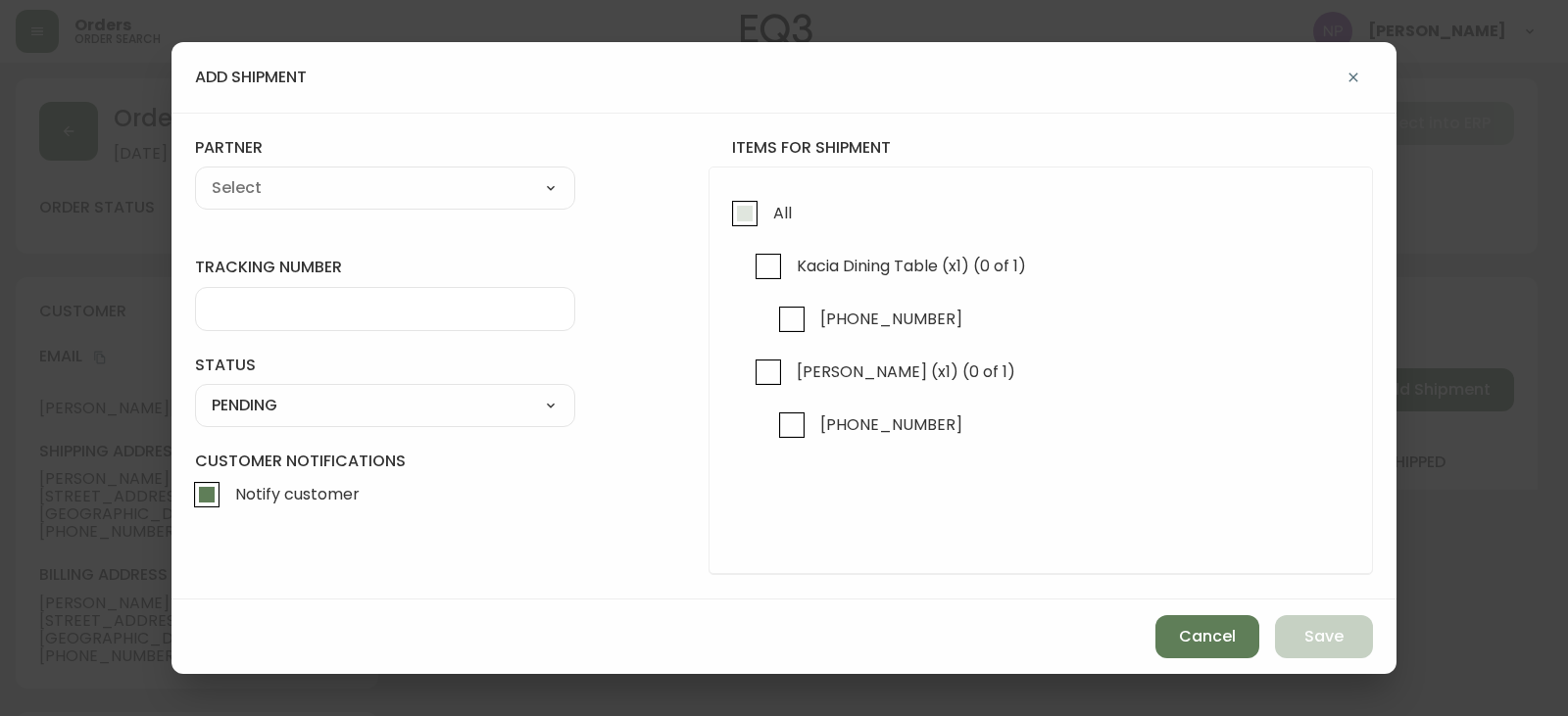
click at [750, 227] on input "All" at bounding box center [744, 213] width 45 height 45
checkbox input "true"
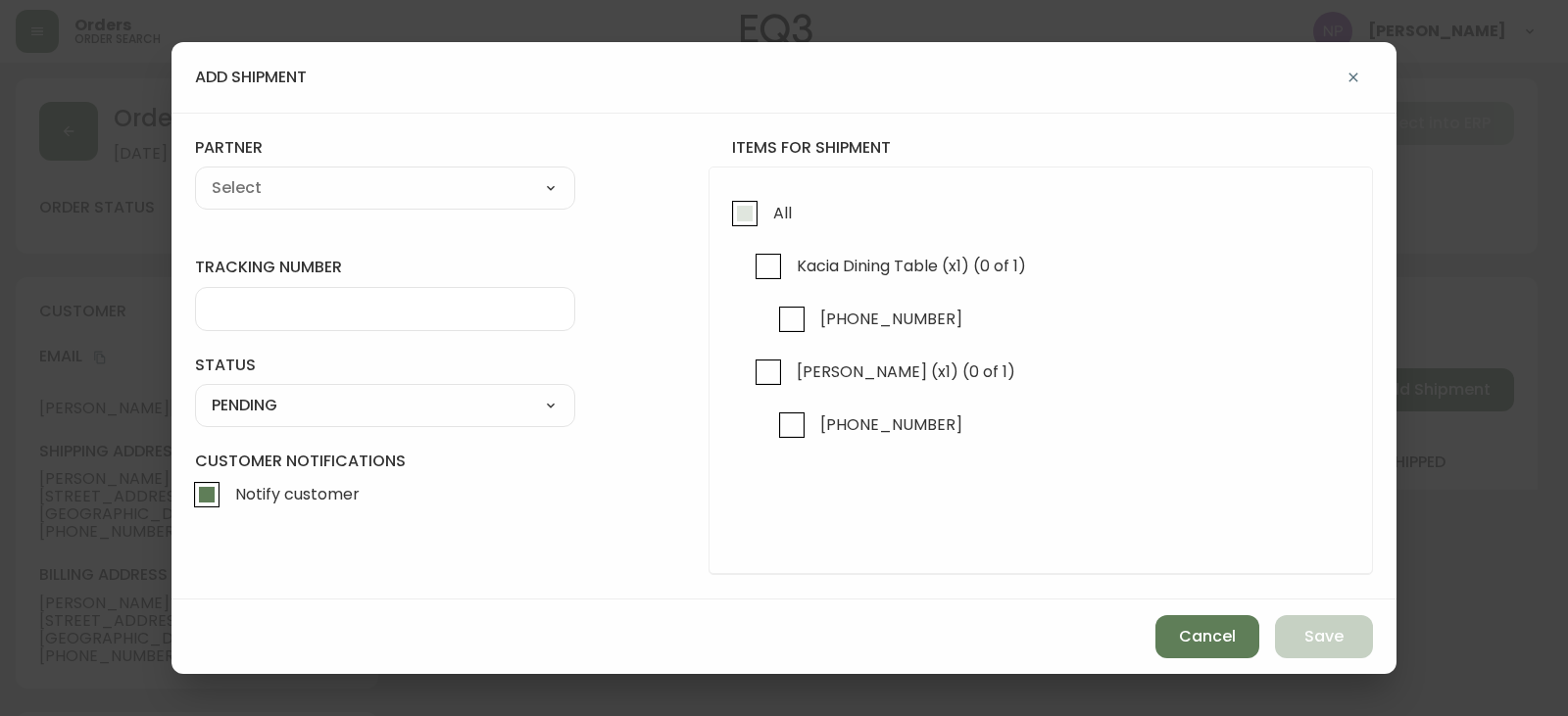
checkbox input "true"
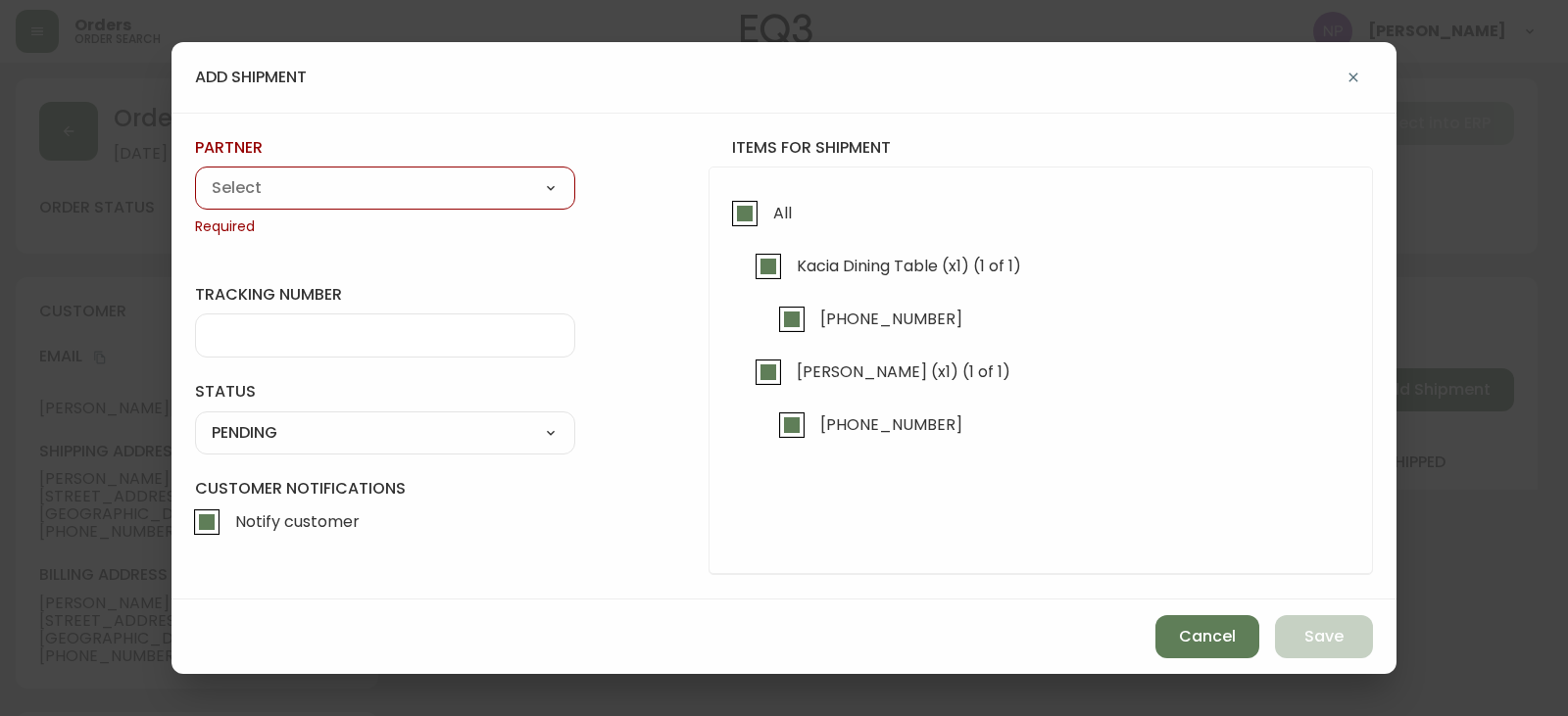
click at [269, 183] on select "A Move to Remember LLC ABF Freight Alero C.H. Robinson Canada Post CDS Ceva Log…" at bounding box center [385, 188] width 381 height 29
select select "ck6ml9xrz18r00186iyro3grt"
click at [195, 174] on select "A Move to Remember LLC ABF Freight Alero C.H. Robinson Canada Post CDS Ceva Log…" at bounding box center [385, 188] width 381 height 29
type input "Encompass Logistics"
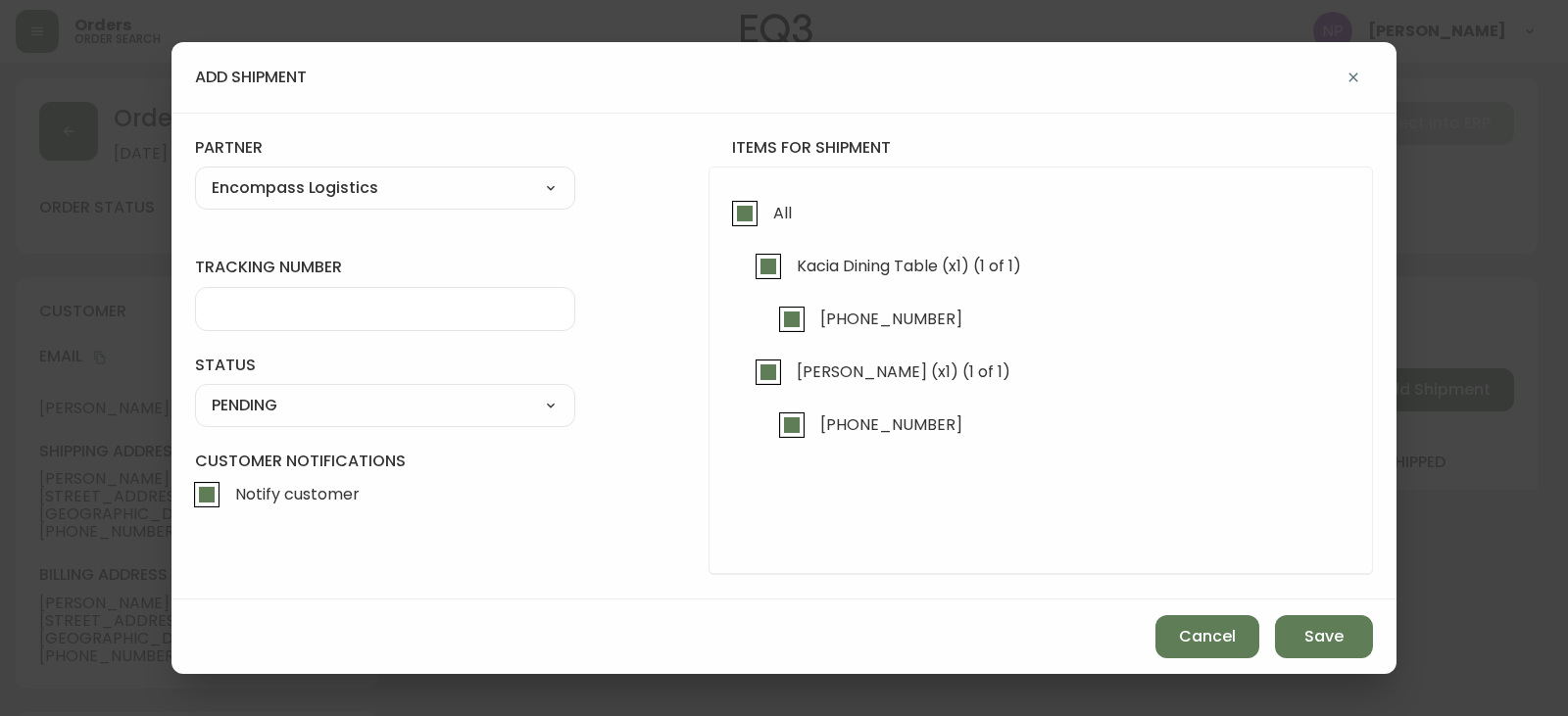
click at [382, 307] on input "tracking number" at bounding box center [385, 309] width 347 height 19
type input "ENCOMPASS LOGISTICS"
click at [364, 411] on select "SHIPPED PENDING CANCELLED" at bounding box center [385, 405] width 381 height 29
click at [195, 391] on select "SHIPPED PENDING CANCELLED" at bounding box center [385, 405] width 381 height 29
select select "PENDING"
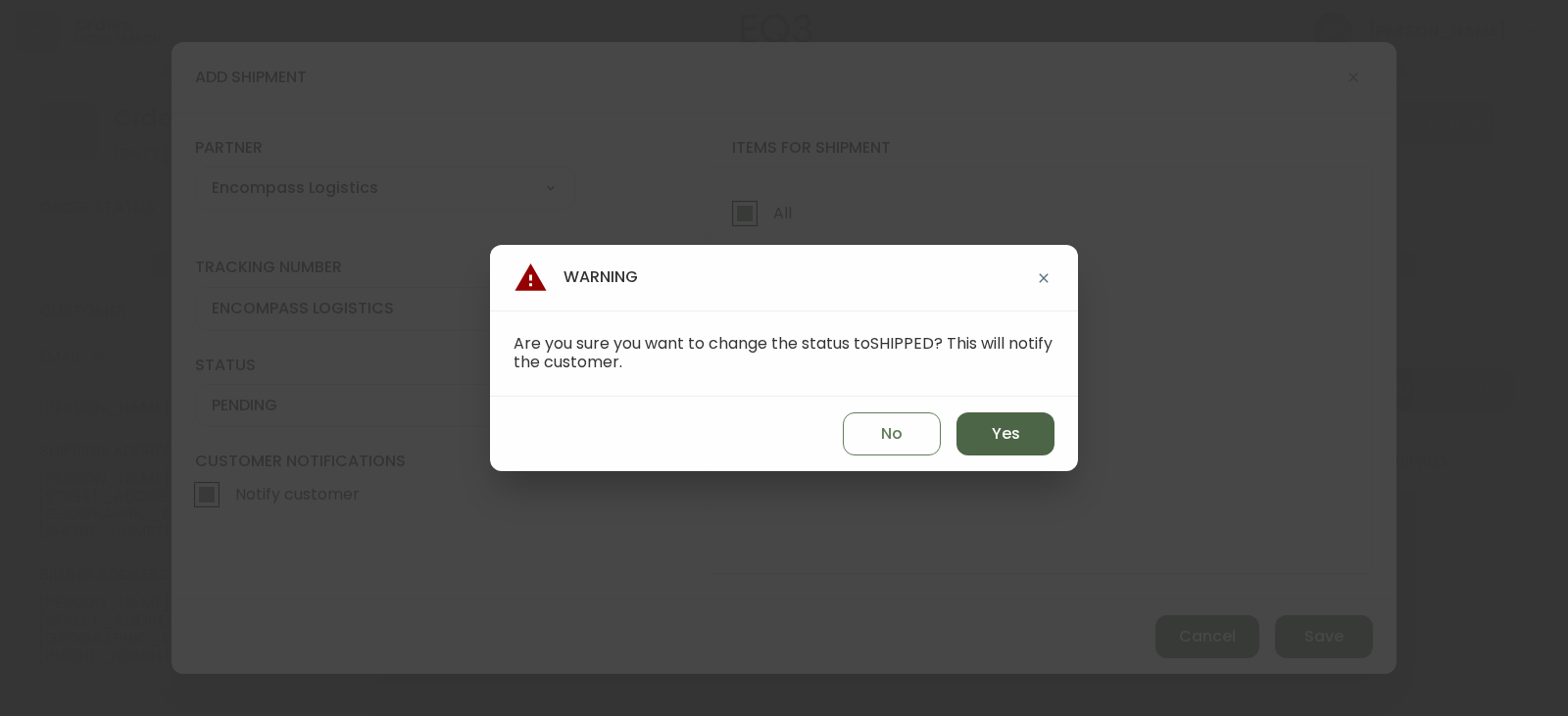
click at [990, 424] on button "Yes" at bounding box center [1006, 433] width 98 height 43
type input "SHIPPED"
select select "SHIPPED"
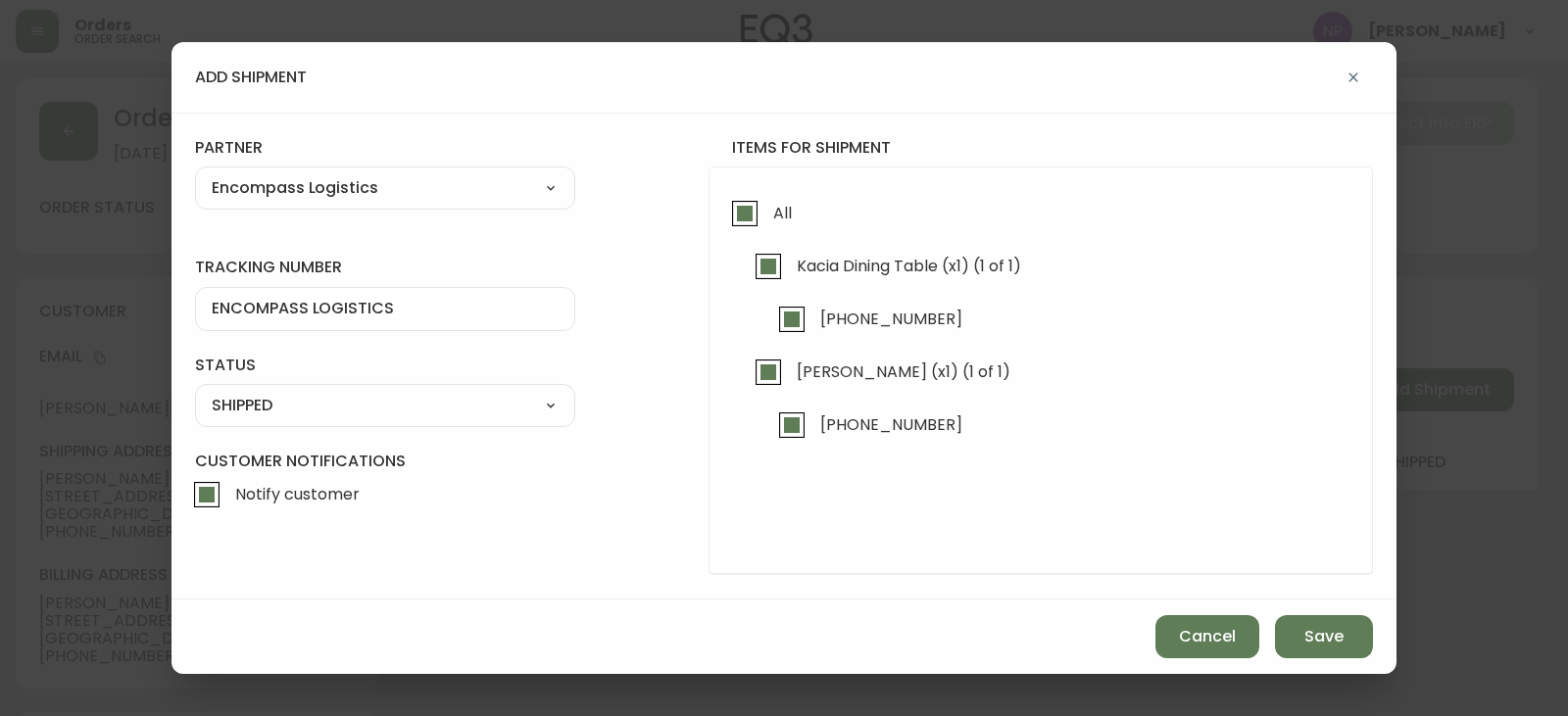
click at [200, 500] on input "Notify customer" at bounding box center [206, 494] width 45 height 45
checkbox input "false"
click at [1329, 635] on span "Save" at bounding box center [1323, 637] width 39 height 22
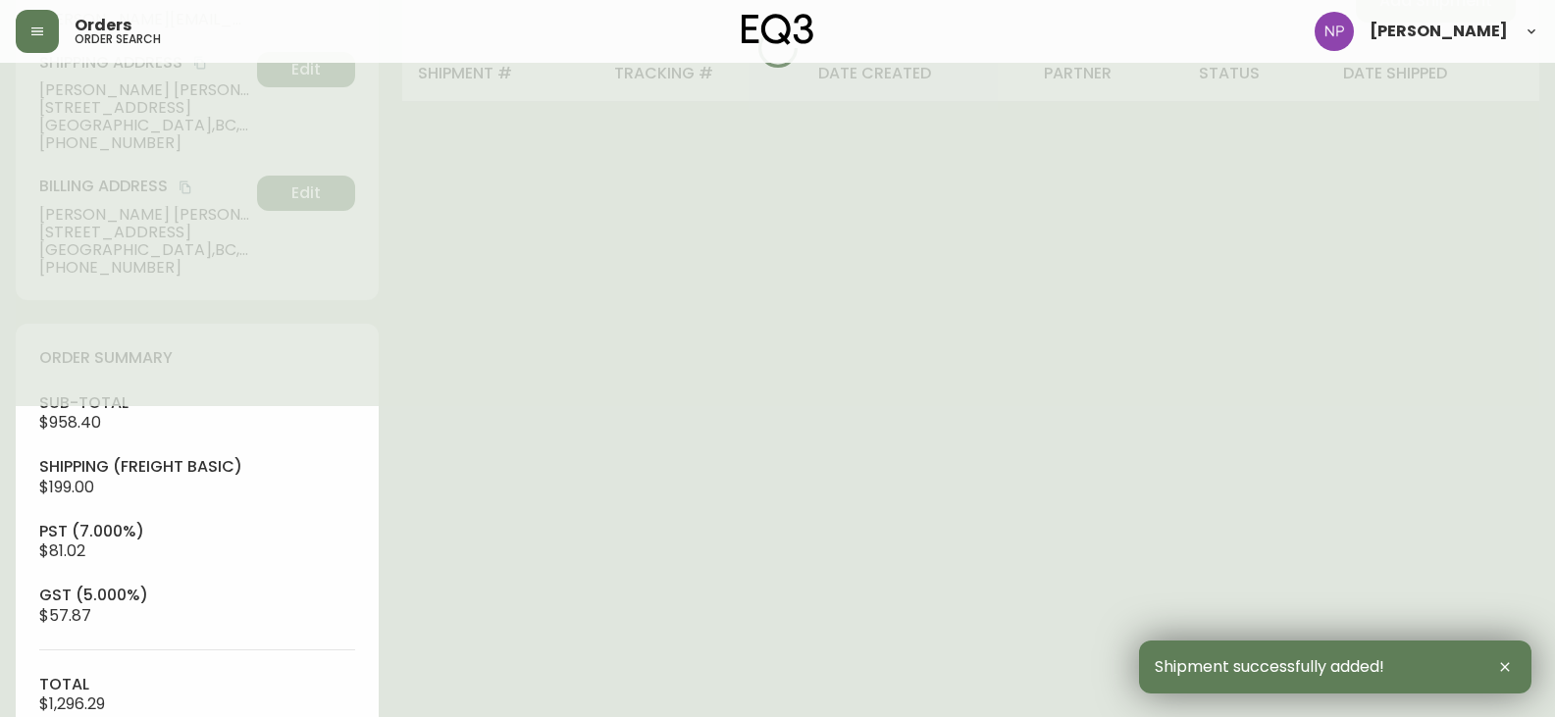
scroll to position [392, 0]
type input "Fully Shipped"
select select "FULLY_SHIPPED"
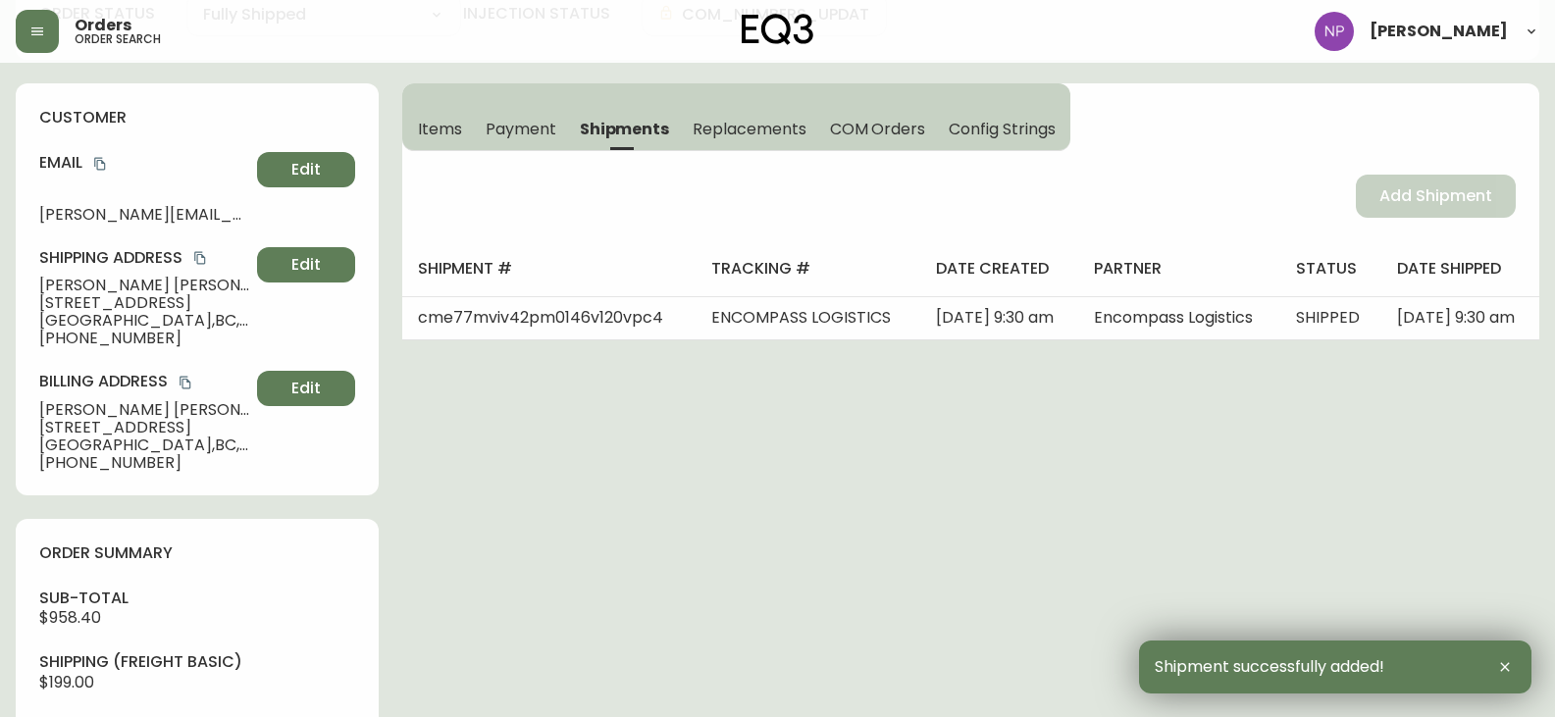
scroll to position [0, 0]
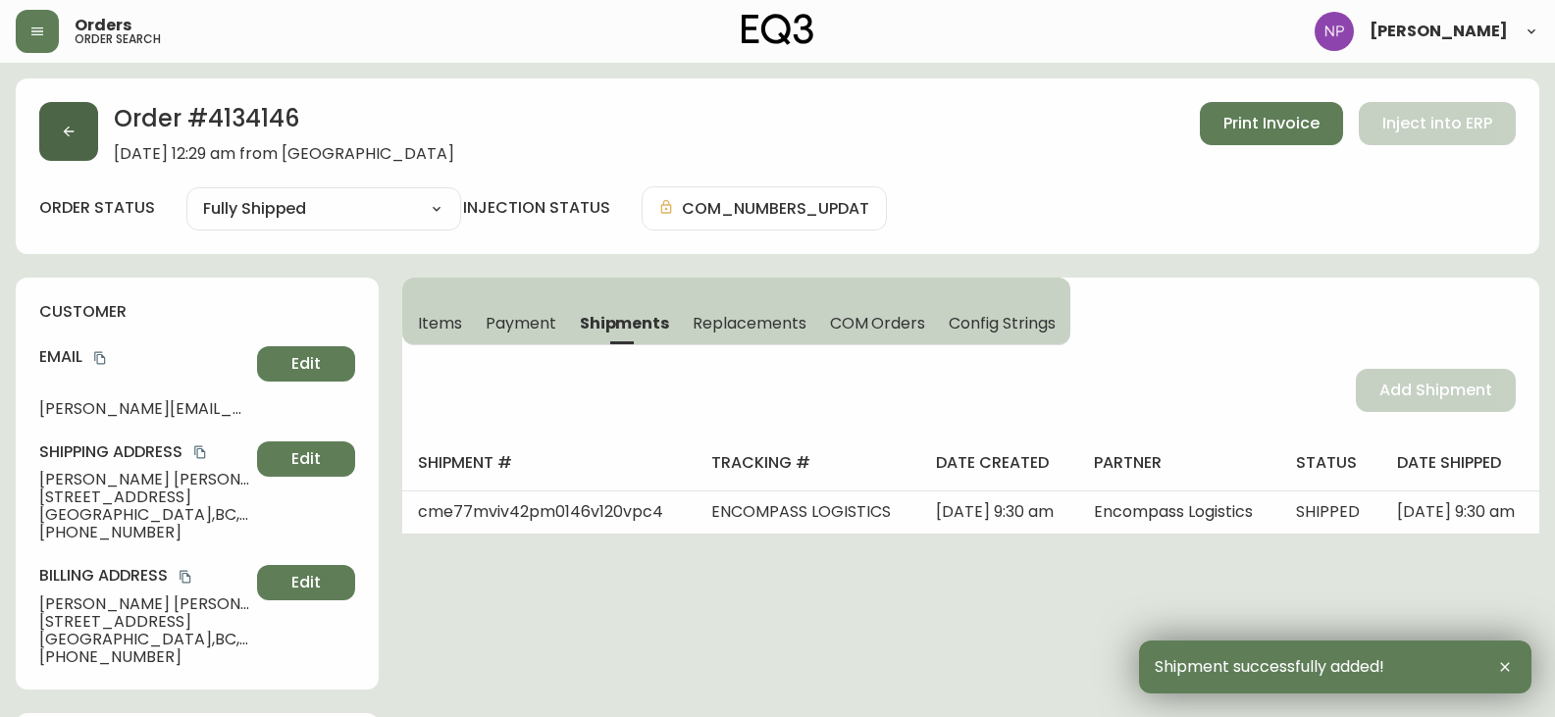
click at [83, 102] on button "button" at bounding box center [68, 131] width 59 height 59
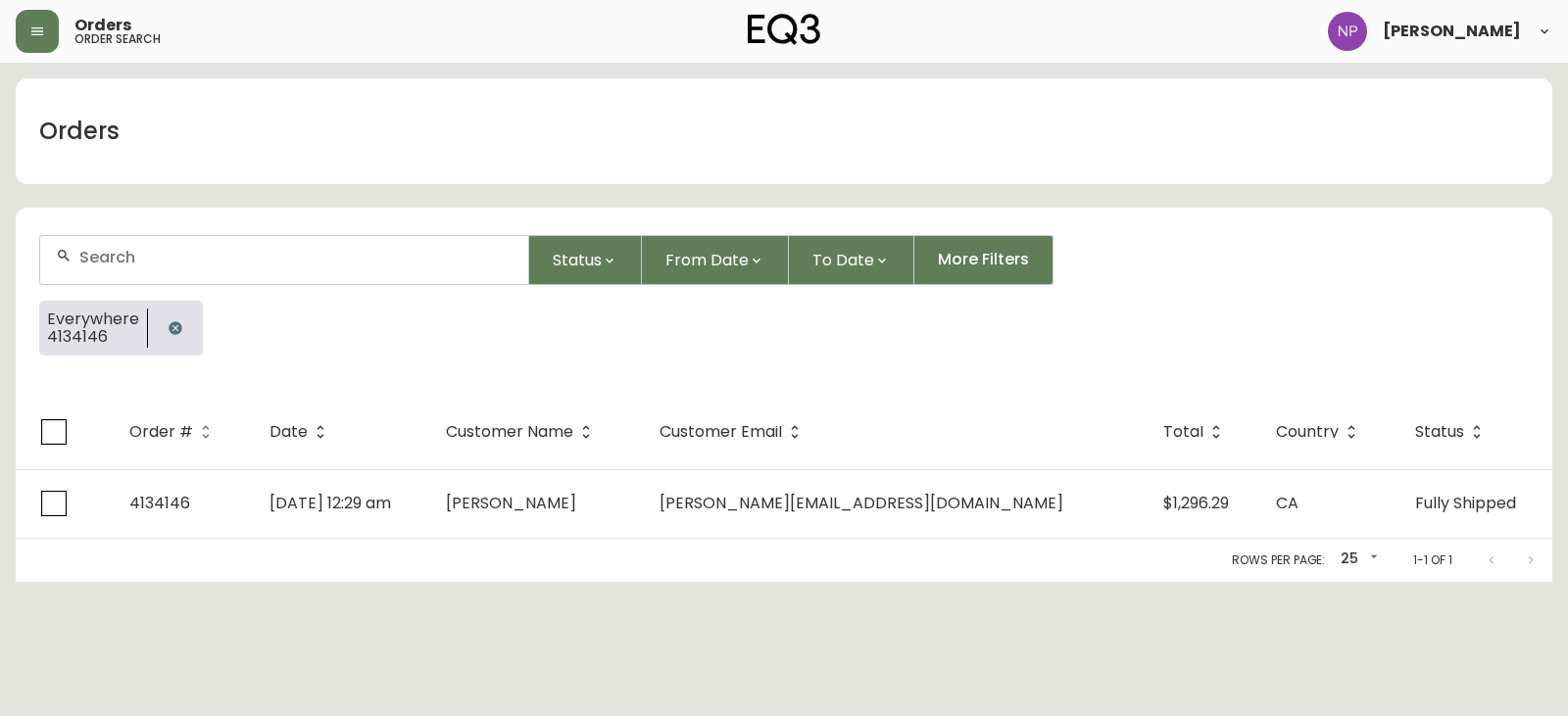
click at [232, 241] on div at bounding box center [284, 260] width 488 height 48
type input "4134132"
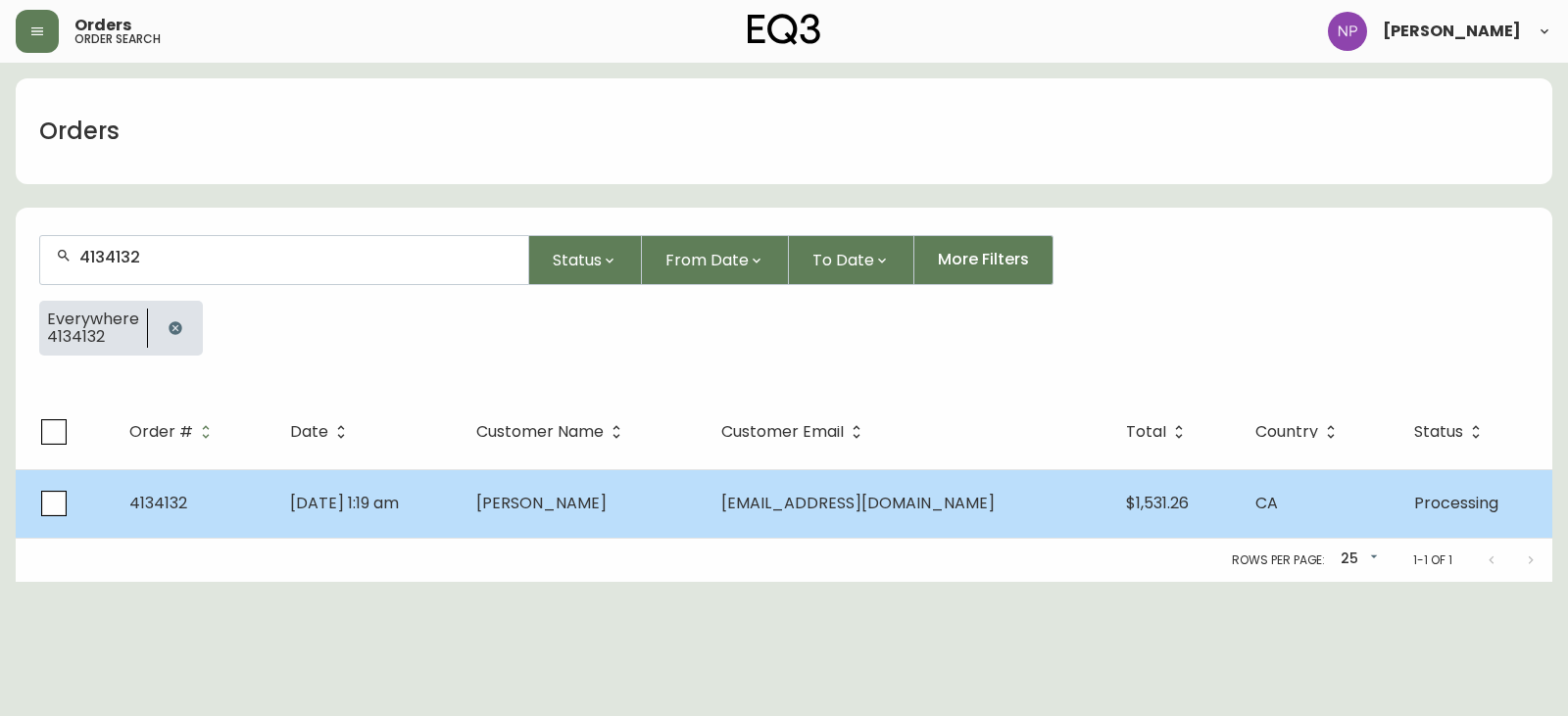
click at [657, 491] on td "John Porges" at bounding box center [582, 503] width 245 height 69
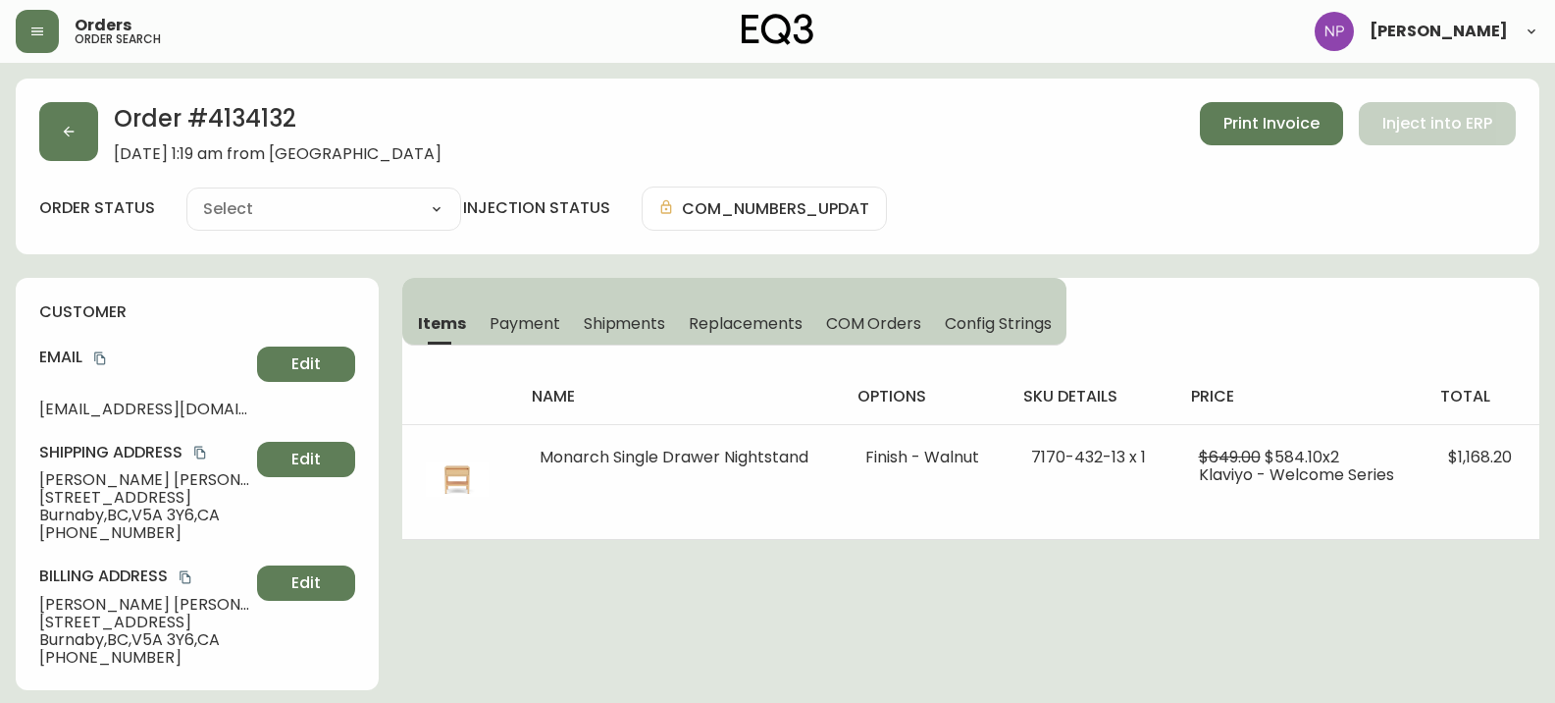
type input "Processing"
select select "PROCESSING"
click at [639, 337] on button "Shipments" at bounding box center [625, 322] width 106 height 43
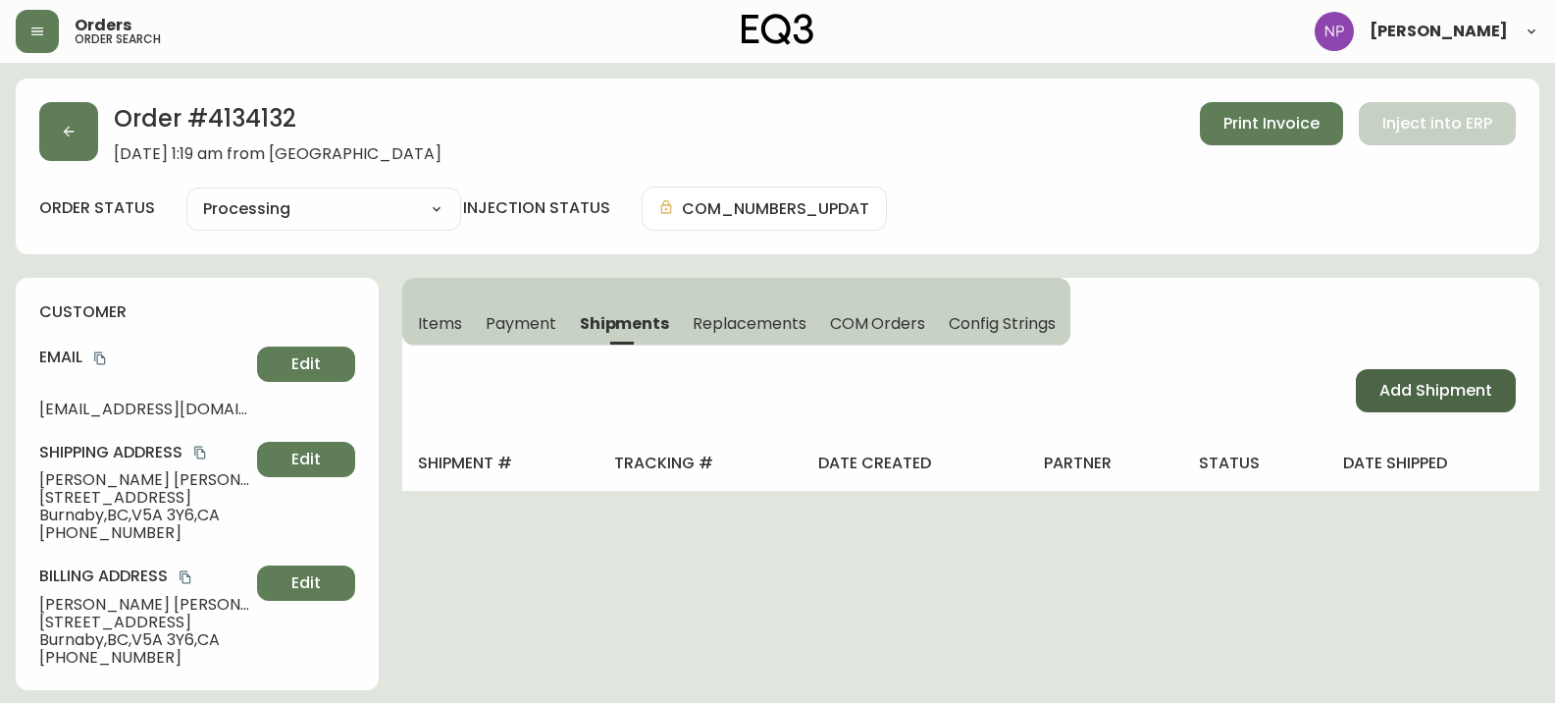
click at [1478, 386] on span "Add Shipment" at bounding box center [1436, 391] width 113 height 22
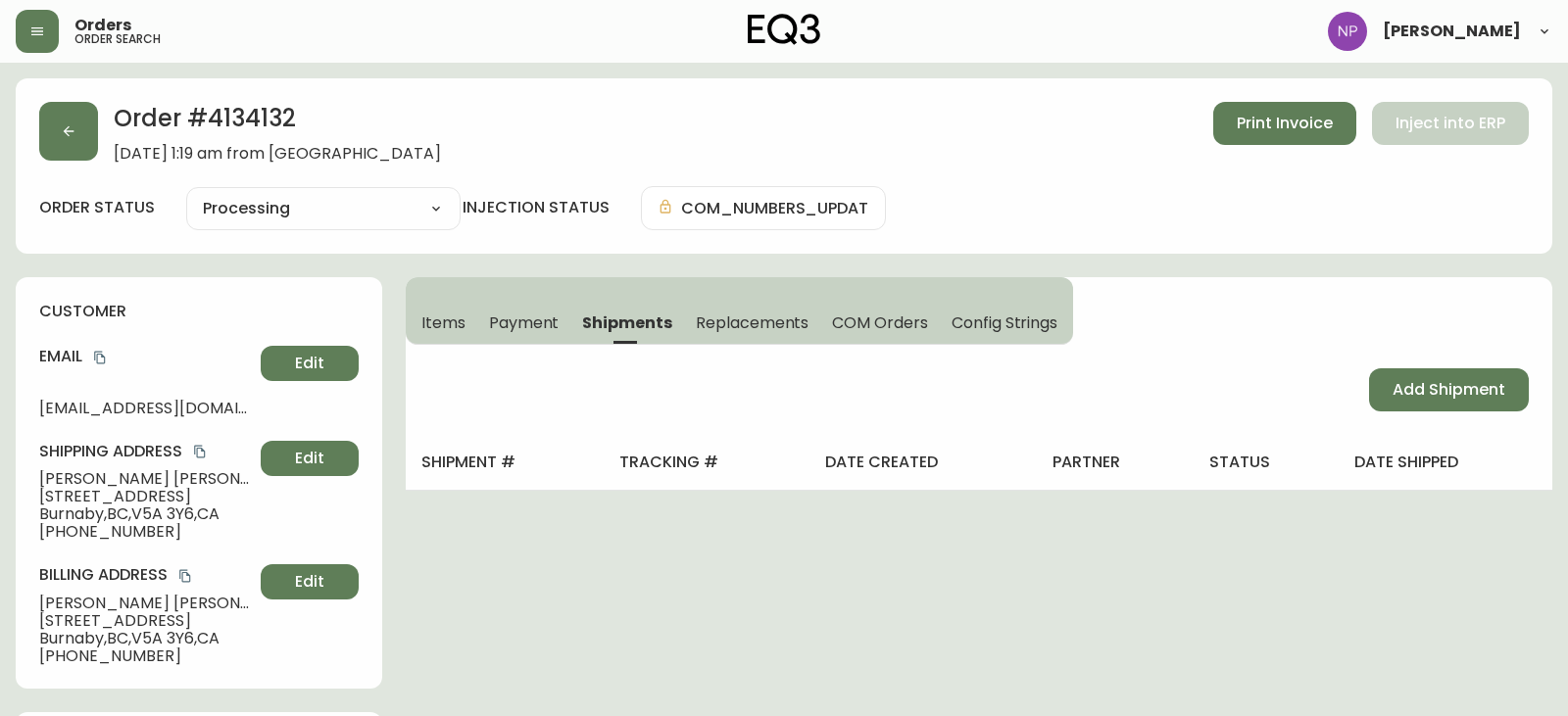
select select "PENDING"
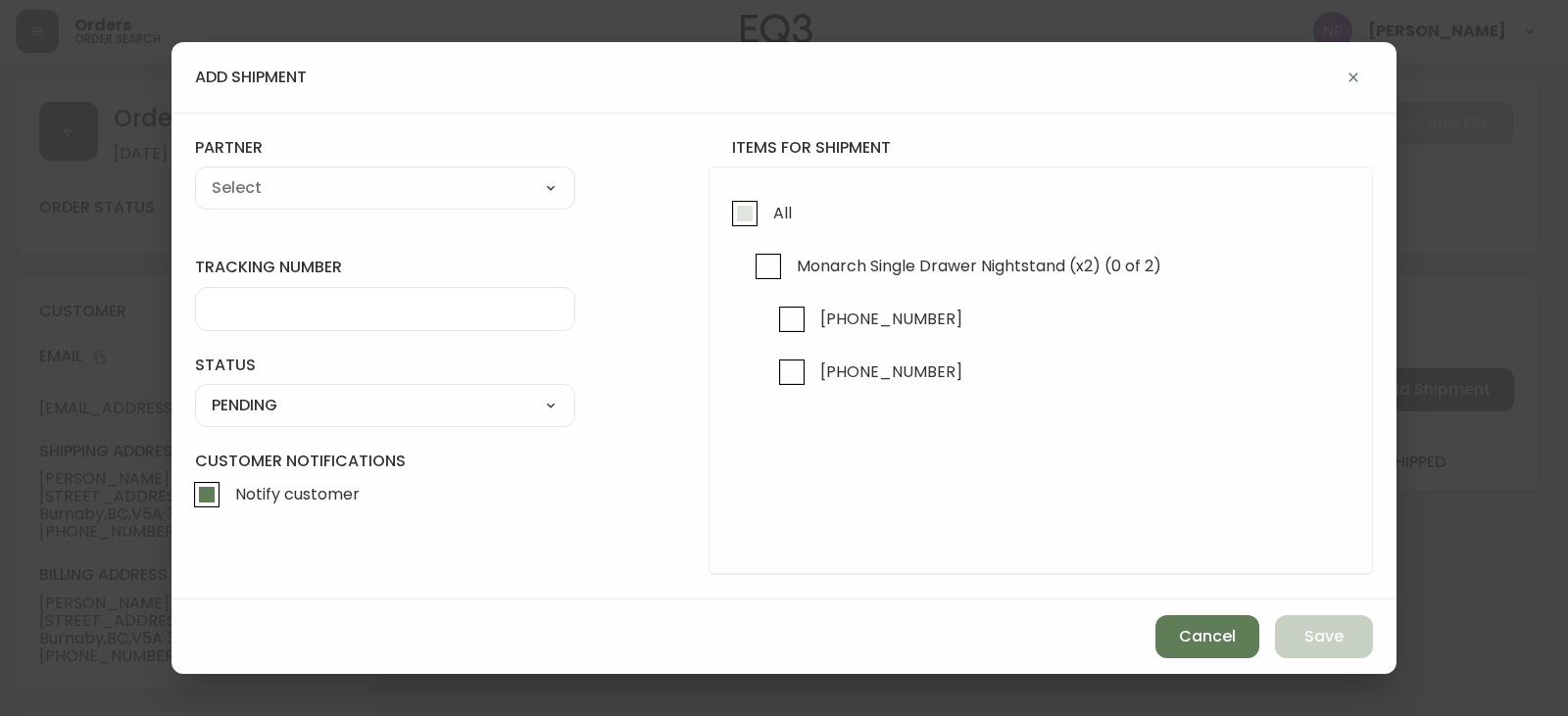
click at [744, 213] on input "All" at bounding box center [744, 213] width 45 height 45
checkbox input "true"
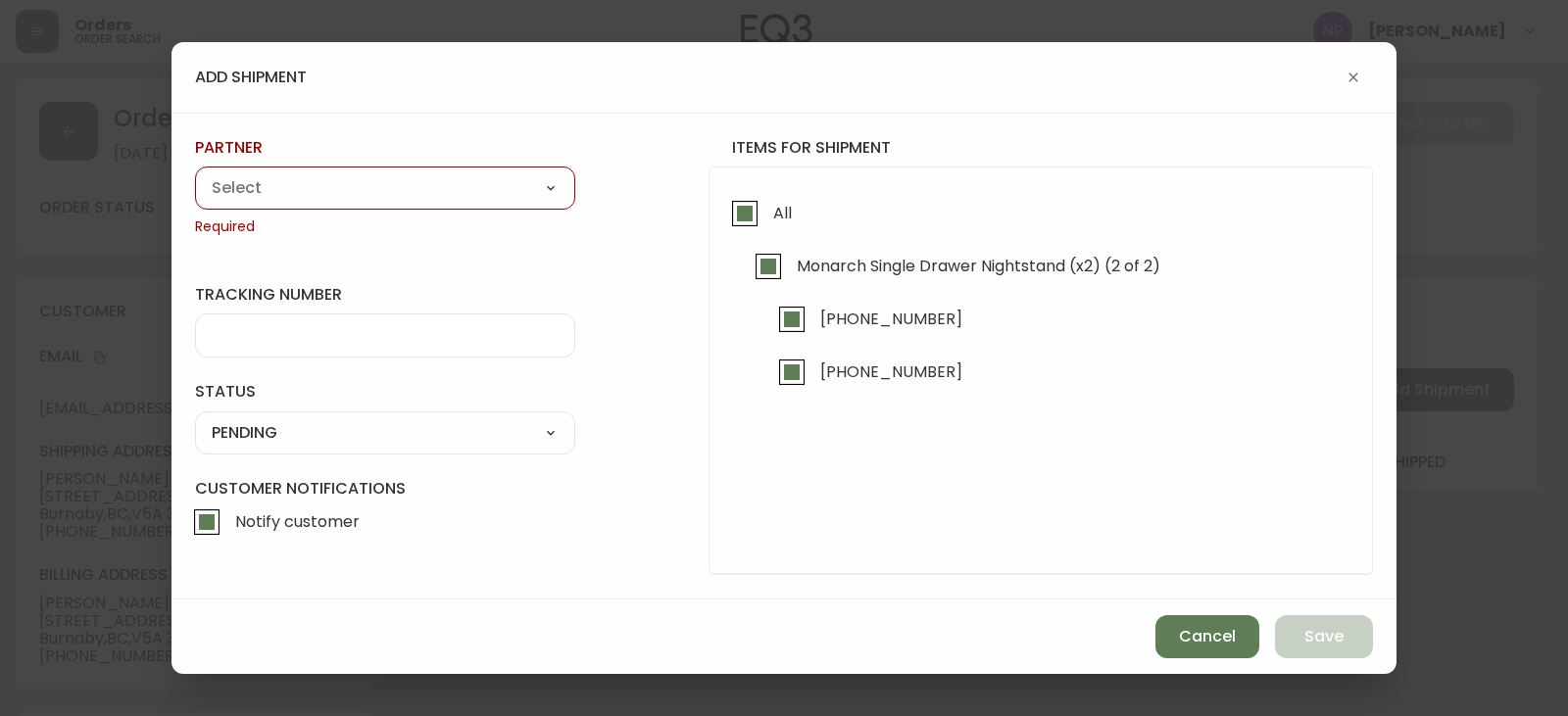
drag, startPoint x: 344, startPoint y: 151, endPoint x: 367, endPoint y: 183, distance: 39.4
click at [344, 152] on label "partner" at bounding box center [385, 148] width 381 height 22
click at [367, 184] on select "A Move to Remember LLC ABF Freight Alero C.H. Robinson Canada Post CDS Ceva Log…" at bounding box center [385, 188] width 381 height 29
select select "ck6ml9xrz18r00186iyro3grt"
click at [195, 174] on select "A Move to Remember LLC ABF Freight Alero C.H. Robinson Canada Post CDS Ceva Log…" at bounding box center [385, 188] width 381 height 29
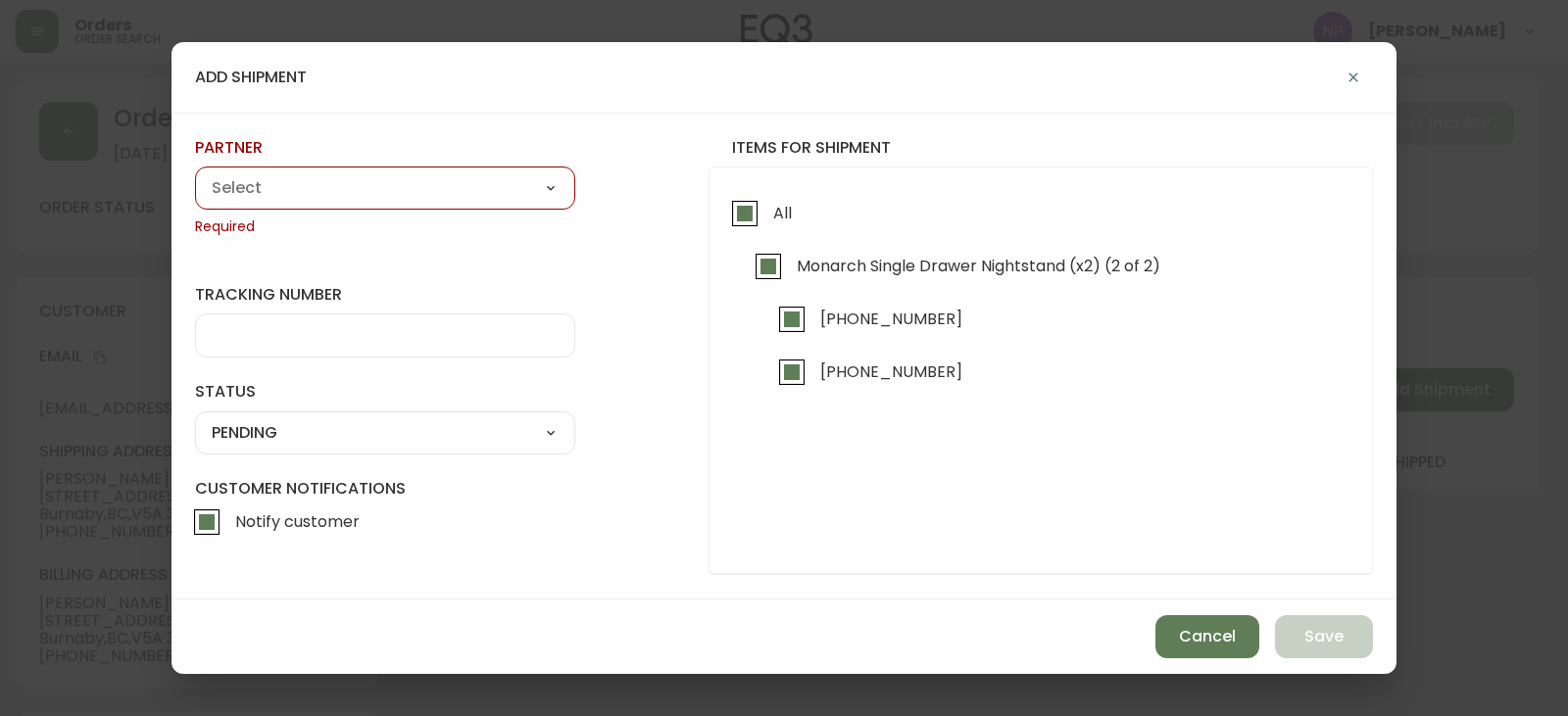
type input "Encompass Logistics"
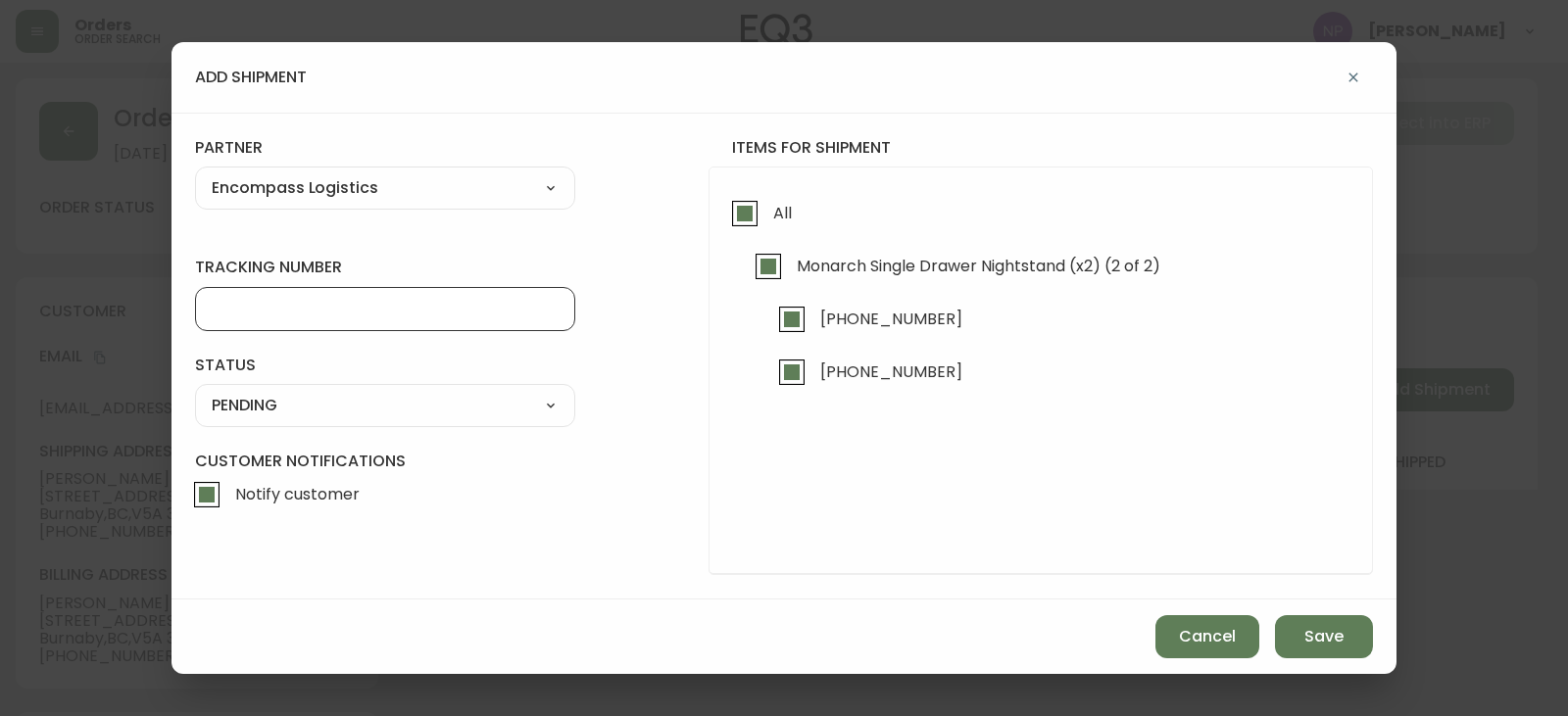
click at [340, 310] on input "tracking number" at bounding box center [385, 309] width 347 height 19
type input "ENCOMPASS LOGISTICS"
drag, startPoint x: 350, startPoint y: 400, endPoint x: 339, endPoint y: 415, distance: 18.6
click at [350, 400] on select "SHIPPED PENDING CANCELLED" at bounding box center [385, 405] width 381 height 29
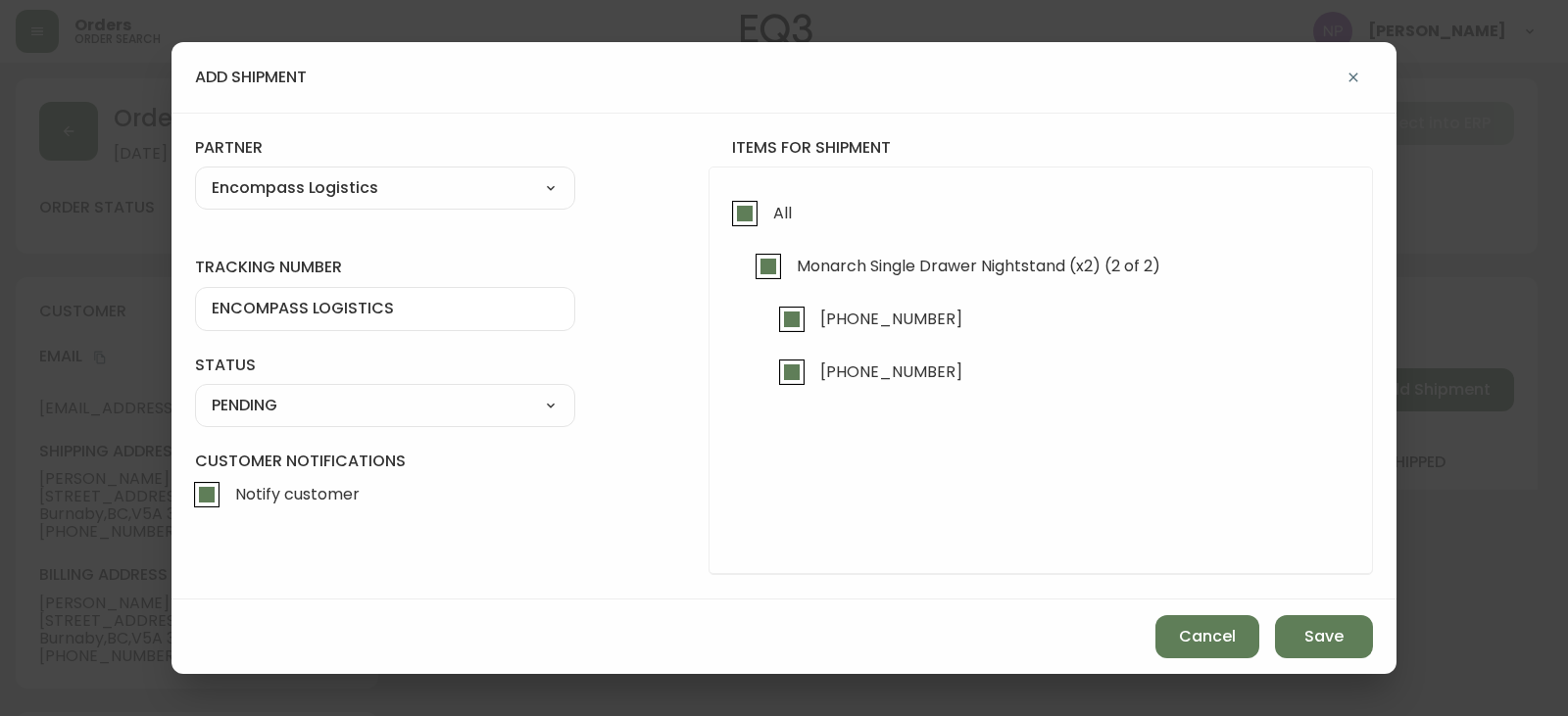
click at [195, 391] on select "SHIPPED PENDING CANCELLED" at bounding box center [385, 405] width 381 height 29
select select "PENDING"
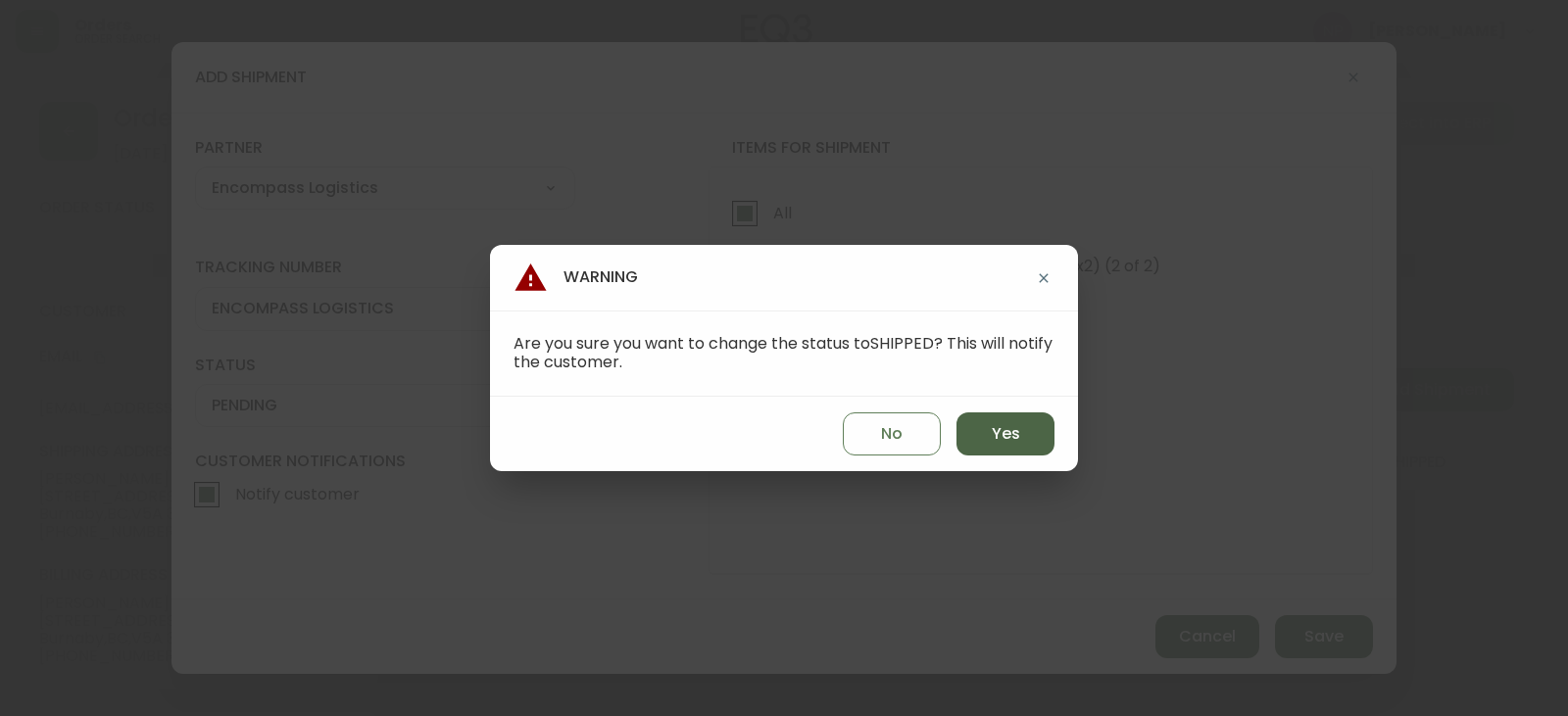
click at [1000, 423] on span "Yes" at bounding box center [1006, 434] width 28 height 22
type input "SHIPPED"
select select "SHIPPED"
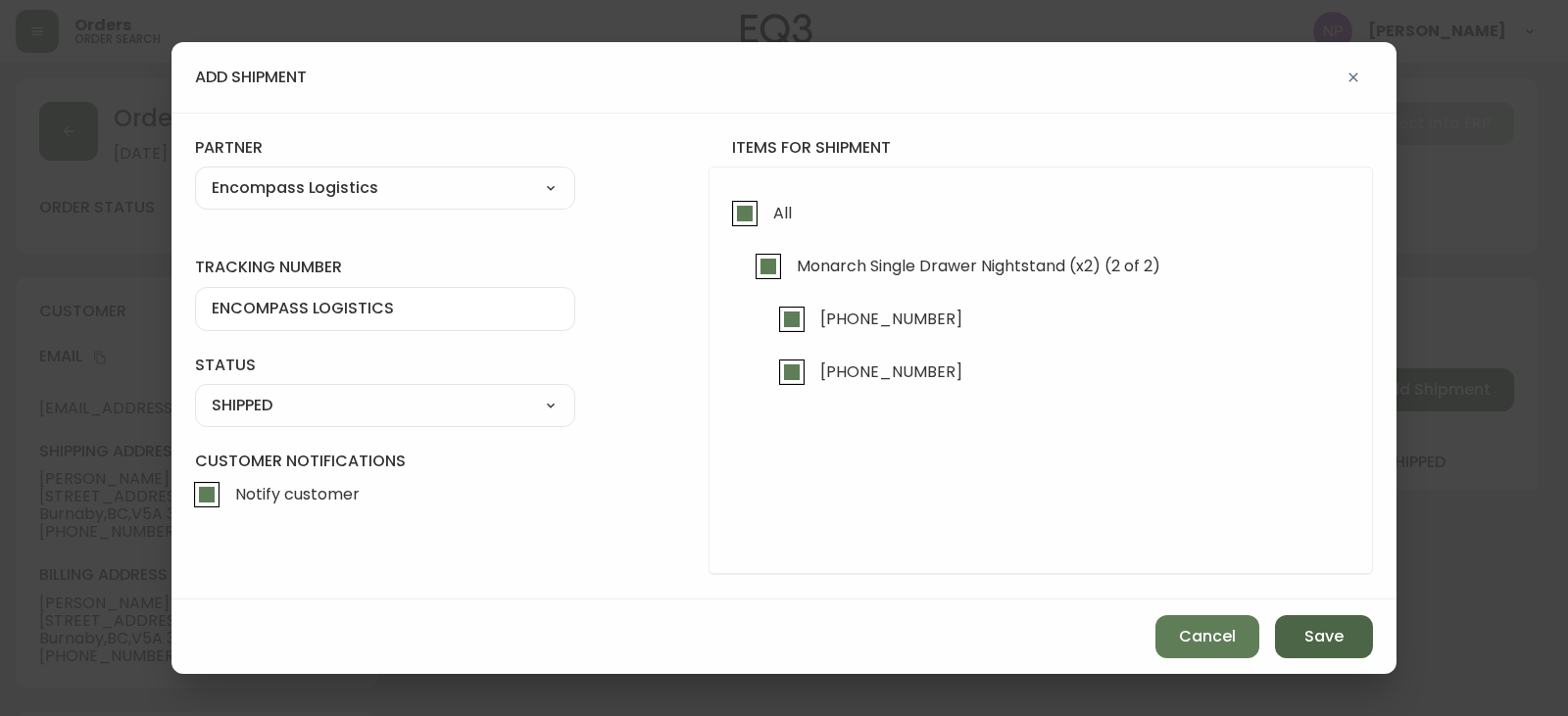
click at [1352, 647] on button "Save" at bounding box center [1324, 636] width 98 height 43
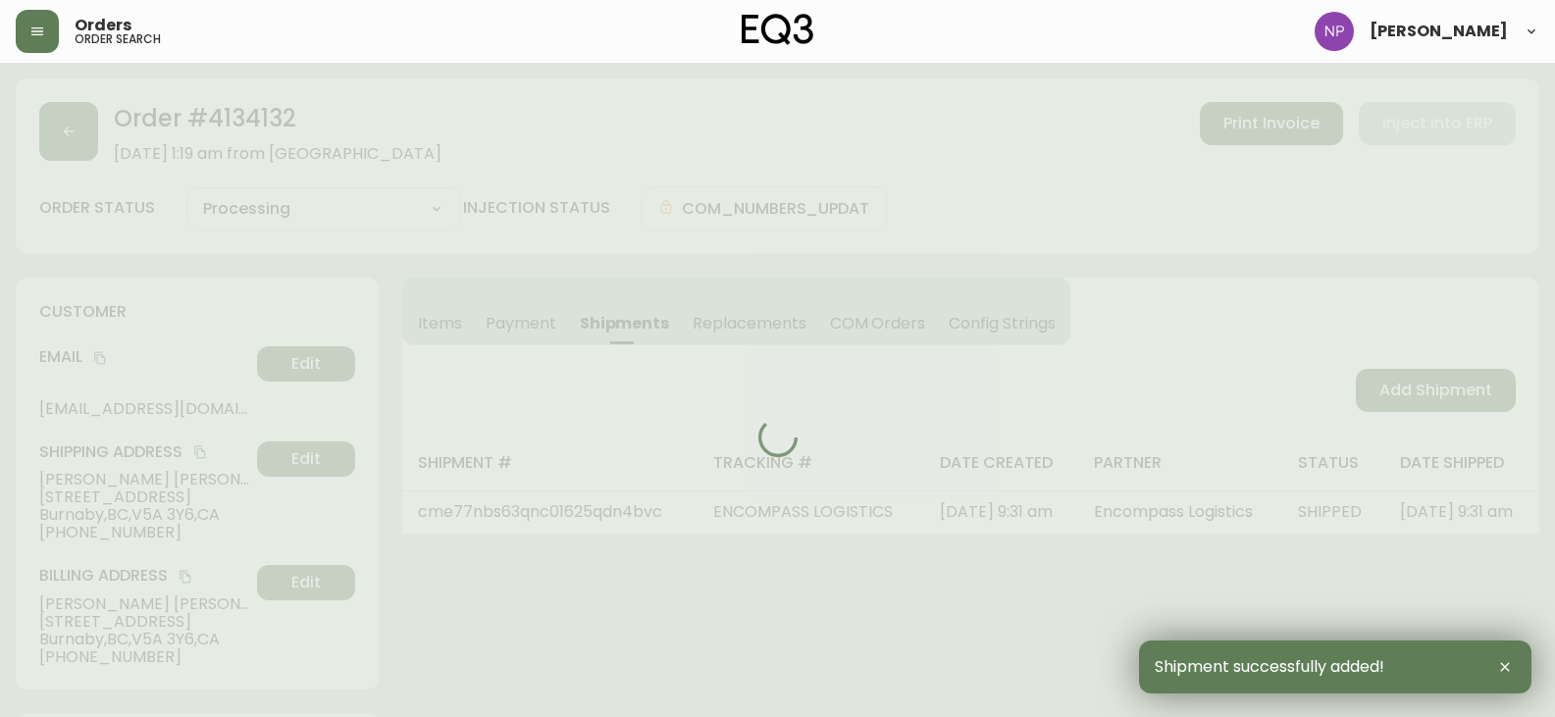
type input "Fully Shipped"
select select "FULLY_SHIPPED"
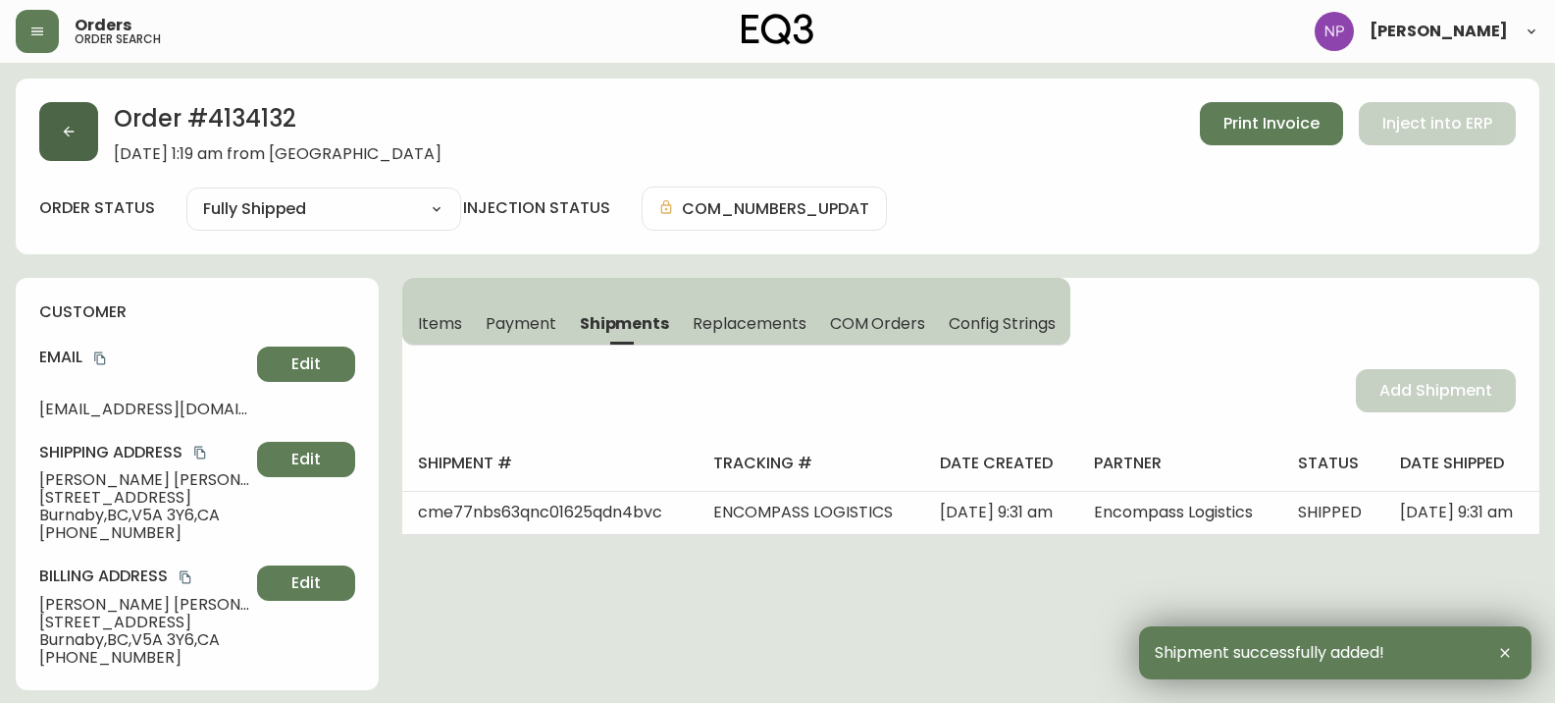
click at [74, 139] on button "button" at bounding box center [68, 131] width 59 height 59
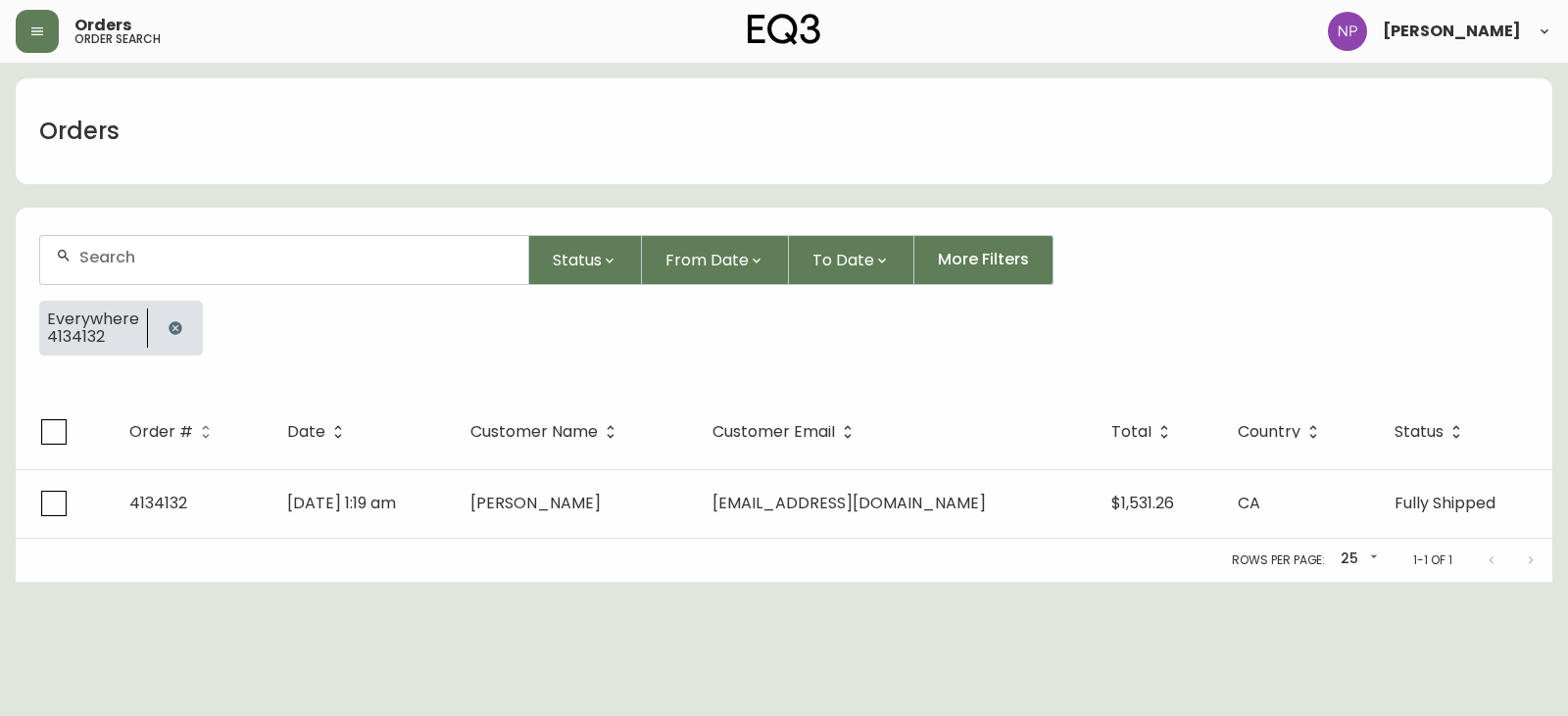
click at [101, 281] on div at bounding box center [284, 260] width 488 height 48
type input "4134112"
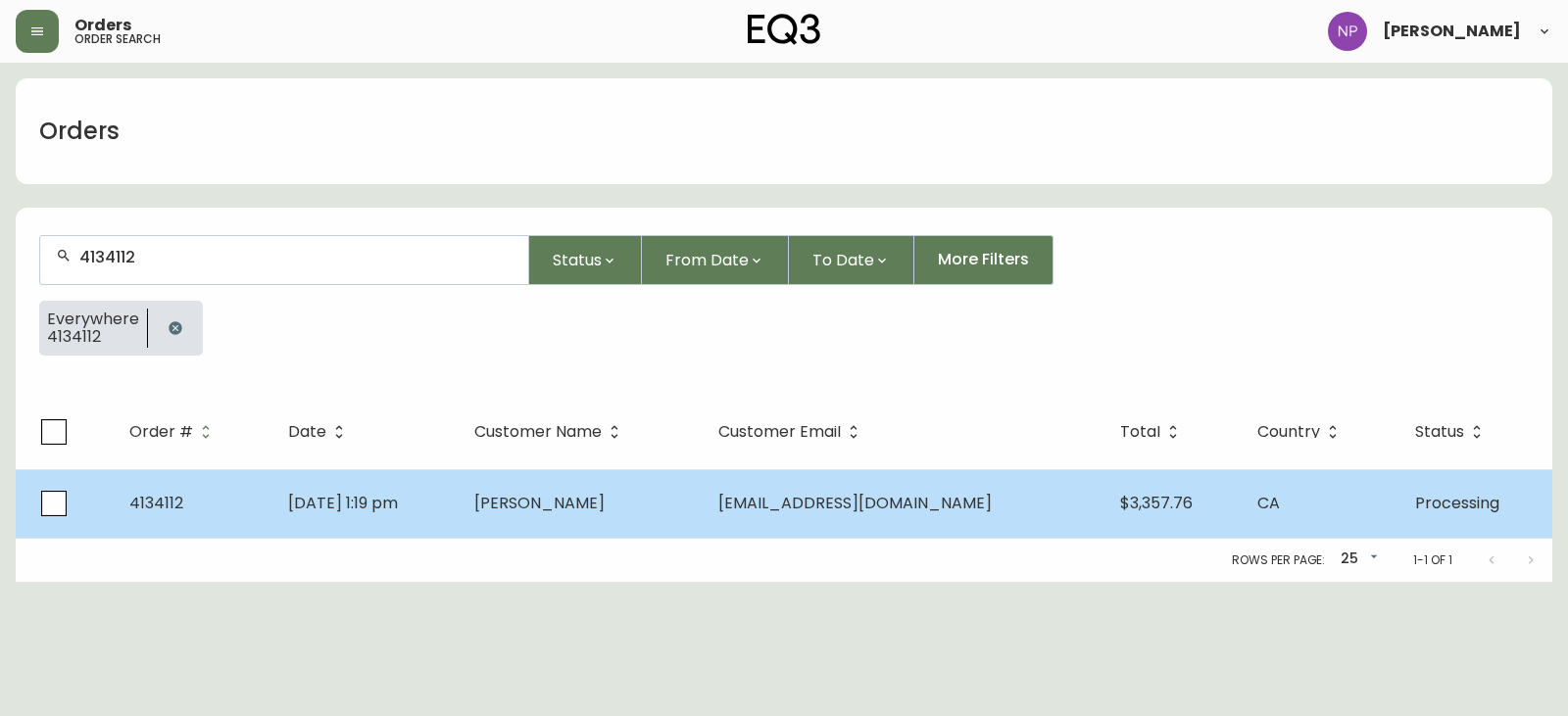
click at [544, 482] on td "Linda Coomans" at bounding box center [579, 503] width 243 height 69
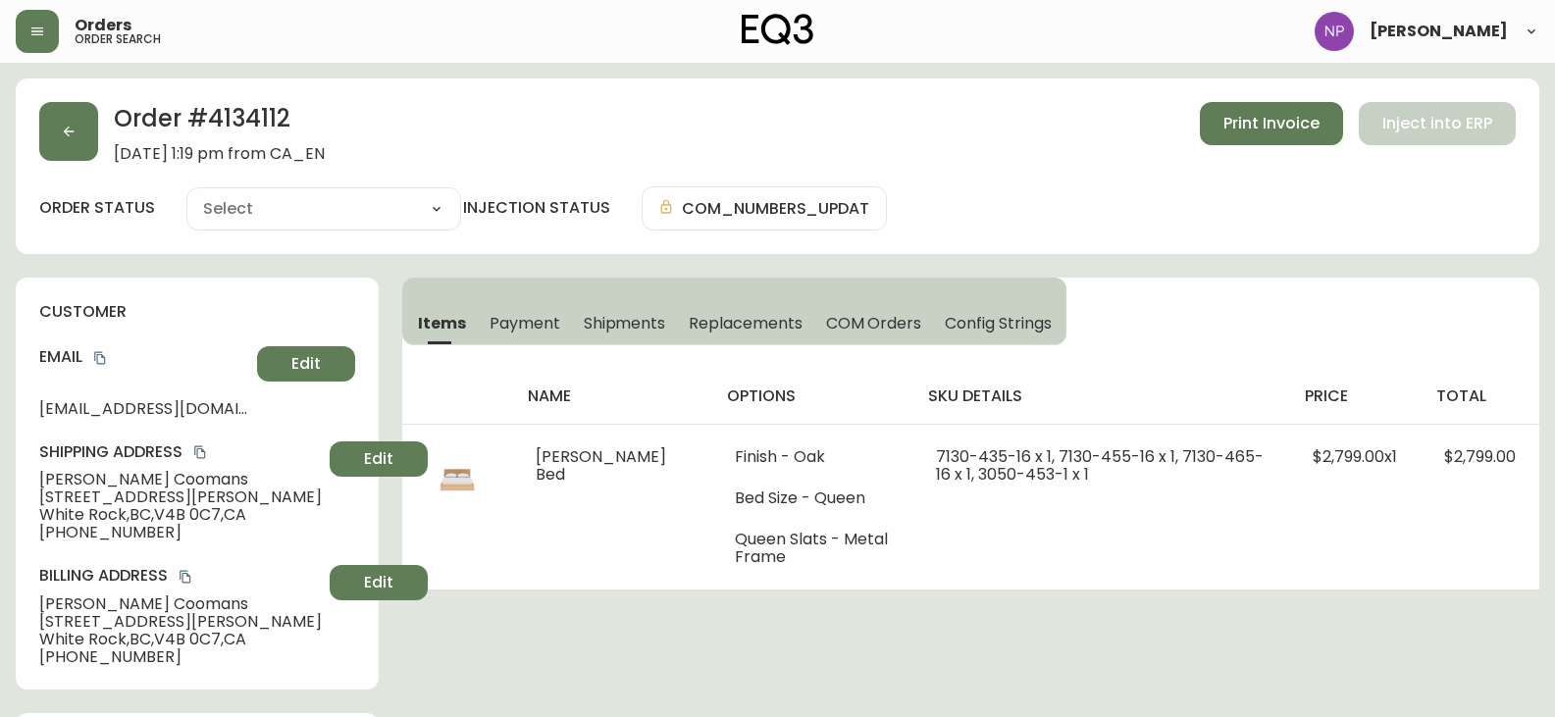
type input "Processing"
select select "PROCESSING"
click at [640, 321] on span "Shipments" at bounding box center [625, 323] width 82 height 21
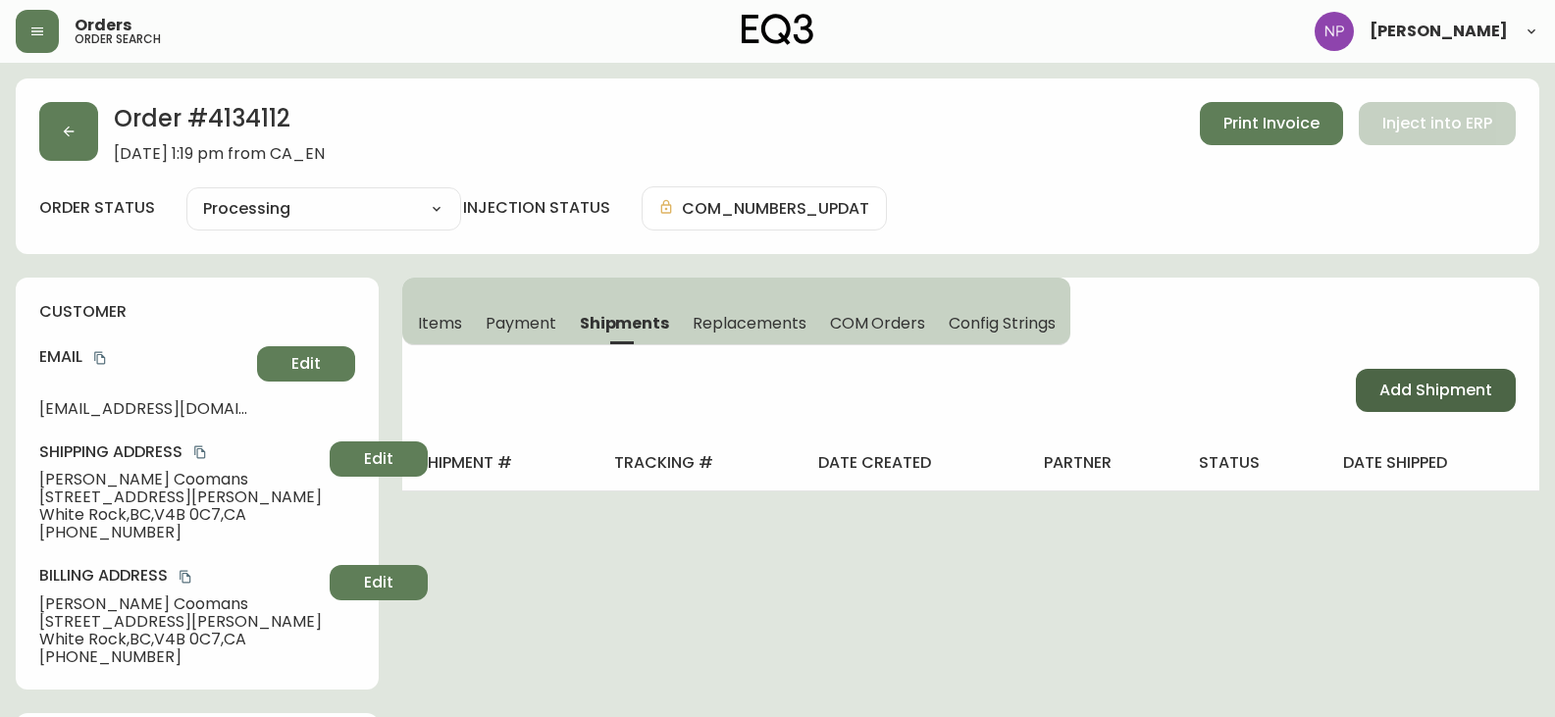
click at [1402, 378] on button "Add Shipment" at bounding box center [1436, 390] width 160 height 43
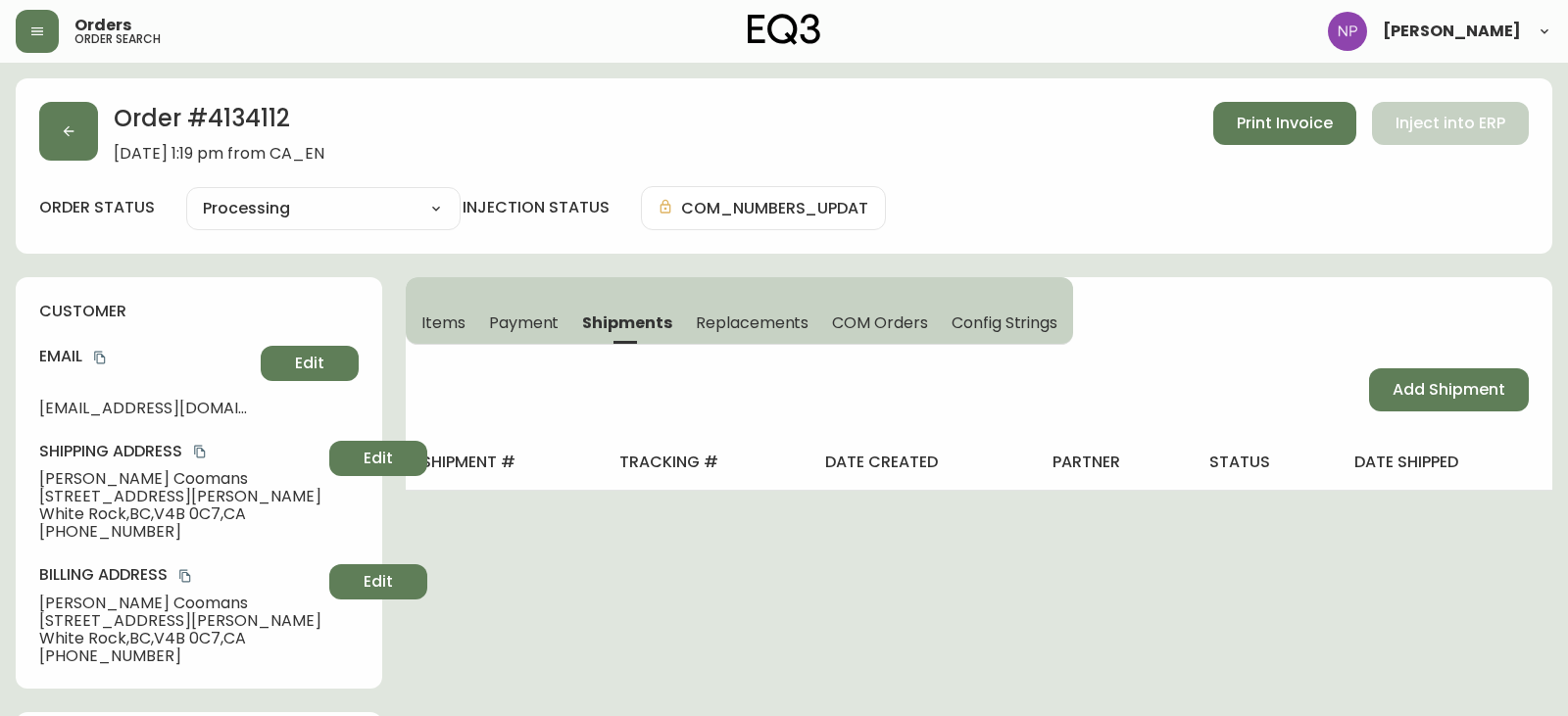
select select "PENDING"
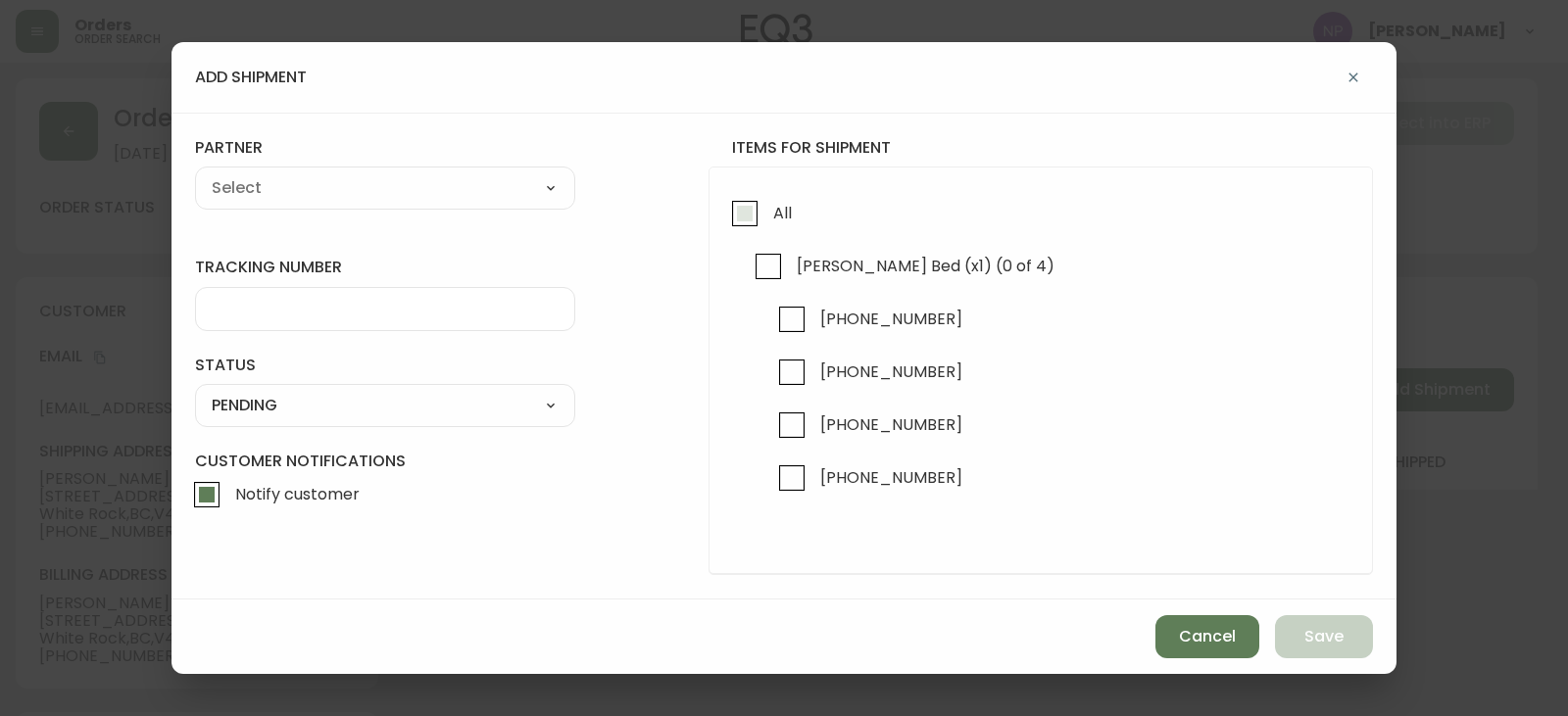
click at [744, 229] on input "All" at bounding box center [744, 213] width 45 height 45
checkbox input "true"
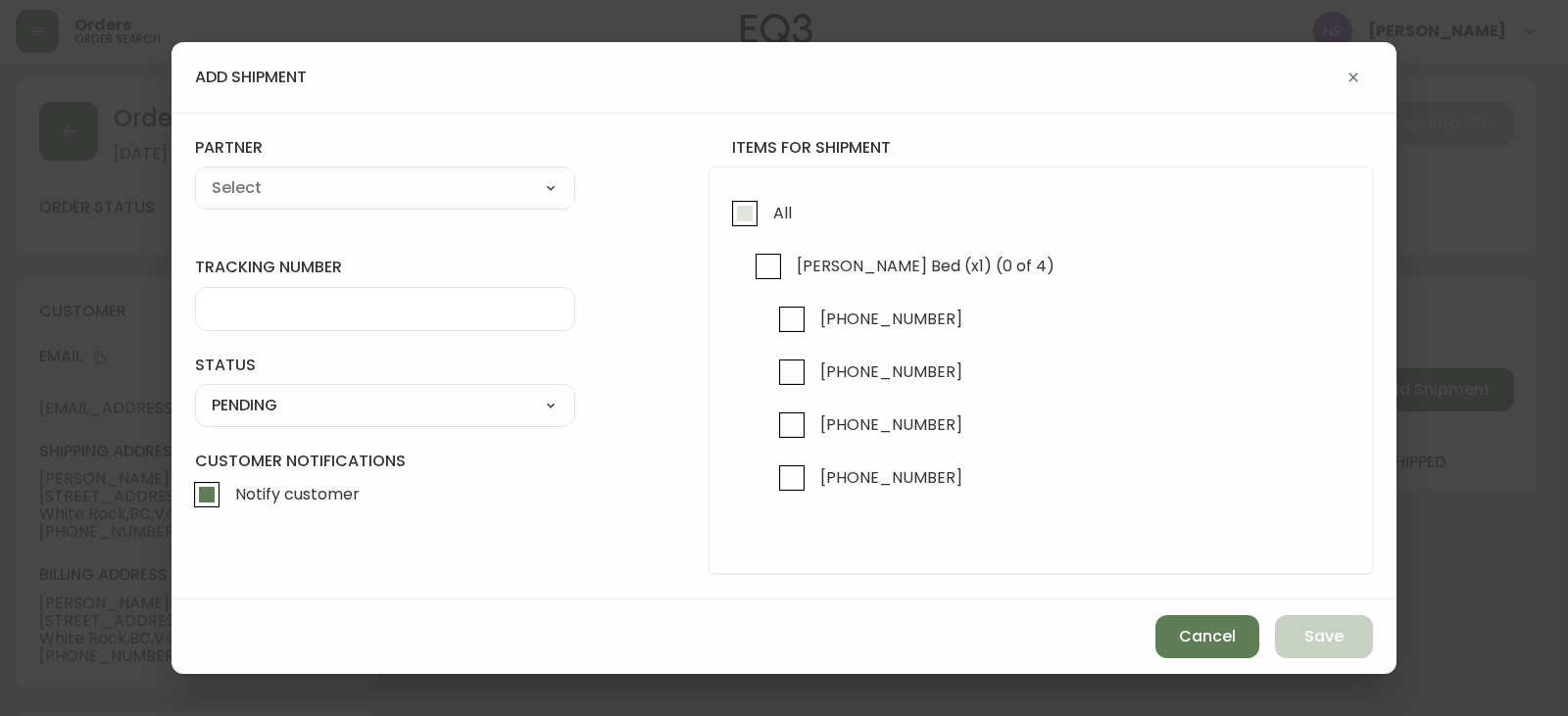
checkbox input "true"
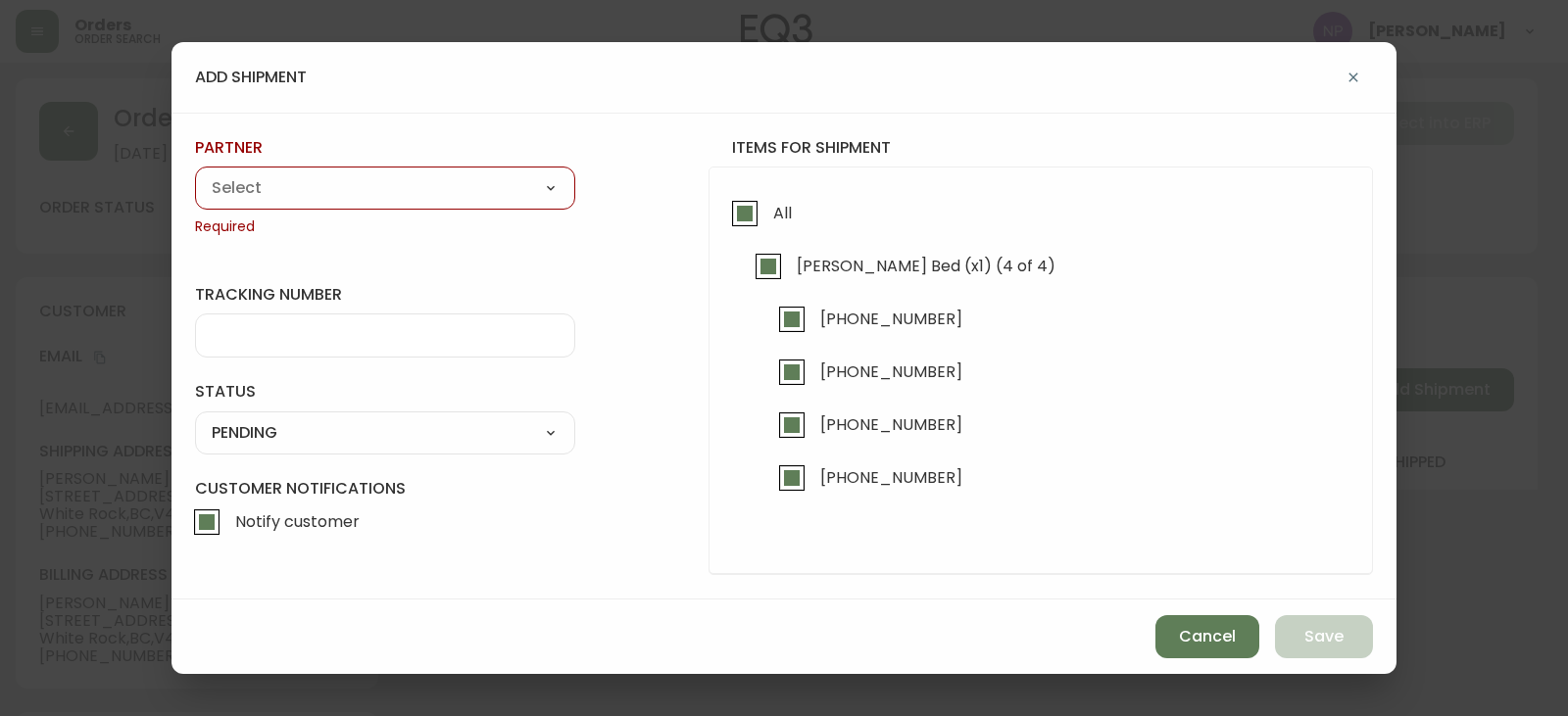
click at [447, 190] on select "A Move to Remember LLC ABF Freight Alero C.H. Robinson Canada Post CDS Ceva Log…" at bounding box center [385, 188] width 381 height 29
select select "ck6ml9xrz18r00186iyro3grt"
click at [195, 174] on select "A Move to Remember LLC ABF Freight Alero C.H. Robinson Canada Post CDS Ceva Log…" at bounding box center [385, 188] width 381 height 29
type input "Encompass Logistics"
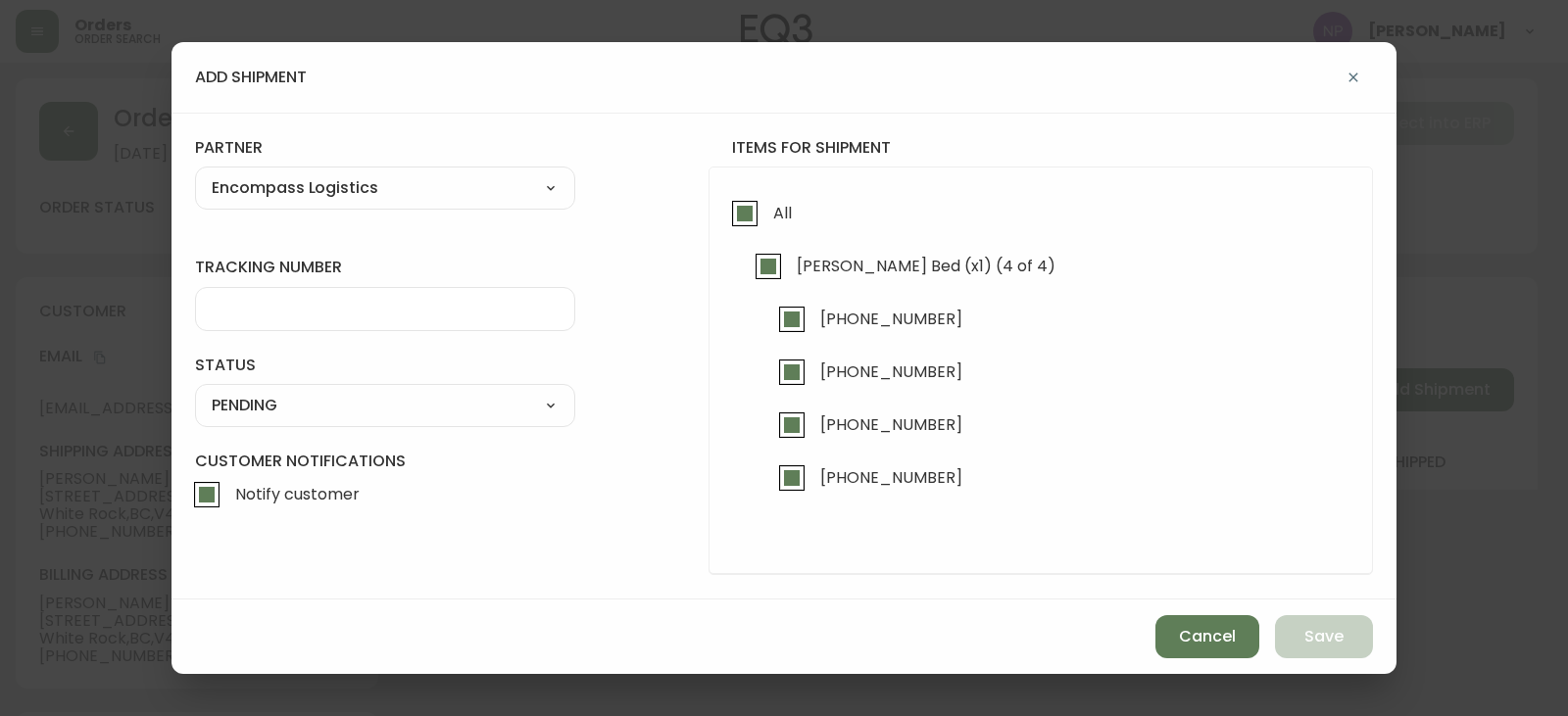
click at [375, 298] on div at bounding box center [385, 310] width 381 height 44
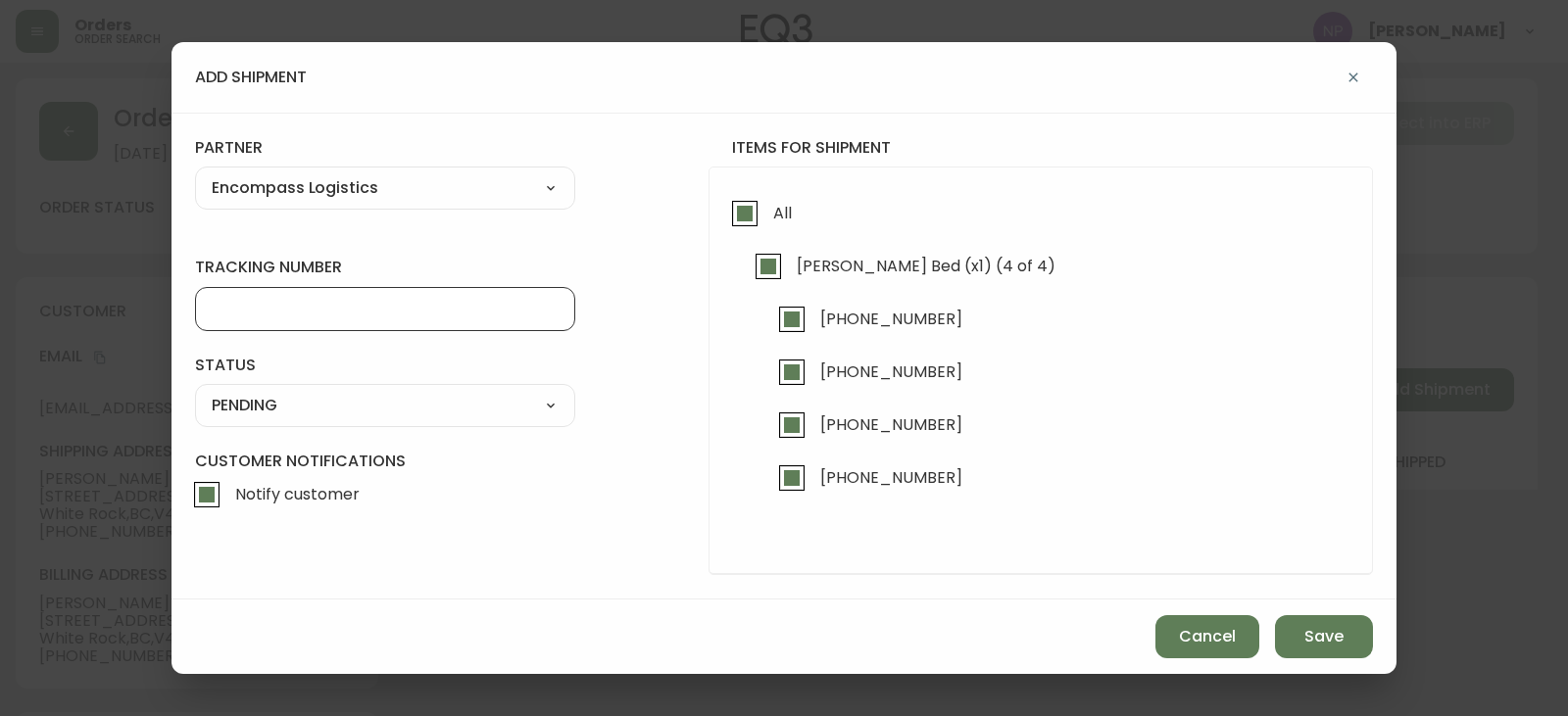
click at [378, 309] on input "tracking number" at bounding box center [385, 309] width 347 height 19
type input "ENCOMPASS LOGISTICS"
drag, startPoint x: 354, startPoint y: 400, endPoint x: 315, endPoint y: 414, distance: 41.4
click at [354, 400] on select "SHIPPED PENDING CANCELLED" at bounding box center [385, 405] width 381 height 29
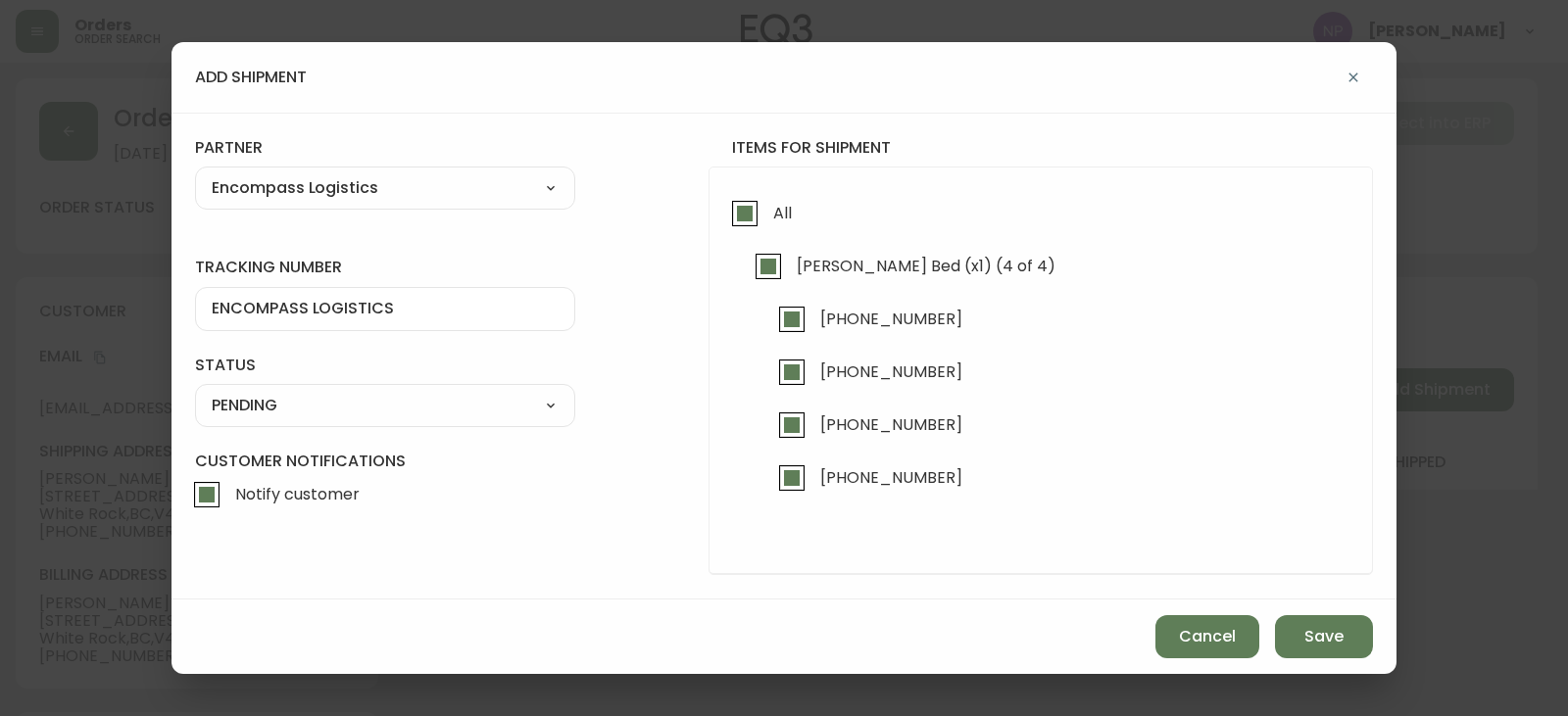
click at [195, 391] on select "SHIPPED PENDING CANCELLED" at bounding box center [385, 405] width 381 height 29
select select "PENDING"
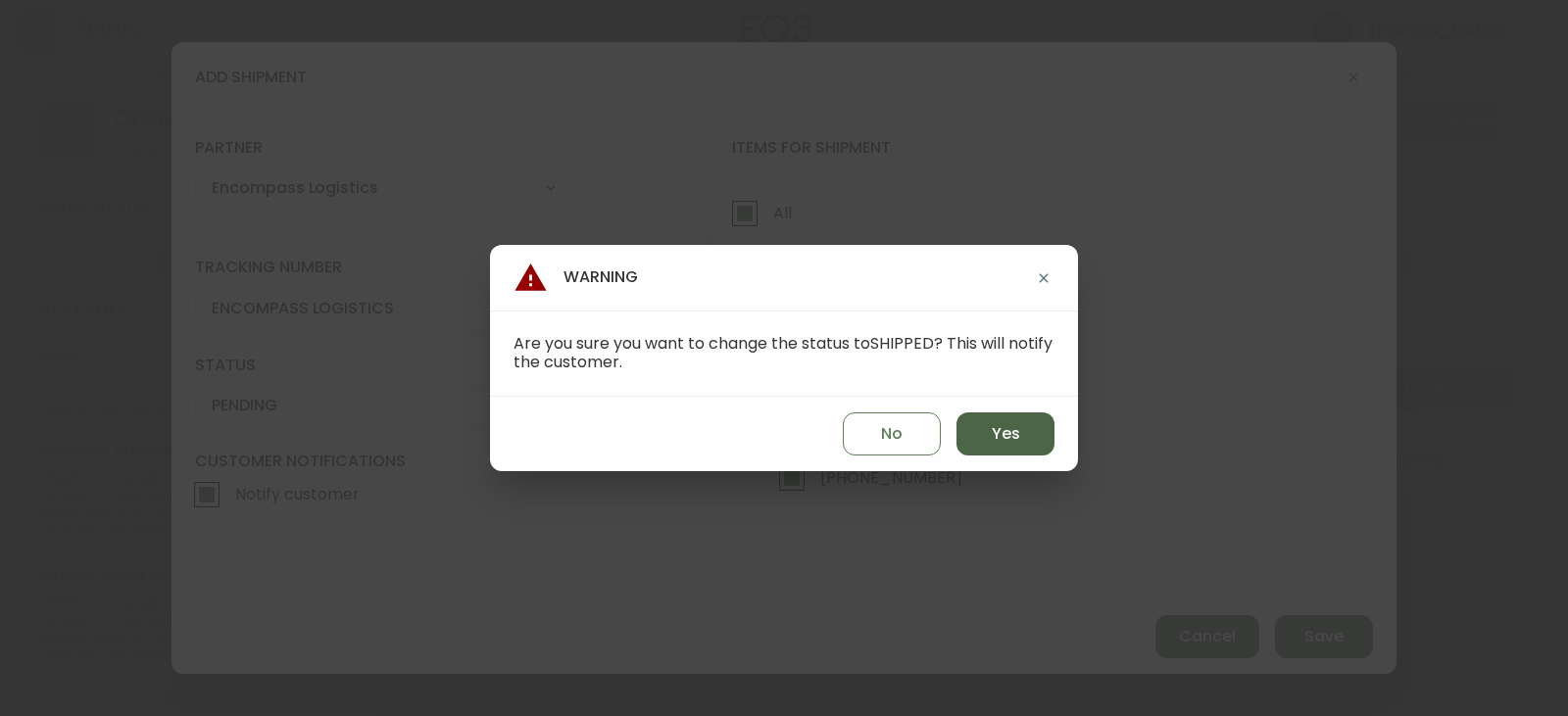
click at [1008, 420] on button "Yes" at bounding box center [1006, 433] width 98 height 43
type input "SHIPPED"
select select "SHIPPED"
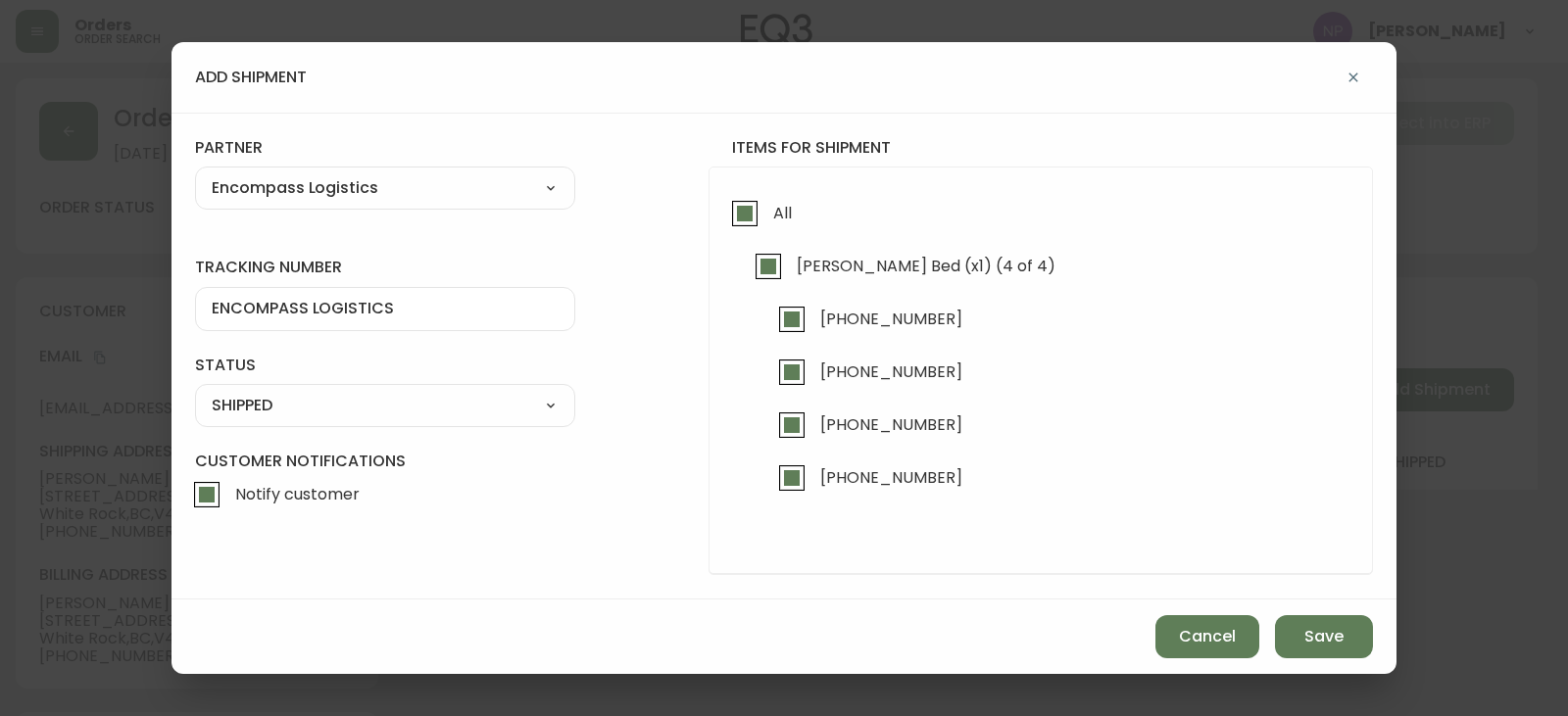
click at [193, 488] on input "Notify customer" at bounding box center [206, 494] width 45 height 45
checkbox input "false"
click at [1291, 627] on button "Save" at bounding box center [1324, 636] width 98 height 43
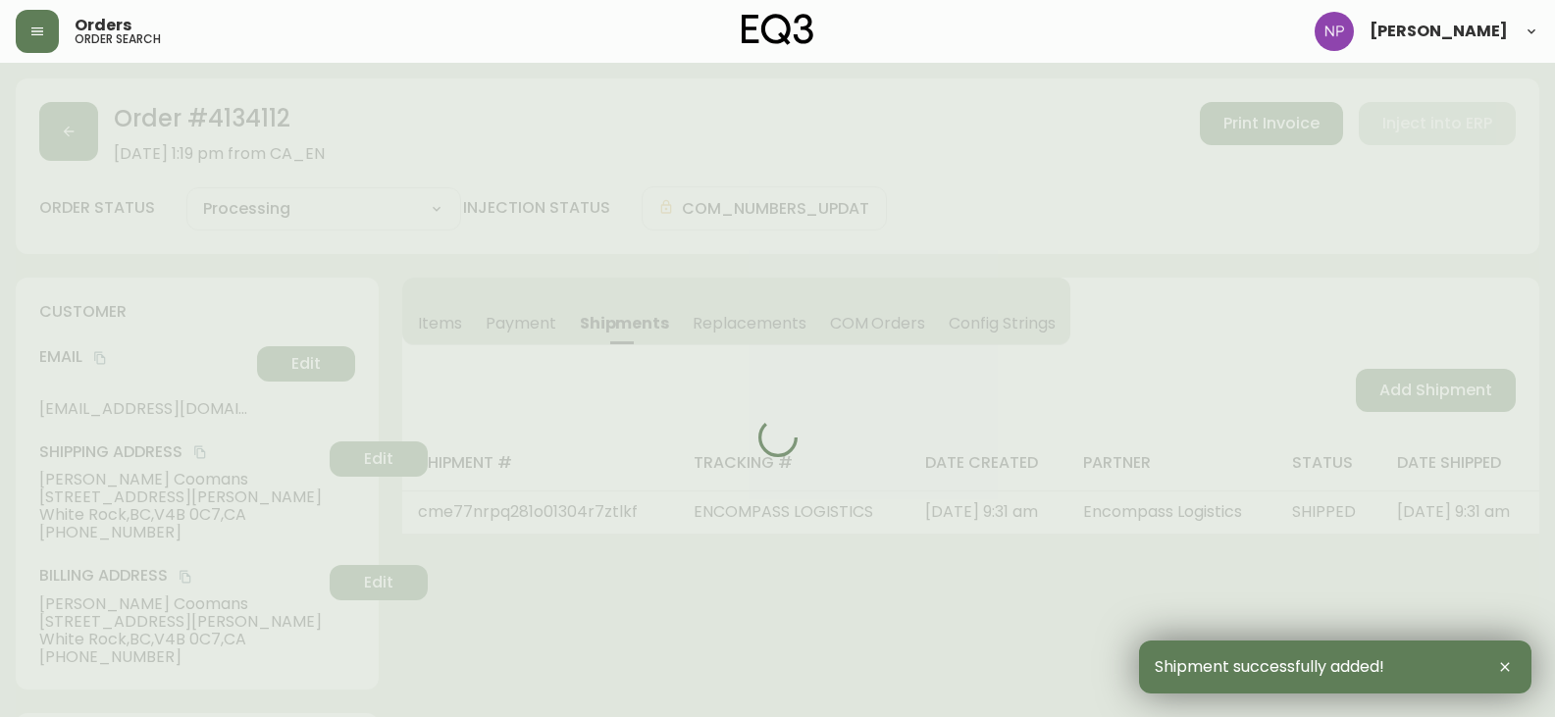
type input "Fully Shipped"
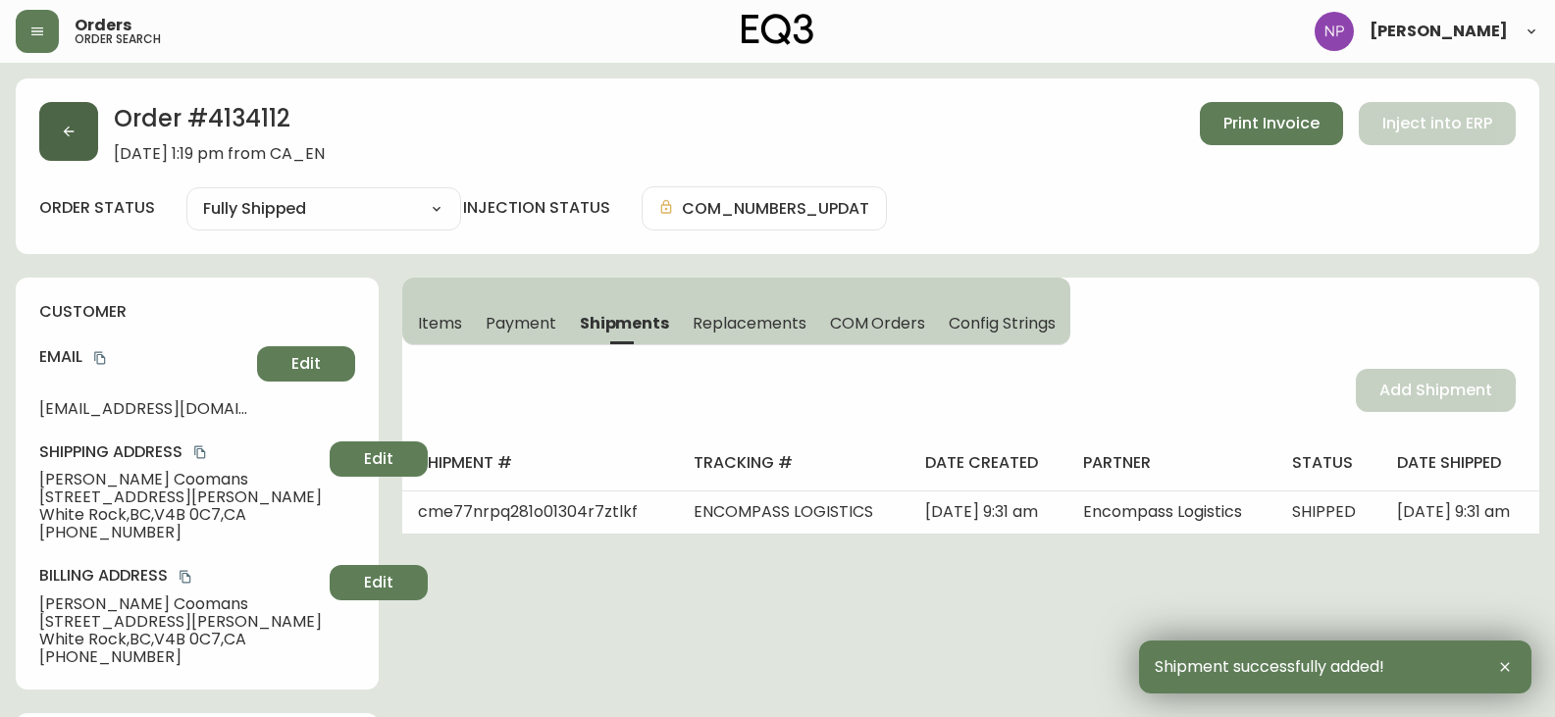
click at [89, 148] on button "button" at bounding box center [68, 131] width 59 height 59
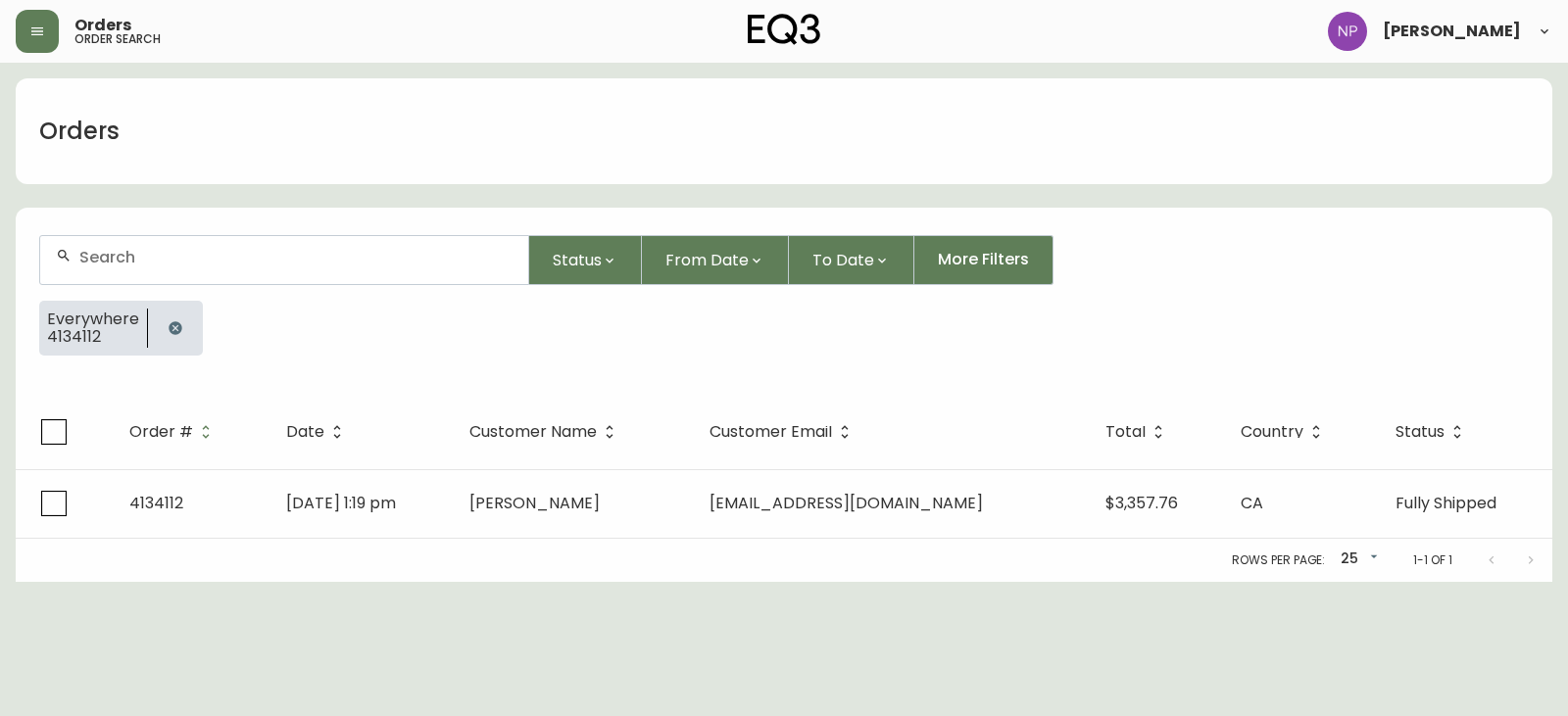
click at [144, 245] on div at bounding box center [284, 260] width 488 height 48
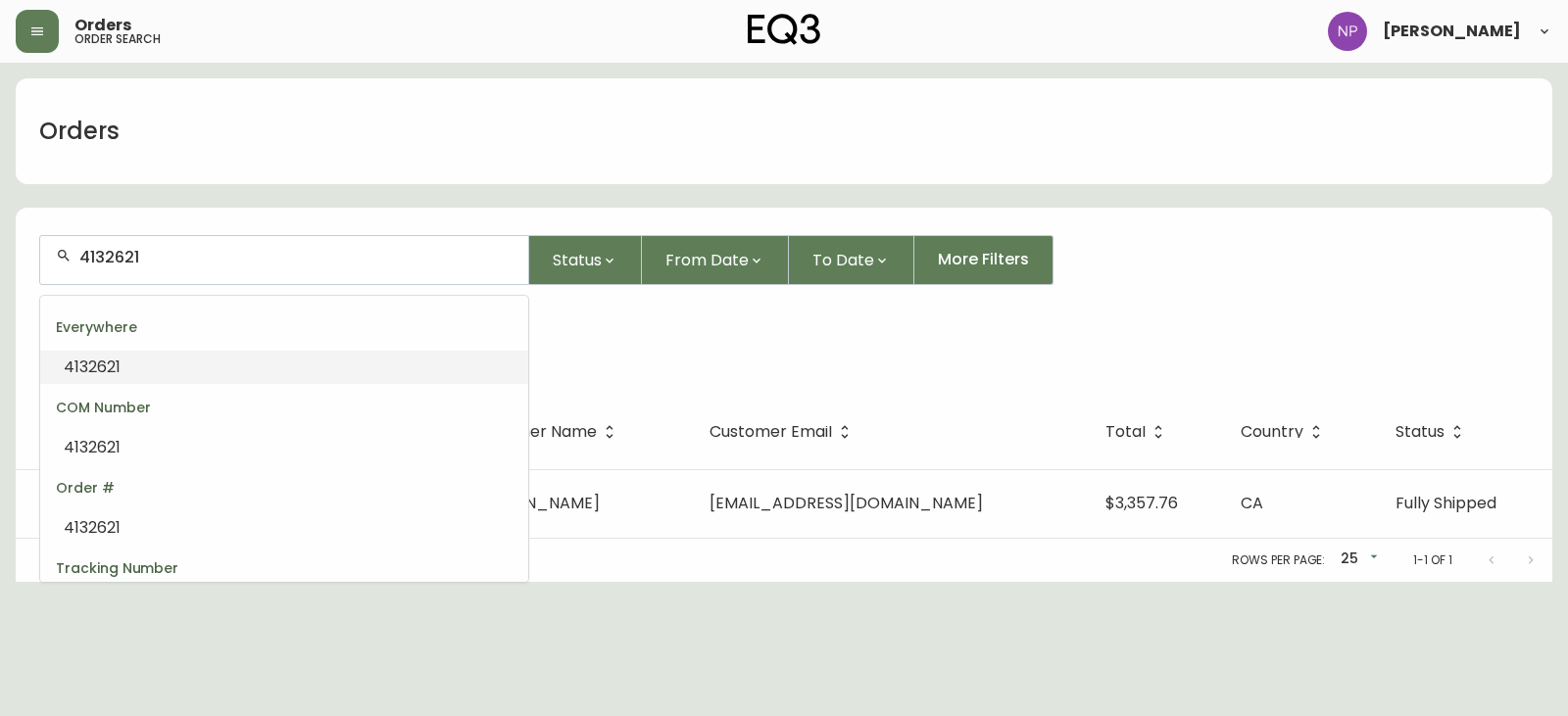
click at [213, 368] on li "4132621" at bounding box center [284, 366] width 488 height 33
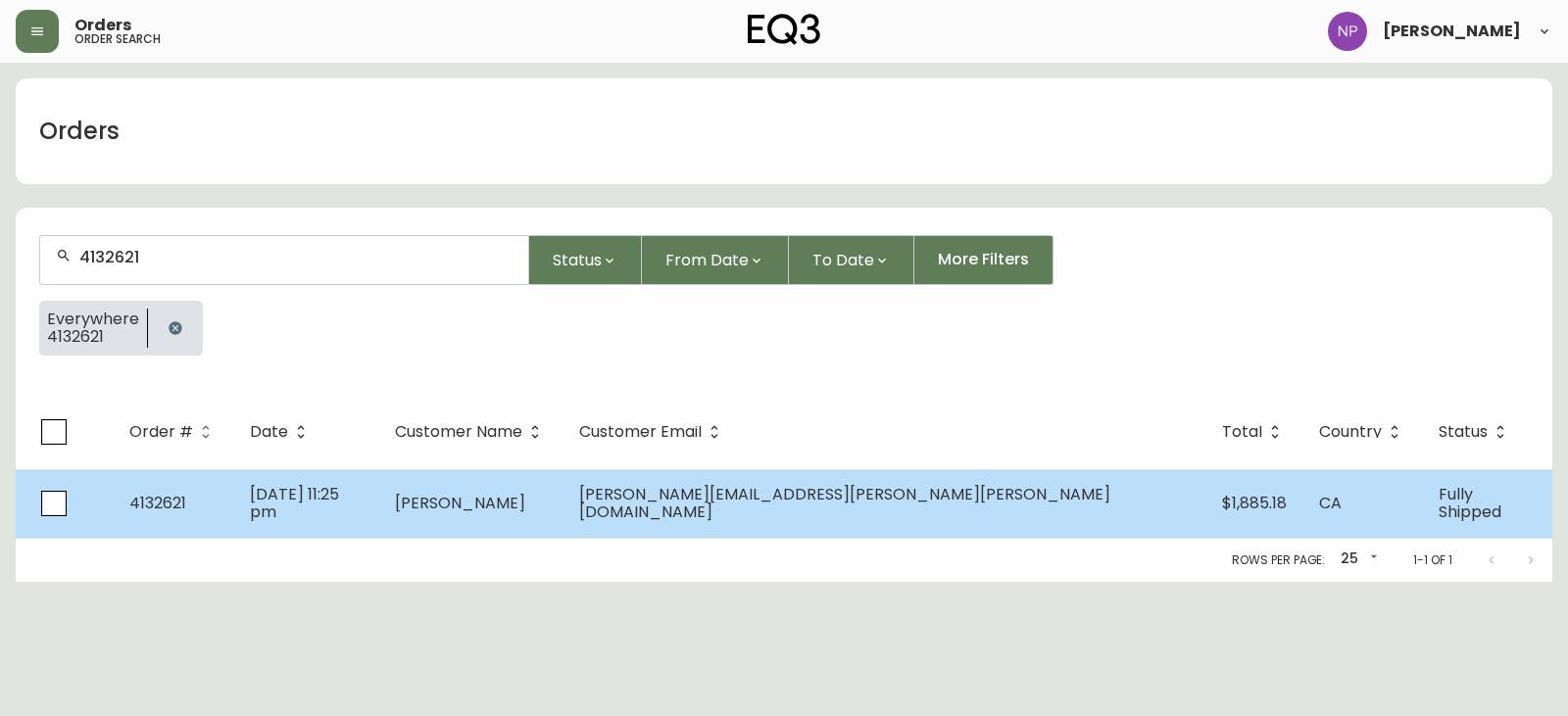
click at [380, 506] on td "Apr 22 2025, 11:25 pm" at bounding box center [307, 503] width 145 height 69
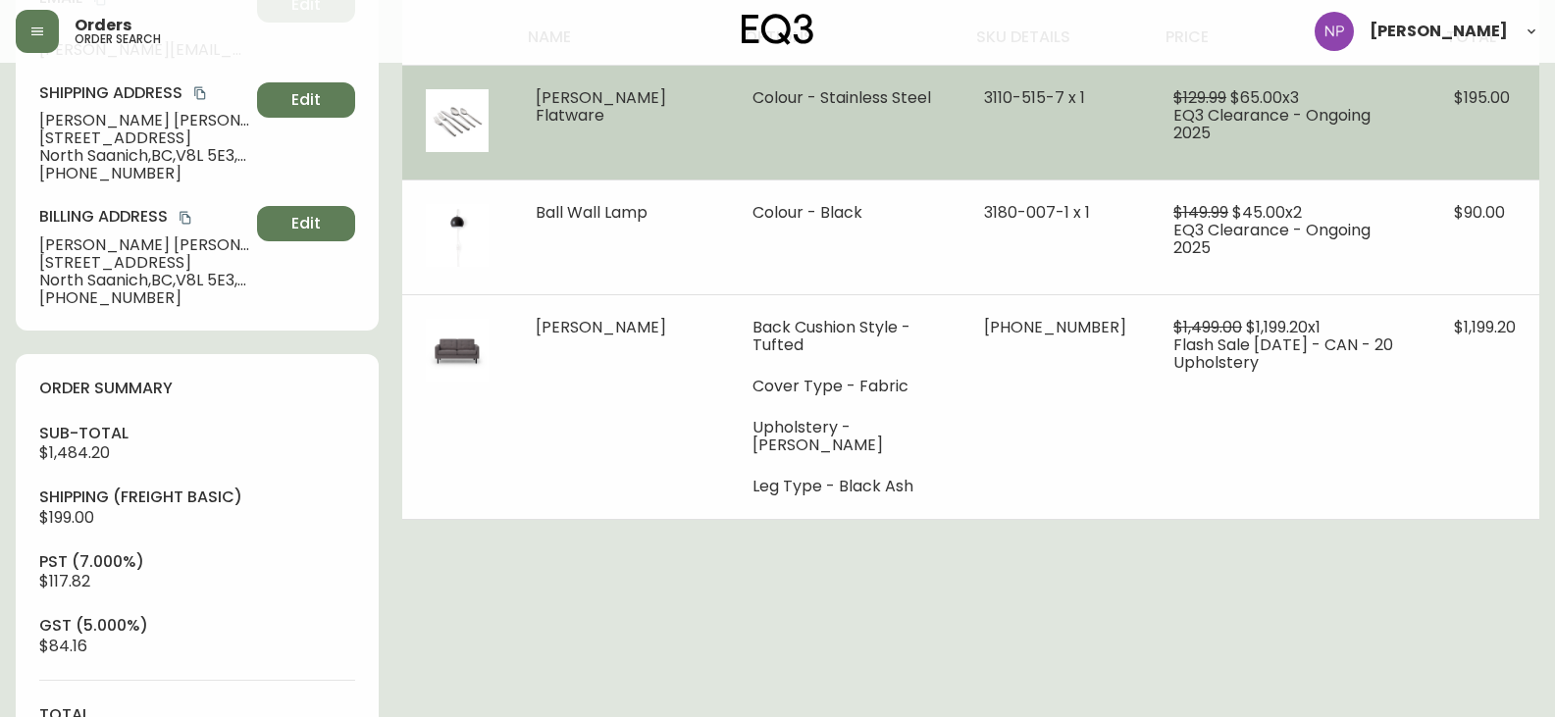
scroll to position [98, 0]
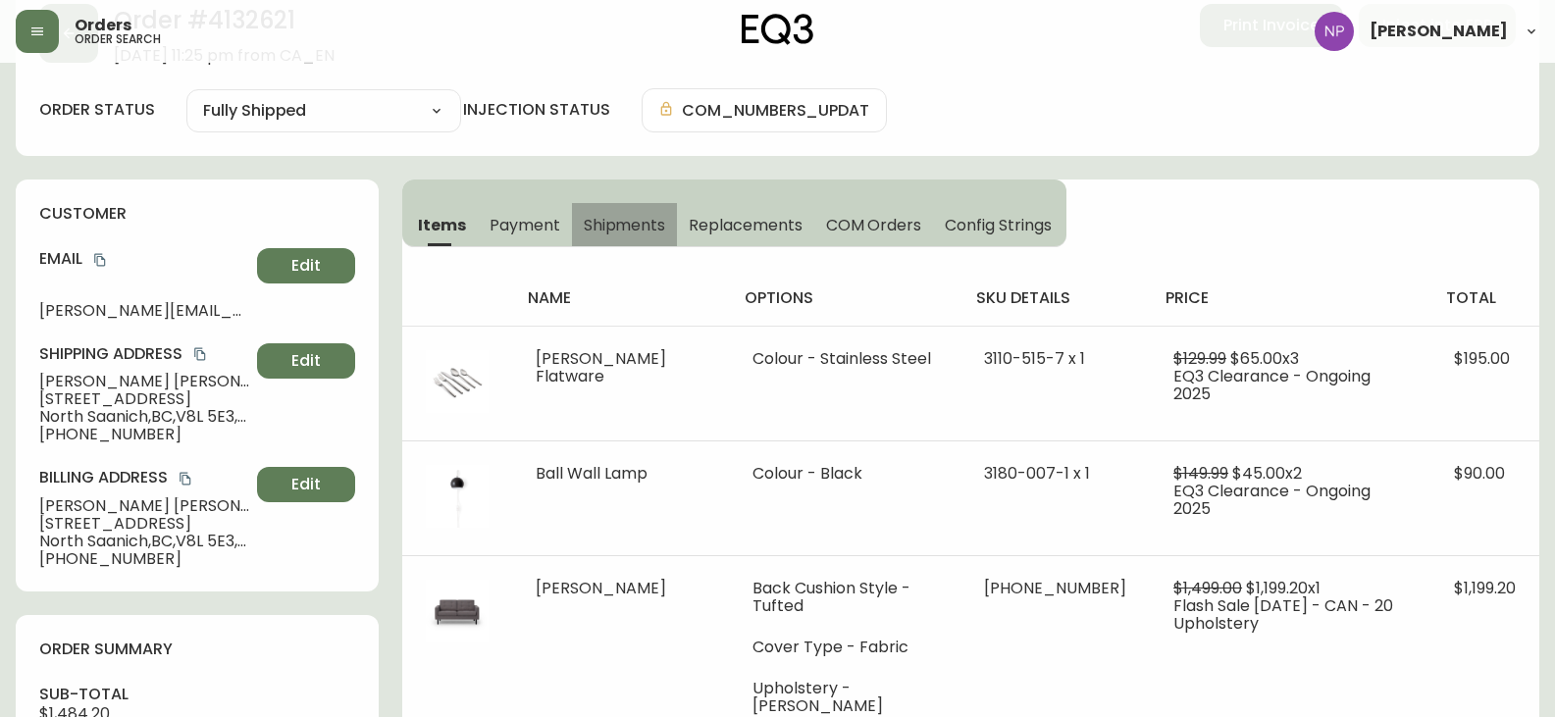
click at [631, 240] on button "Shipments" at bounding box center [625, 224] width 106 height 43
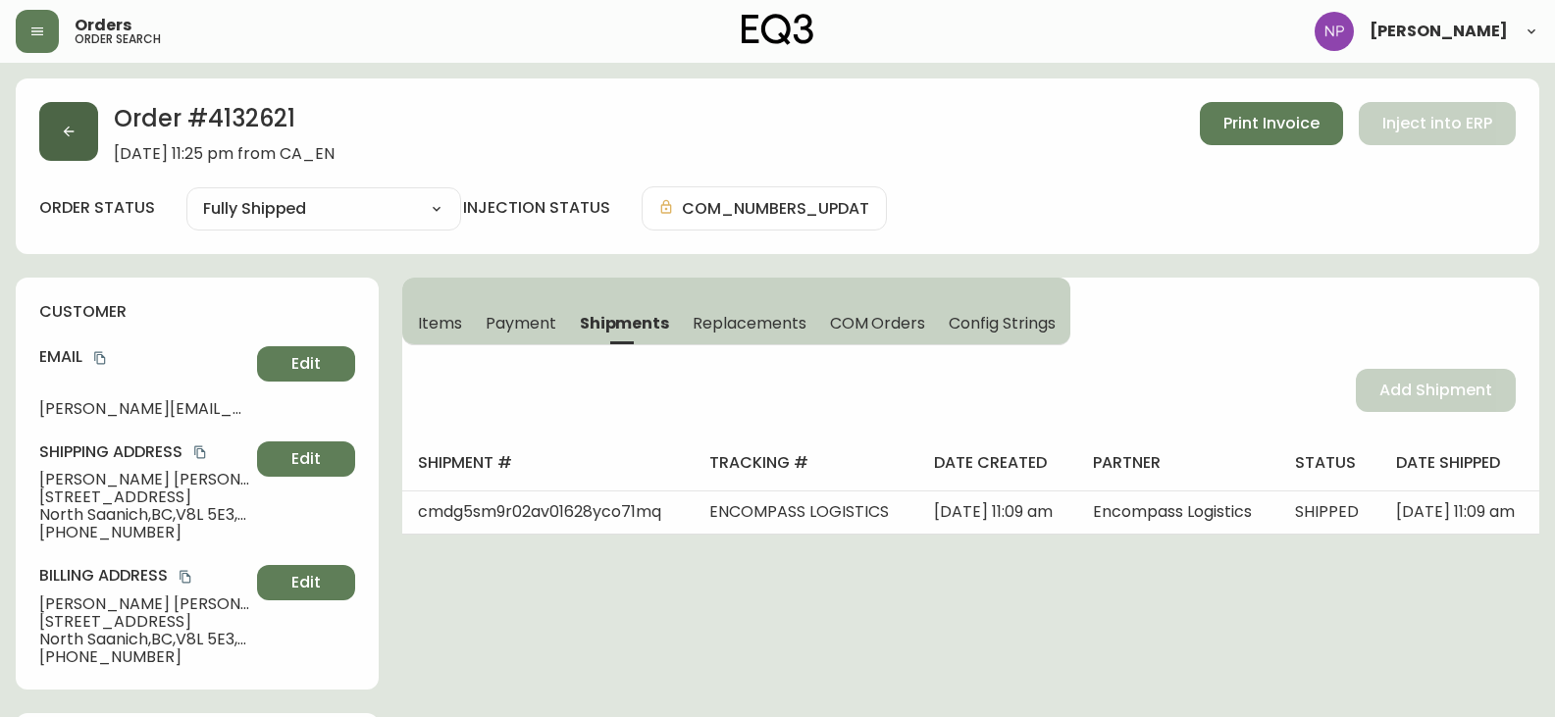
click at [79, 149] on button "button" at bounding box center [68, 131] width 59 height 59
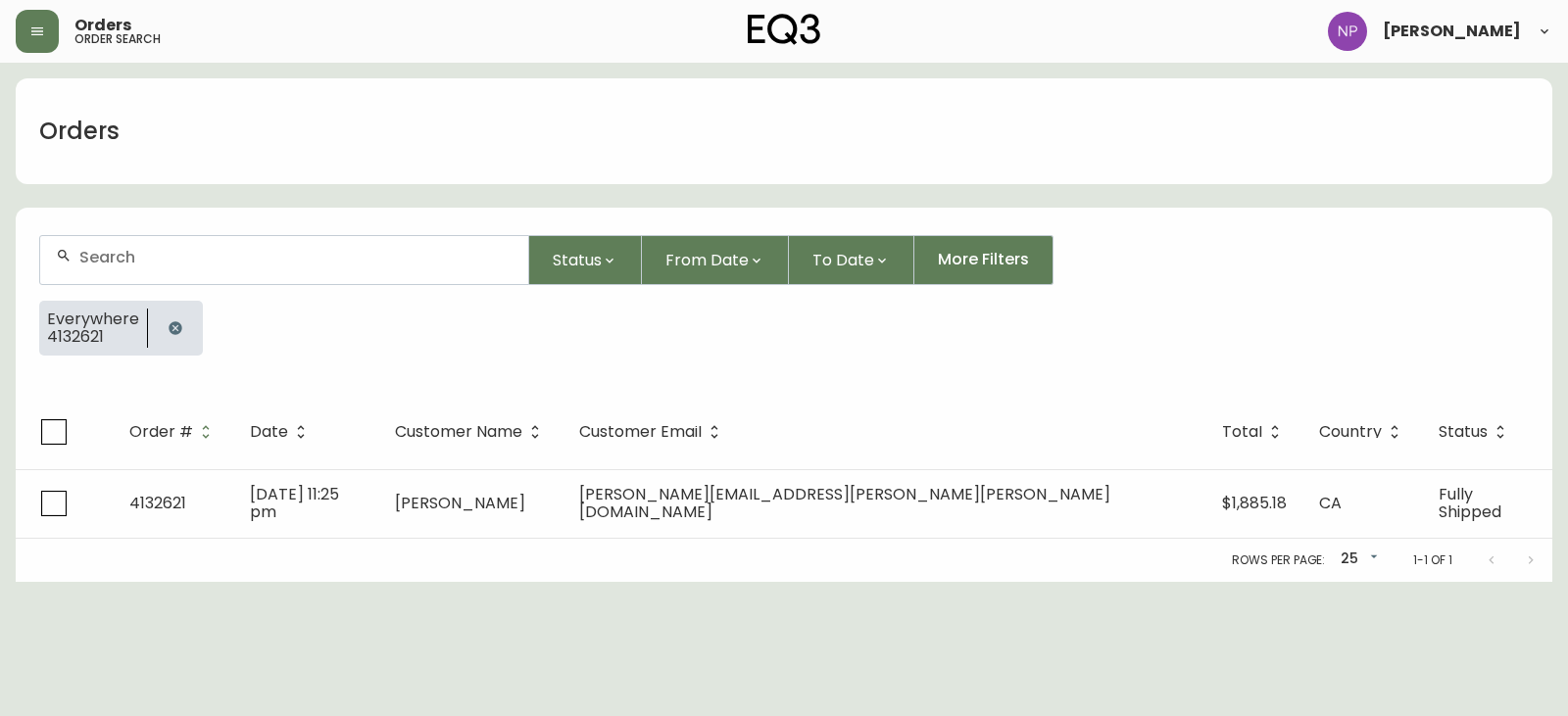
click at [146, 258] on input "text" at bounding box center [296, 257] width 433 height 19
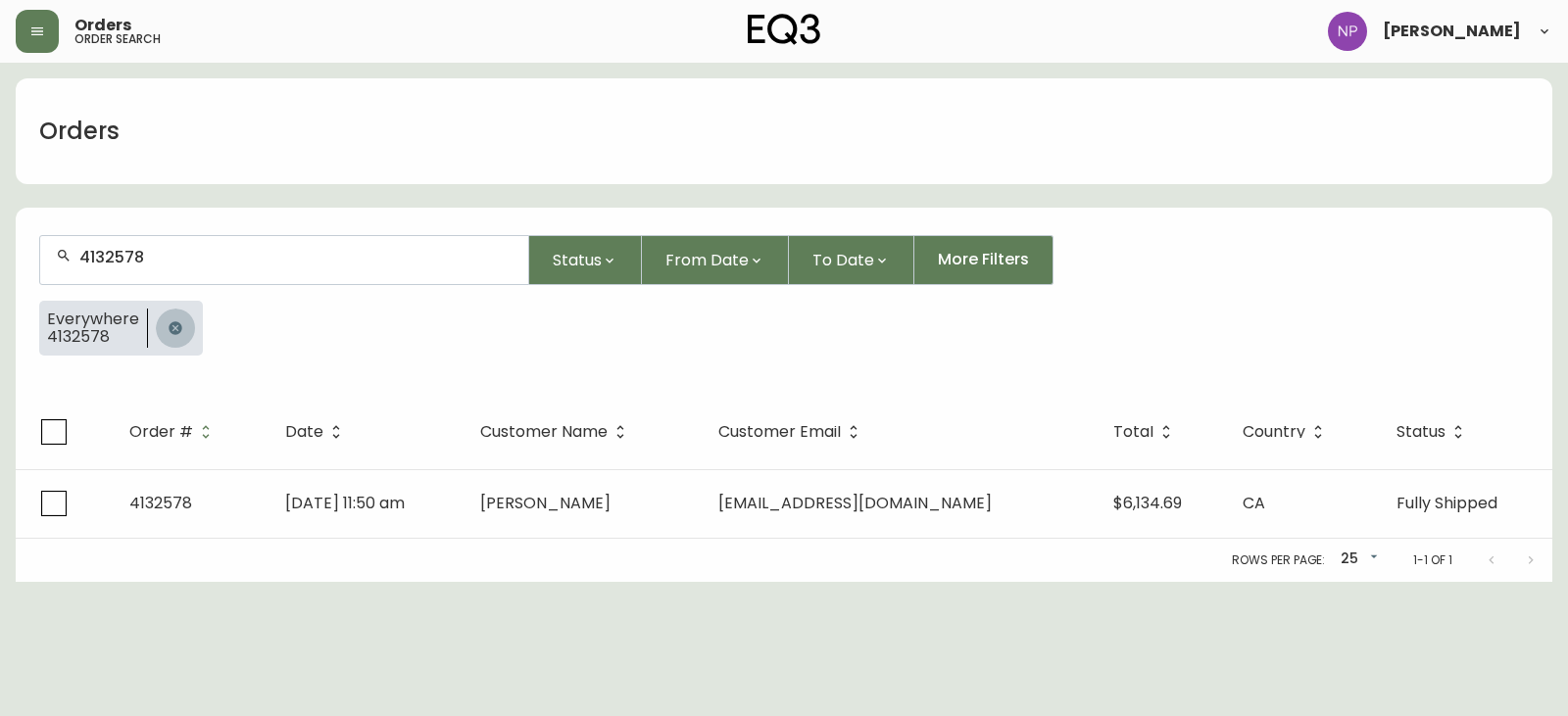
click at [170, 325] on icon "button" at bounding box center [175, 328] width 13 height 13
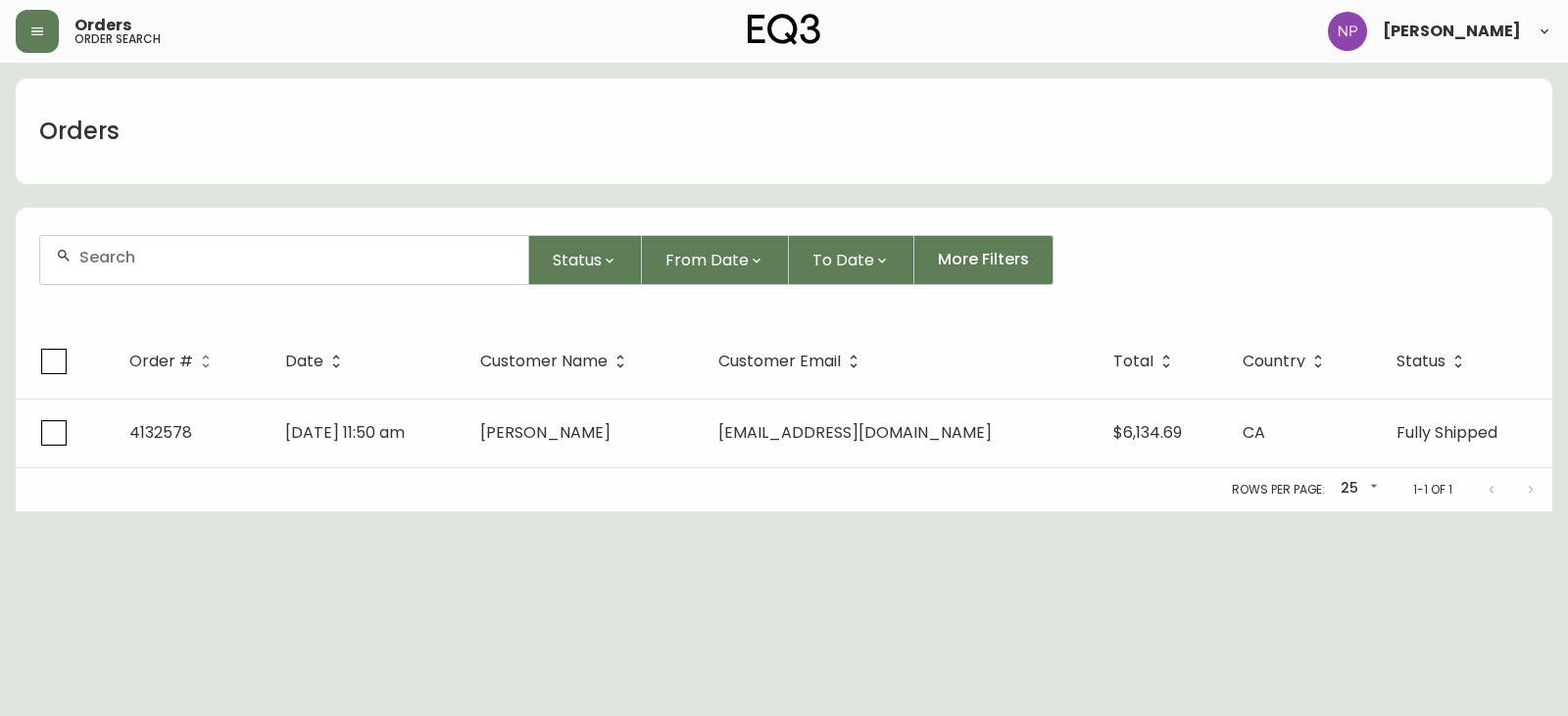
click at [169, 273] on div at bounding box center [284, 260] width 488 height 48
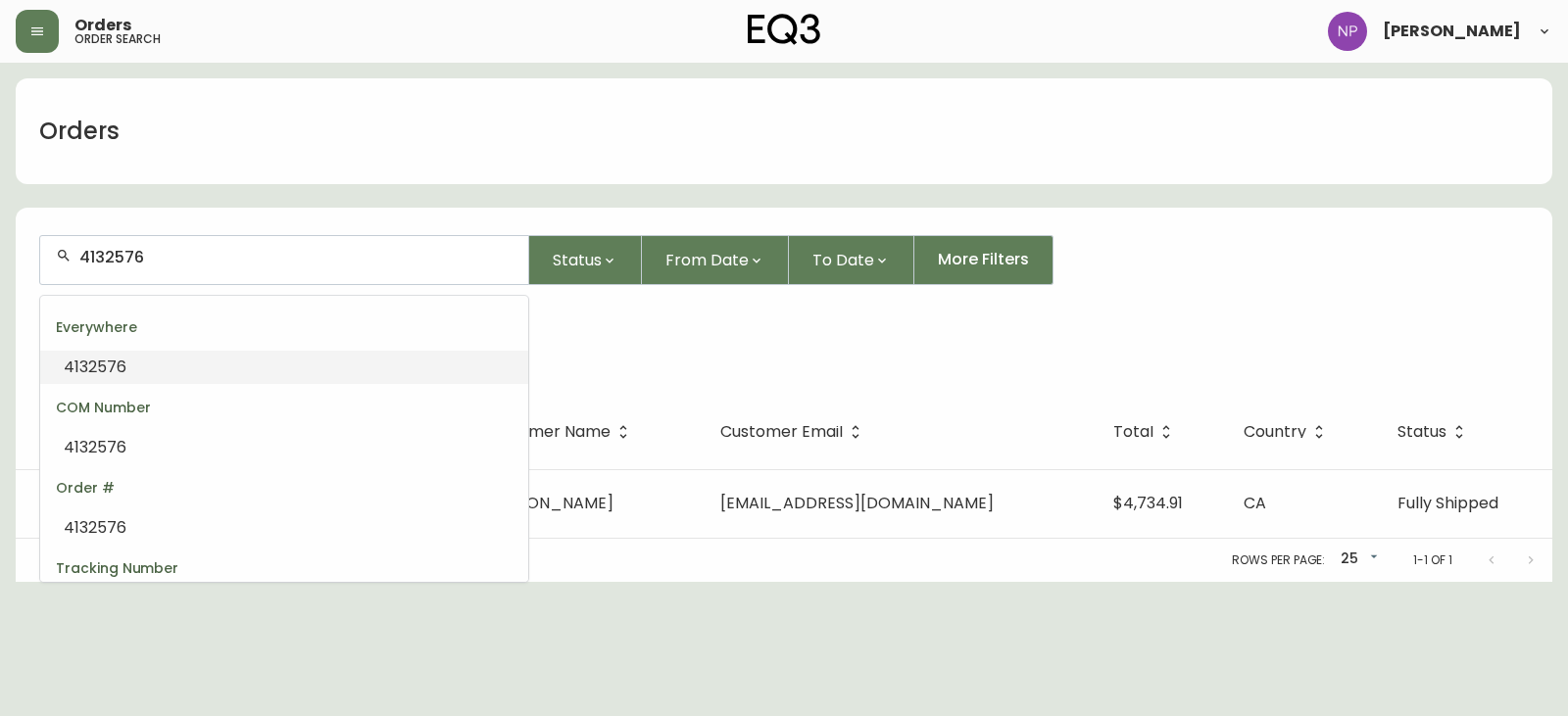
drag, startPoint x: 238, startPoint y: 261, endPoint x: -86, endPoint y: 219, distance: 326.7
click at [0, 219] on html "Orders order search Natalie Pereira Orders 4132576 Status From Date To Date Mor…" at bounding box center [784, 291] width 1568 height 582
click at [268, 374] on li "4134161" at bounding box center [284, 366] width 488 height 33
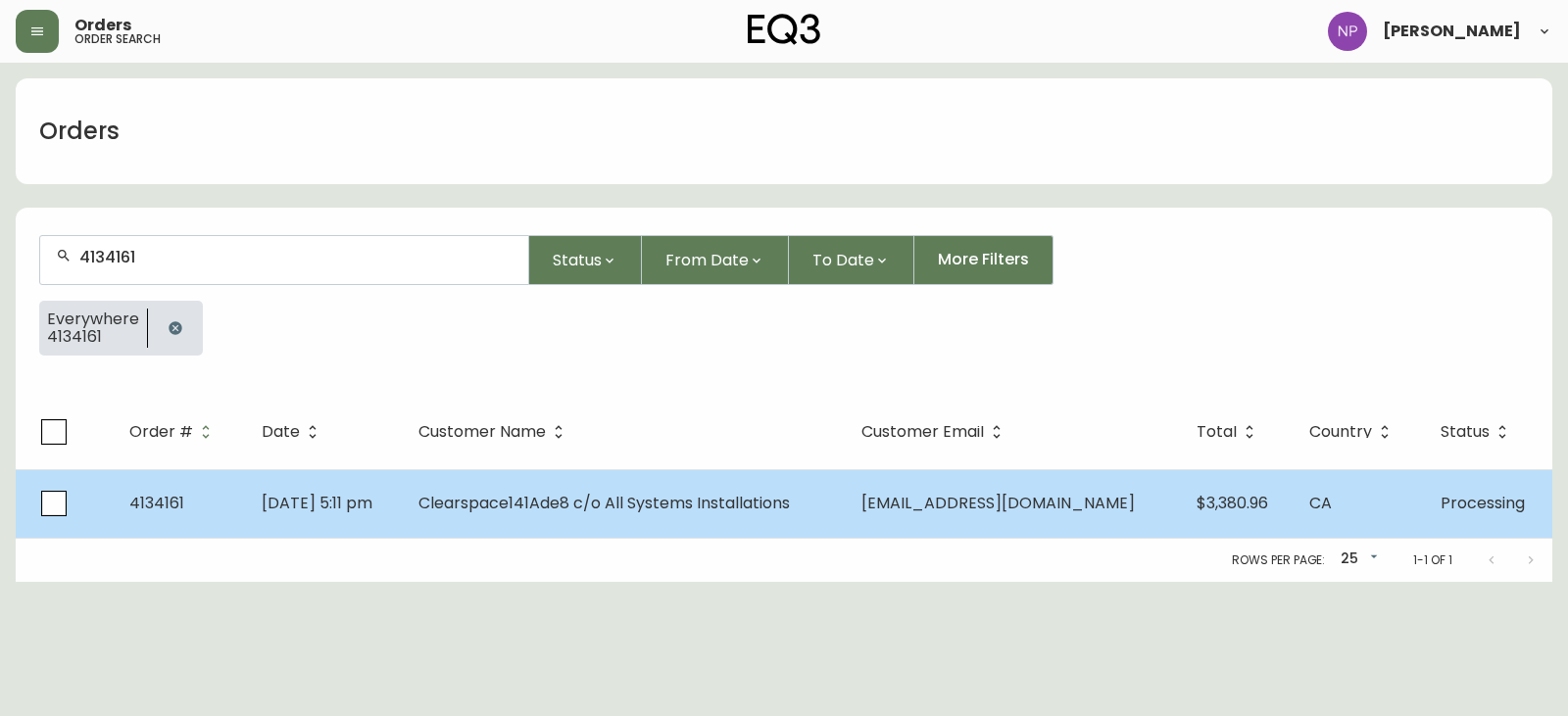
click at [401, 478] on td "Jul 15 2025, 5:11 pm" at bounding box center [324, 503] width 156 height 69
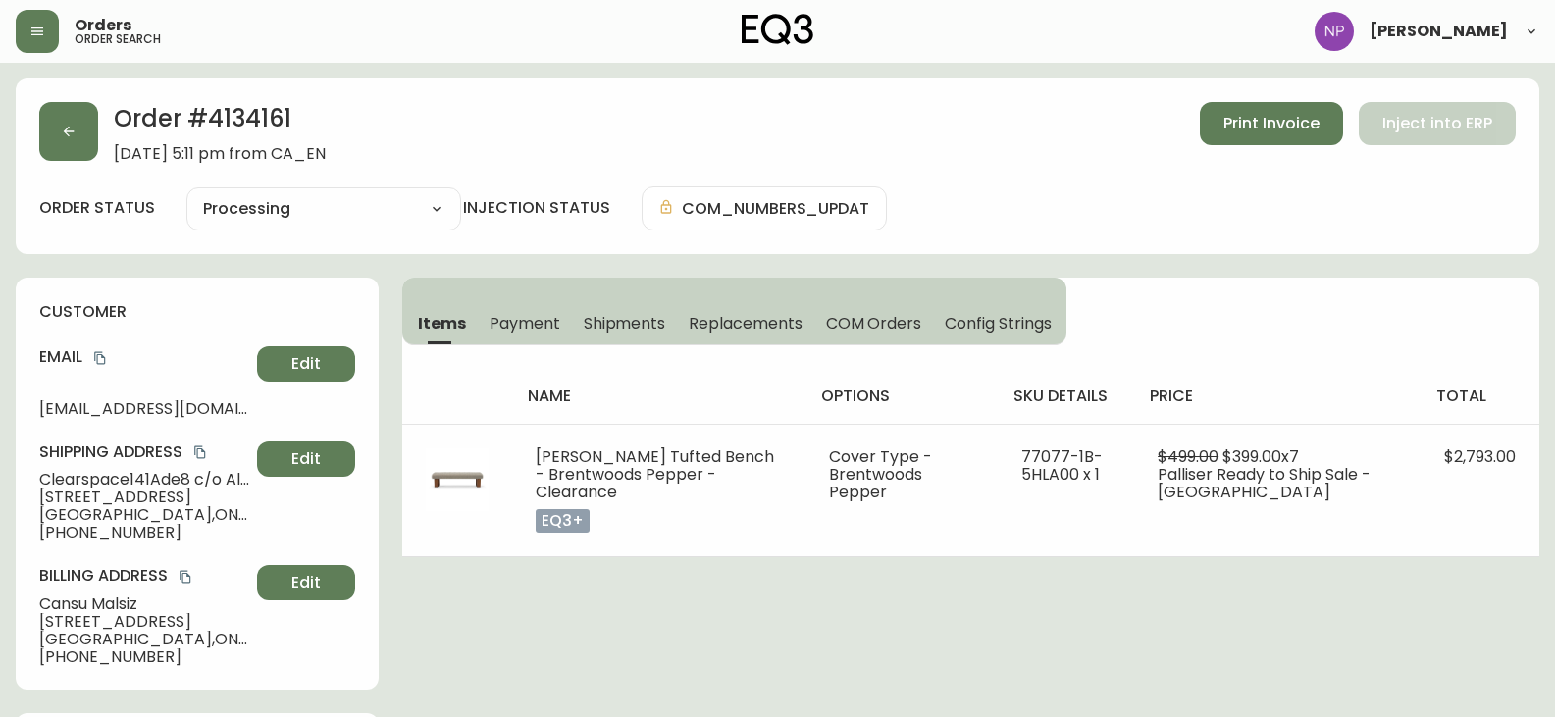
click at [581, 310] on button "Shipments" at bounding box center [625, 322] width 106 height 43
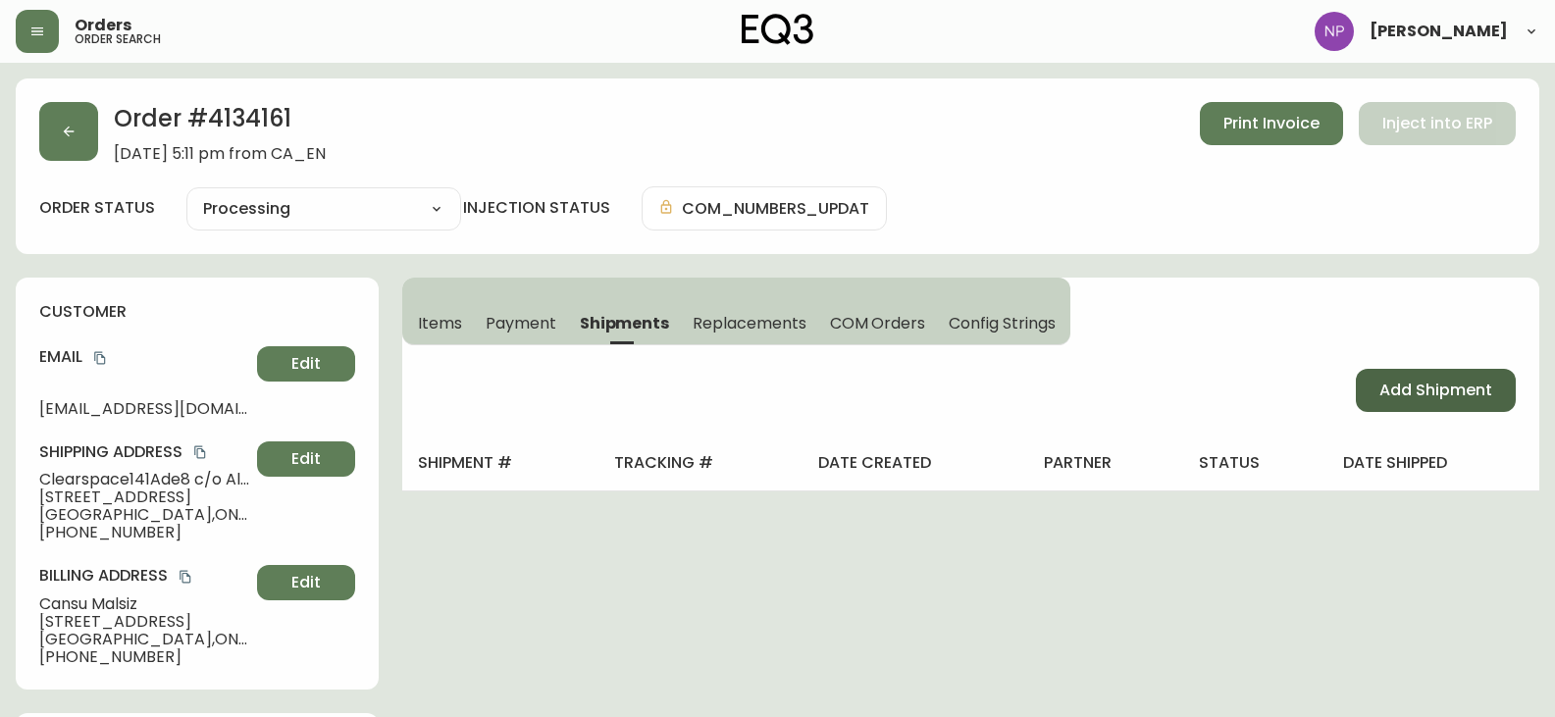
drag, startPoint x: 1485, startPoint y: 407, endPoint x: 1468, endPoint y: 405, distance: 16.8
click at [1484, 407] on button "Add Shipment" at bounding box center [1436, 390] width 160 height 43
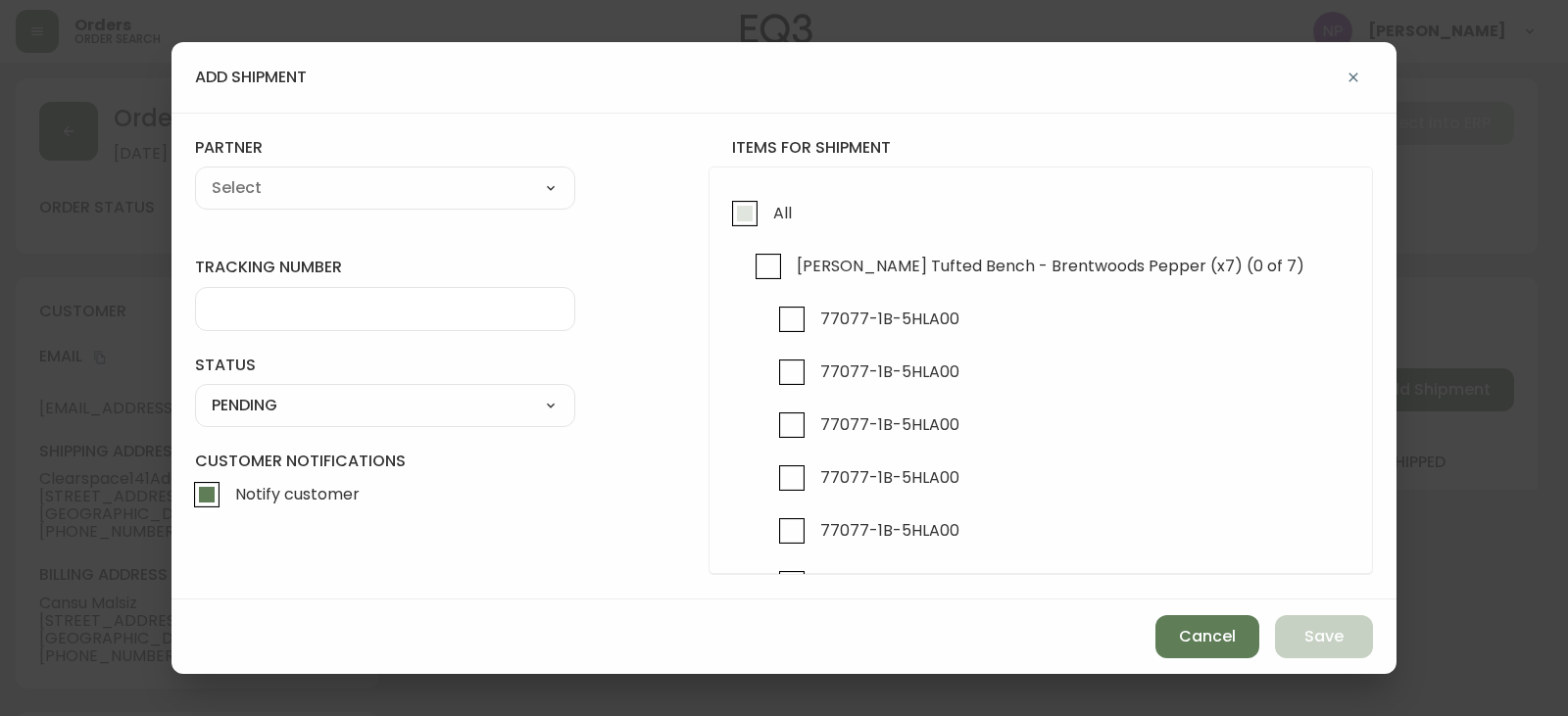
click at [777, 228] on span "All" at bounding box center [779, 212] width 25 height 43
click at [767, 228] on input "All" at bounding box center [744, 213] width 45 height 45
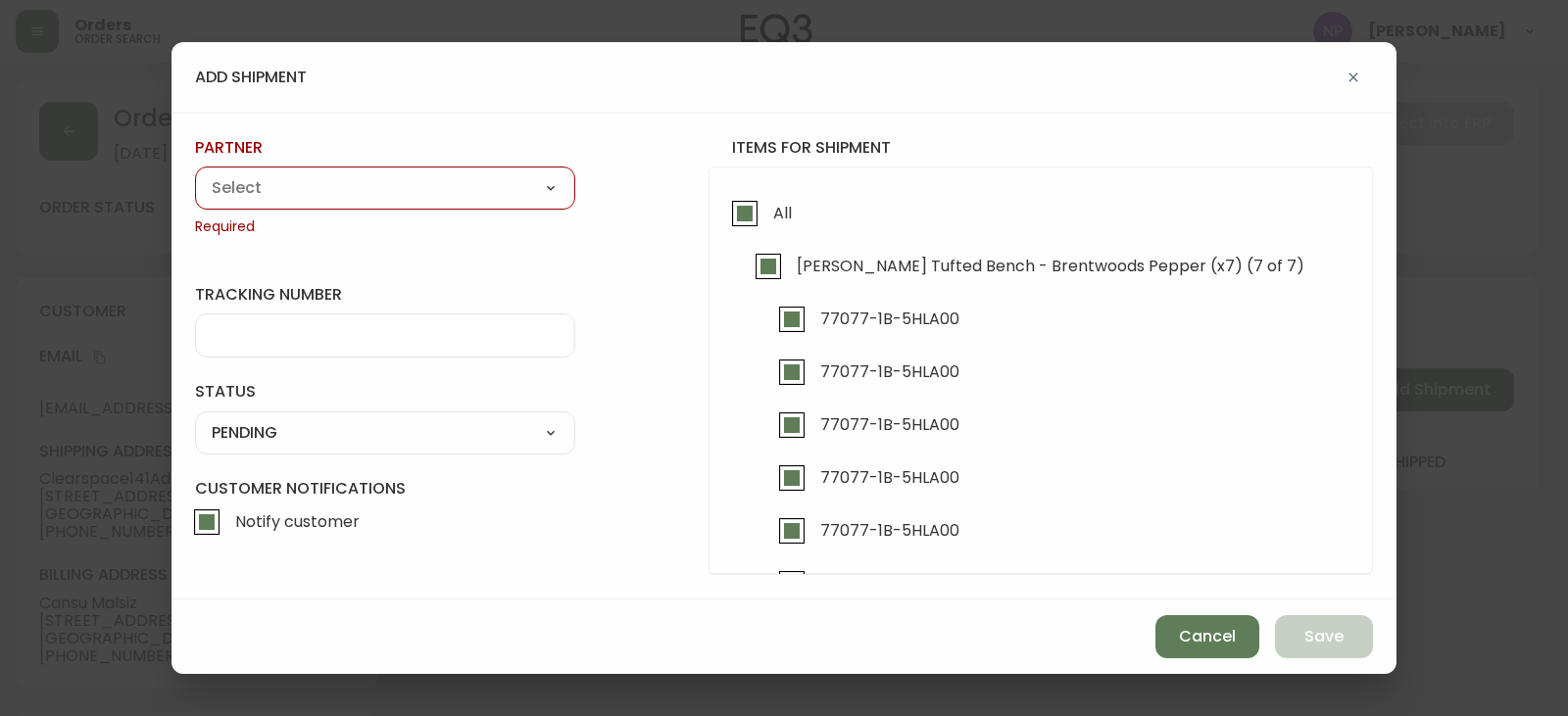
click at [519, 178] on select "A Move to Remember LLC ABF Freight Alero C.H. Robinson Canada Post CDS Ceva Log…" at bounding box center [385, 188] width 381 height 29
click at [195, 174] on select "A Move to Remember LLC ABF Freight Alero C.H. Robinson Canada Post CDS Ceva Log…" at bounding box center [385, 188] width 381 height 29
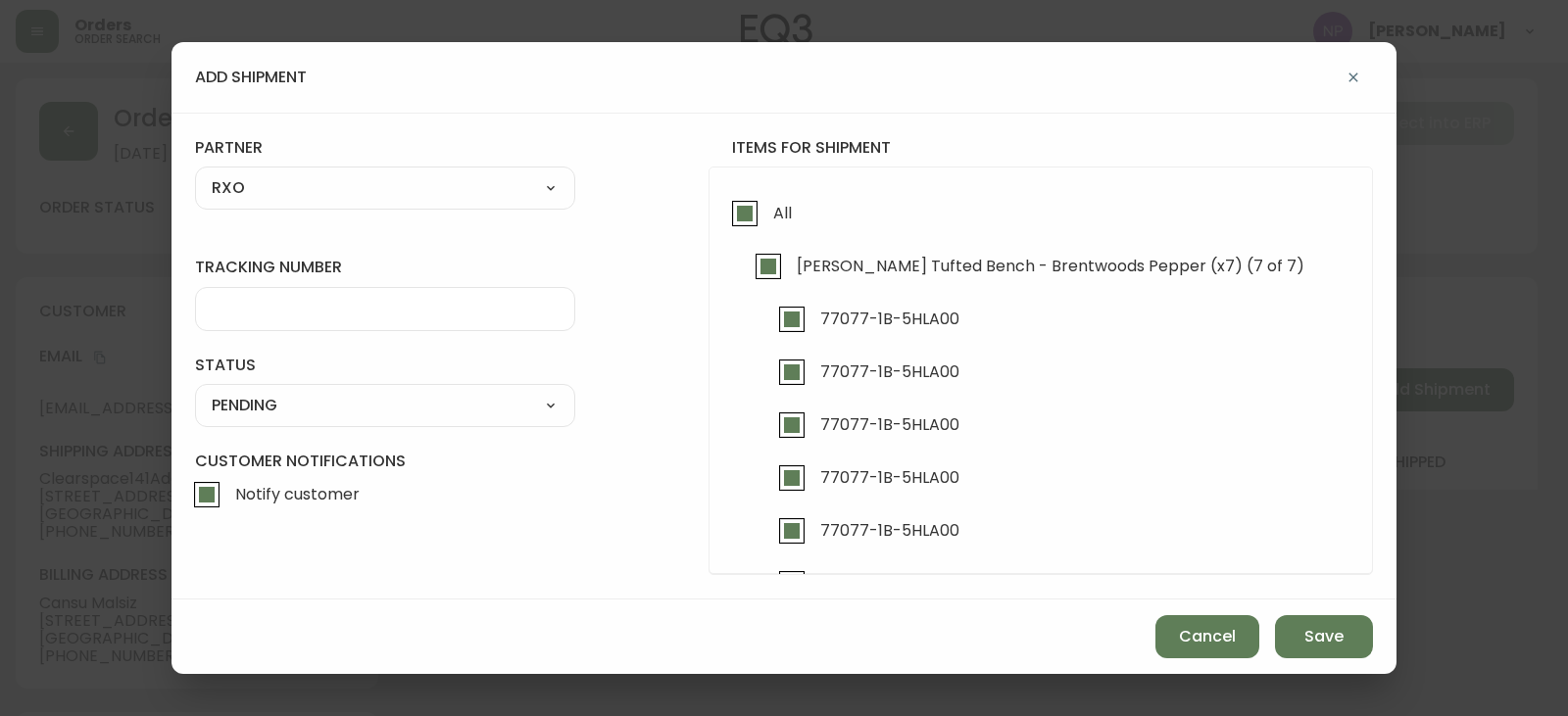
click at [251, 313] on input "tracking number" at bounding box center [385, 309] width 347 height 19
drag, startPoint x: 285, startPoint y: 408, endPoint x: 277, endPoint y: 419, distance: 13.6
click at [284, 408] on select "SHIPPED PENDING CANCELLED" at bounding box center [385, 405] width 381 height 29
click at [195, 391] on select "SHIPPED PENDING CANCELLED" at bounding box center [385, 405] width 381 height 29
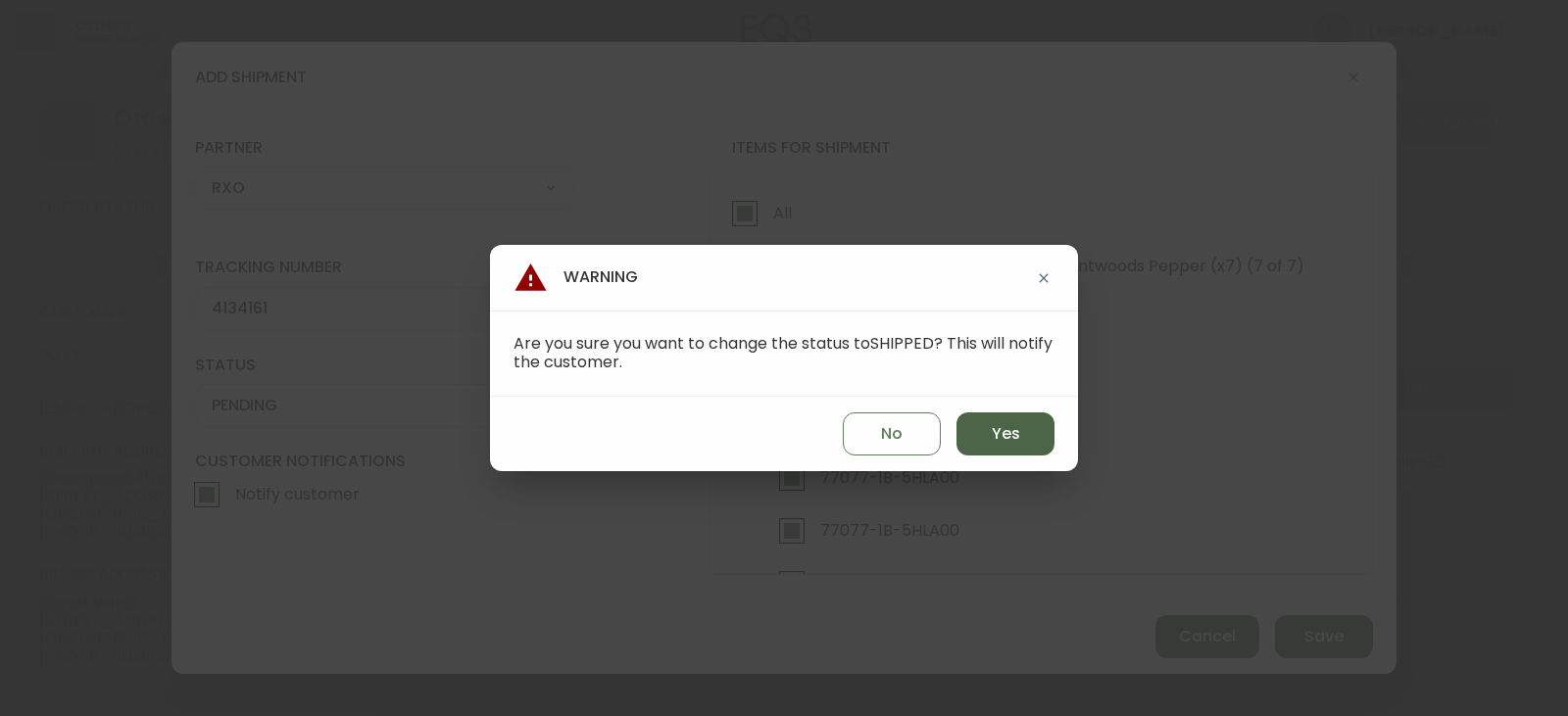
click at [1005, 440] on span "Yes" at bounding box center [1006, 434] width 28 height 22
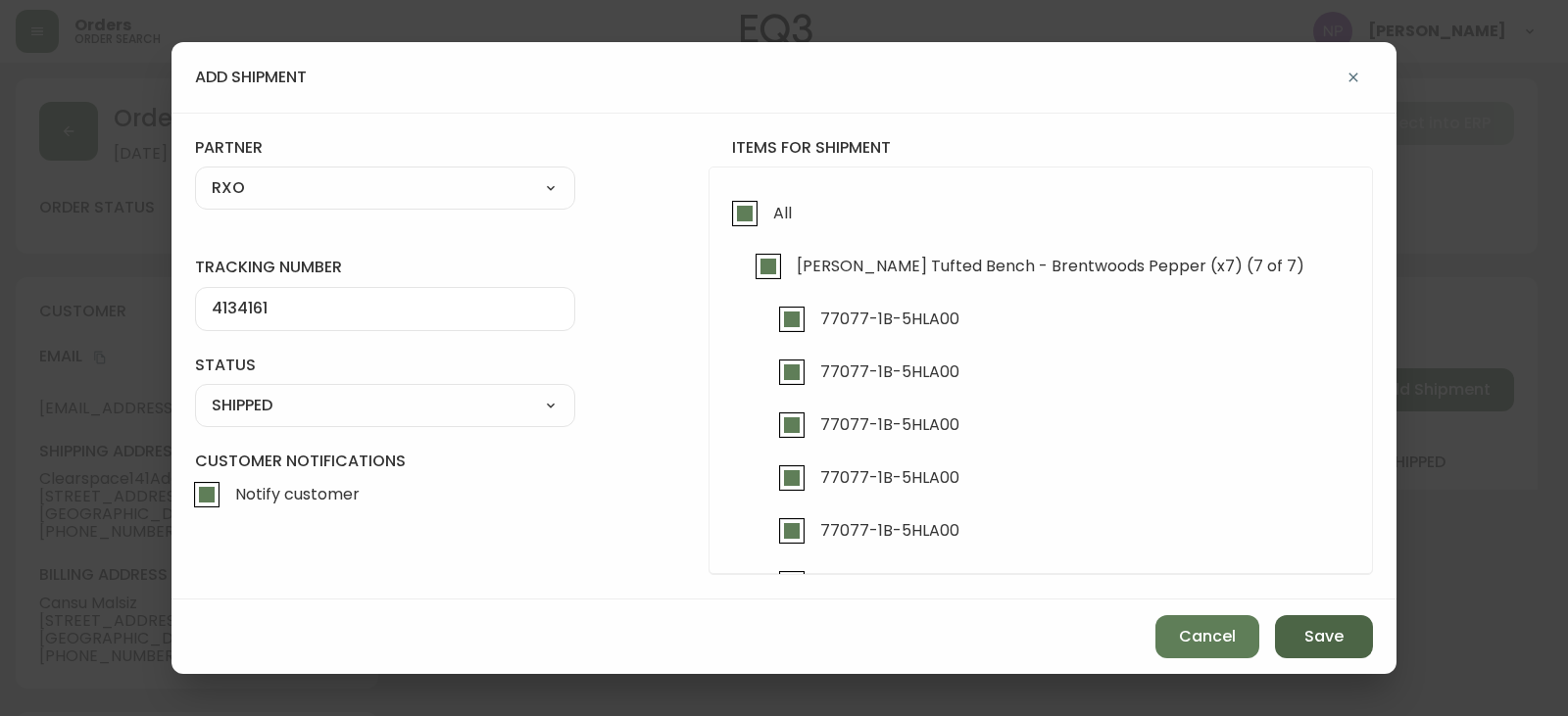
click at [1301, 629] on button "Save" at bounding box center [1324, 636] width 98 height 43
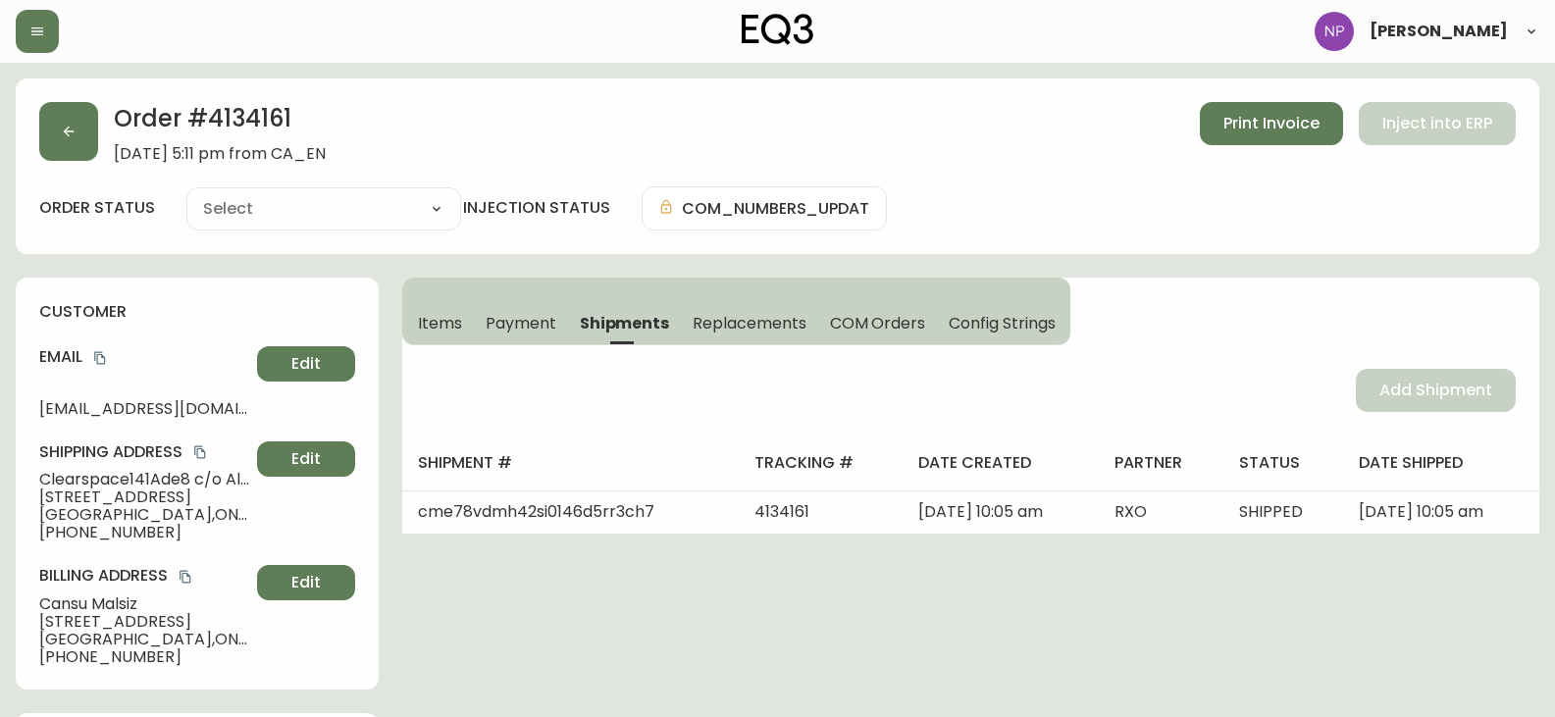
type input "Fully Shipped"
select select "FULLY_SHIPPED"
drag, startPoint x: 89, startPoint y: 146, endPoint x: 87, endPoint y: 166, distance: 19.7
click at [88, 146] on button "button" at bounding box center [68, 131] width 59 height 59
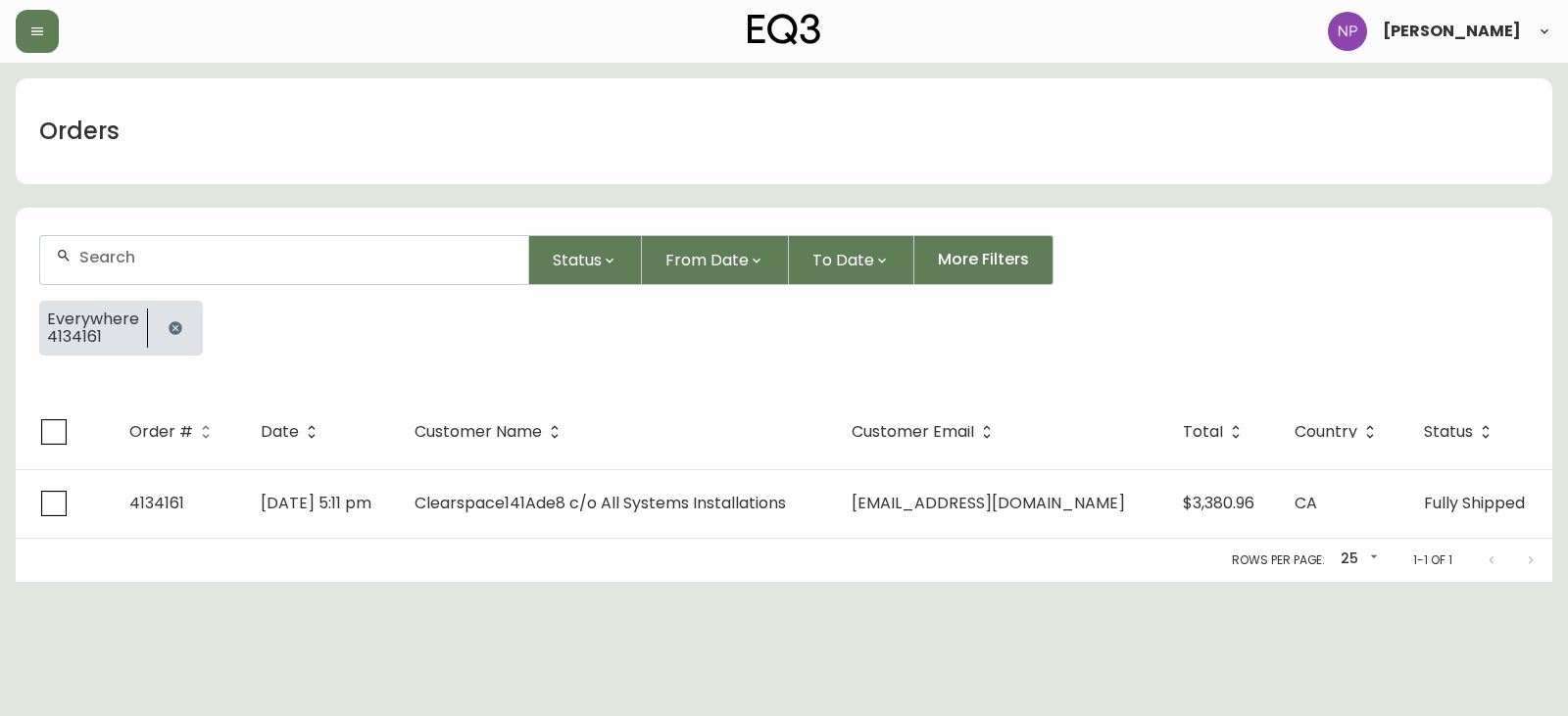
click at [298, 257] on input "text" at bounding box center [296, 257] width 433 height 19
type input "4134384"
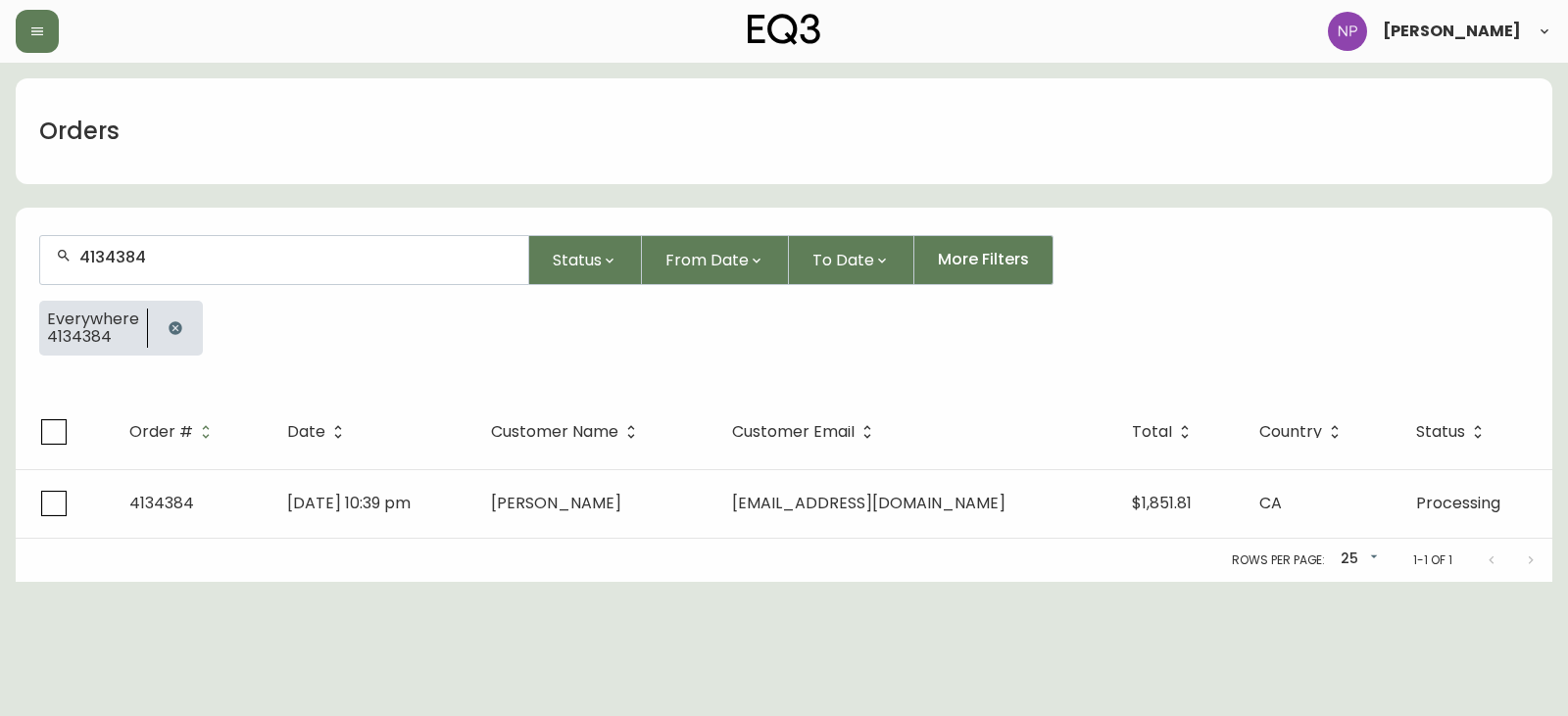
click at [328, 468] on th "Date" at bounding box center [373, 431] width 203 height 75
click at [319, 490] on td "Jul 28 2025, 10:39 pm" at bounding box center [373, 503] width 203 height 69
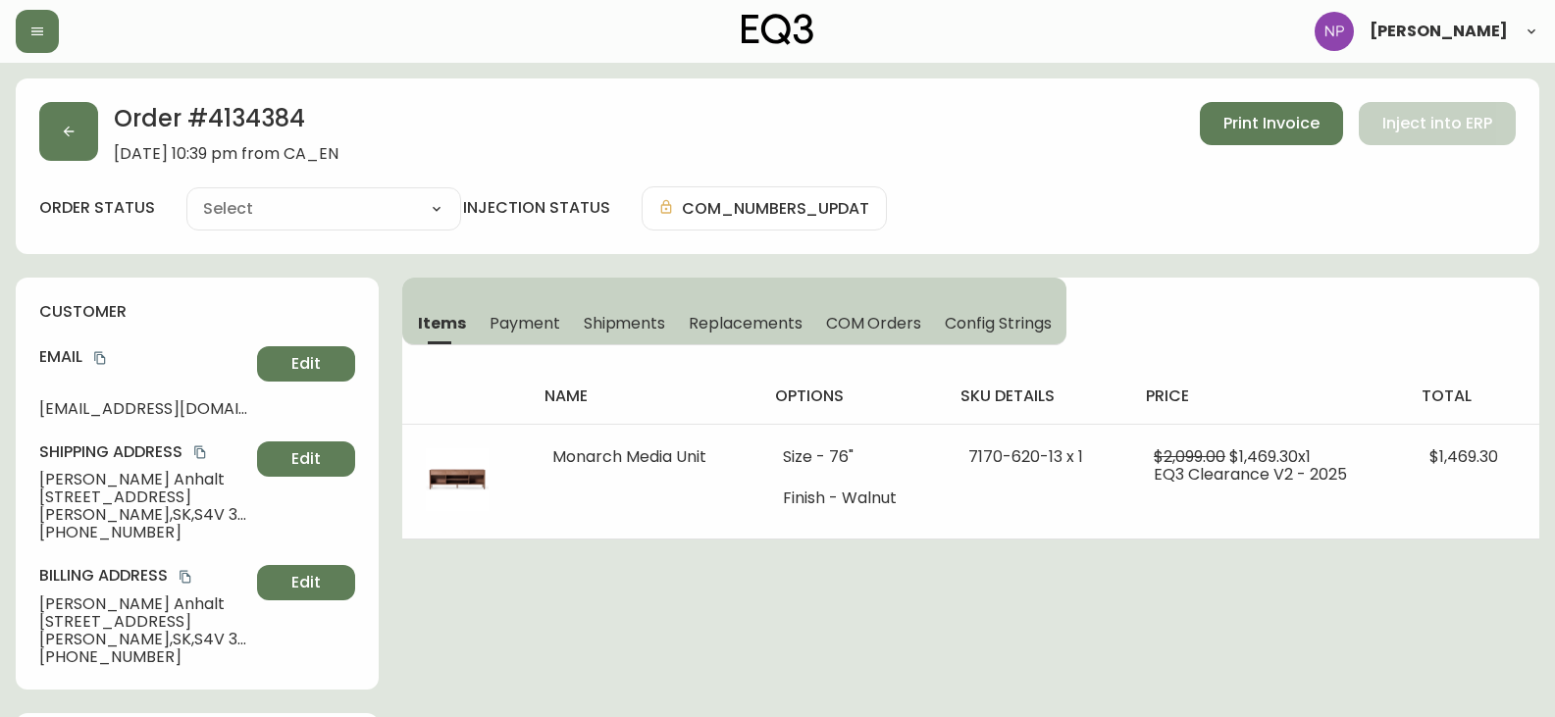
type input "Processing"
select select "PROCESSING"
click at [615, 320] on span "Shipments" at bounding box center [625, 323] width 82 height 21
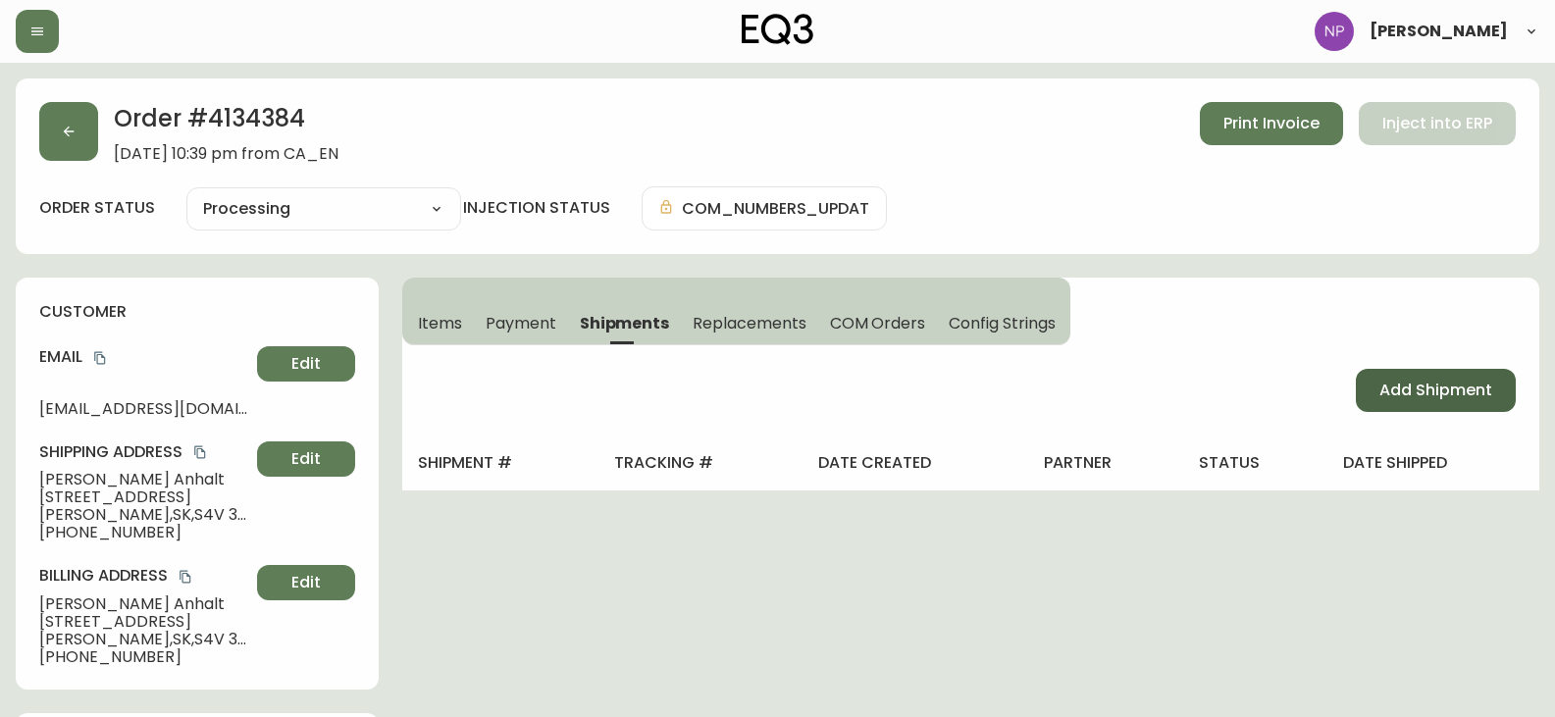
click at [1397, 383] on span "Add Shipment" at bounding box center [1436, 391] width 113 height 22
select select "PENDING"
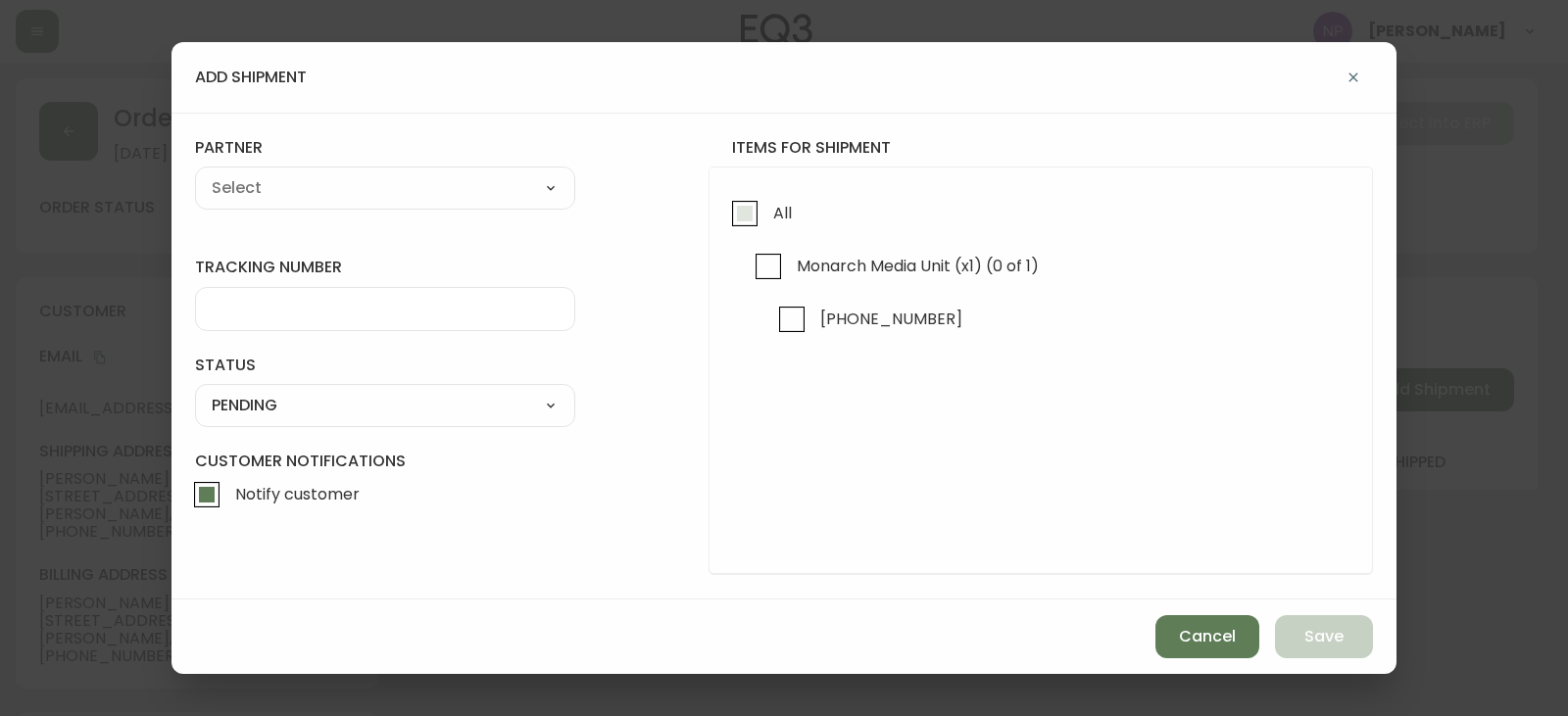
click at [732, 197] on input "All" at bounding box center [744, 213] width 45 height 45
checkbox input "true"
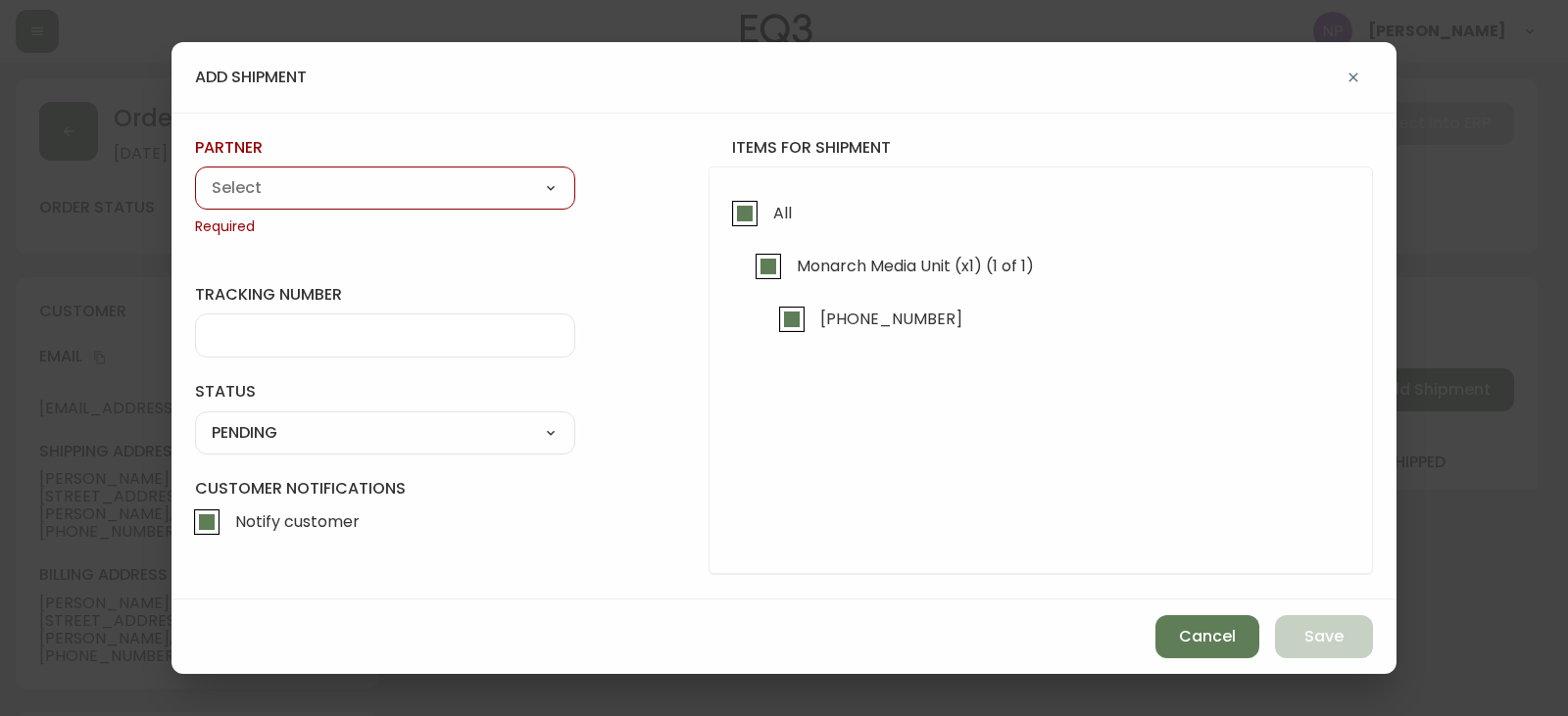
click at [454, 203] on select "A Move to Remember LLC ABF Freight Alero C.H. Robinson Canada Post CDS Ceva Log…" at bounding box center [385, 188] width 381 height 29
select select "cm36aljh91kyh01104d2qpq4w"
click at [195, 174] on select "A Move to Remember LLC ABF Freight Alero C.H. Robinson Canada Post CDS Ceva Log…" at bounding box center [385, 188] width 381 height 29
type input "Transource Freightways"
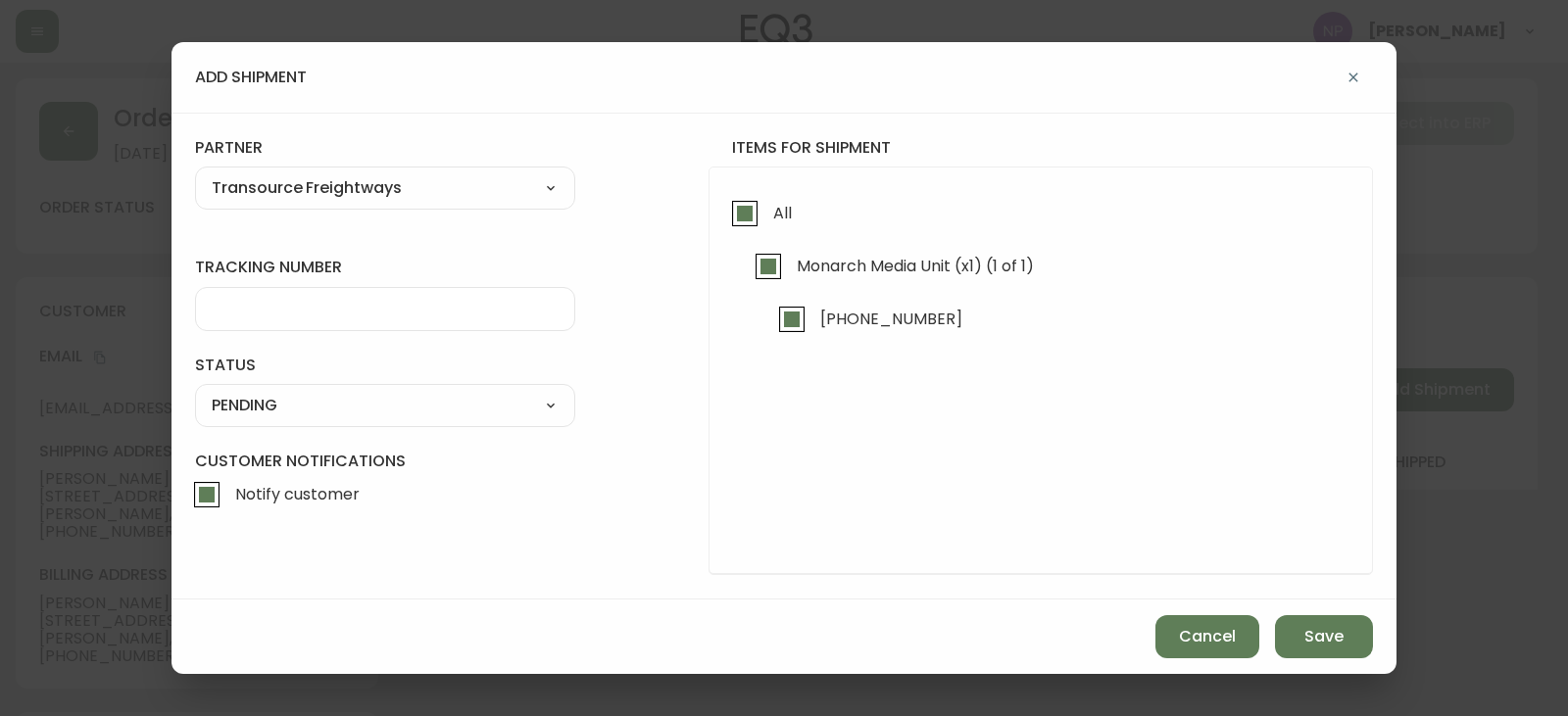
click at [285, 300] on input "tracking number" at bounding box center [385, 309] width 347 height 19
type input "4134384"
drag, startPoint x: 273, startPoint y: 401, endPoint x: 275, endPoint y: 415, distance: 14.1
click at [273, 405] on select "SHIPPED PENDING CANCELLED" at bounding box center [385, 405] width 381 height 29
click at [195, 391] on select "SHIPPED PENDING CANCELLED" at bounding box center [385, 405] width 381 height 29
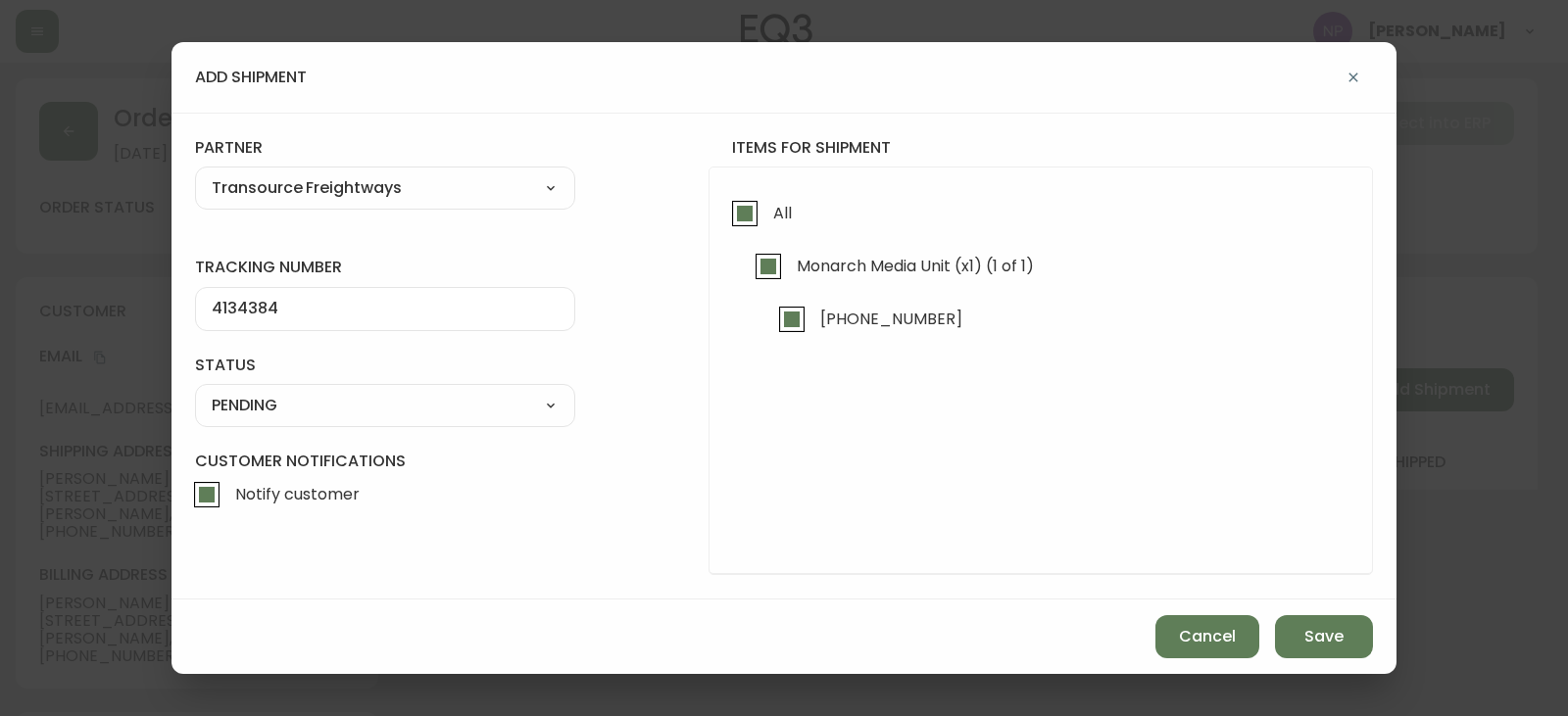
select select "PENDING"
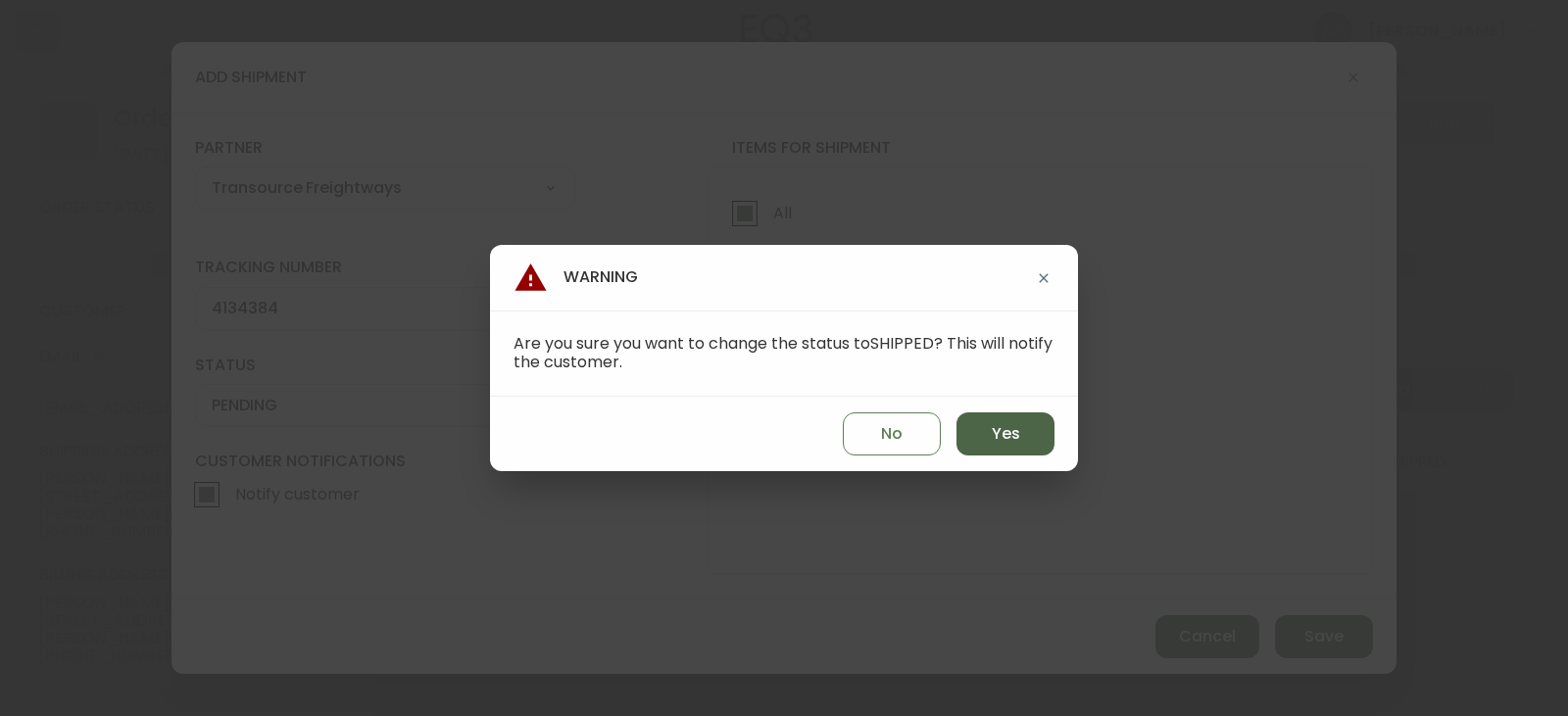
drag, startPoint x: 985, startPoint y: 405, endPoint x: 990, endPoint y: 428, distance: 23.5
click at [984, 409] on div "No Yes" at bounding box center [784, 433] width 588 height 75
click at [992, 431] on span "Yes" at bounding box center [1006, 434] width 28 height 22
type input "SHIPPED"
select select "SHIPPED"
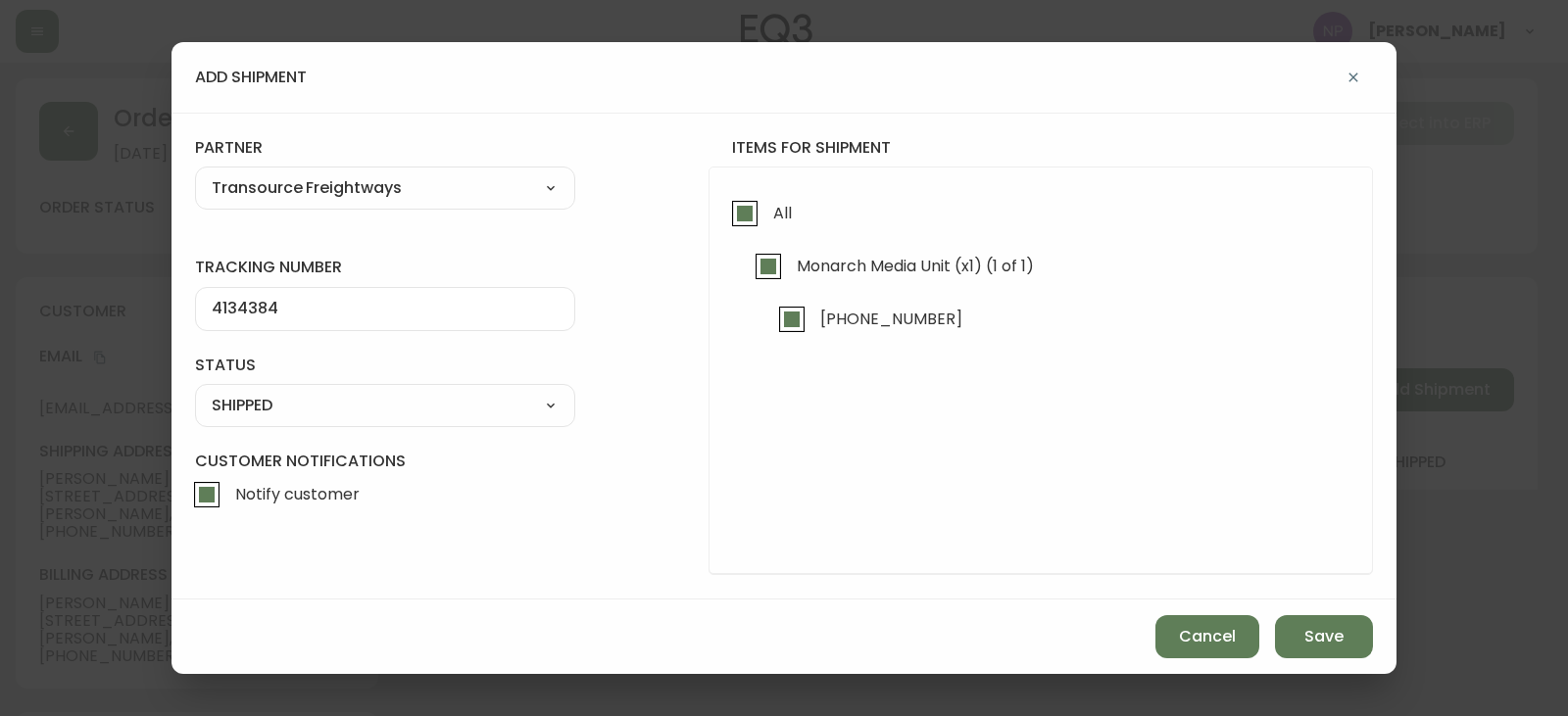
click at [194, 490] on input "Notify customer" at bounding box center [206, 494] width 45 height 45
checkbox input "false"
click at [1338, 644] on span "Save" at bounding box center [1323, 637] width 39 height 22
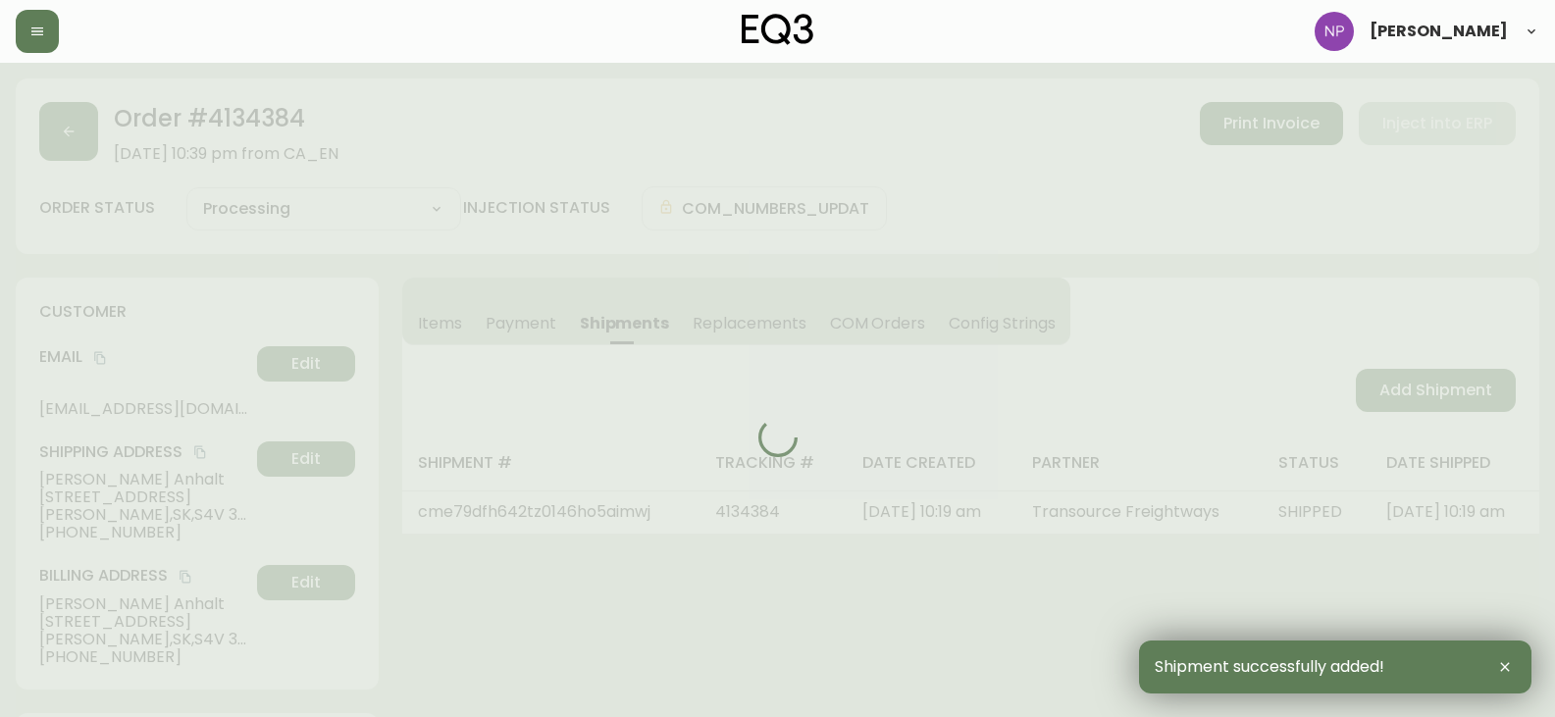
type input "Fully Shipped"
select select "FULLY_SHIPPED"
